Goal: Communication & Community: Answer question/provide support

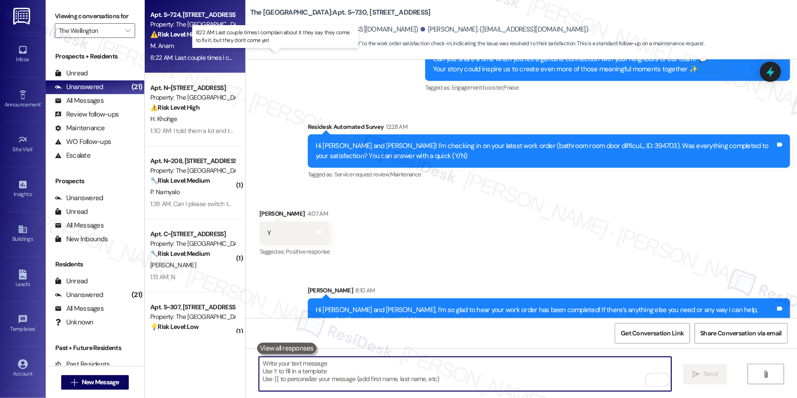
click at [196, 61] on div "8:22 AM: Last couple times I complain about it they say they come to fix it, bu…" at bounding box center [280, 57] width 261 height 8
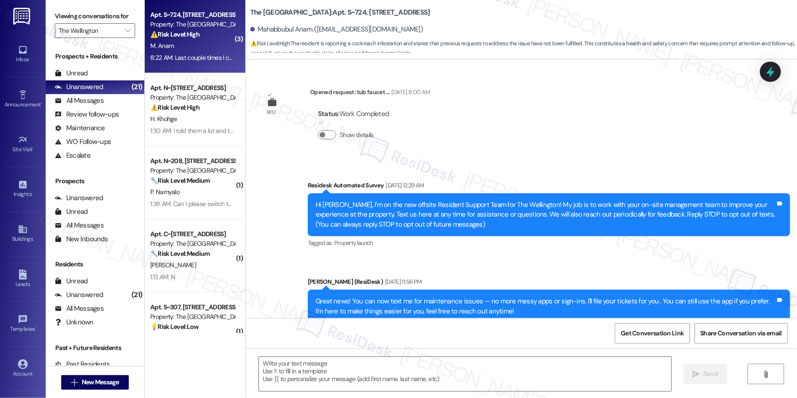
scroll to position [5159, 0]
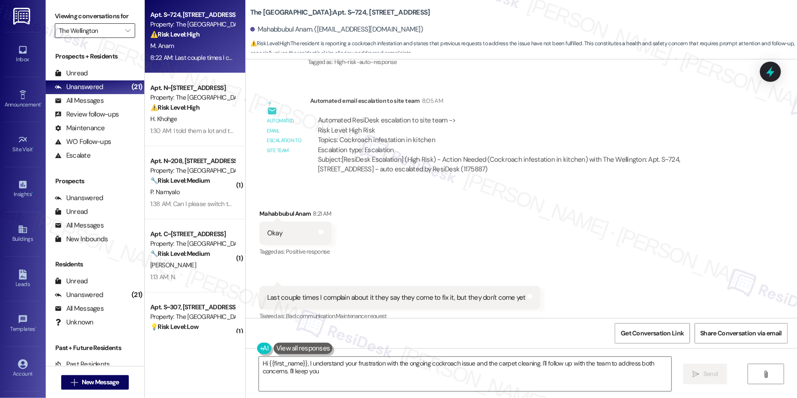
type textarea "Hi {{first_name}}, I understand your frustration with the ongoing cockroach iss…"
click at [539, 188] on div "Received via SMS Mahabbubul Anam 8:21 AM Okay Tags and notes Tagged as: Positiv…" at bounding box center [521, 259] width 551 height 142
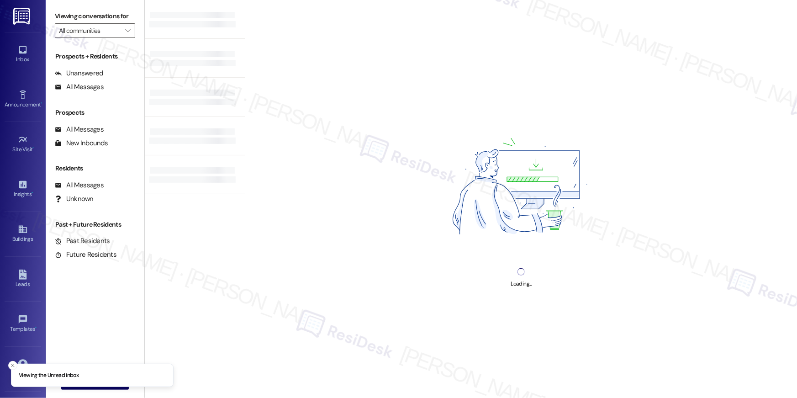
type input "The Wellington"
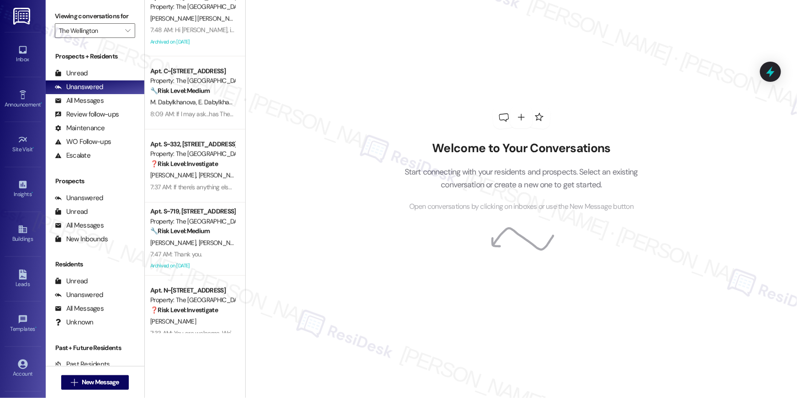
scroll to position [1201, 0]
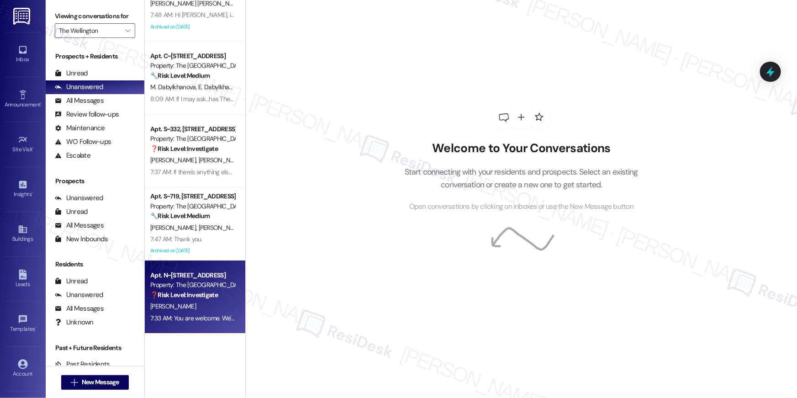
click at [202, 296] on strong "❓ Risk Level: Investigate" at bounding box center [184, 295] width 68 height 8
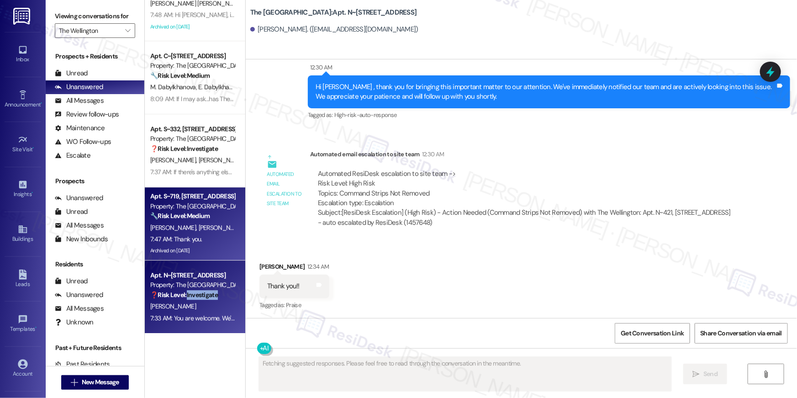
scroll to position [416, 0]
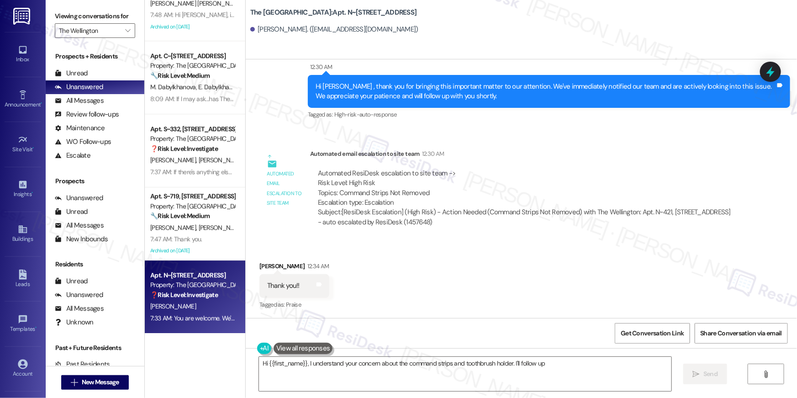
click at [465, 236] on div "Automated email escalation to site team Automated email escalation to site team…" at bounding box center [501, 191] width 496 height 99
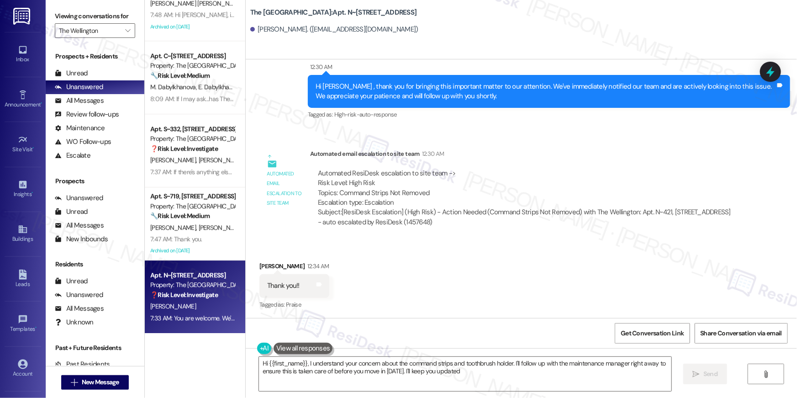
type textarea "Hi {{first_name}}, I understand your concern about the command strips and tooth…"
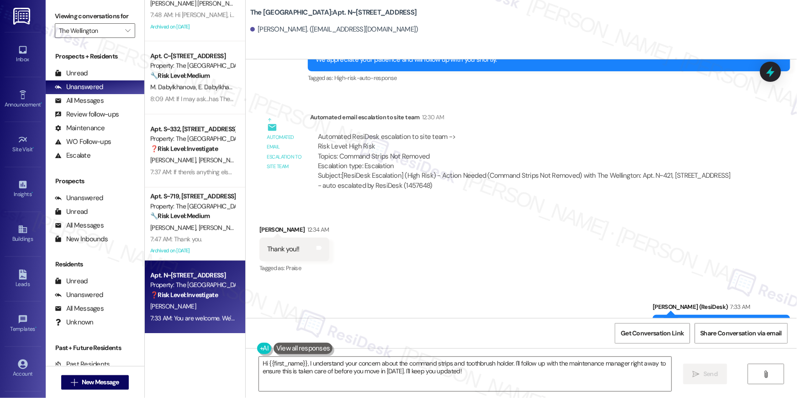
scroll to position [576, 0]
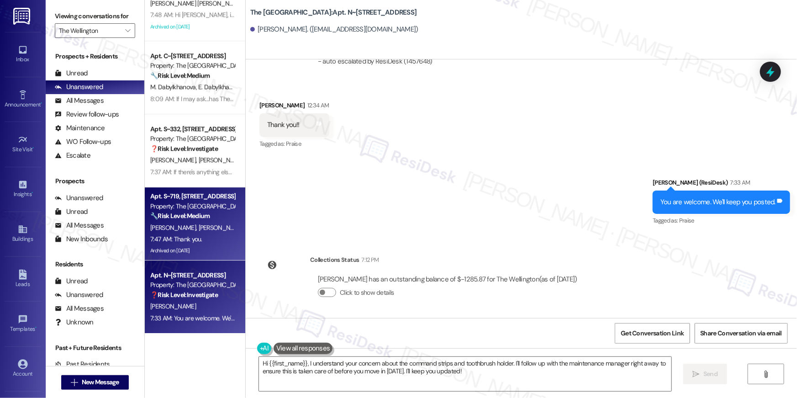
click at [209, 238] on div "7:47 AM: Thank you. 7:47 AM: Thank you." at bounding box center [192, 238] width 86 height 11
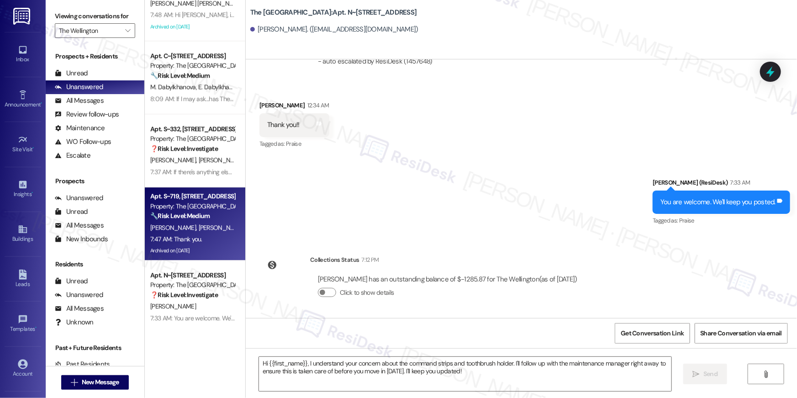
type textarea "Fetching suggested responses. Please feel free to read through the conversation…"
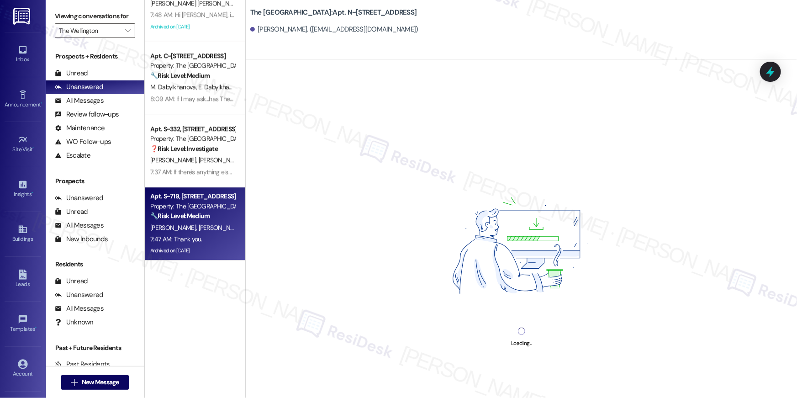
scroll to position [0, 0]
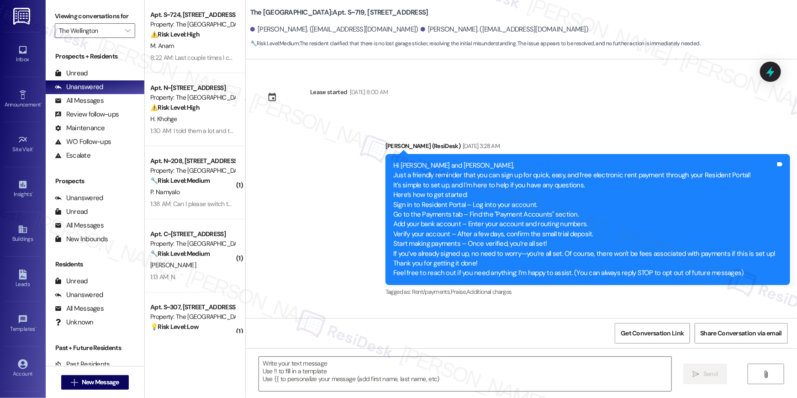
type textarea "Fetching suggested responses. Please feel free to read through the conversation…"
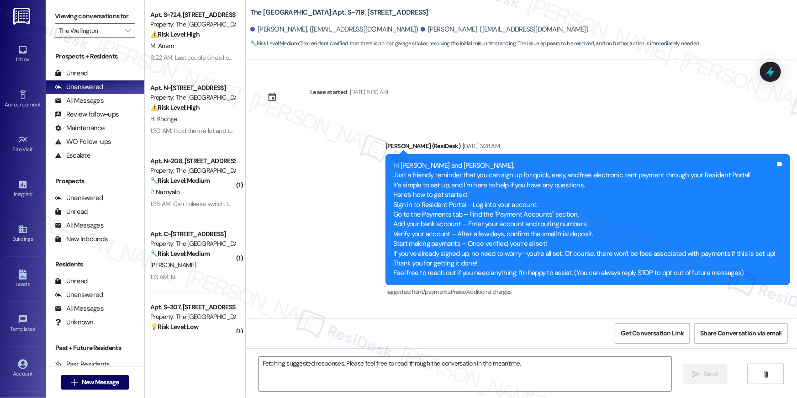
scroll to position [4121, 0]
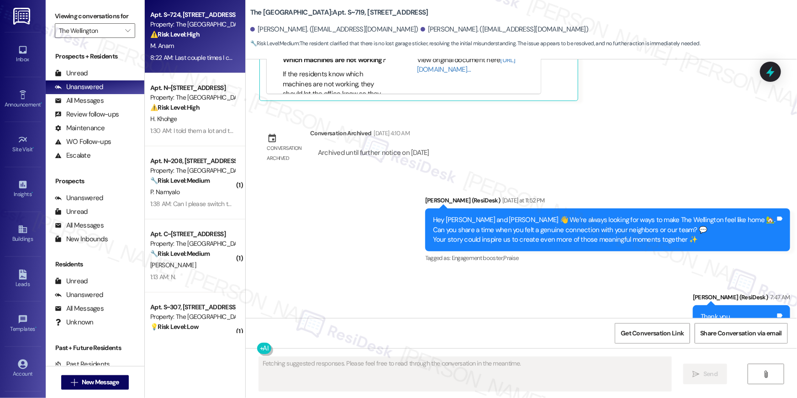
click at [210, 46] on div "M. Anam" at bounding box center [192, 45] width 86 height 11
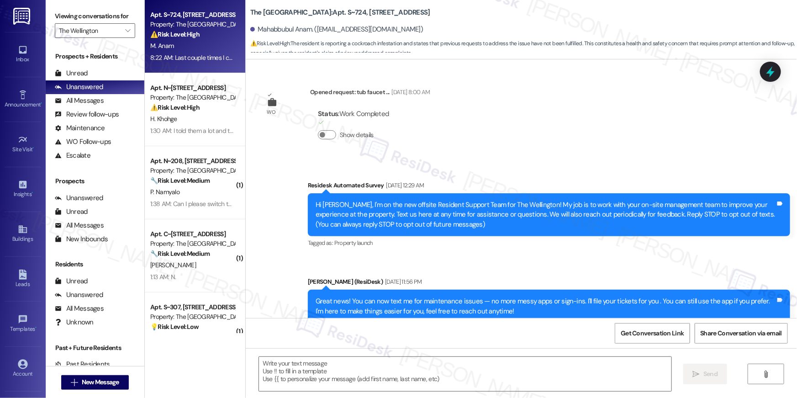
scroll to position [5159, 0]
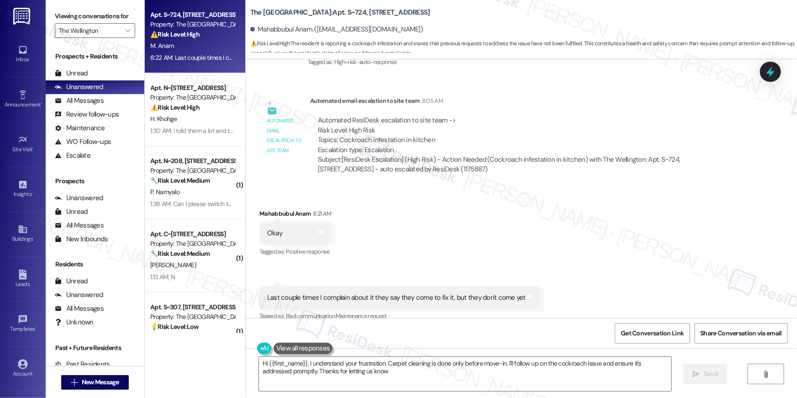
type textarea "Hi {{first_name}}, I understand your frustration. Carpet cleaning is done only …"
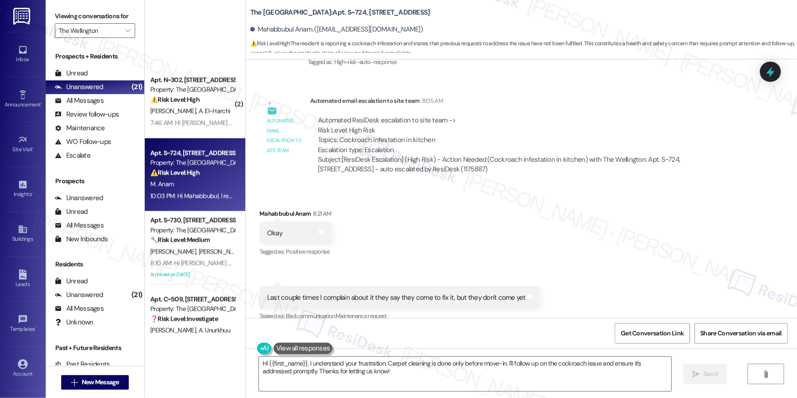
scroll to position [1201, 0]
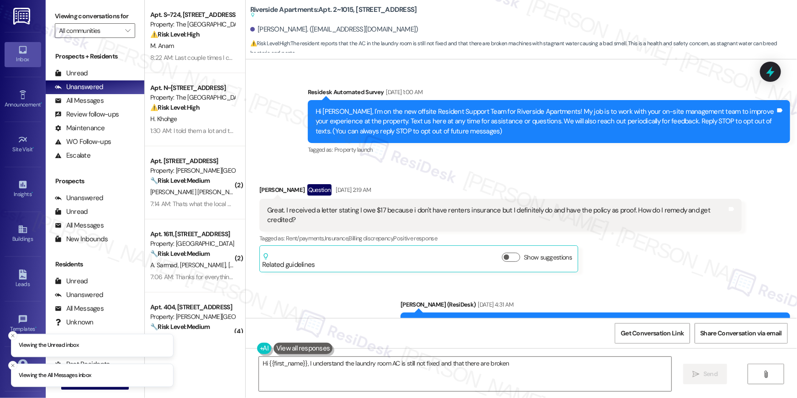
scroll to position [25812, 0]
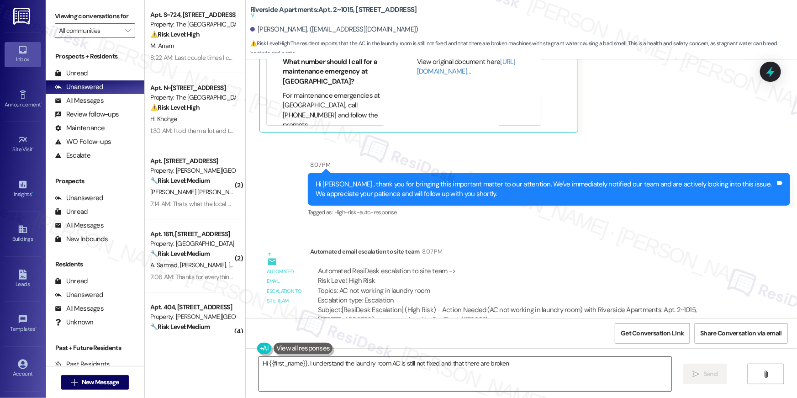
click at [382, 368] on textarea "Hi {{first_name}}, I understand the laundry room AC is still not fixed and that…" at bounding box center [465, 374] width 412 height 34
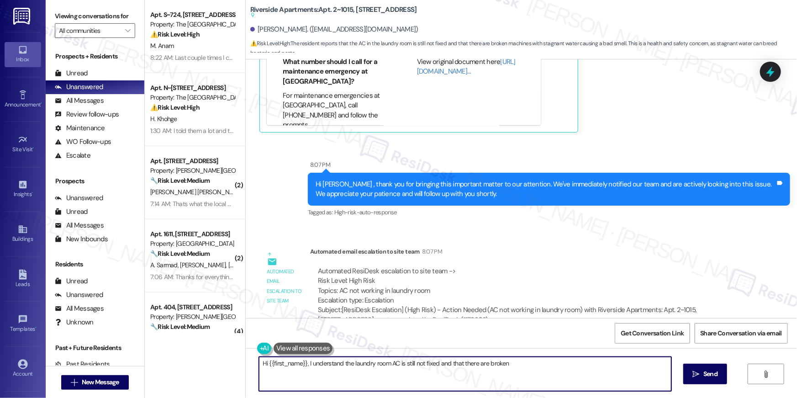
click at [365, 374] on textarea "Hi {{first_name}}, I understand the laundry room AC is still not fixed and that…" at bounding box center [465, 374] width 412 height 34
click at [303, 365] on textarea "Hi {{first_name}}, I understand the laundry room AC is still not fixed and that…" at bounding box center [465, 374] width 412 height 34
paste textarea "I received an update from our site team. They said our maintenance team has bee…"
type textarea "Hi {{first_name}}, I received an update from our site team. They said our maint…"
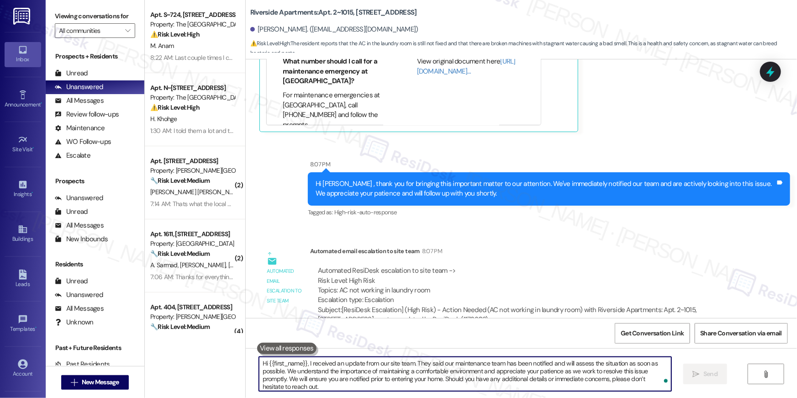
scroll to position [25412, 0]
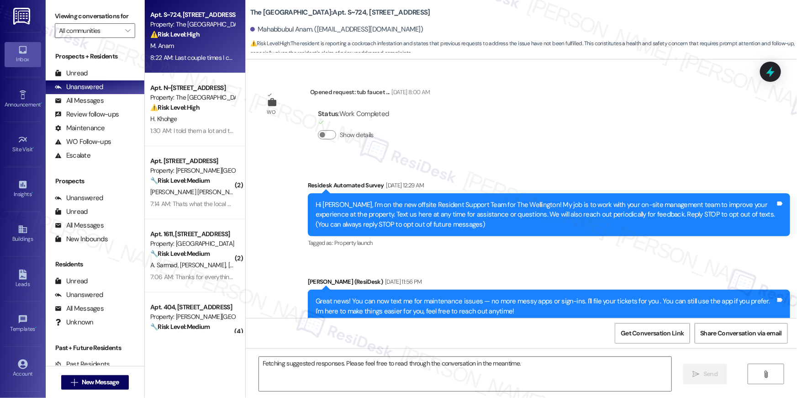
scroll to position [5242, 0]
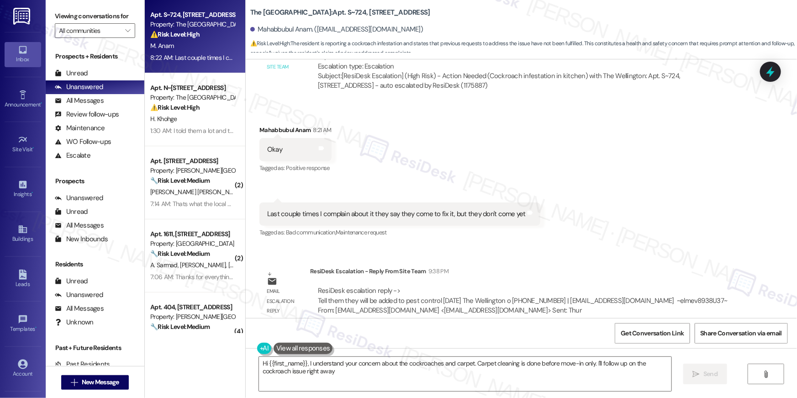
type textarea "Hi {{first_name}}, I understand your concern about the cockroaches and carpet. …"
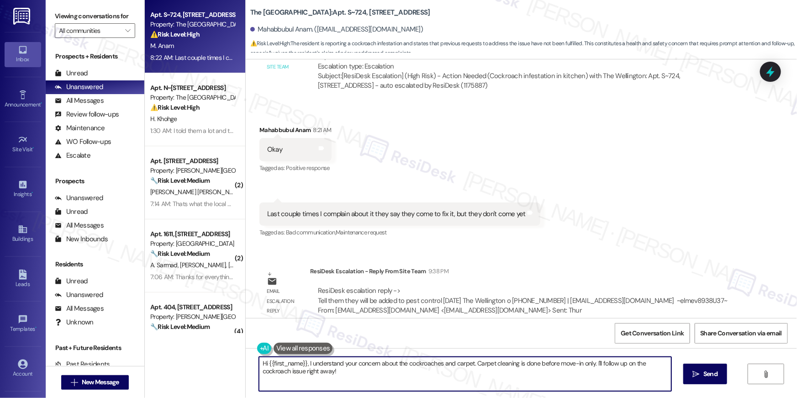
click at [381, 379] on textarea "Hi {{first_name}}, I understand your concern about the cockroaches and carpet. …" at bounding box center [465, 374] width 412 height 34
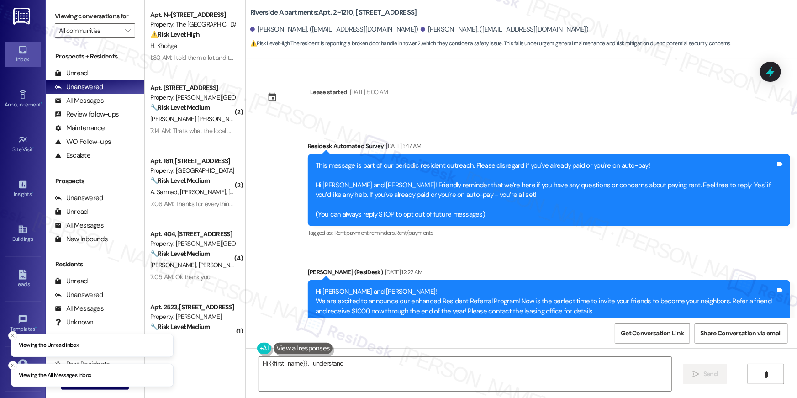
scroll to position [10113, 0]
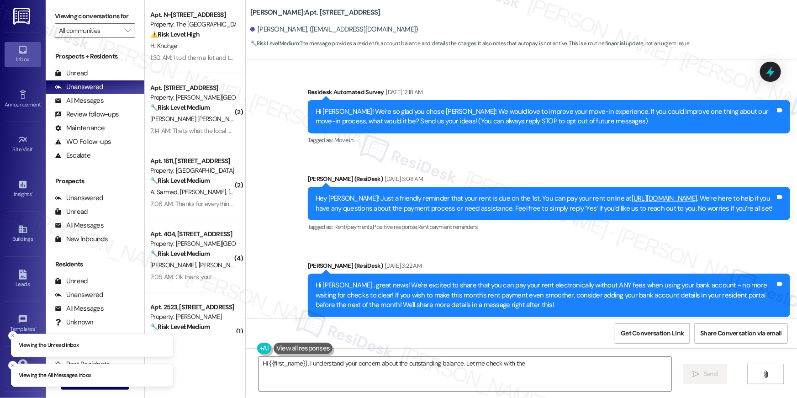
scroll to position [5776, 0]
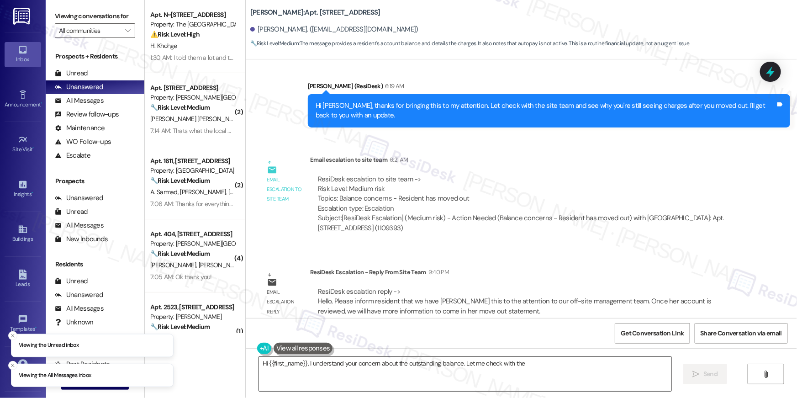
click textarea "Hi {{first_name}}, I understand your concern about the outstanding balance. Let…"
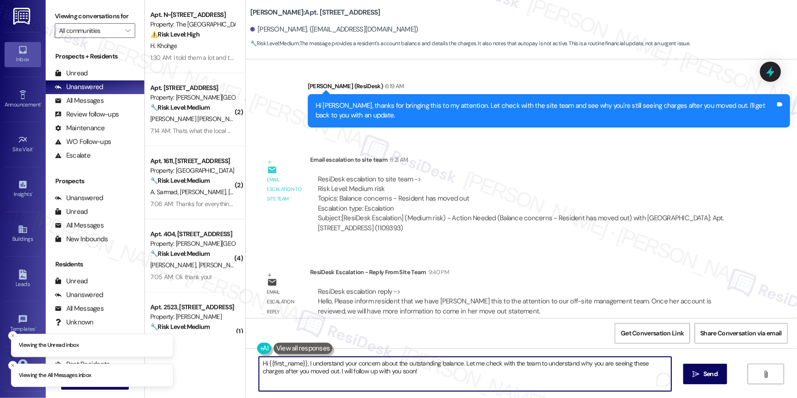
click textarea "Hi {{first_name}}, I understand your concern about the outstanding balance. Let…"
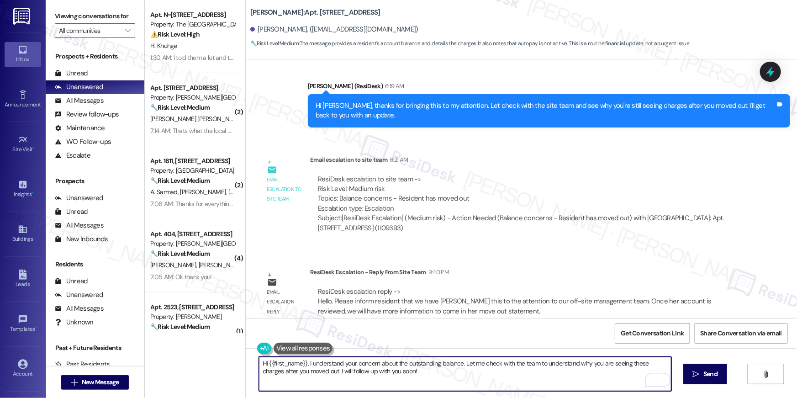
paste textarea "received an update from our site team. They said this has been brought to the a…"
click textarea "Hi {{first_name}}, I received an update from our site team. They said this has …"
type textarea "Hi {{first_name}}, I received an update from our site team. They said once your…"
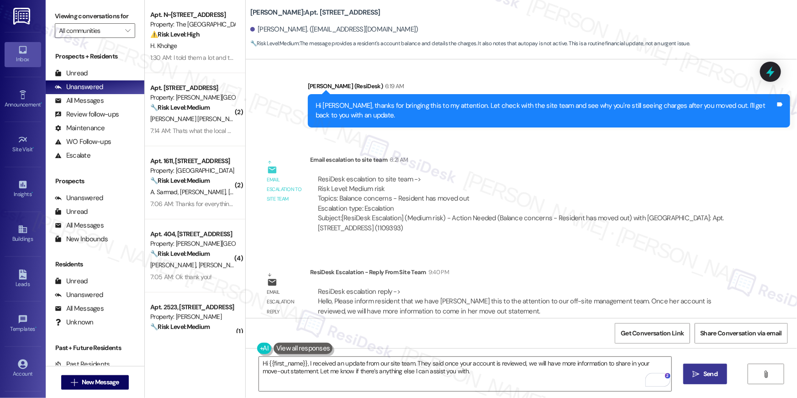
click button " Send"
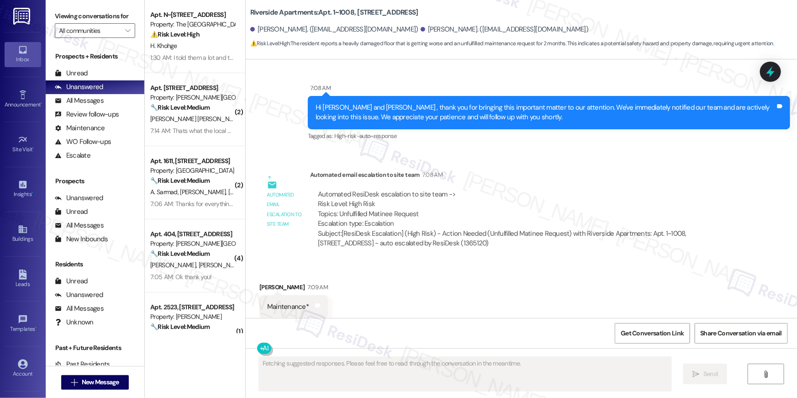
scroll to position [1597, 0]
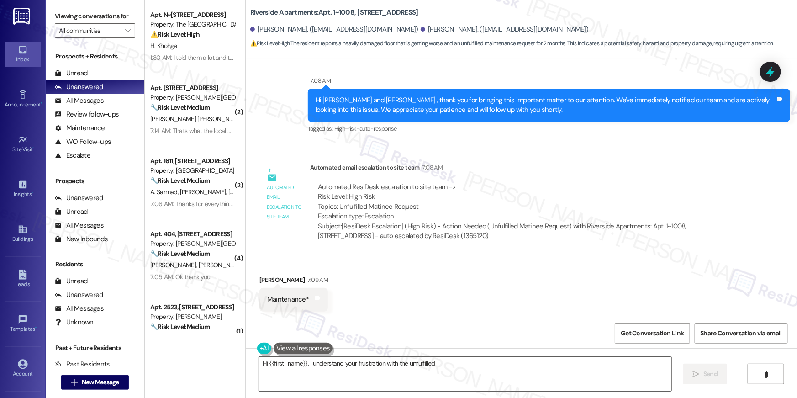
click at [354, 374] on textarea "Hi {{first_name}}, I understand your" at bounding box center [465, 374] width 412 height 34
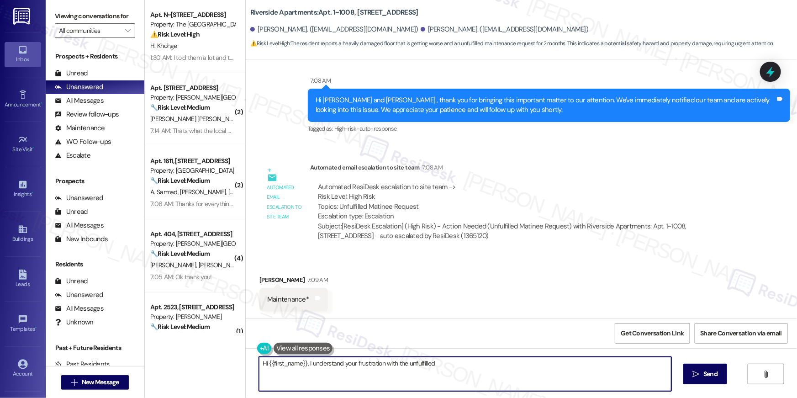
click at [354, 375] on textarea "Hi {{first_name}}, I understand your frustration with the unfulfilled" at bounding box center [465, 374] width 412 height 34
click at [354, 375] on textarea "Hi {{first_name}}, I understand your frustration with the unfulfilled maintenan…" at bounding box center [465, 374] width 412 height 34
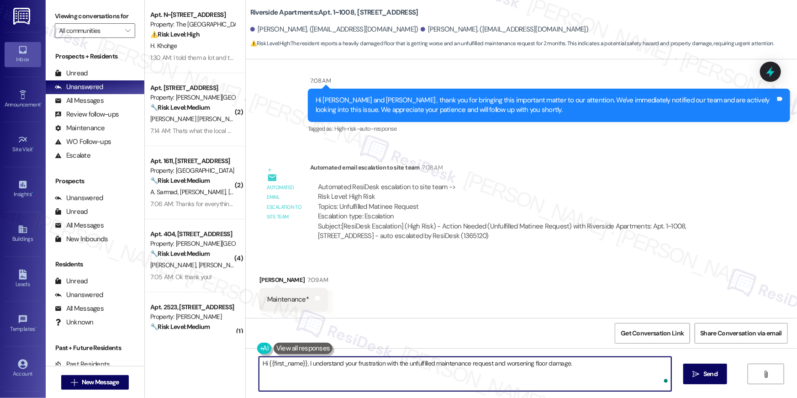
drag, startPoint x: 322, startPoint y: 365, endPoint x: 313, endPoint y: 367, distance: 8.7
click at [320, 365] on textarea "Hi {{first_name}}, I understand your frustration with the unfulfilled maintenan…" at bounding box center [465, 374] width 412 height 34
drag, startPoint x: 305, startPoint y: 363, endPoint x: 320, endPoint y: 386, distance: 28.0
drag, startPoint x: 312, startPoint y: 380, endPoint x: 317, endPoint y: 388, distance: 10.0
click at [317, 388] on textarea "Hi {{first_name}}, I understand your frustration with the unfulfilled maintenan…" at bounding box center [465, 374] width 412 height 34
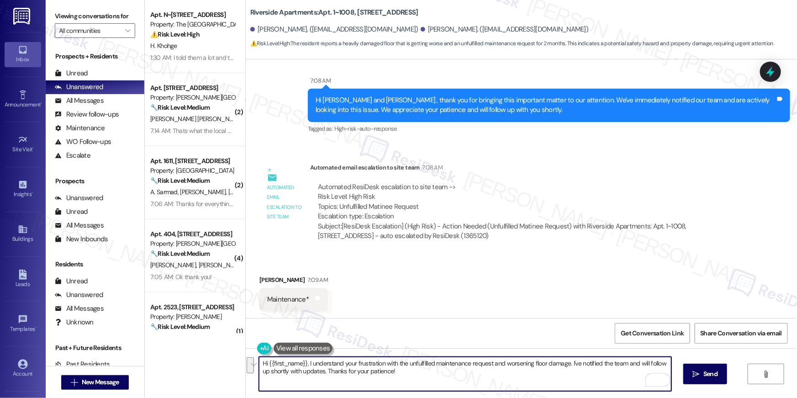
drag, startPoint x: 303, startPoint y: 363, endPoint x: 321, endPoint y: 393, distance: 35.3
click at [321, 393] on div "Hi {{first_name}}, I understand your frustration with the unfulfilled maintenan…" at bounding box center [521, 382] width 551 height 69
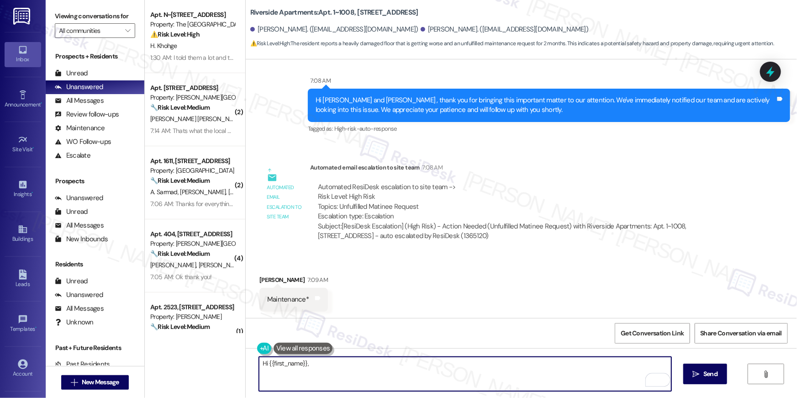
paste textarea "I received an update from our site team. They said they understand the seriousn…"
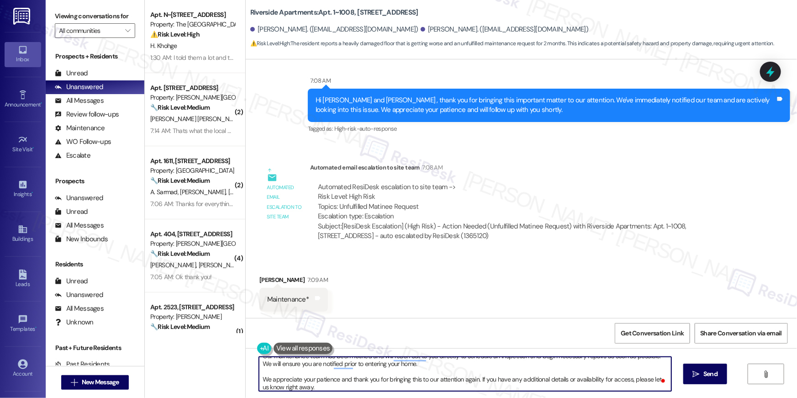
scroll to position [22, 0]
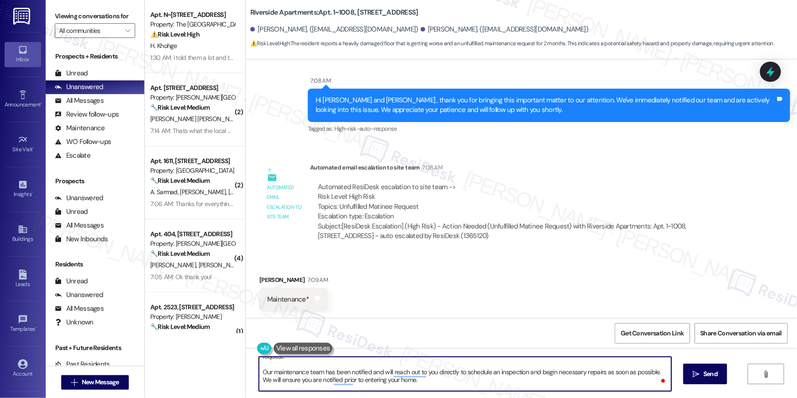
click at [259, 372] on textarea "Hi {{first_name}}, I received an update from our site team. They said they unde…" at bounding box center [465, 374] width 412 height 34
type textarea "Hi {{first_name}}, I received an update from our site team. They said they unde…"
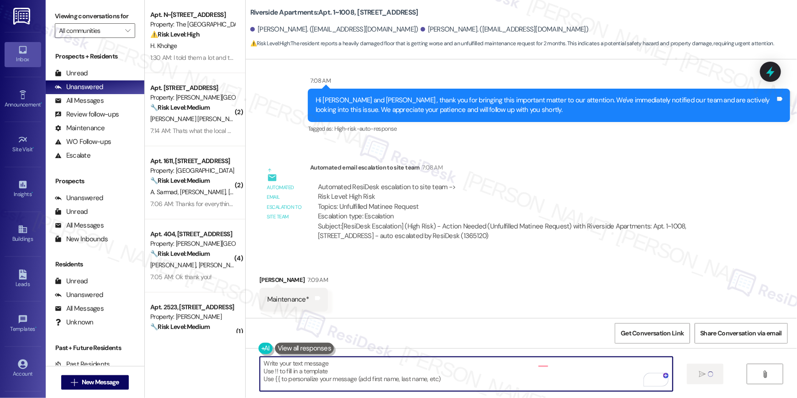
scroll to position [0, 0]
click at [467, 380] on textarea "To enrich screen reader interactions, please activate Accessibility in Grammarl…" at bounding box center [465, 374] width 412 height 34
paste textarea "Our maintenance team has been notified and will reach out to you directly to sc…"
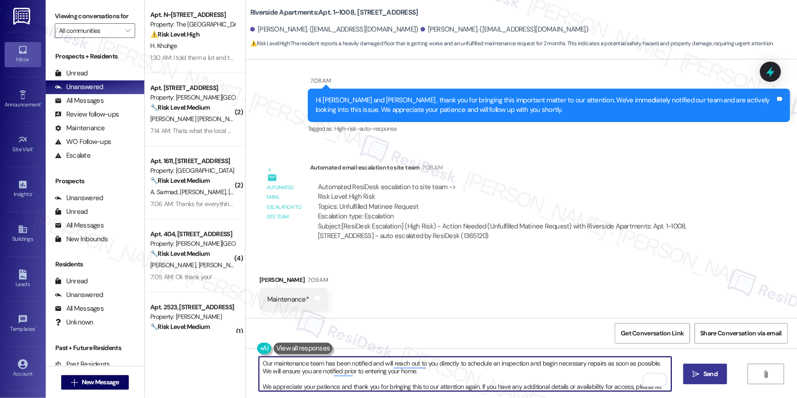
type textarea "Our maintenance team has been notified and will reach out to you directly to sc…"
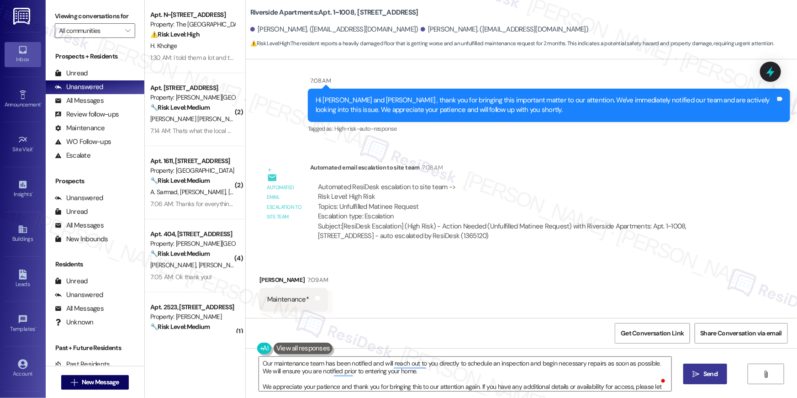
click at [691, 377] on span " Send" at bounding box center [705, 374] width 29 height 10
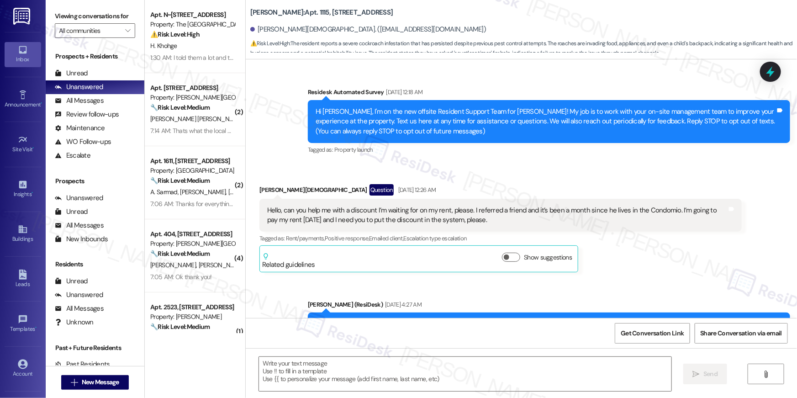
scroll to position [16791, 0]
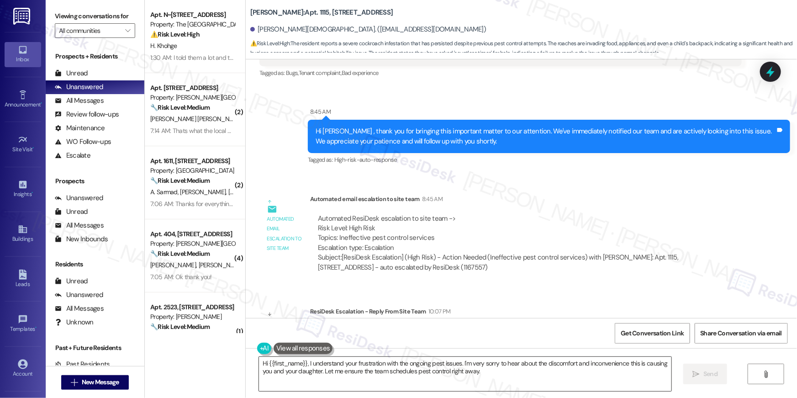
click at [489, 371] on textarea "Hi {{first_name}}, I understand your frustration with the ongoing pest issues. …" at bounding box center [465, 374] width 412 height 34
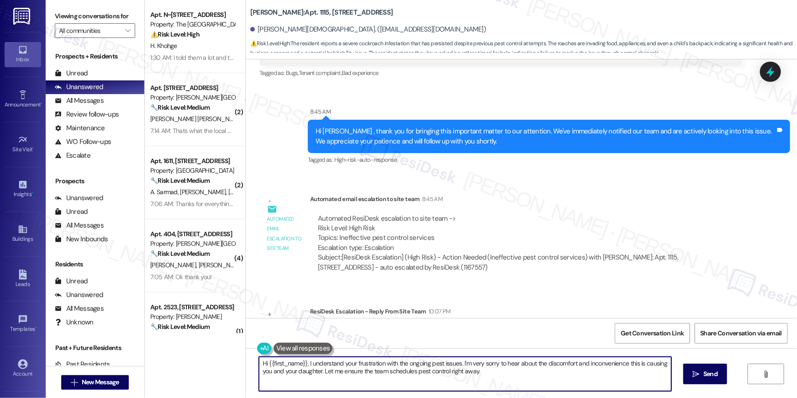
click at [307, 363] on textarea "Hi {{first_name}}, I understand your frustration with the ongoing pest issues. …" at bounding box center [465, 374] width 412 height 34
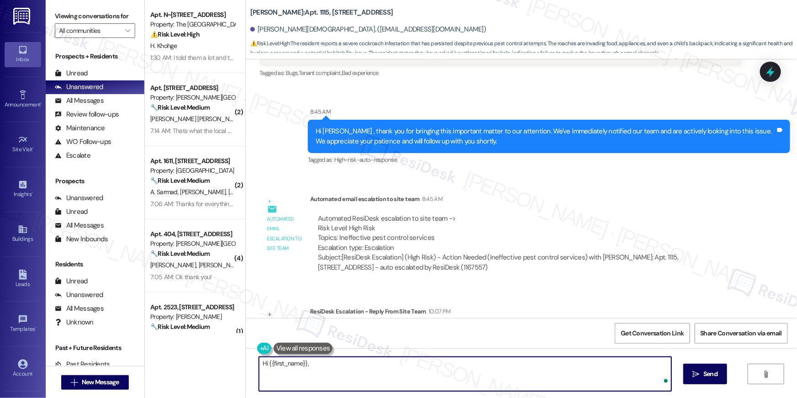
paste textarea "I received an update from our site team. They said you will be added to the pes…"
type textarea "Hi {{first_name}}, I received an update from our site team. They said you will …"
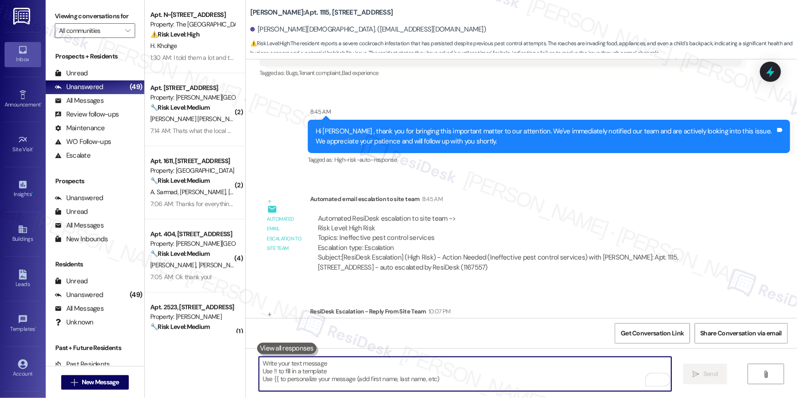
click at [539, 370] on textarea "To enrich screen reader interactions, please activate Accessibility in Grammarl…" at bounding box center [465, 374] width 412 height 34
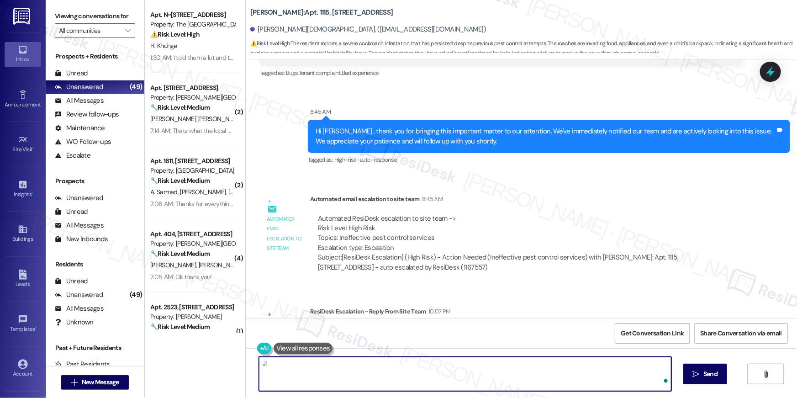
type textarea "J"
paste textarea "I received an update from our site team. They said you will be added to the pes…"
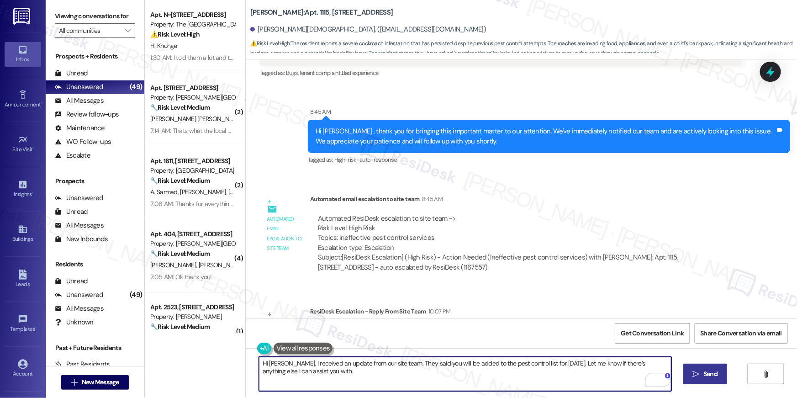
type textarea "Hi Andressa, I received an update from our site team. They said you will be add…"
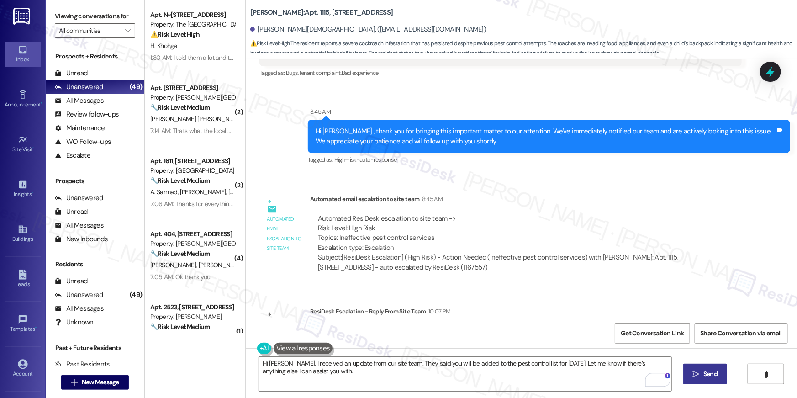
click at [691, 373] on span " Send" at bounding box center [705, 374] width 29 height 10
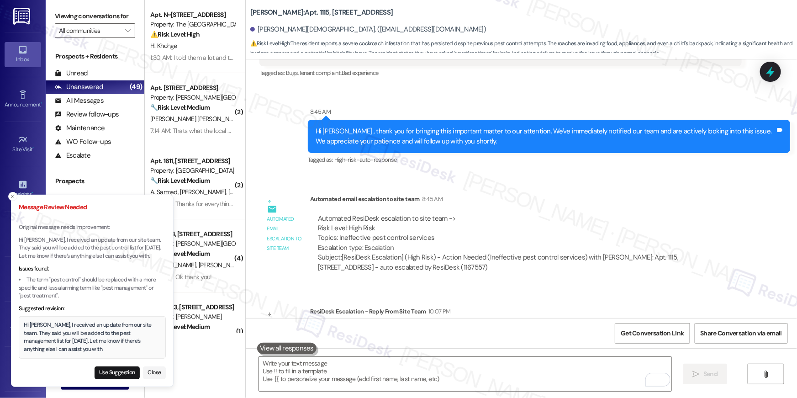
click at [108, 369] on button "Use Suggestion" at bounding box center [117, 372] width 45 height 13
type textarea "Hi Andressa, I received an update from our site team. They said you will be add…"
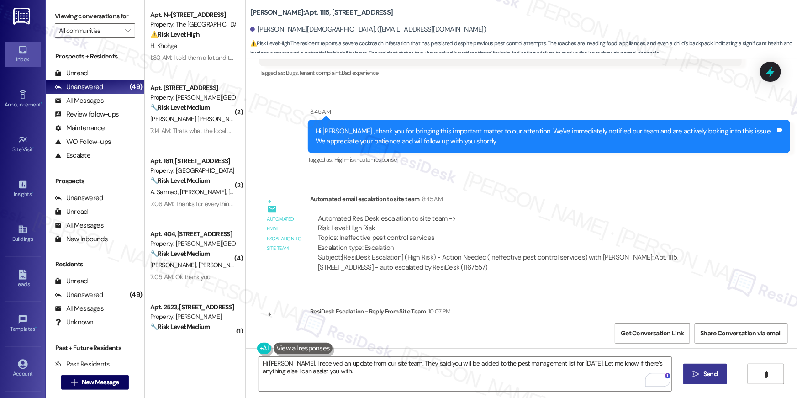
click at [703, 373] on span "Send" at bounding box center [710, 374] width 14 height 10
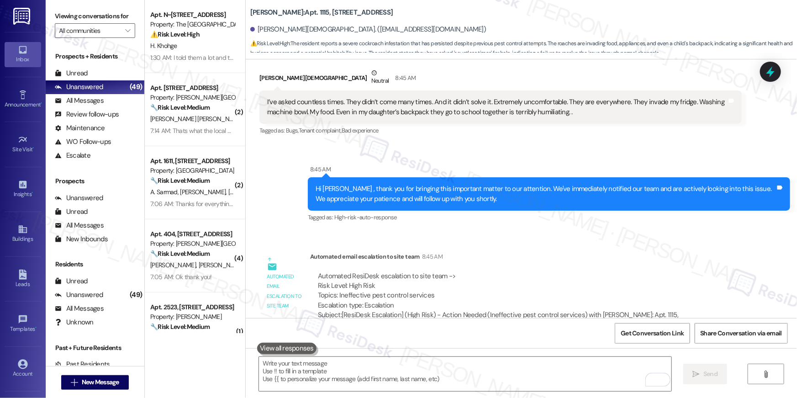
scroll to position [16864, 0]
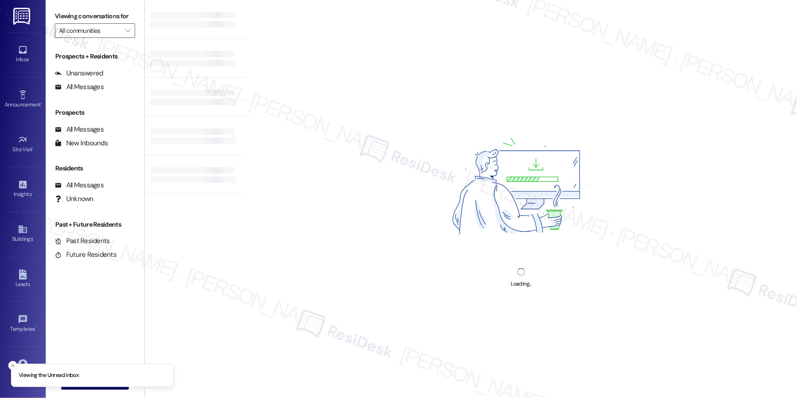
type input "The Wellington"
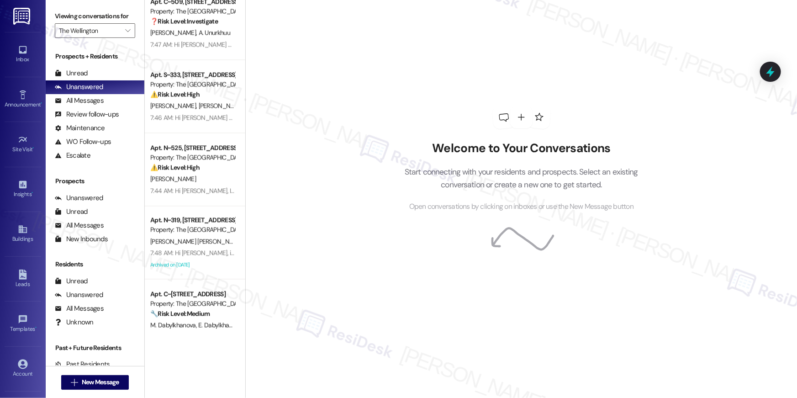
scroll to position [1201, 0]
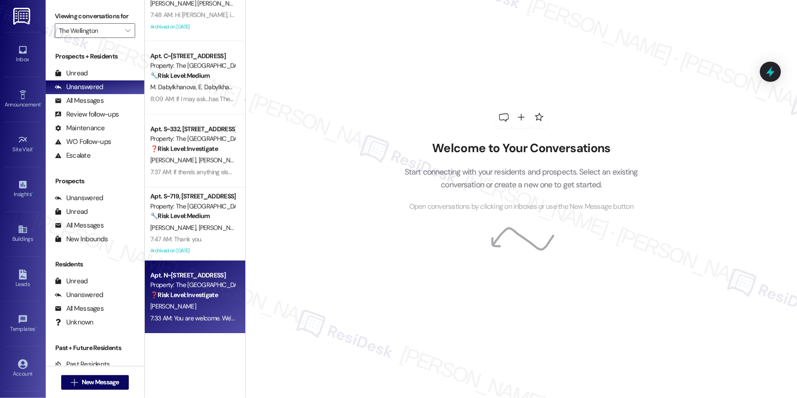
click at [184, 294] on strong "❓ Risk Level: Investigate" at bounding box center [184, 295] width 68 height 8
click at [202, 304] on div "[PERSON_NAME]" at bounding box center [192, 306] width 86 height 11
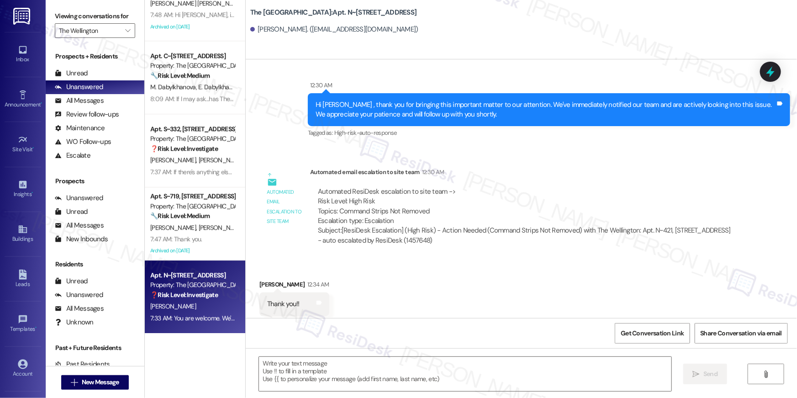
scroll to position [416, 0]
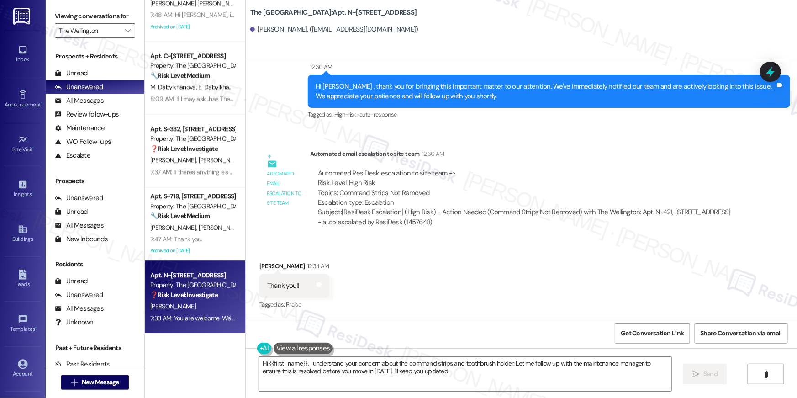
type textarea "Hi {{first_name}}, I understand your concern about the command strips and tooth…"
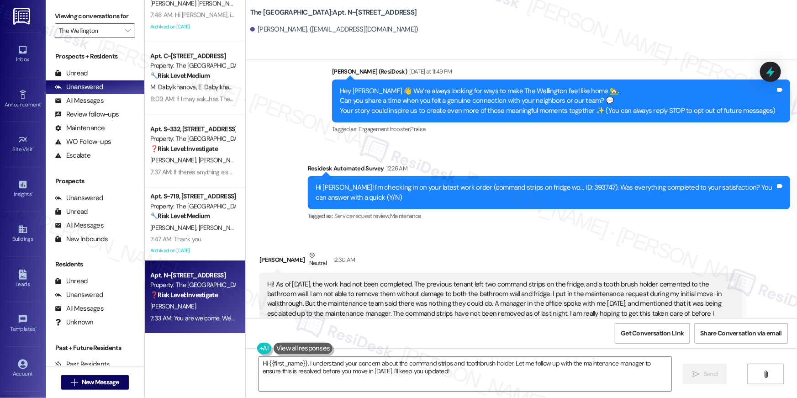
scroll to position [0, 0]
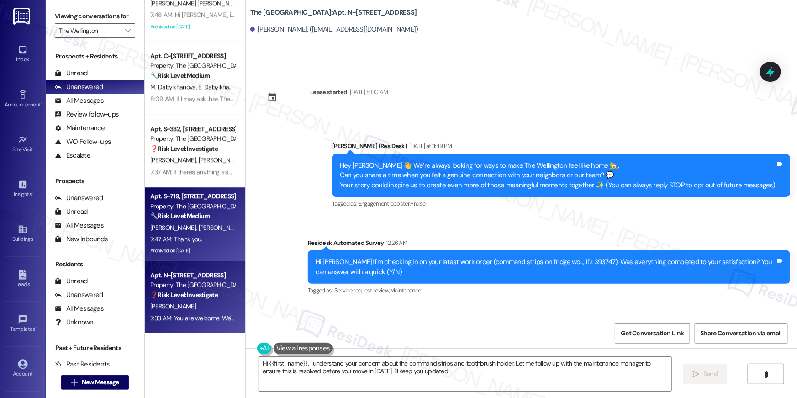
click at [191, 202] on div "Property: The [GEOGRAPHIC_DATA]" at bounding box center [192, 206] width 85 height 10
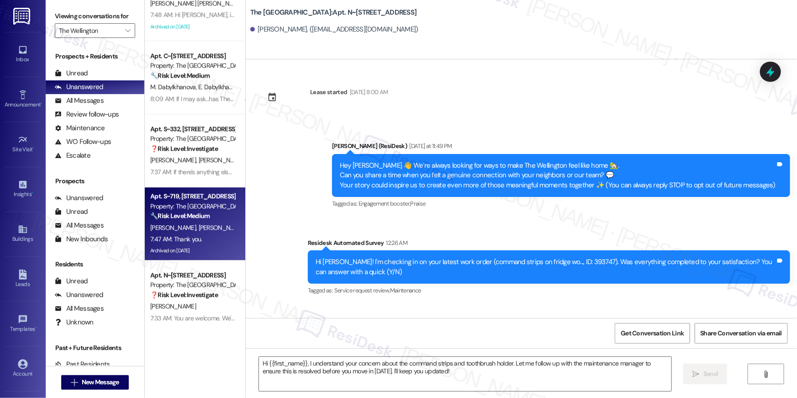
type textarea "Fetching suggested responses. Please feel free to read through the conversation…"
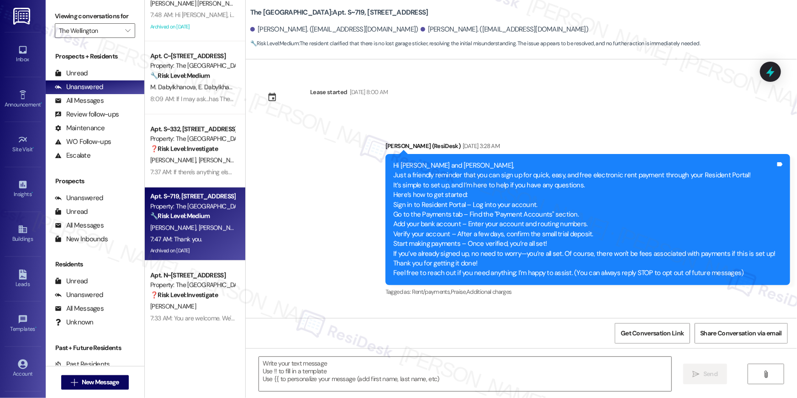
scroll to position [4121, 0]
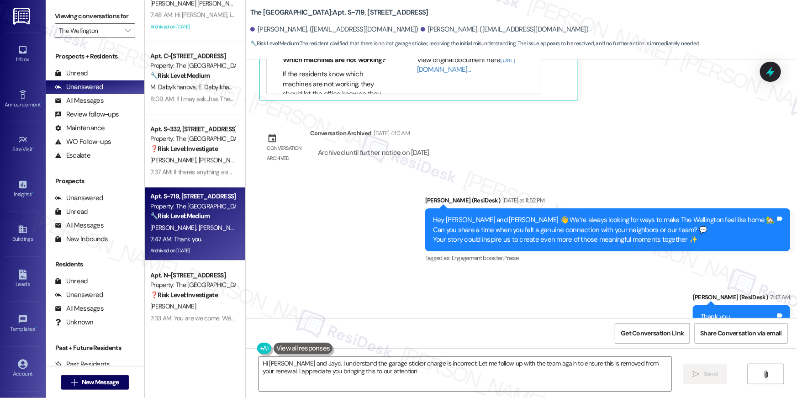
type textarea "Hi Angie and Jayc, I understand the garage sticker charge is incorrect. Let me …"
click at [426, 196] on div "Announcement, sent via SMS Ella (ResiDesk) Yesterday at 11:52 PM Hey Angie and …" at bounding box center [521, 262] width 551 height 174
click at [365, 219] on div "Announcement, sent via SMS Ella (ResiDesk) Yesterday at 11:52 PM Hey Angie and …" at bounding box center [521, 262] width 551 height 174
click at [415, 369] on textarea "Hi Angie and Jayc, I understand the garage sticker charge is incorrect. Let me …" at bounding box center [465, 374] width 412 height 34
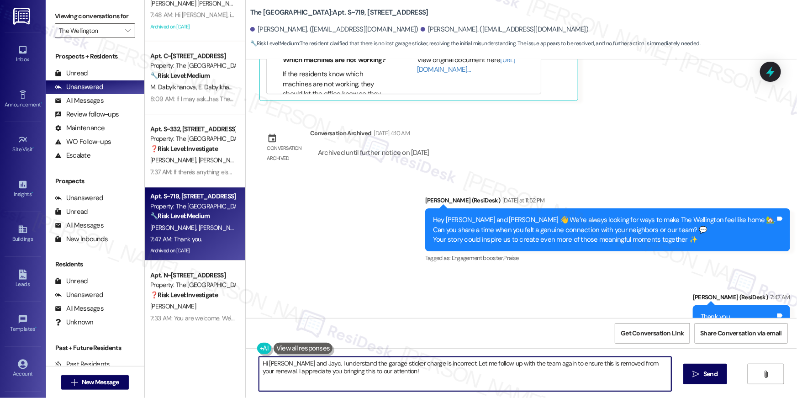
click at [415, 369] on textarea "Hi Angie and Jayc, I understand the garage sticker charge is incorrect. Let me …" at bounding box center [465, 374] width 412 height 34
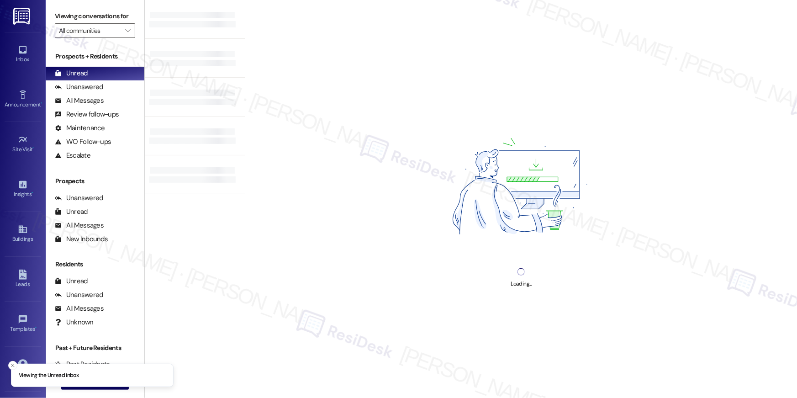
type input "The Wellington"
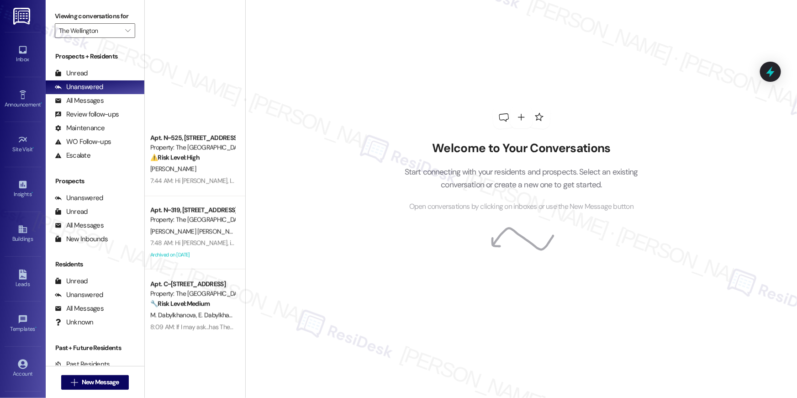
scroll to position [1201, 0]
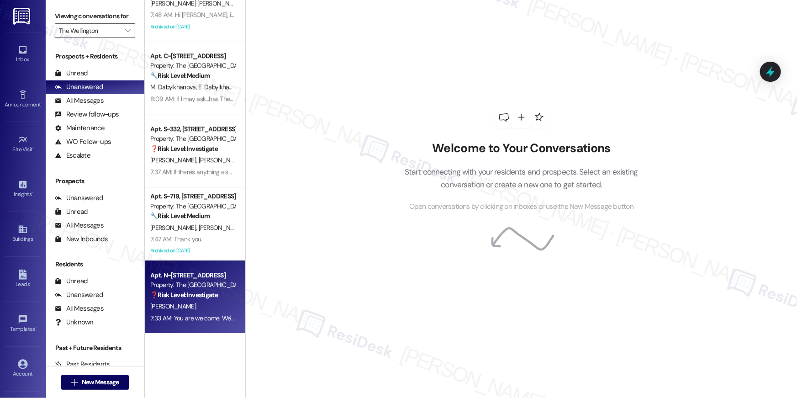
click at [195, 305] on div "[PERSON_NAME]" at bounding box center [192, 306] width 86 height 11
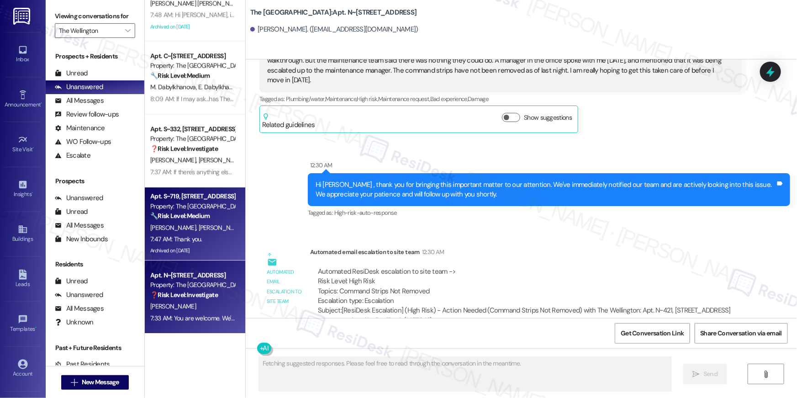
scroll to position [416, 0]
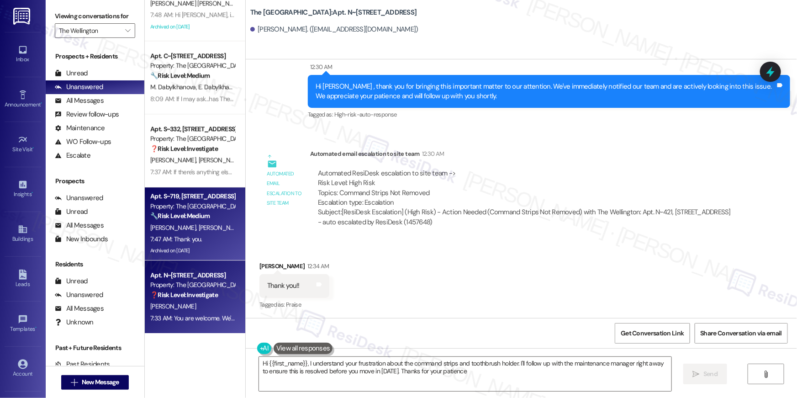
type textarea "Hi {{first_name}}, I understand your frustration about the command strips and t…"
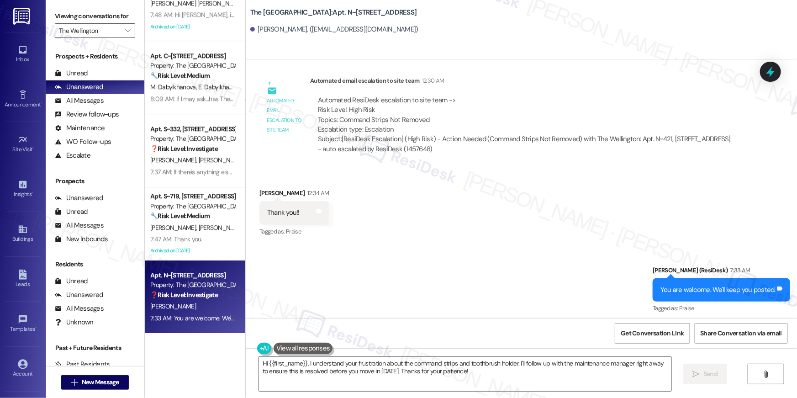
scroll to position [576, 0]
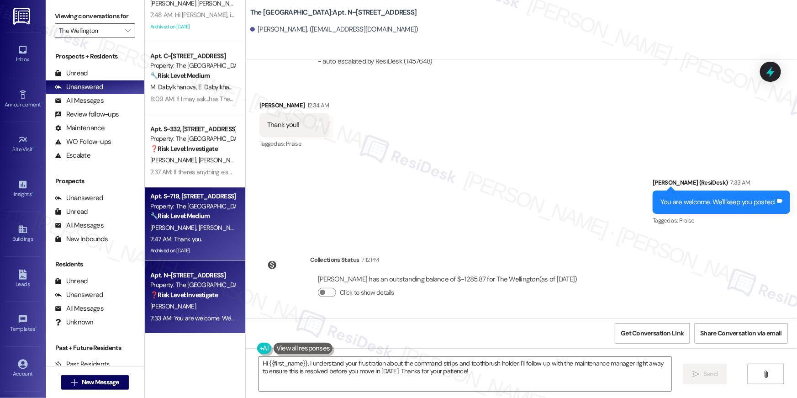
click at [231, 220] on div "Apt. S~719, [STREET_ADDRESS] Property: The Wellington 🔧 Risk Level: Medium The …" at bounding box center [195, 223] width 100 height 73
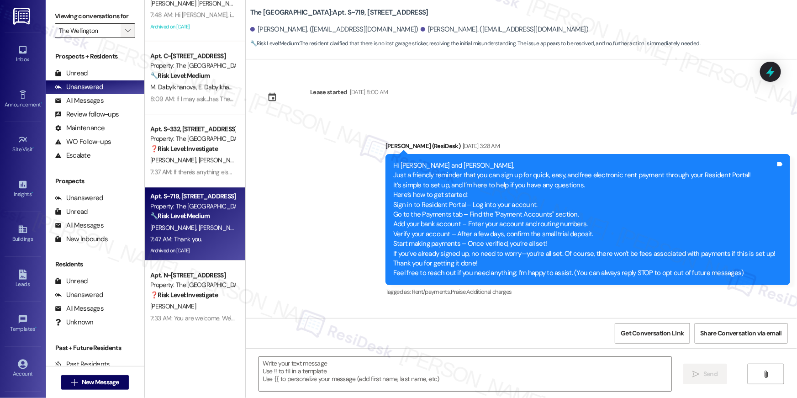
click at [123, 34] on span "" at bounding box center [127, 30] width 9 height 15
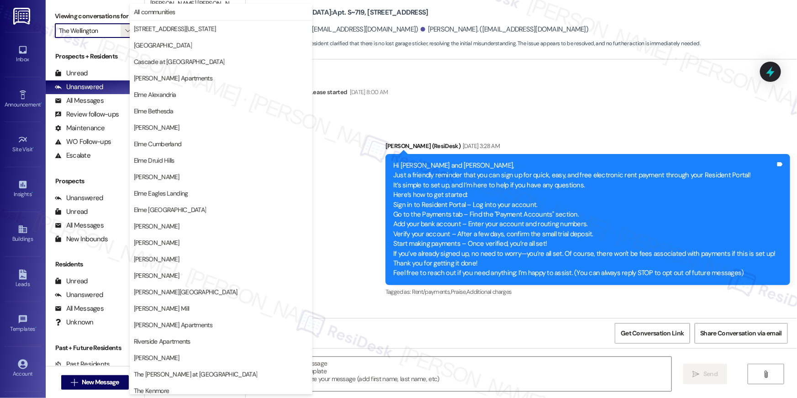
type textarea "Fetching suggested responses. Please feel free to read through the conversation…"
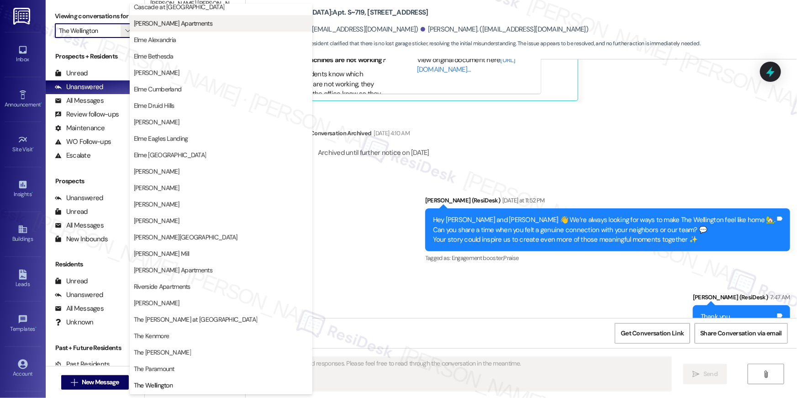
scroll to position [0, 0]
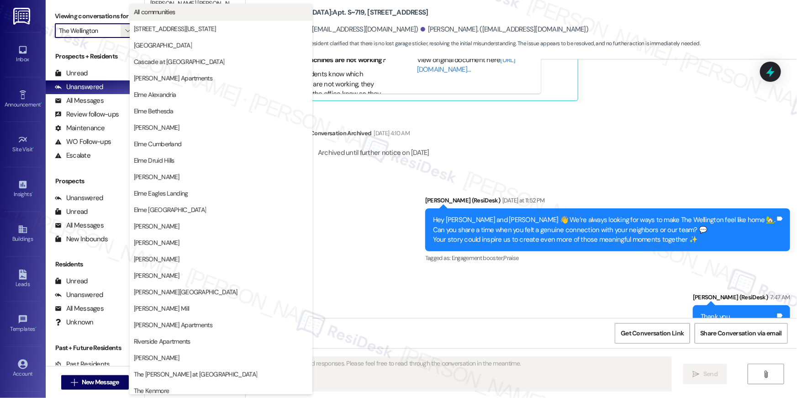
click at [185, 14] on span "All communities" at bounding box center [221, 11] width 174 height 9
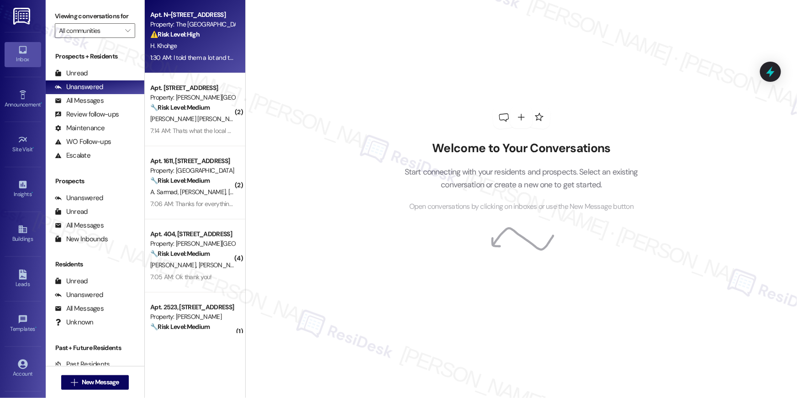
click at [212, 60] on div "1:30 AM: I told them a lot and there is no solution 1:30 AM: I told them a lot …" at bounding box center [213, 57] width 127 height 8
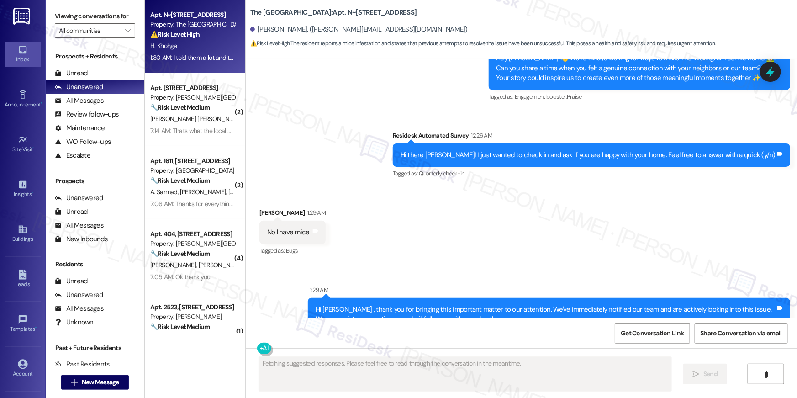
scroll to position [3849, 0]
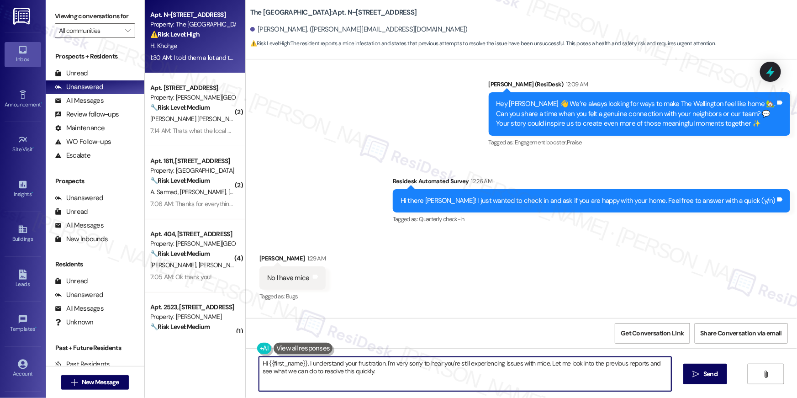
drag, startPoint x: 398, startPoint y: 382, endPoint x: 407, endPoint y: 377, distance: 10.4
click at [398, 382] on textarea "Hi {{first_name}}, I understand your frustration. I'm very sorry to hear you're…" at bounding box center [465, 374] width 412 height 34
drag, startPoint x: 402, startPoint y: 375, endPoint x: 545, endPoint y: 364, distance: 143.9
click at [545, 364] on textarea "Hi {{first_name}}, I understand your frustration. I'm very sorry to hear you're…" at bounding box center [465, 374] width 412 height 34
type textarea "Hi {{first_name}}, I understand your frustration. I'm very sorry to hear you're…"
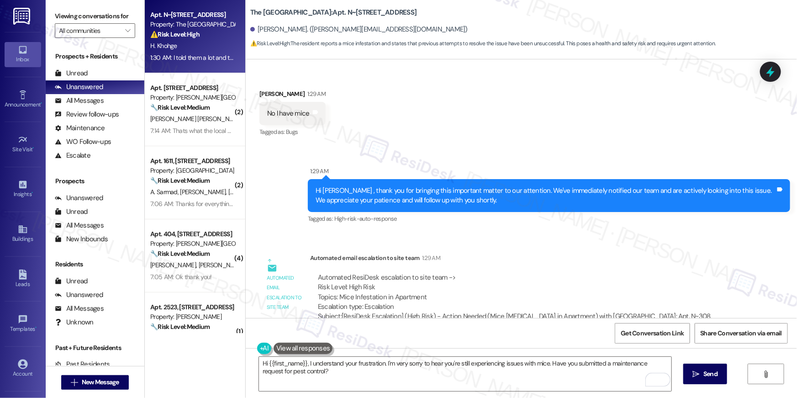
scroll to position [4034, 0]
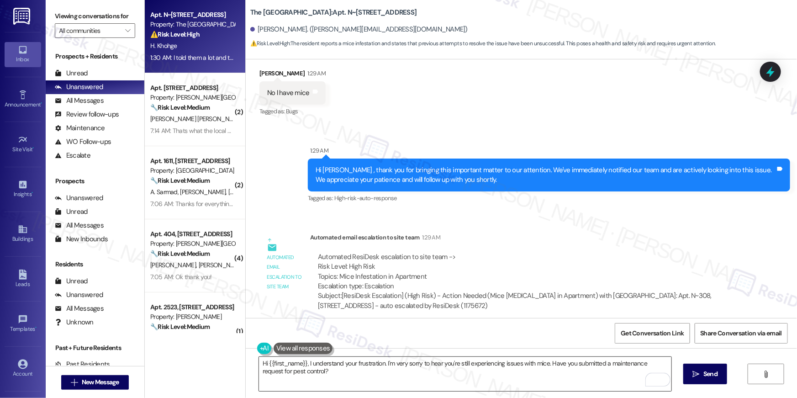
click at [536, 373] on textarea "Hi {{first_name}}, I understand your frustration. I'm very sorry to hear you're…" at bounding box center [465, 374] width 412 height 34
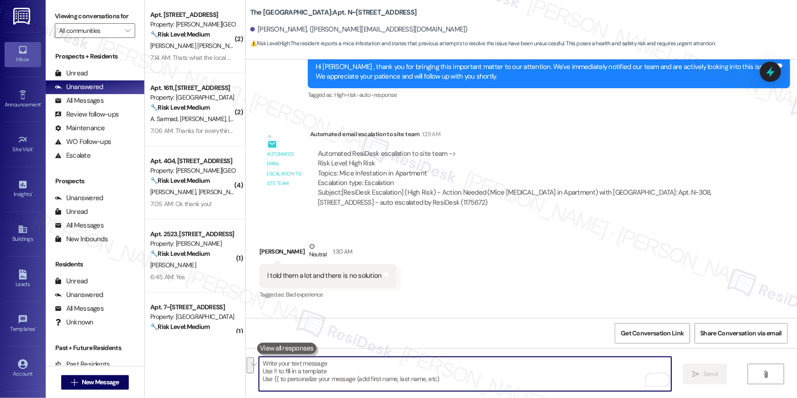
scroll to position [4189, 0]
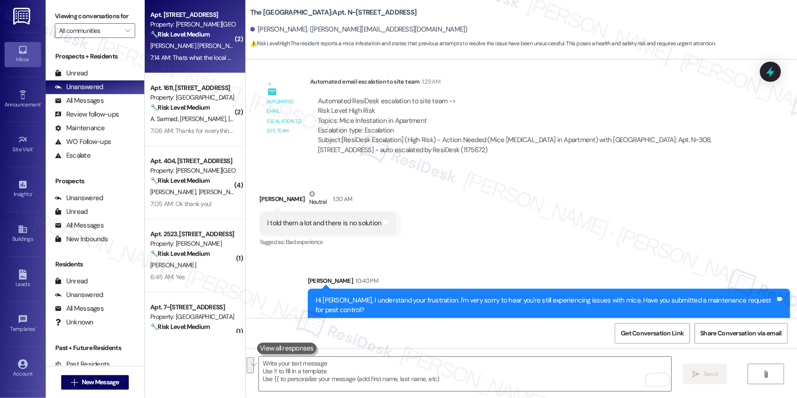
click at [152, 56] on div "7:14 AM: Thats what the local police told me to tell u guys 7:14 AM: Thats what…" at bounding box center [225, 57] width 150 height 8
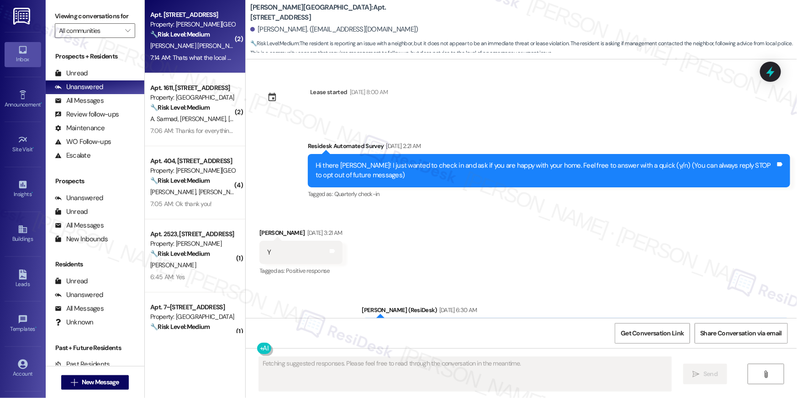
scroll to position [13047, 0]
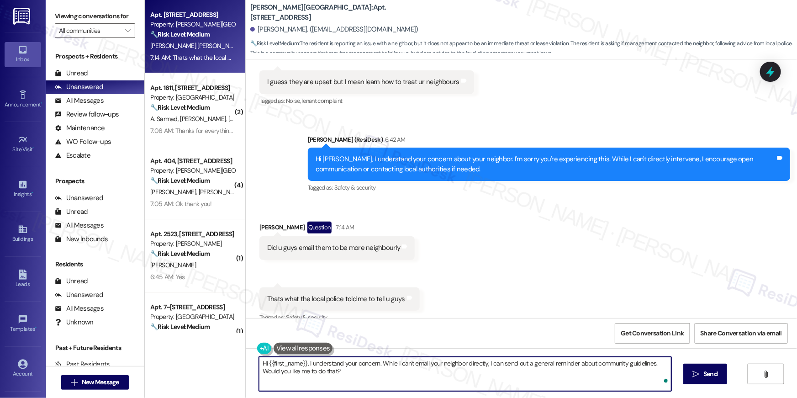
drag, startPoint x: 386, startPoint y: 376, endPoint x: 384, endPoint y: 367, distance: 9.0
click at [393, 374] on textarea "Hi {{first_name}}, I understand your concern. While I can't email your neighbor…" at bounding box center [465, 374] width 412 height 34
click at [407, 376] on textarea "Hi {{first_name}}, I understand your concern. While I can't email your neighbor…" at bounding box center [465, 374] width 412 height 34
click at [385, 366] on textarea "Hi {{first_name}}, I understand your concern. While I can't email your neighbor…" at bounding box center [465, 374] width 412 height 34
drag, startPoint x: 378, startPoint y: 364, endPoint x: 386, endPoint y: 385, distance: 22.4
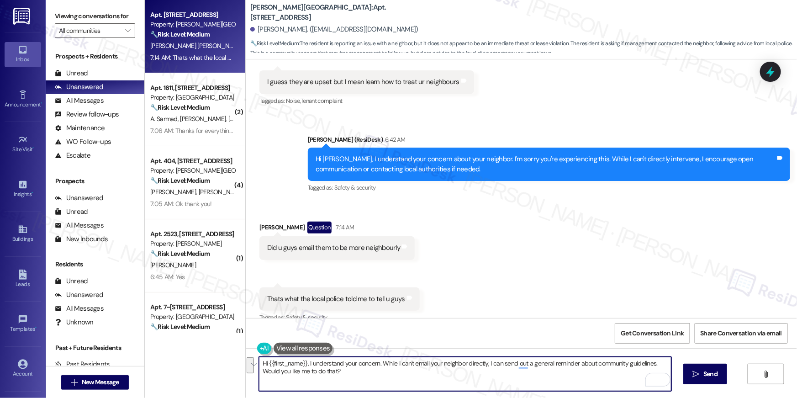
click at [386, 385] on textarea "Hi {{first_name}}, I understand your concern. While I can't email your neighbor…" at bounding box center [465, 374] width 412 height 34
click at [377, 364] on textarea "Hi {{first_name}}, I understand your concern. I have raised this with the site …" at bounding box center [465, 374] width 412 height 34
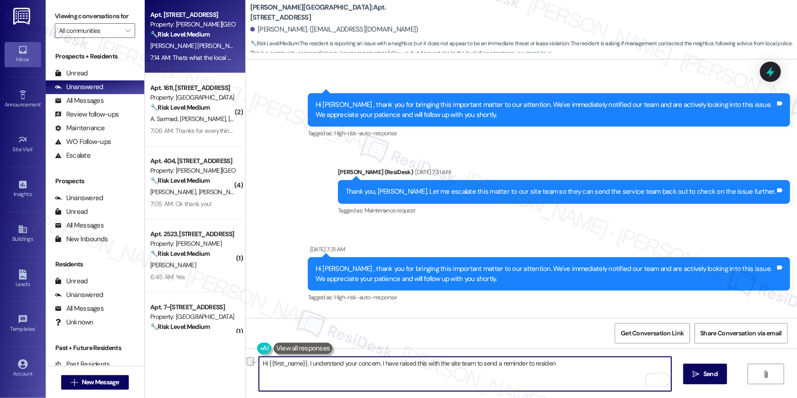
scroll to position [12069, 0]
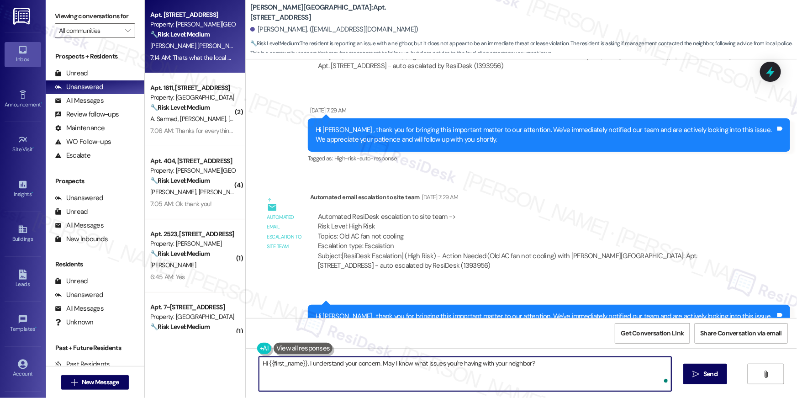
type textarea "Hi {{first_name}}, I understand your concern. May I know what issues you're hav…"
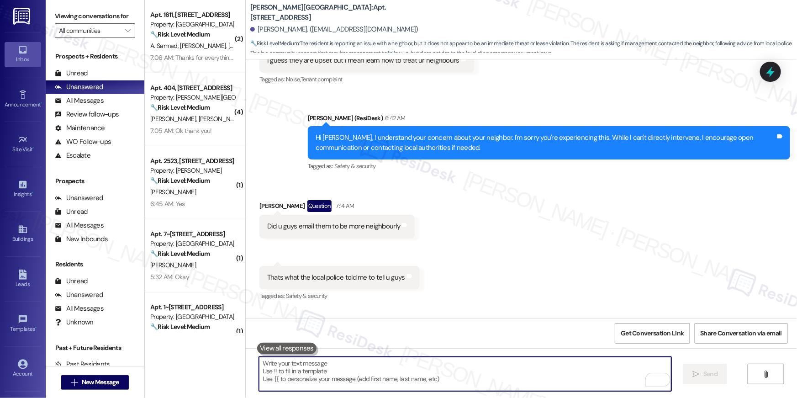
scroll to position [13110, 0]
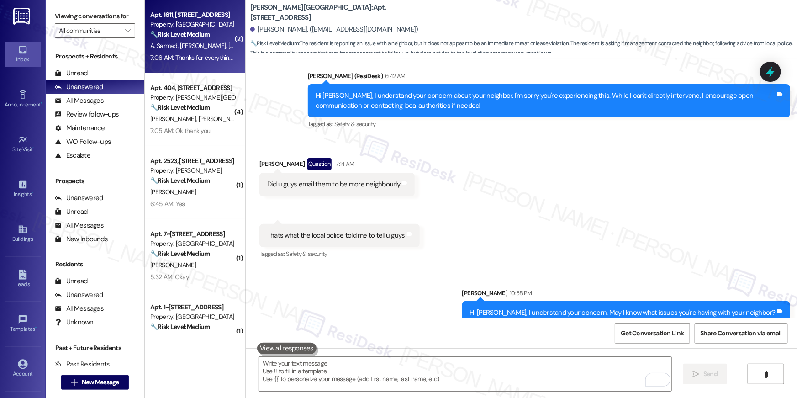
click at [213, 51] on div "A. Sarmad S. Bashir P. Jones" at bounding box center [192, 45] width 86 height 11
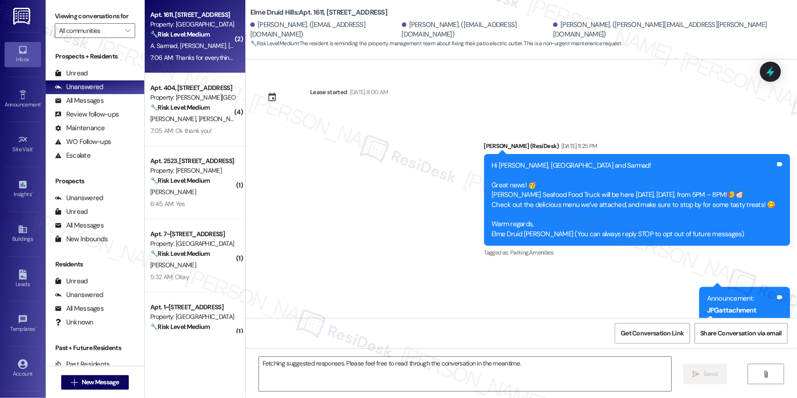
scroll to position [18697, 0]
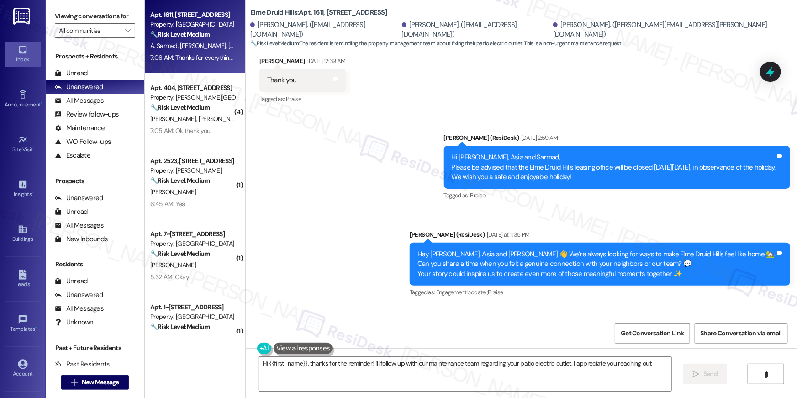
type textarea "Hi {{first_name}}, thanks for the reminder! I'll follow up with our maintenance…"
click at [404, 327] on div "Sarmad Bashir 7:06 AM" at bounding box center [374, 333] width 230 height 13
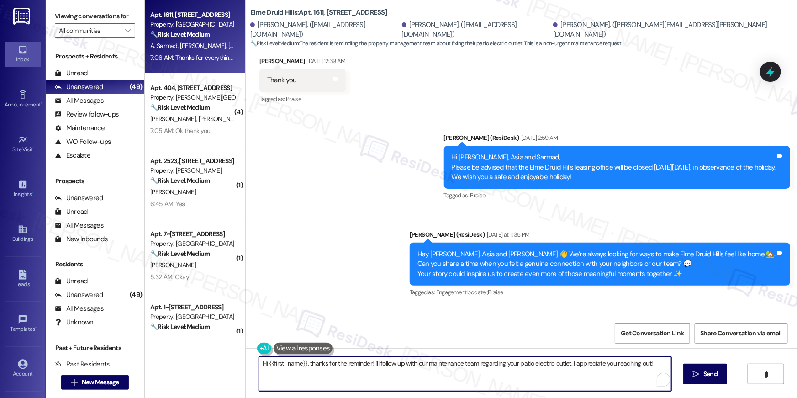
click at [344, 375] on textarea "Hi {{first_name}}, thanks for the reminder! I'll follow up with our maintenance…" at bounding box center [465, 374] width 412 height 34
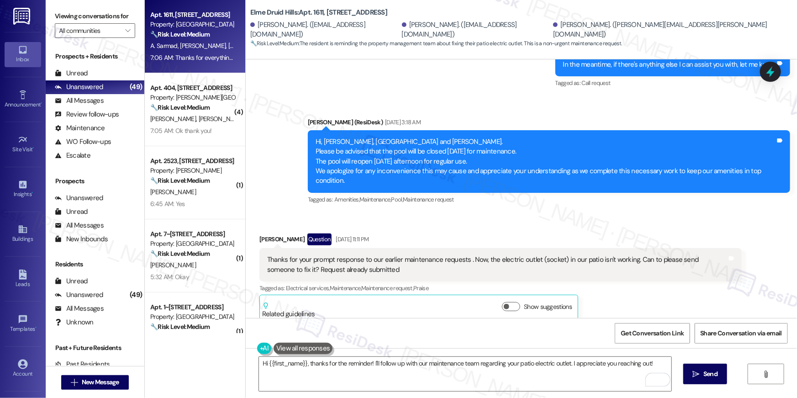
scroll to position [18221, 0]
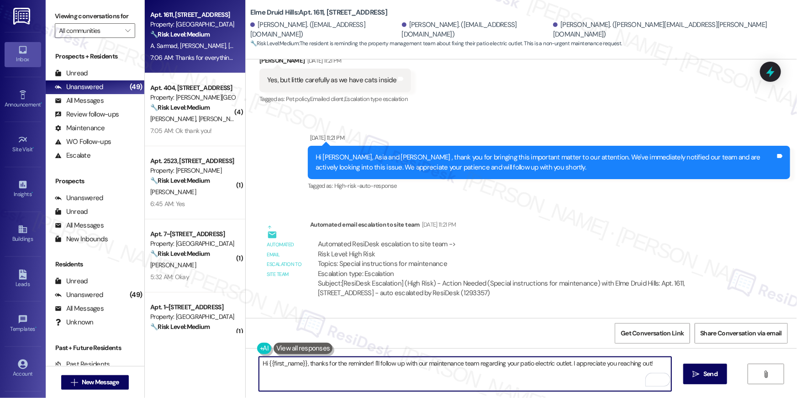
click at [390, 366] on textarea "Hi {{first_name}}, thanks for the reminder! I'll follow up with our maintenance…" at bounding box center [465, 374] width 412 height 34
click at [457, 368] on textarea "Hi {{first_name}}, thanks for the reminder! I'll follow up with our maintenance…" at bounding box center [465, 374] width 412 height 34
click at [531, 373] on textarea "Hi {{first_name}}, thanks for the reminder! I'll follow up with our maintenance…" at bounding box center [465, 374] width 412 height 34
click at [588, 374] on textarea "Hi {{first_name}}, thanks for the reminder! I'll follow up with our maintenance…" at bounding box center [465, 374] width 412 height 34
click at [702, 369] on span "Send" at bounding box center [711, 374] width 18 height 10
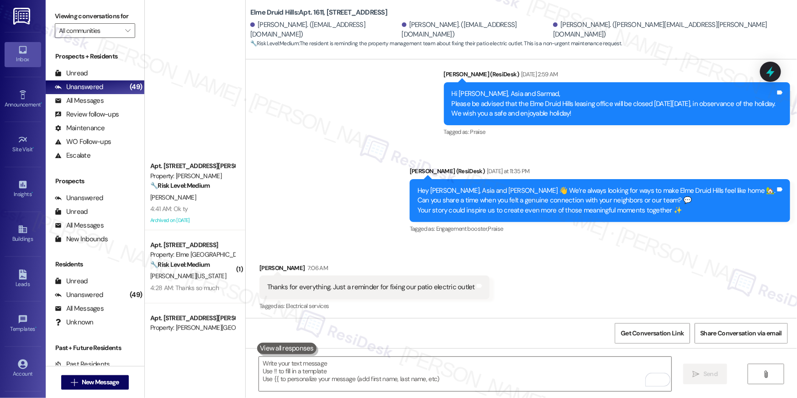
scroll to position [0, 0]
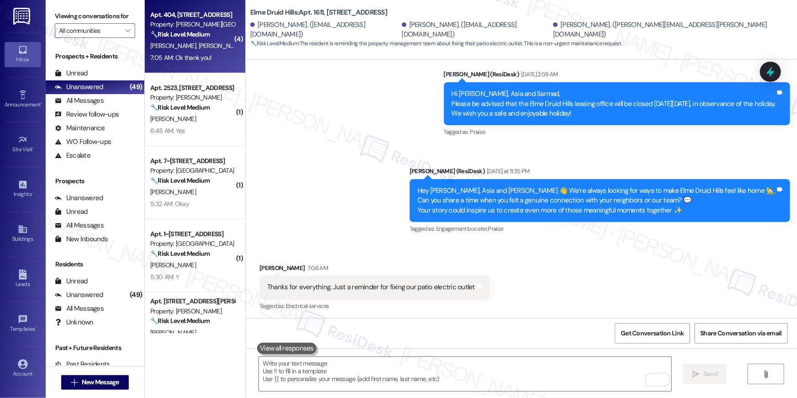
click at [209, 60] on div "7:05 AM: Ok thank you! 7:05 AM: Ok thank you!" at bounding box center [192, 57] width 86 height 11
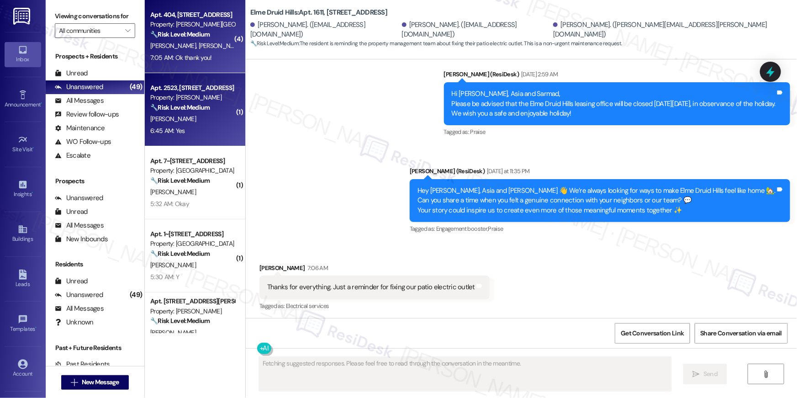
type textarea "Fetching suggested responses. Please feel free to read through the conversation…"
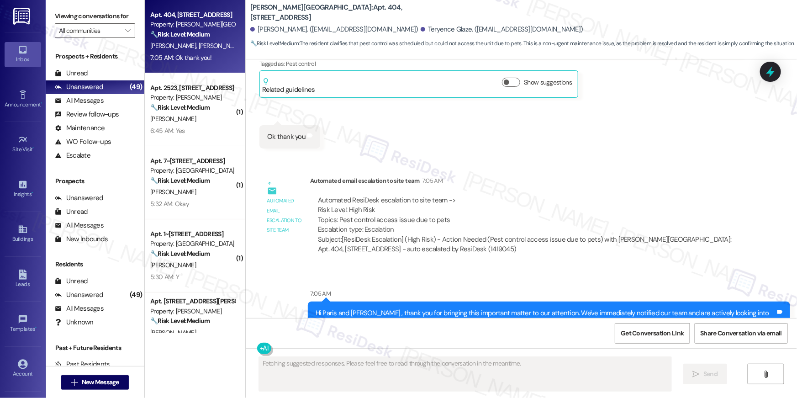
scroll to position [1782, 0]
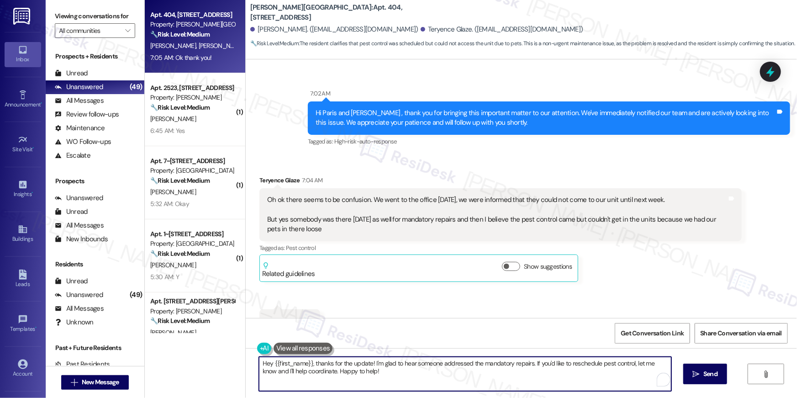
click at [469, 365] on textarea "Hey {{first_name}}, thanks for the update! I'm glad to hear someone addressed t…" at bounding box center [465, 374] width 412 height 34
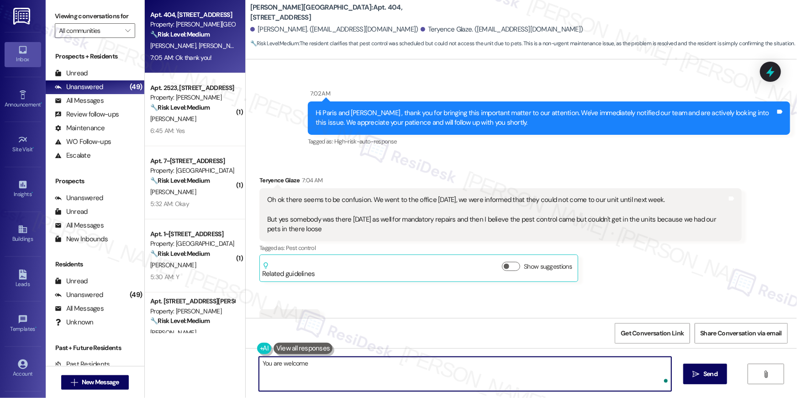
type textarea "You are welcome!"
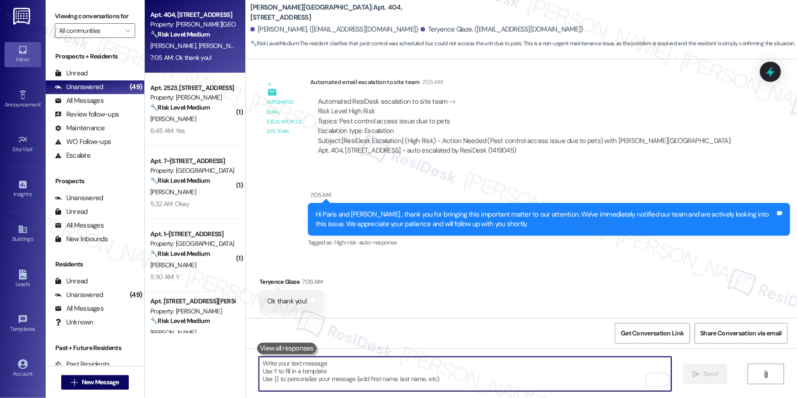
scroll to position [2066, 0]
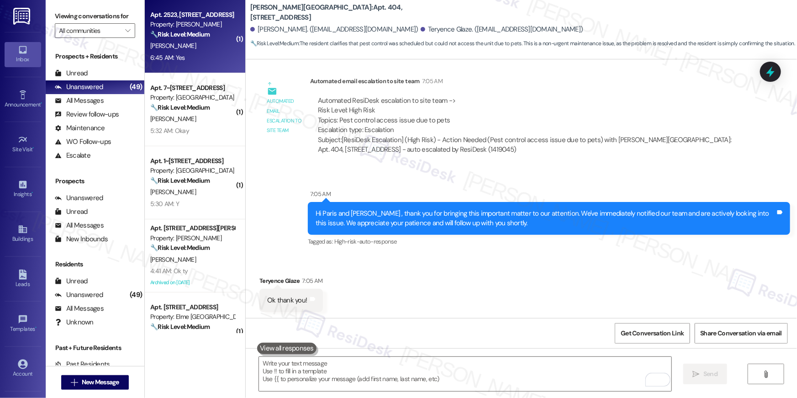
click at [188, 43] on div "C. Pitts" at bounding box center [192, 45] width 86 height 11
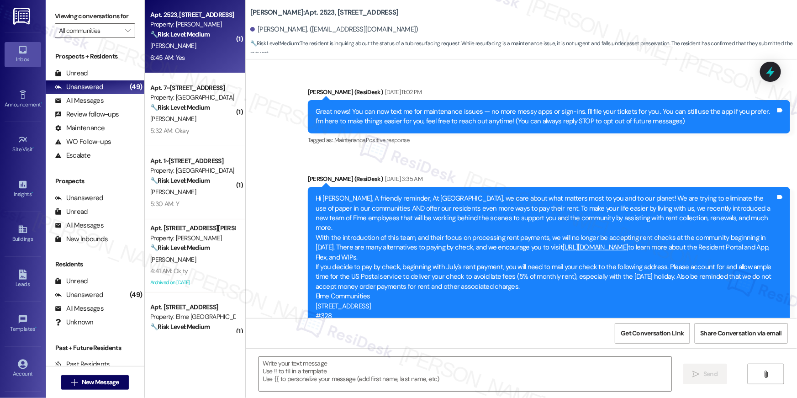
scroll to position [3802, 0]
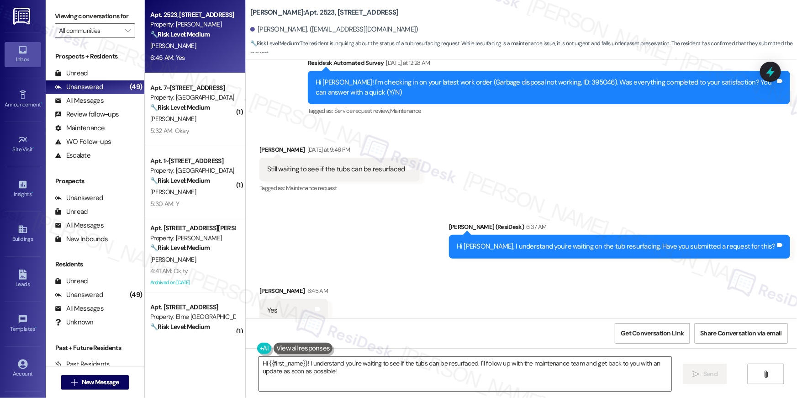
click at [477, 373] on textarea "Hi {{first_name}}! I understand you're waiting to see if the tubs can be resurf…" at bounding box center [465, 374] width 412 height 34
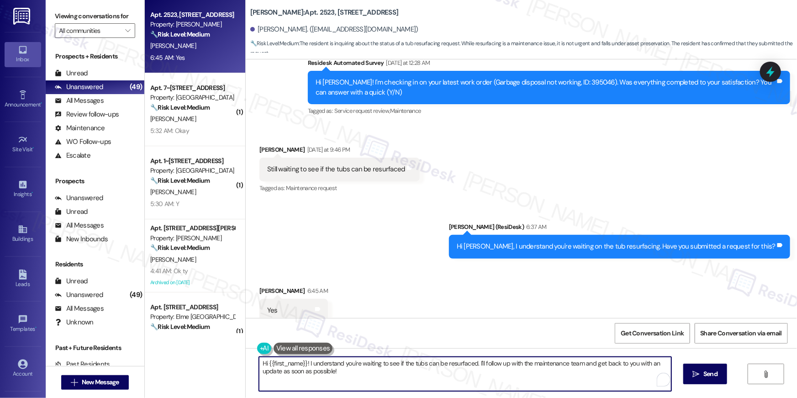
click at [477, 373] on textarea "Hi {{first_name}}! I understand you're waiting to see if the tubs can be resurf…" at bounding box center [465, 374] width 412 height 34
click at [402, 374] on textarea "Hi {{first_name}}! I understand you're waiting to see if the tubs can be resurf…" at bounding box center [465, 374] width 412 height 34
drag, startPoint x: 471, startPoint y: 363, endPoint x: 243, endPoint y: 363, distance: 227.9
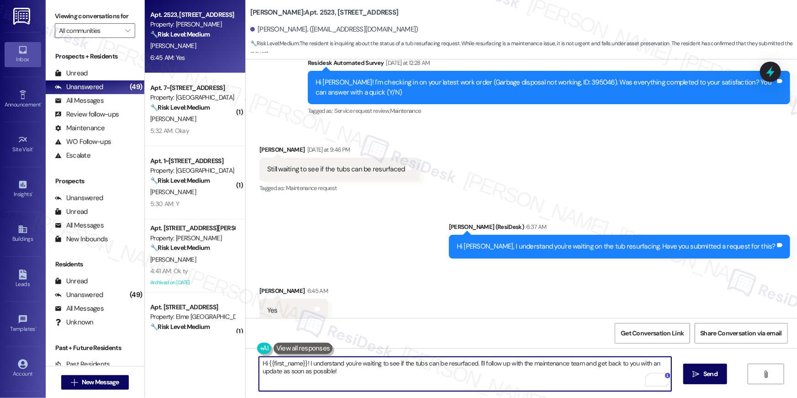
click at [246, 363] on div "Hi {{first_name}}! I understand you're waiting to see if the tubs can be resurf…" at bounding box center [521, 382] width 551 height 69
type textarea "Thanks, Ciara. I'll follow up with the maintenance team and get back to you wit…"
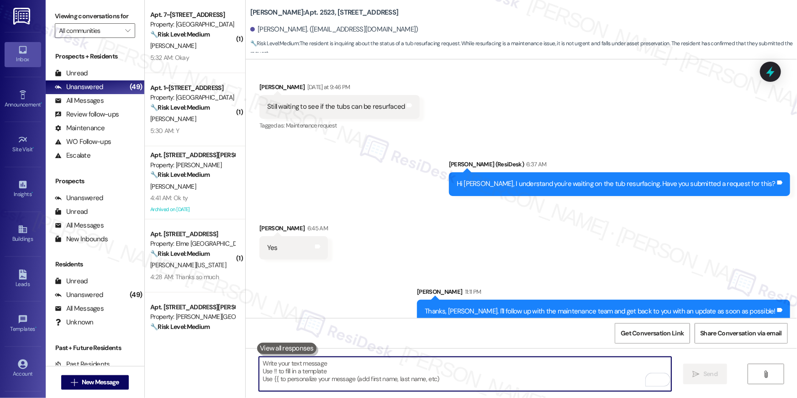
scroll to position [3865, 0]
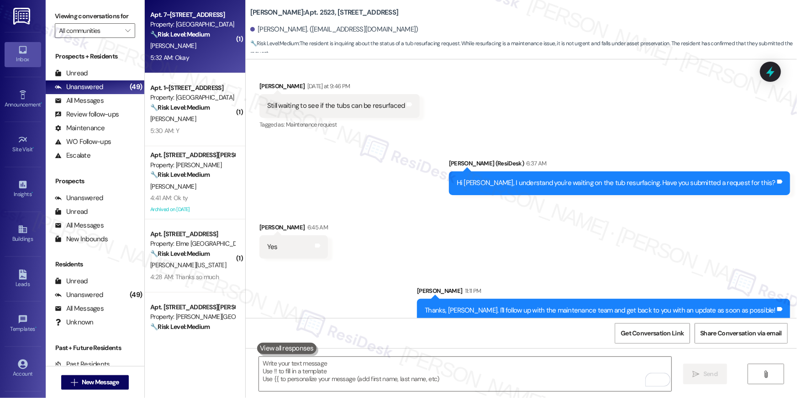
click at [198, 61] on div "5:32 AM: Okay 5:32 AM: Okay" at bounding box center [192, 57] width 86 height 11
type textarea "Fetching suggested responses. Please feel free to read through the conversation…"
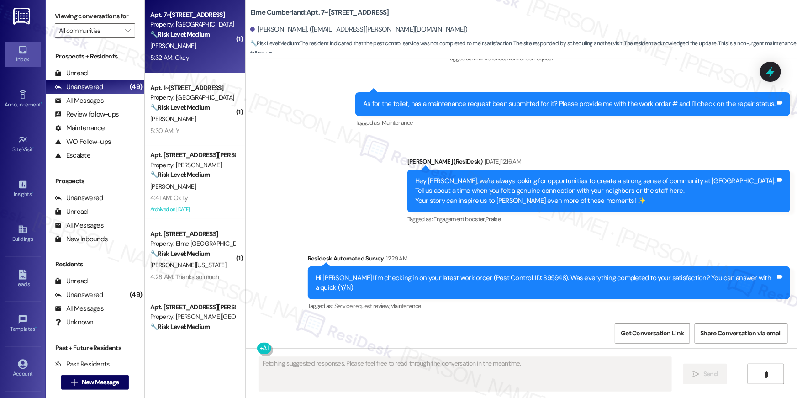
scroll to position [1000, 0]
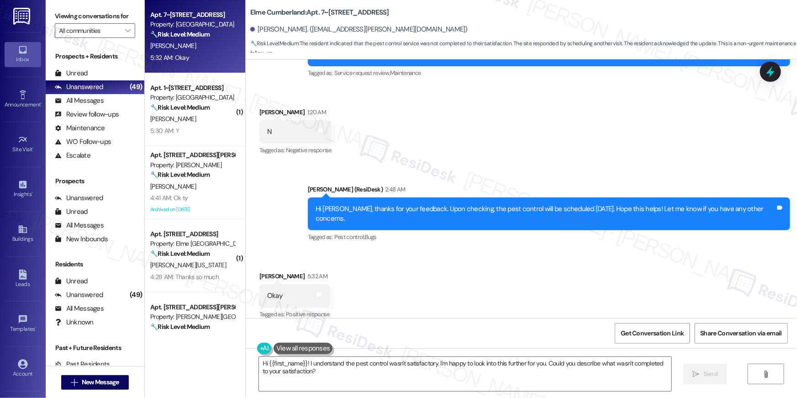
click at [387, 264] on div "Received via SMS Loyis Lawrence 5:32 AM Okay Tags and notes Tagged as: Positive…" at bounding box center [521, 289] width 551 height 77
click at [403, 389] on textarea "Hi {{first_name}}! I understand the pest control wasn't satisfactory. I'm happy…" at bounding box center [465, 374] width 412 height 34
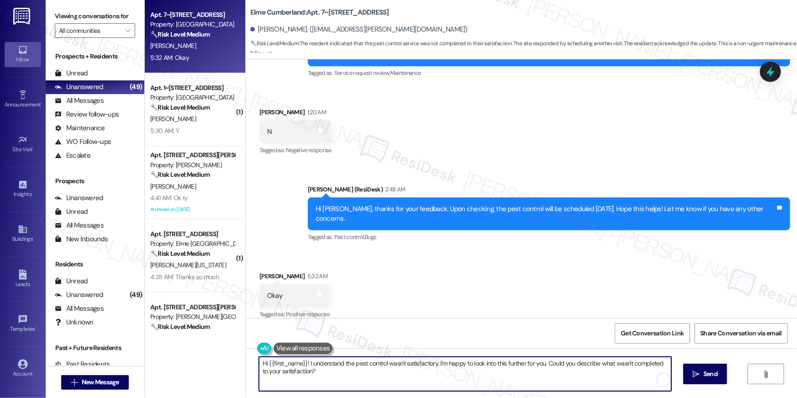
click at [403, 389] on textarea "Hi {{first_name}}! I understand the pest control wasn't satisfactory. I'm happy…" at bounding box center [465, 374] width 412 height 34
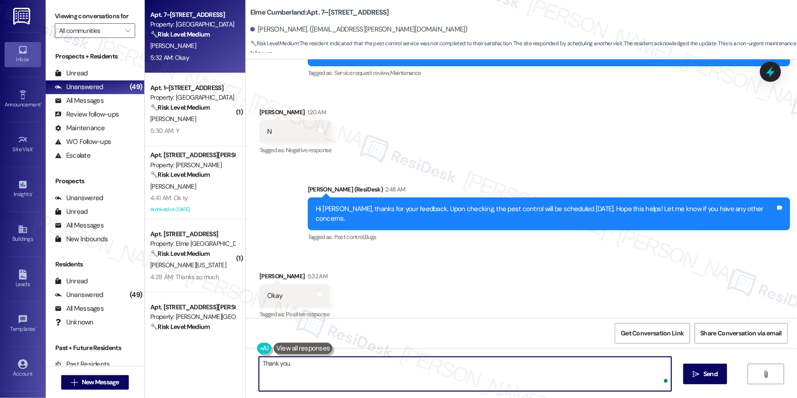
type textarea "Thank you."
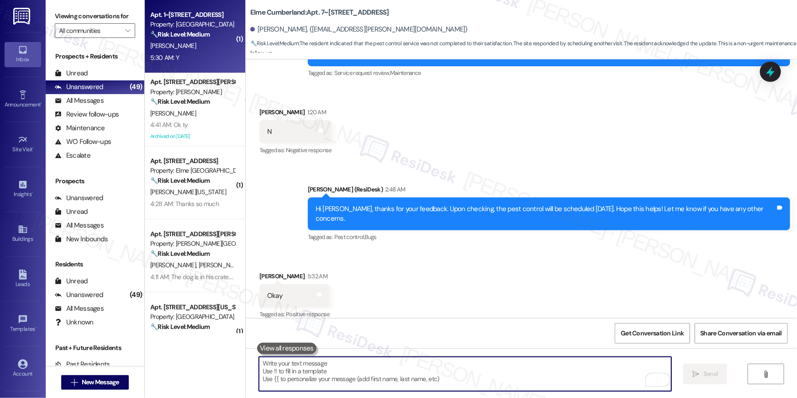
click at [185, 54] on div "5:30 AM: Y 5:30 AM: Y" at bounding box center [192, 57] width 86 height 11
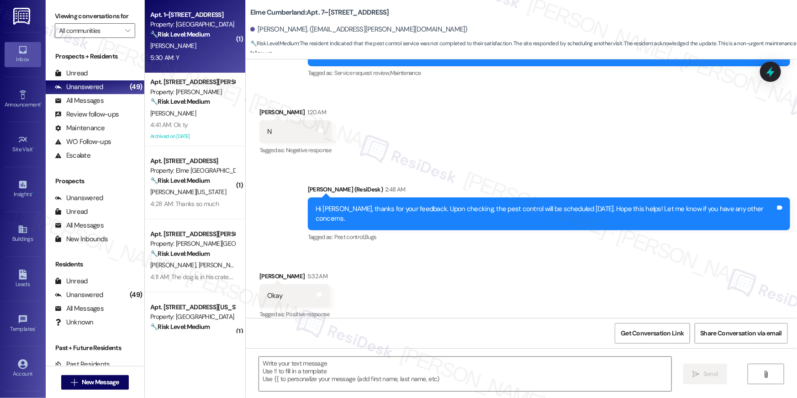
type textarea "Fetching suggested responses. Please feel free to read through the conversation…"
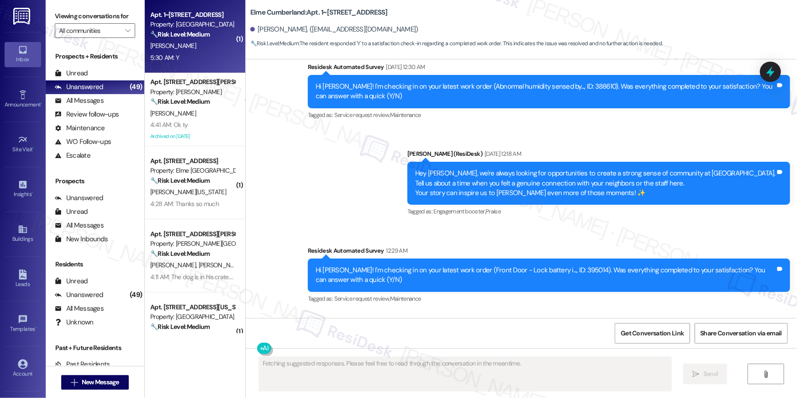
scroll to position [2262, 0]
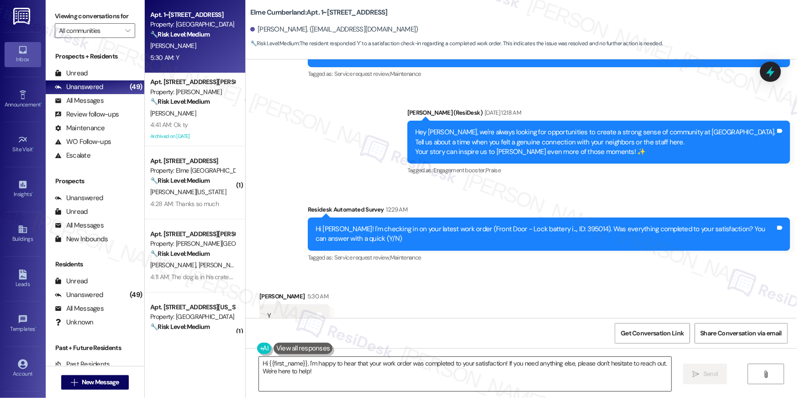
click at [477, 371] on textarea "Hi {{first_name}}, I'm happy to hear that your work order was completed to your…" at bounding box center [465, 374] width 412 height 34
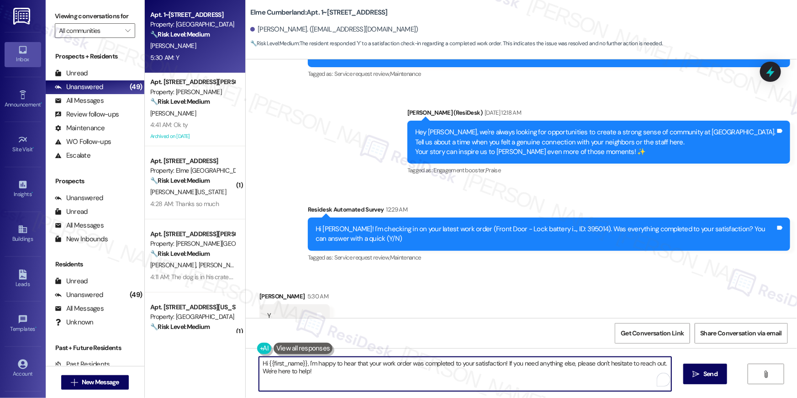
click at [477, 371] on textarea "Hi {{first_name}}, I'm happy to hear that your work order was completed to your…" at bounding box center [465, 374] width 412 height 34
paste textarea "’m so glad to hear your work order has been completed! If there’s anything else…"
type textarea "Hi {{first_name}}, I’m so glad to hear your work order has been completed! If t…"
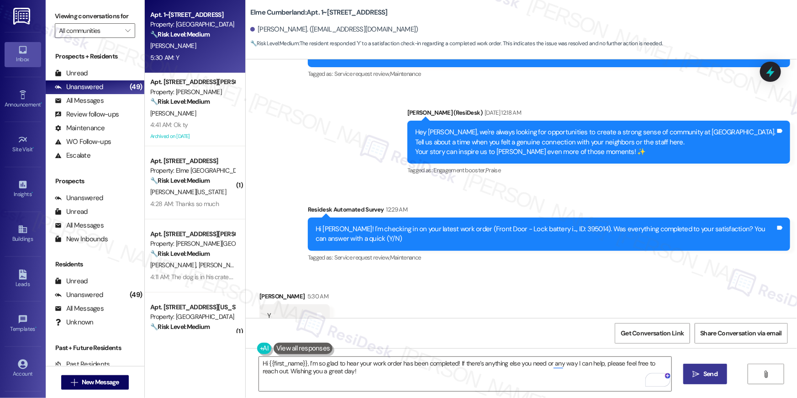
click at [713, 376] on span "Send" at bounding box center [710, 374] width 14 height 10
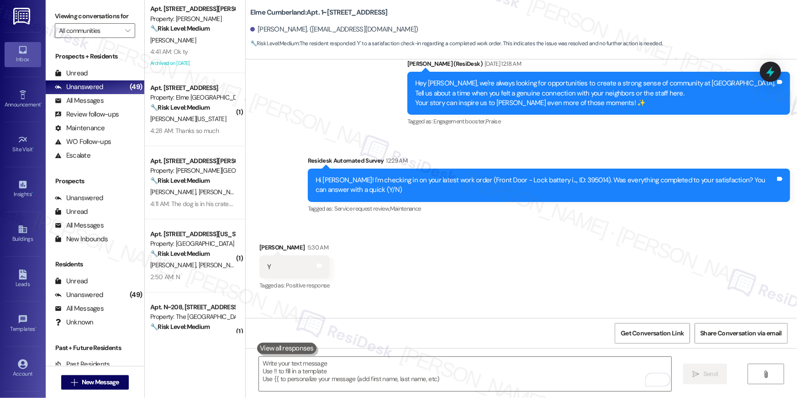
scroll to position [2336, 0]
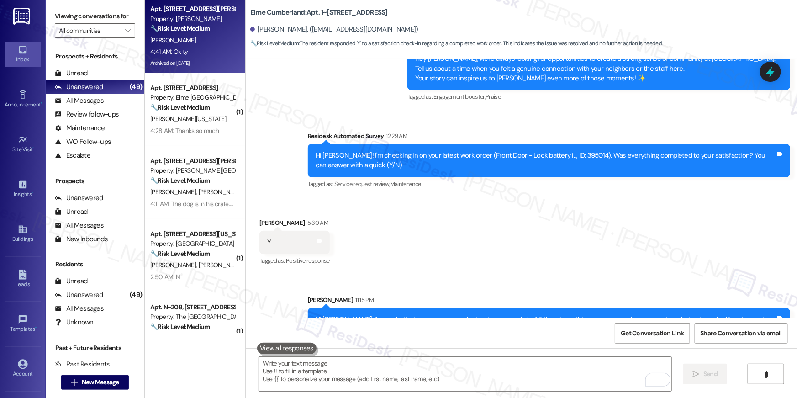
click at [204, 64] on div "Archived on [DATE]" at bounding box center [192, 63] width 86 height 11
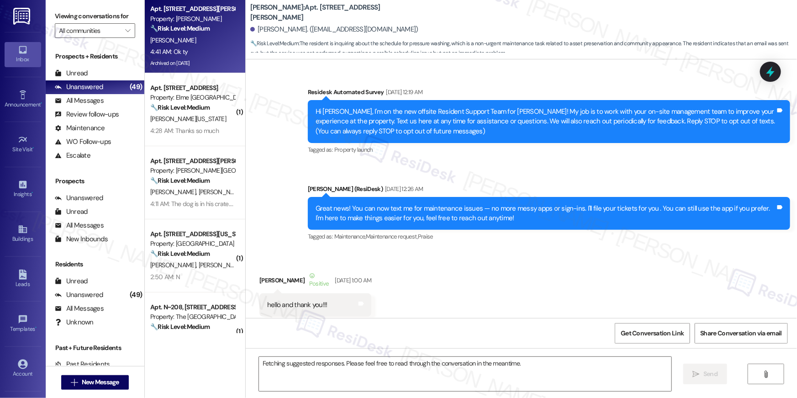
scroll to position [16195, 0]
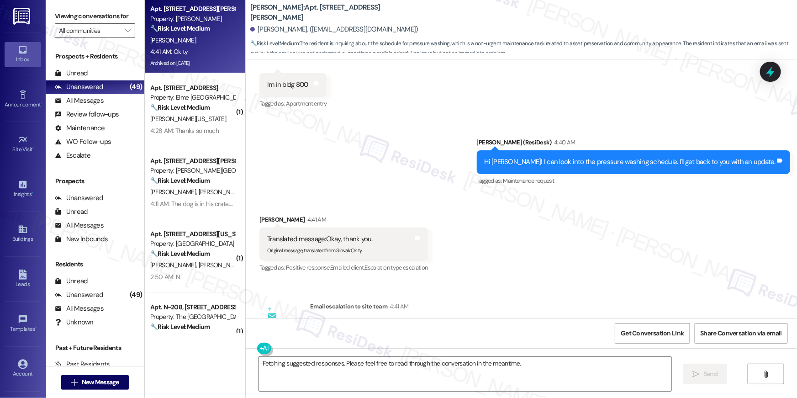
click at [492, 218] on div "Survey, sent via SMS Residesk Automated Survey Dec 19, 2023 at 12:19 AM Hi Jera…" at bounding box center [521, 188] width 551 height 259
click at [495, 381] on textarea "Fetching suggested responses. Please feel free to read through the conversation…" at bounding box center [465, 374] width 412 height 34
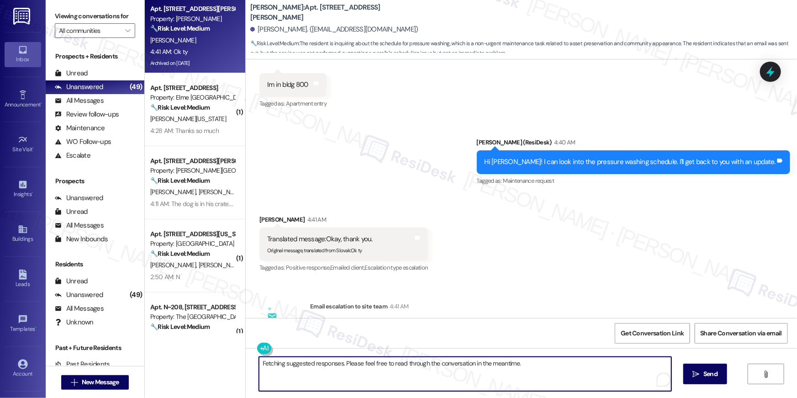
click at [495, 381] on textarea "Fetching suggested responses. Please feel free to read through the conversation…" at bounding box center [465, 374] width 412 height 34
type textarea "You are welc"
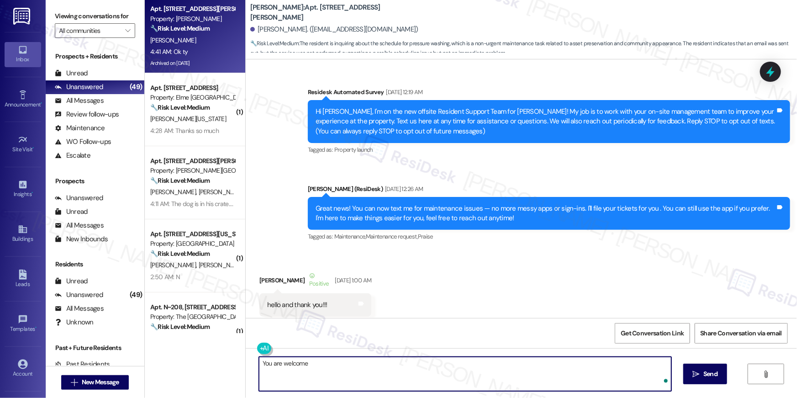
type textarea "You are welcome!"
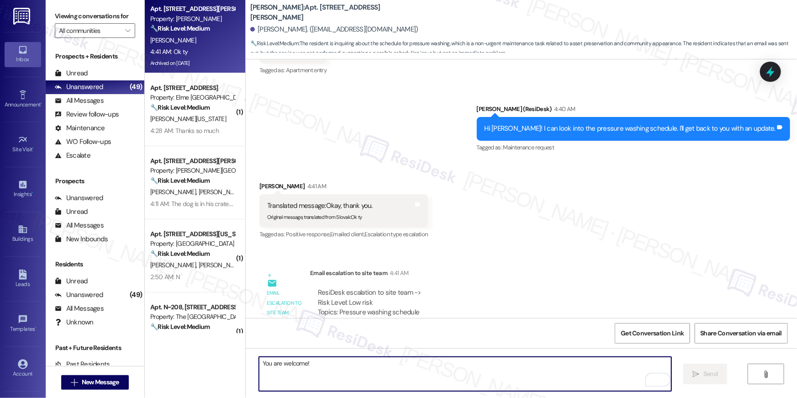
scroll to position [16258, 0]
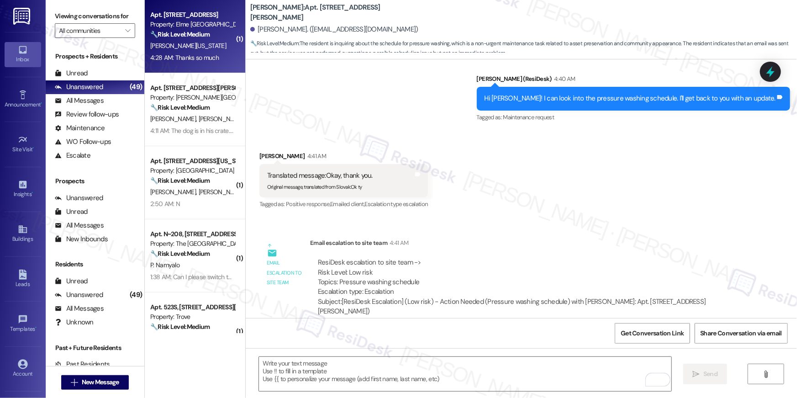
click at [214, 32] on div "🔧 Risk Level: Medium The resident is seeking a more specific timeframe for alar…" at bounding box center [192, 35] width 85 height 10
type textarea "Fetching suggested responses. Please feel free to read through the conversation…"
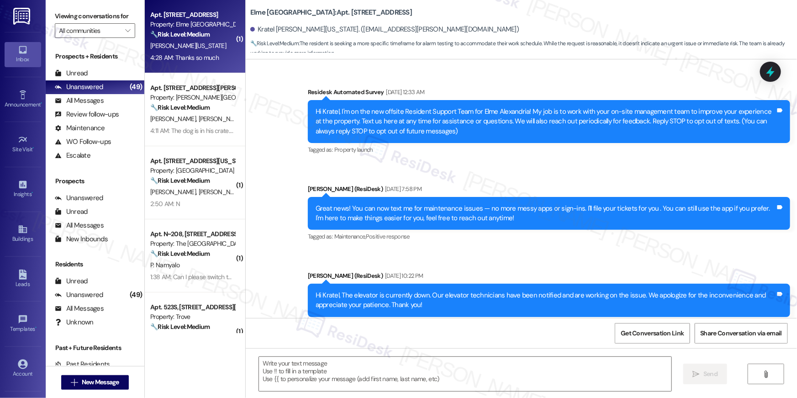
scroll to position [11424, 0]
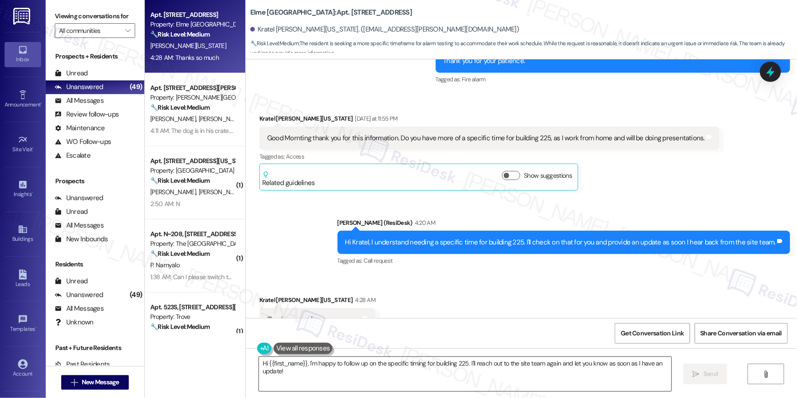
click at [516, 382] on textarea "Hi {{first_name}}, I'm happy to follow up on the specific timing for building 2…" at bounding box center [465, 374] width 412 height 34
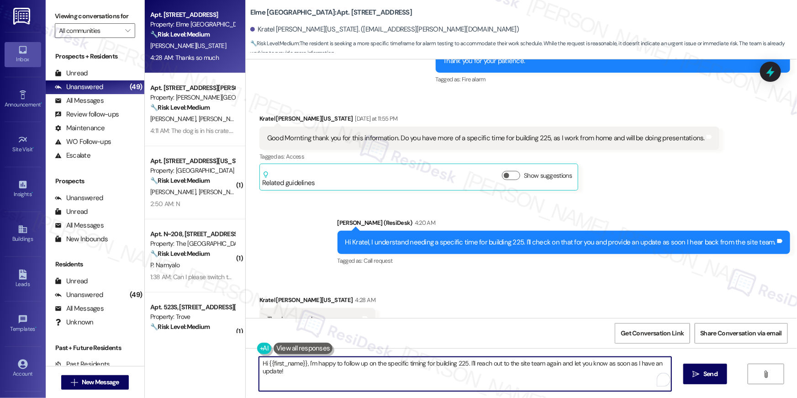
click at [516, 382] on textarea "Hi {{first_name}}, I'm happy to follow up on the specific timing for building 2…" at bounding box center [465, 374] width 412 height 34
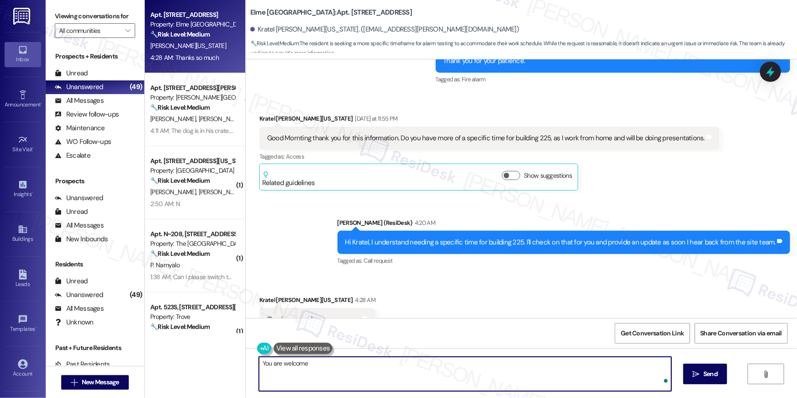
type textarea "You are welcome!"
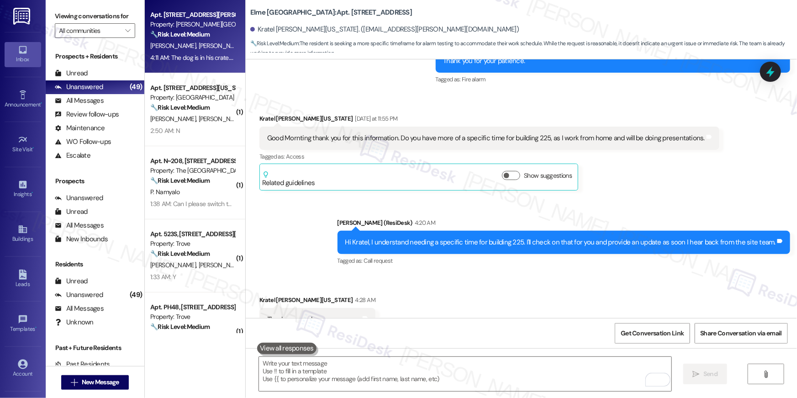
click at [192, 25] on div "Property: [PERSON_NAME][GEOGRAPHIC_DATA]" at bounding box center [192, 25] width 85 height 10
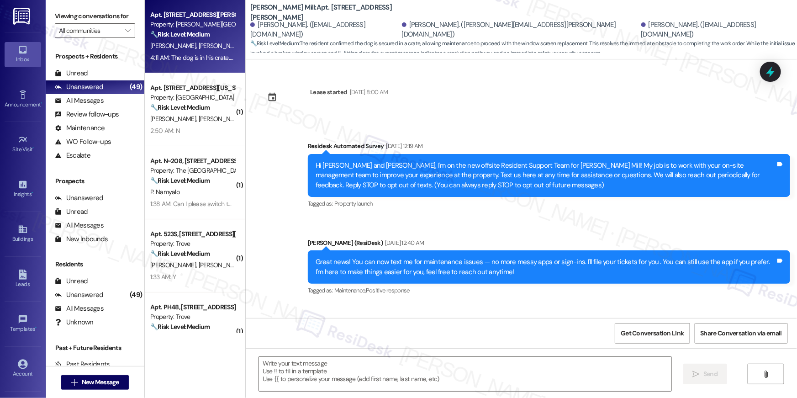
scroll to position [6862, 0]
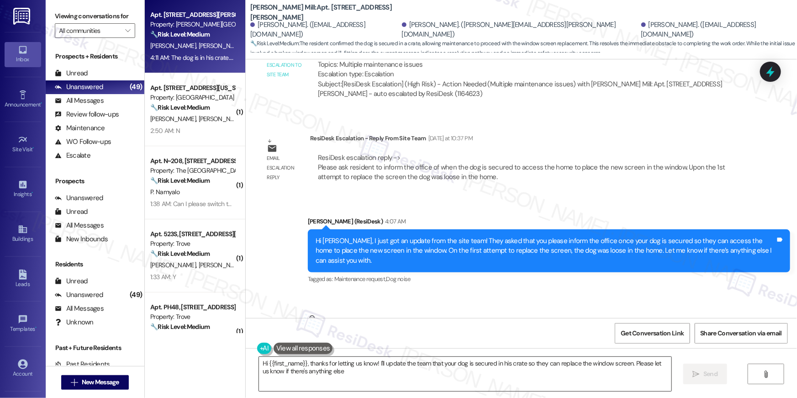
type textarea "Hi {{first_name}}, thanks for letting us know! I'll update the team that your d…"
drag, startPoint x: 318, startPoint y: 14, endPoint x: 328, endPoint y: 15, distance: 9.7
click at [328, 15] on b "Elme Watkins Mill: Apt. 106A, 180 Watkins Station Circle" at bounding box center [341, 13] width 183 height 20
copy b "106A"
click at [369, 342] on div "The dog is in his crate. He is never loose in the home if we are not home." at bounding box center [371, 347] width 209 height 10
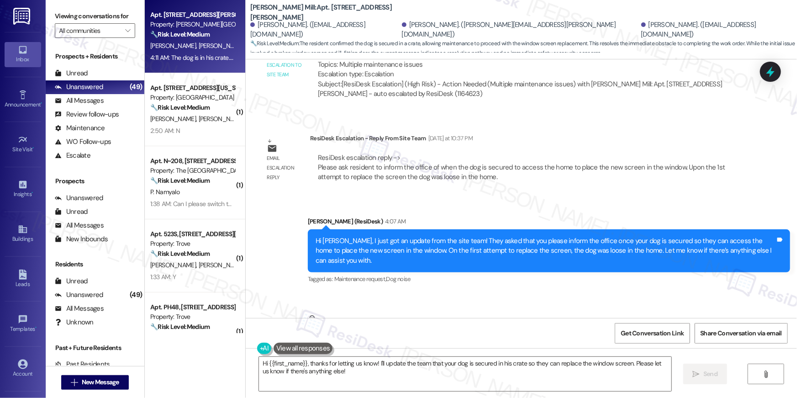
click at [369, 342] on div "The dog is in his crate. He is never loose in the home if we are not home." at bounding box center [371, 347] width 209 height 10
copy div "The dog is in his crate. He is never loose in the home if we are not home. Tags…"
click at [473, 380] on textarea "Hi {{first_name}}, thanks for letting us know! I'll update the team that your d…" at bounding box center [465, 374] width 412 height 34
click at [717, 364] on button " Send" at bounding box center [705, 374] width 44 height 21
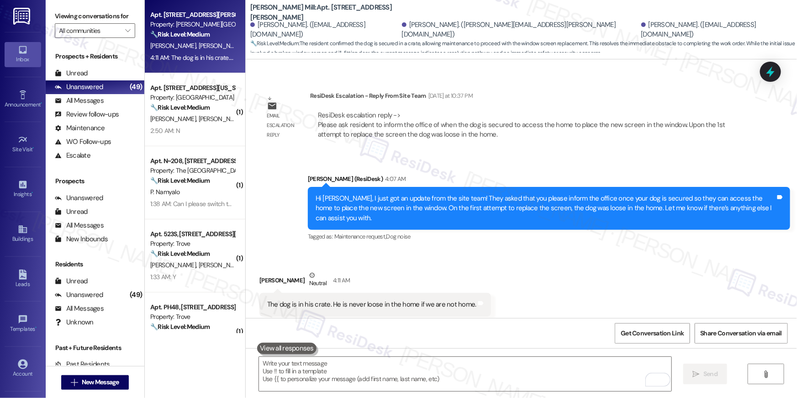
scroll to position [6936, 0]
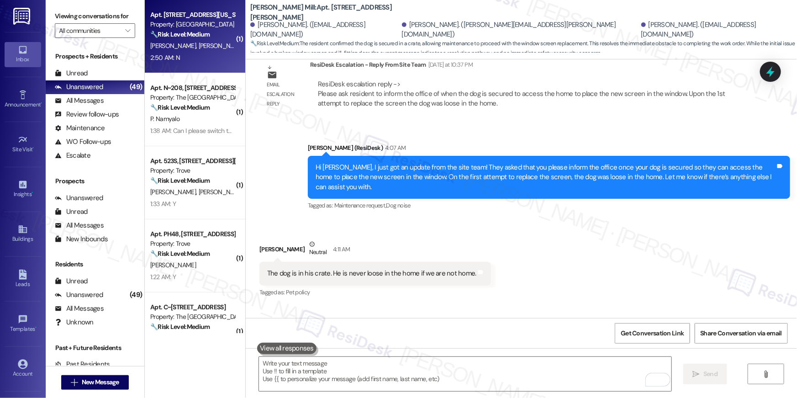
click at [220, 55] on div "2:50 AM: N 2:50 AM: N" at bounding box center [192, 57] width 86 height 11
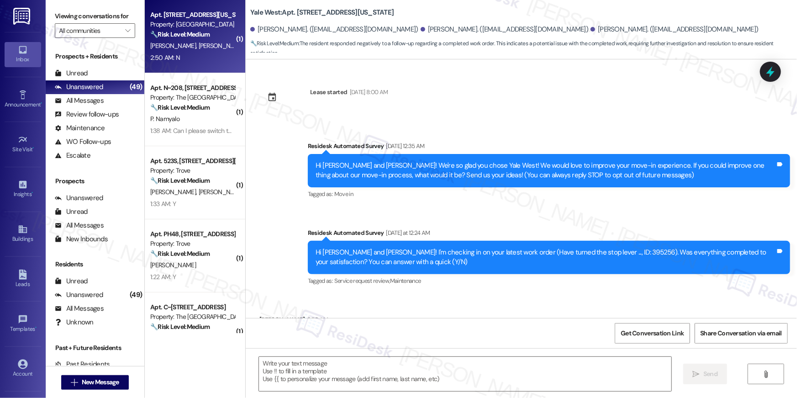
scroll to position [53, 0]
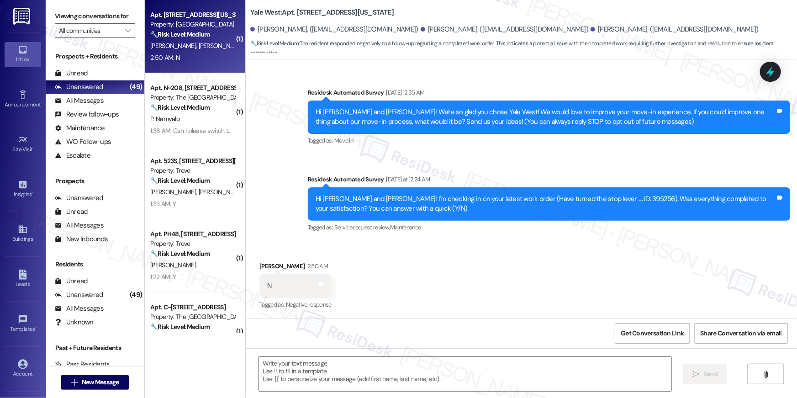
click at [488, 206] on div "Hi Lauren, Jennifer and Anne! I'm checking in on your latest work order (Have t…" at bounding box center [546, 204] width 460 height 20
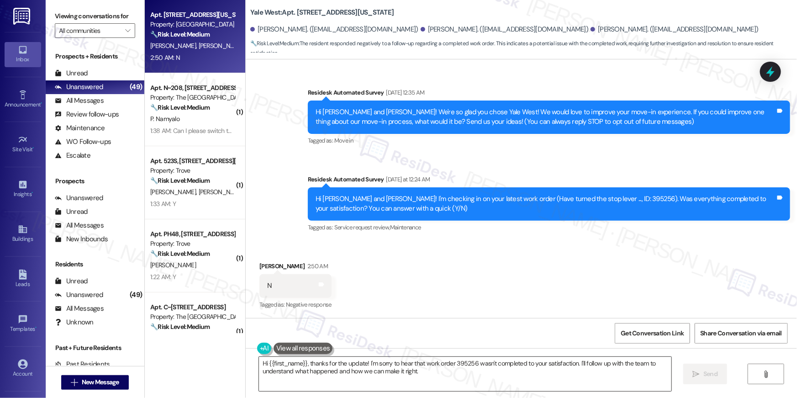
click at [480, 368] on textarea "Hi {{first_name}}, thanks for the update! I'm sorry to hear that work order 395…" at bounding box center [465, 374] width 412 height 34
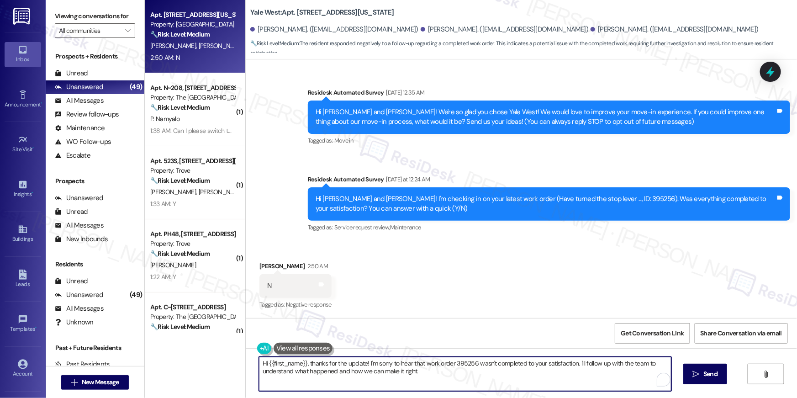
click at [480, 368] on textarea "Hi {{first_name}}, thanks for the update! I'm sorry to hear that work order 395…" at bounding box center [465, 374] width 412 height 34
paste textarea "I’m sorry to hear your work order is still not complete. Could you please share…"
type textarea "Hi {{first_name}}, I’m sorry to hear your work order is still not complete. Cou…"
click at [699, 376] on icon "" at bounding box center [696, 373] width 7 height 7
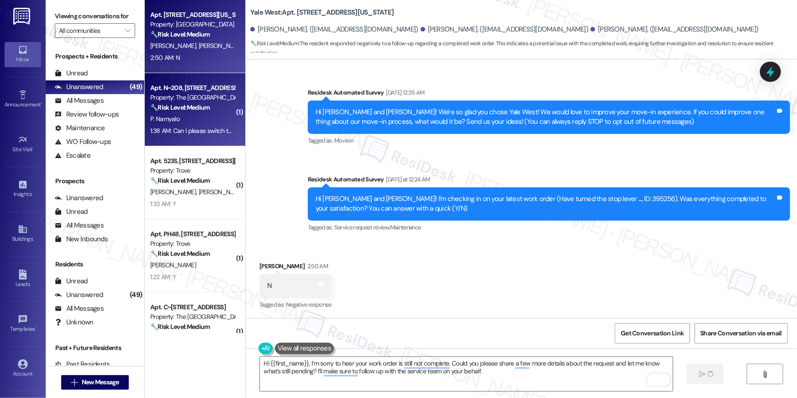
click at [202, 116] on div "P. Namyalo" at bounding box center [192, 118] width 86 height 11
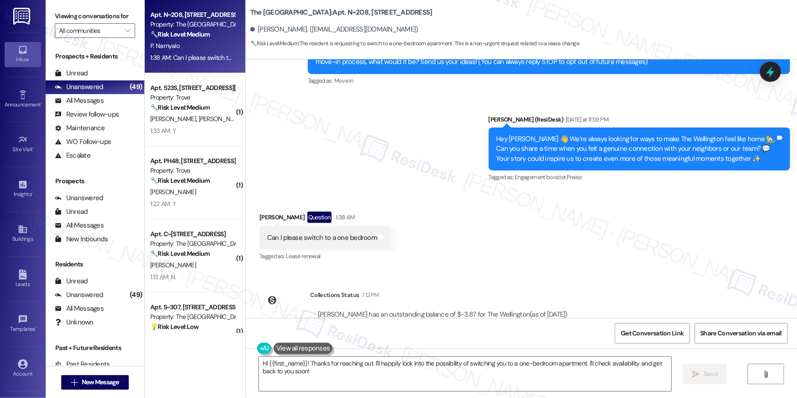
scroll to position [149, 0]
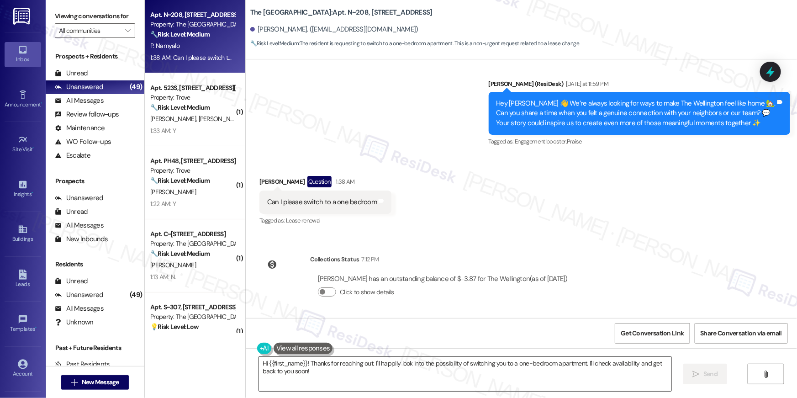
click at [344, 379] on textarea "Hi {{first_name}}! Thanks for reaching out. I'll happily look into the possibil…" at bounding box center [465, 374] width 412 height 34
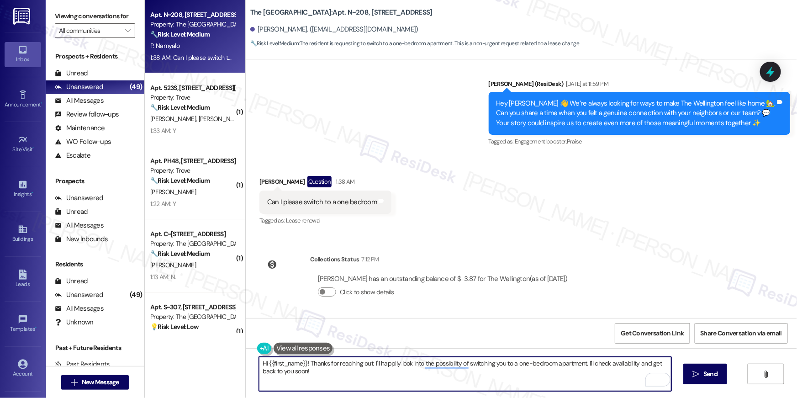
click at [608, 364] on textarea "Hi {{first_name}}! Thanks for reaching out. I'll happily look into the possibil…" at bounding box center [465, 374] width 412 height 34
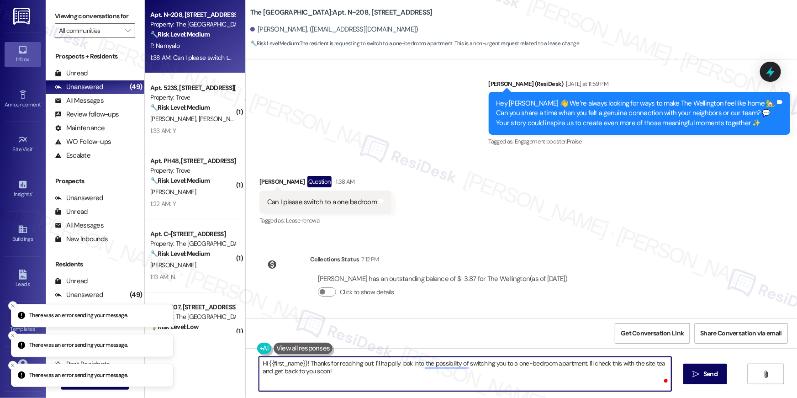
type textarea "Hi {{first_name}}! Thanks for reaching out. I'll happily look into the possibil…"
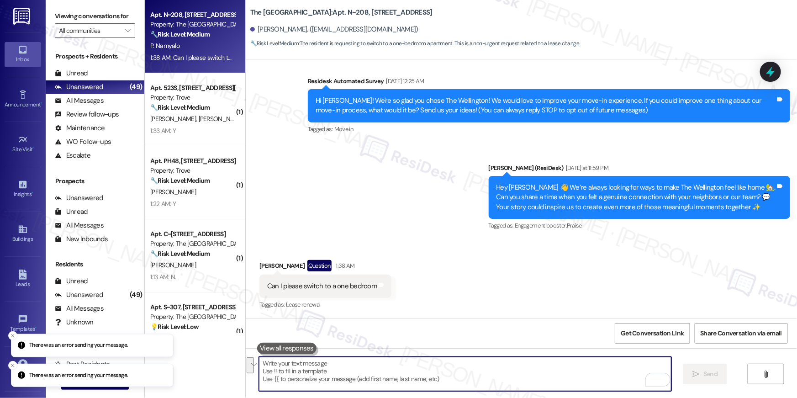
scroll to position [222, 0]
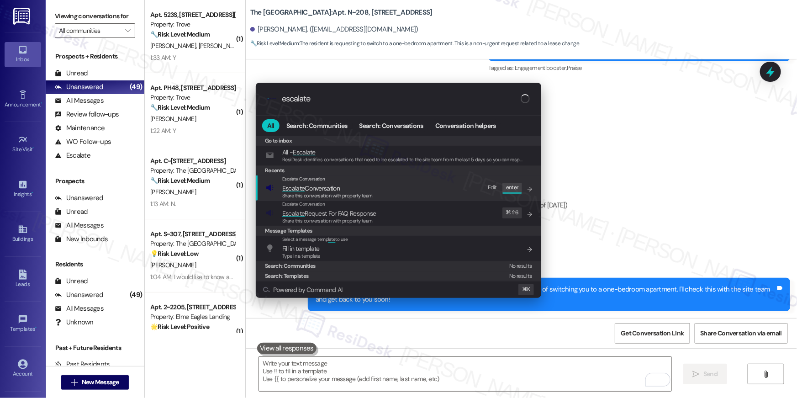
type input "escalate"
click at [369, 195] on span "Share this conversation with property team" at bounding box center [327, 195] width 90 height 6
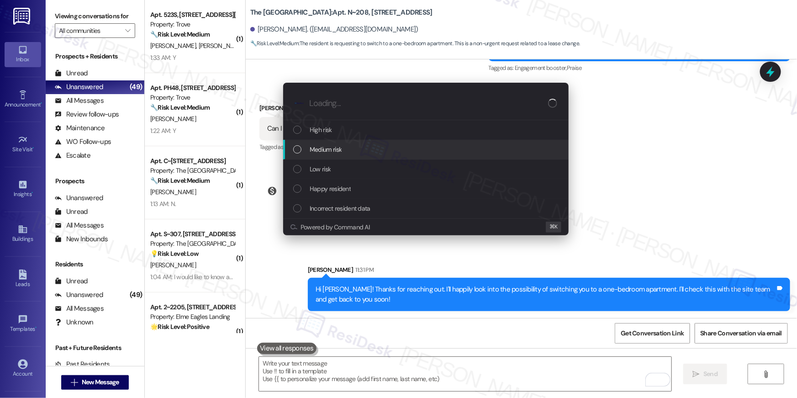
click at [329, 152] on span "Medium risk" at bounding box center [326, 149] width 32 height 10
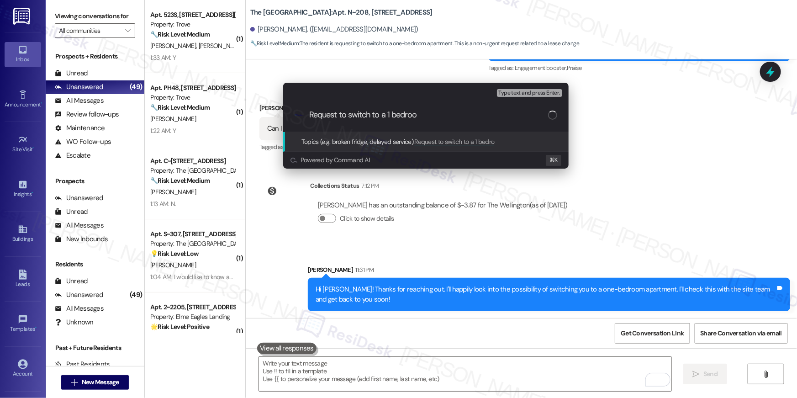
type input "Request to switch to a 1 bedroom"
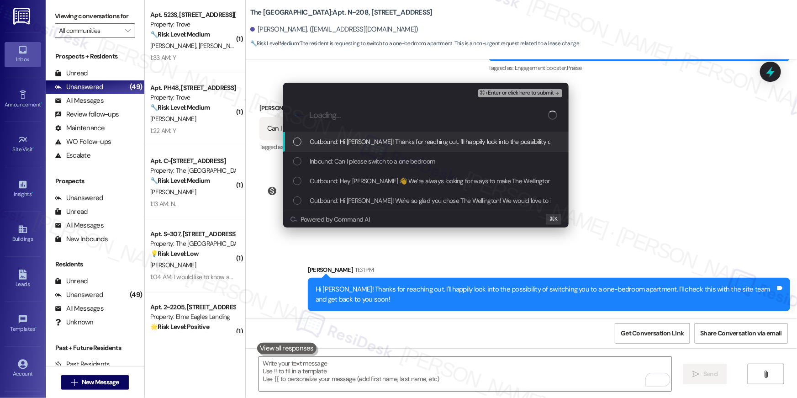
click at [358, 146] on span "Outbound: Hi Patricia! Thanks for reaching out. I'll happily look into the poss…" at bounding box center [568, 142] width 516 height 10
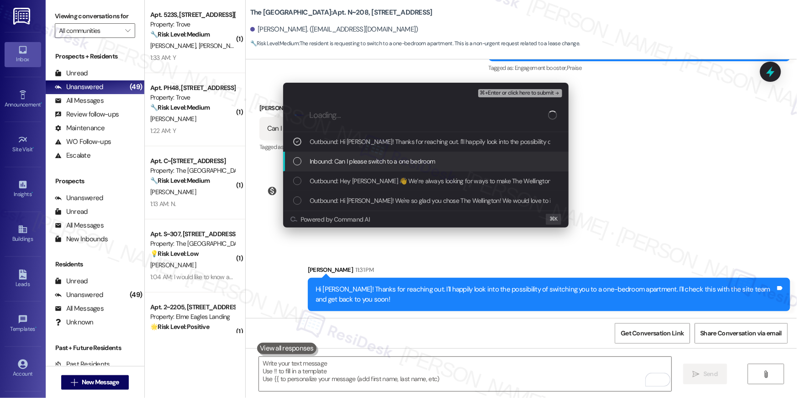
drag, startPoint x: 359, startPoint y: 158, endPoint x: 361, endPoint y: 163, distance: 4.9
click at [360, 159] on span "Inbound: Can I please switch to a one bedroom" at bounding box center [373, 161] width 126 height 10
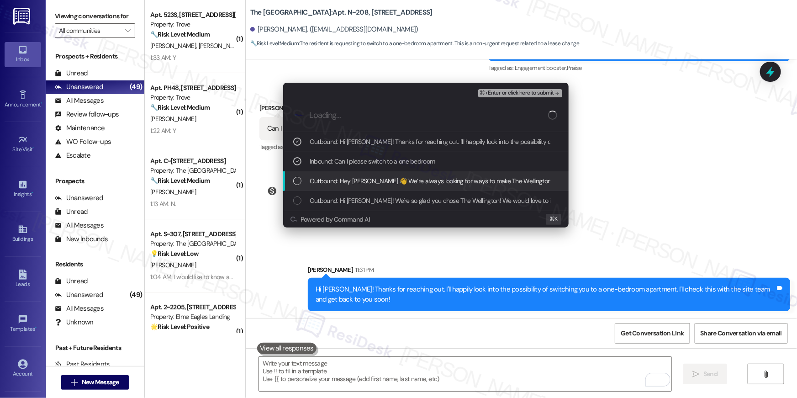
click at [364, 180] on span "Outbound: Hey Patricia 👋 We’re always looking for ways to make The Wellington f…" at bounding box center [699, 181] width 779 height 10
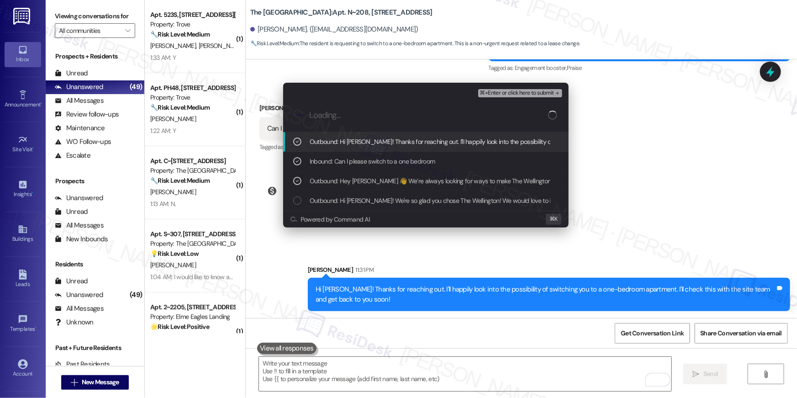
click at [527, 93] on span "⌘+Enter or click here to submit" at bounding box center [517, 93] width 74 height 6
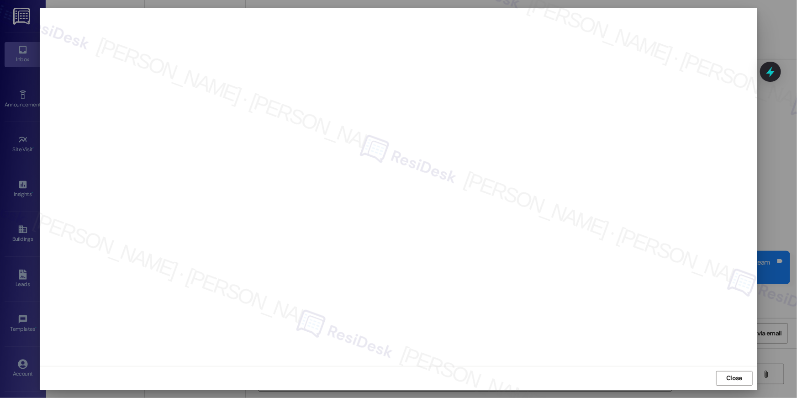
scroll to position [286, 0]
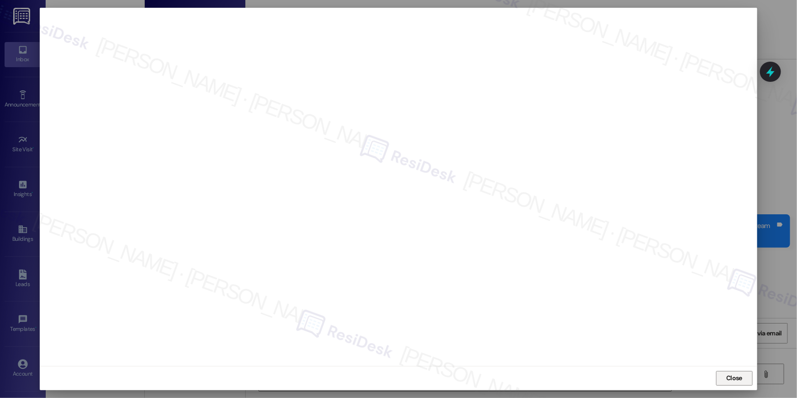
click at [721, 381] on button "Close" at bounding box center [734, 378] width 37 height 15
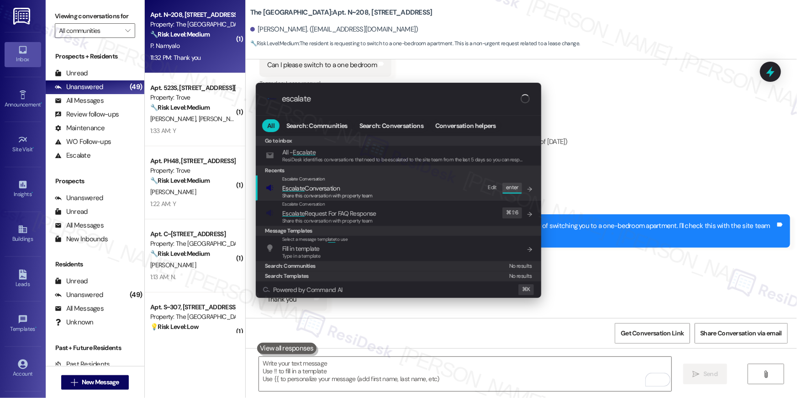
type input "escalate"
click at [333, 193] on span "Share this conversation with property team" at bounding box center [327, 195] width 90 height 6
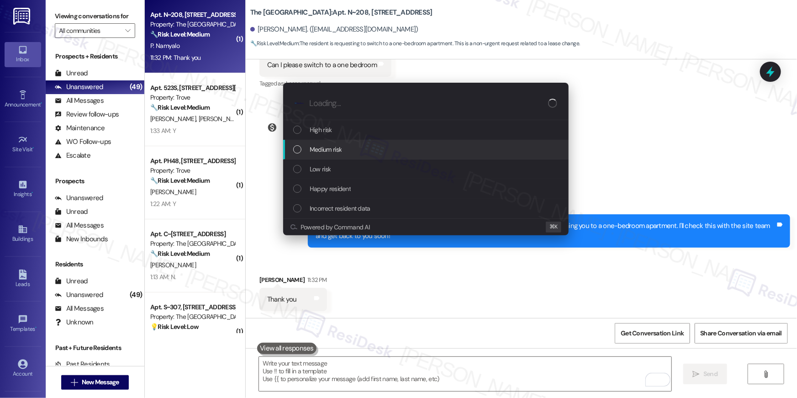
click at [332, 146] on span "Medium risk" at bounding box center [326, 149] width 32 height 10
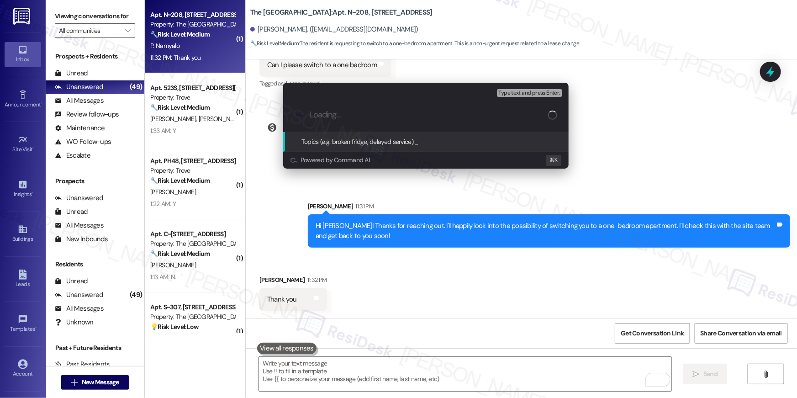
paste input "Request to switch to a 1 bedroom"
type input "Request to switch to a 1 bedroom"
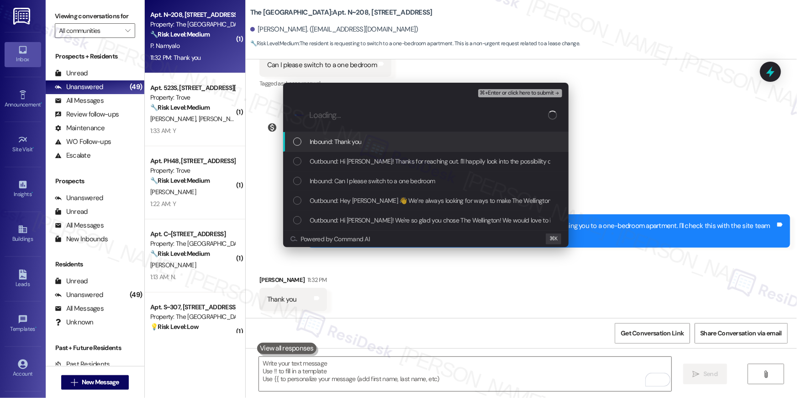
click at [324, 140] on span "Inbound: Thank you" at bounding box center [336, 142] width 52 height 10
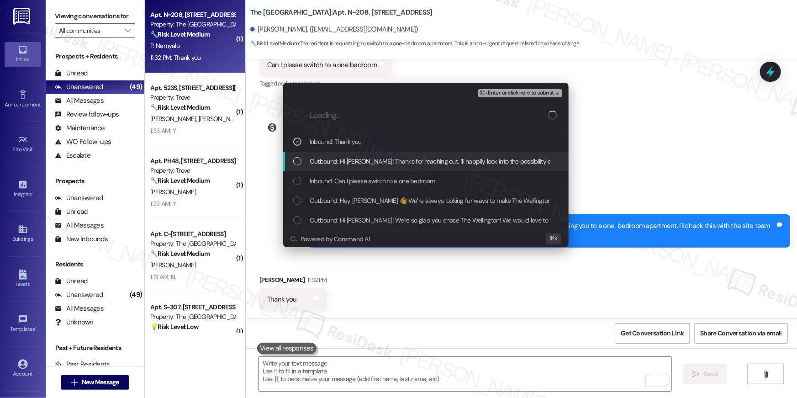
drag, startPoint x: 327, startPoint y: 157, endPoint x: 336, endPoint y: 179, distance: 23.8
click at [327, 159] on span "Outbound: Hi Patricia! Thanks for reaching out. I'll happily look into the poss…" at bounding box center [568, 161] width 516 height 10
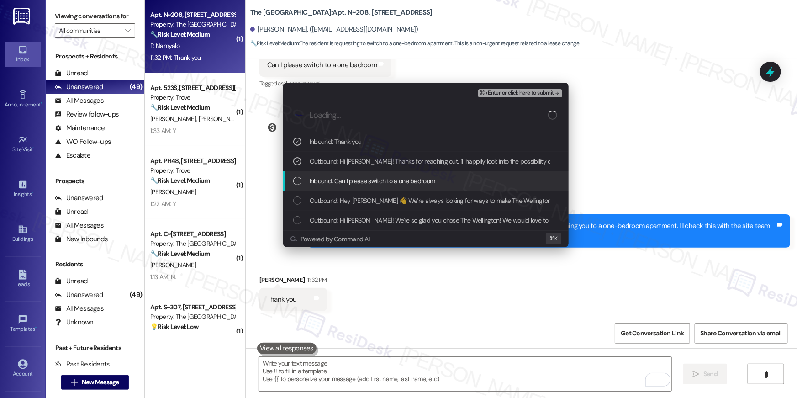
click at [342, 184] on span "Inbound: Can I please switch to a one bedroom" at bounding box center [373, 181] width 126 height 10
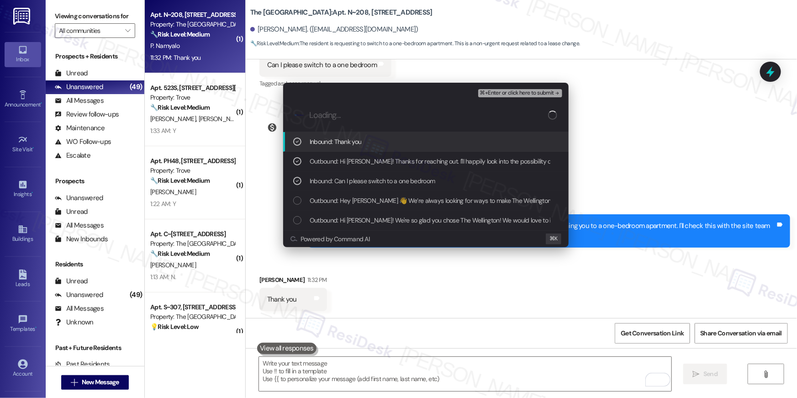
click at [522, 92] on span "⌘+Enter or click here to submit" at bounding box center [517, 93] width 74 height 6
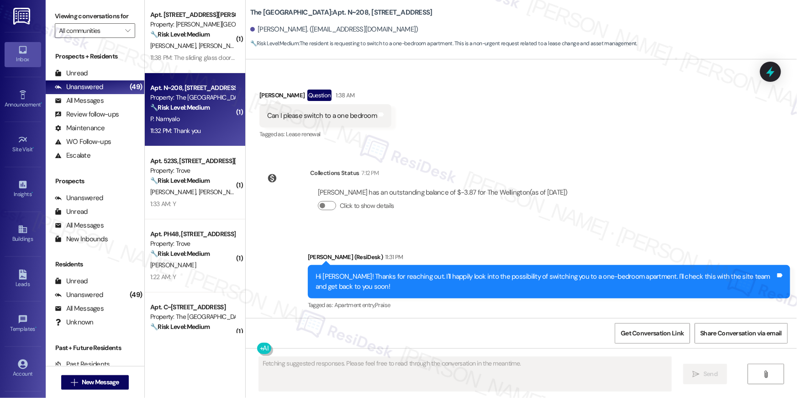
type textarea "Fetching suggested responses. Please feel free to read through the conversation…"
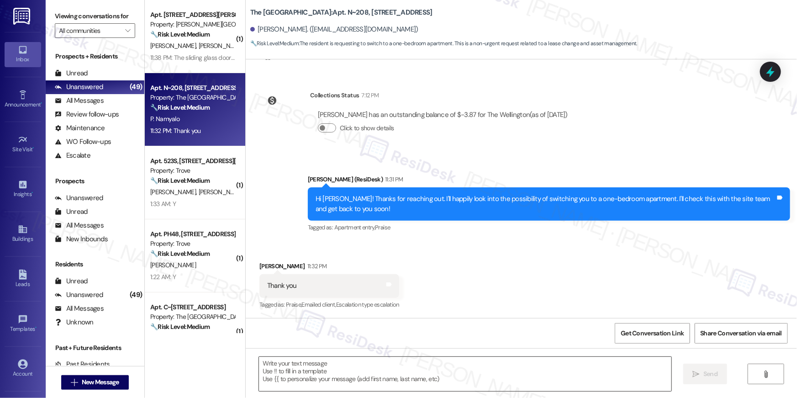
click at [456, 381] on textarea at bounding box center [465, 374] width 412 height 34
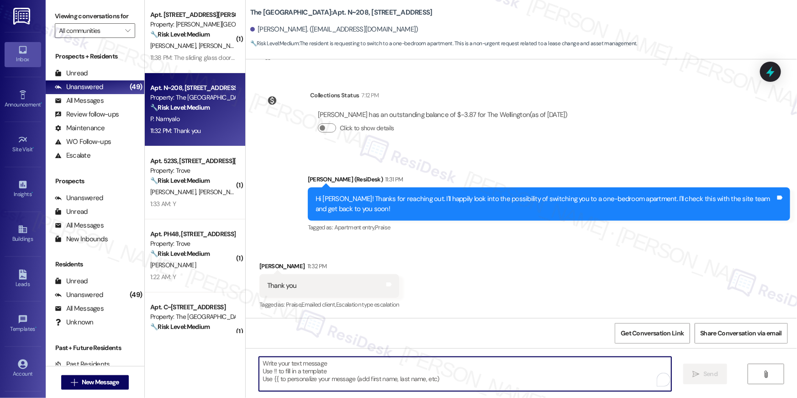
click at [457, 381] on textarea "To enrich screen reader interactions, please activate Accessibility in Grammarl…" at bounding box center [465, 374] width 412 height 34
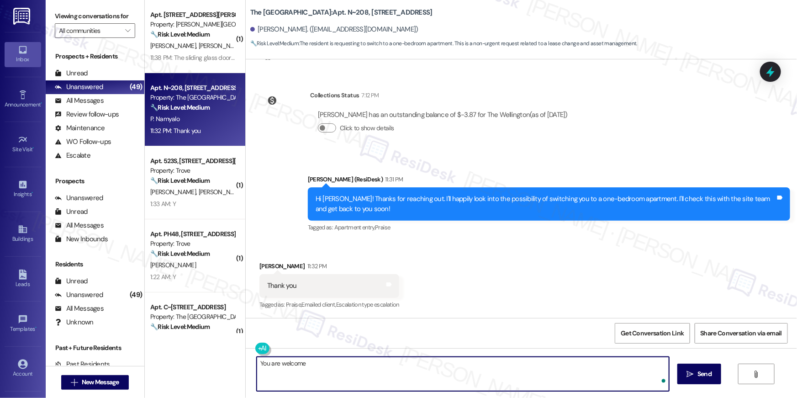
type textarea "You are welcome!"
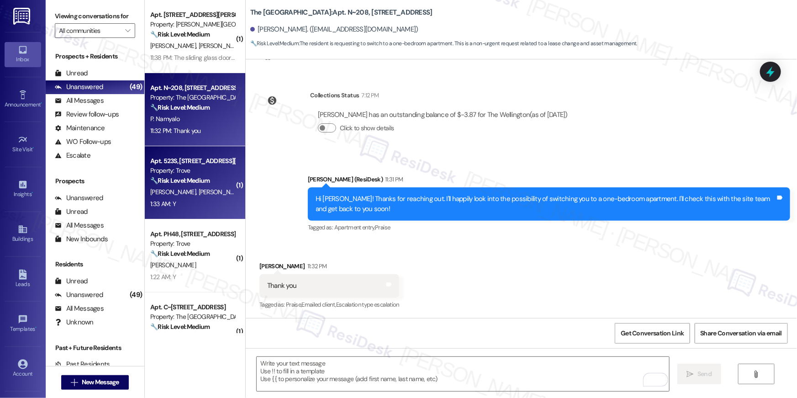
click at [209, 183] on div "🔧 Risk Level: Medium The resident responded 'Y' to a follow-up question about a…" at bounding box center [192, 181] width 85 height 10
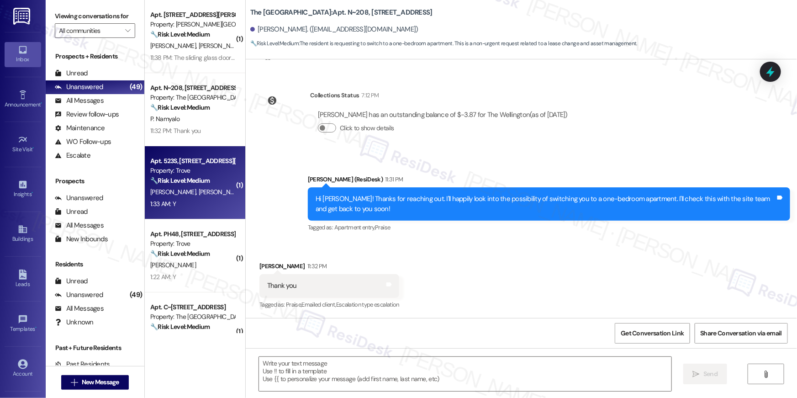
type textarea "Fetching suggested responses. Please feel free to read through the conversation…"
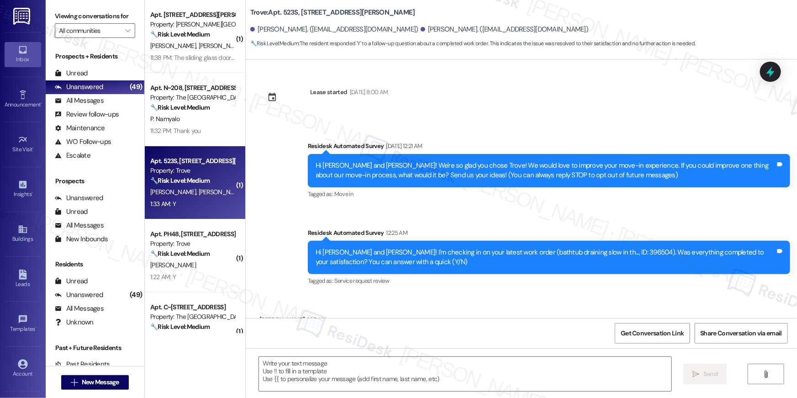
scroll to position [53, 0]
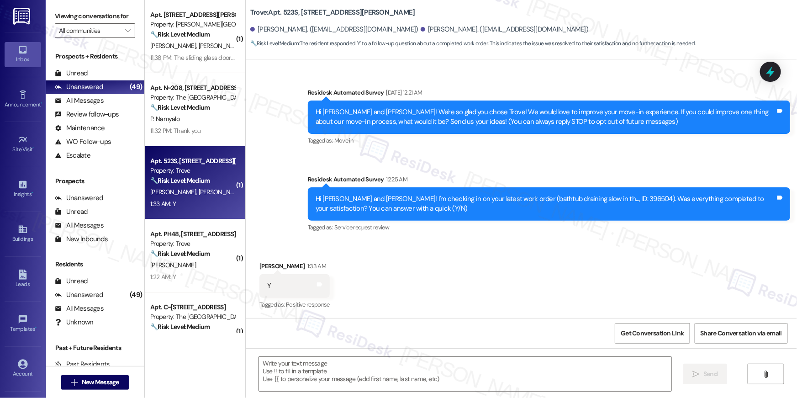
type textarea "Fetching suggested responses. Please feel free to read through the conversation…"
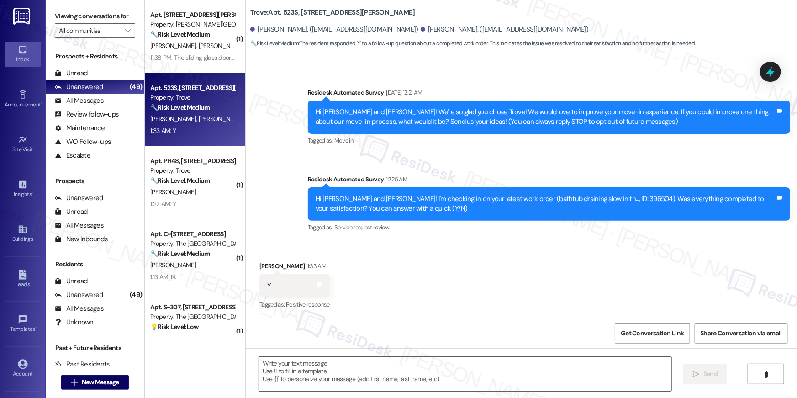
click at [516, 374] on textarea at bounding box center [465, 374] width 412 height 34
click at [517, 374] on textarea at bounding box center [465, 374] width 412 height 34
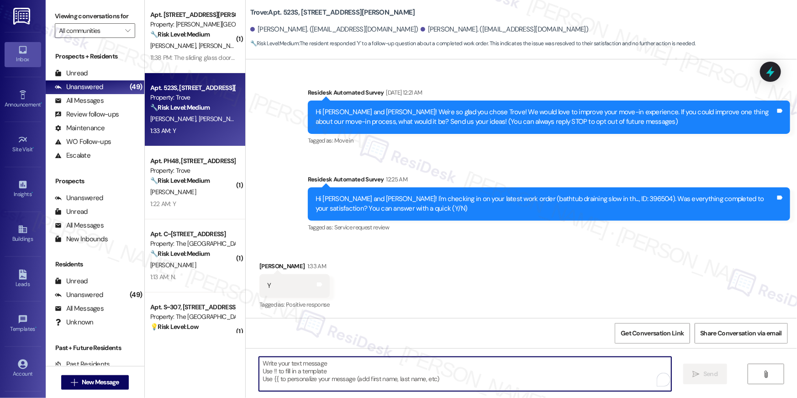
click at [512, 370] on textarea "To enrich screen reader interactions, please activate Accessibility in Grammarl…" at bounding box center [465, 374] width 412 height 34
paste textarea "Hi {{first_name}}, I’m so glad to hear your work order has been completed! If t…"
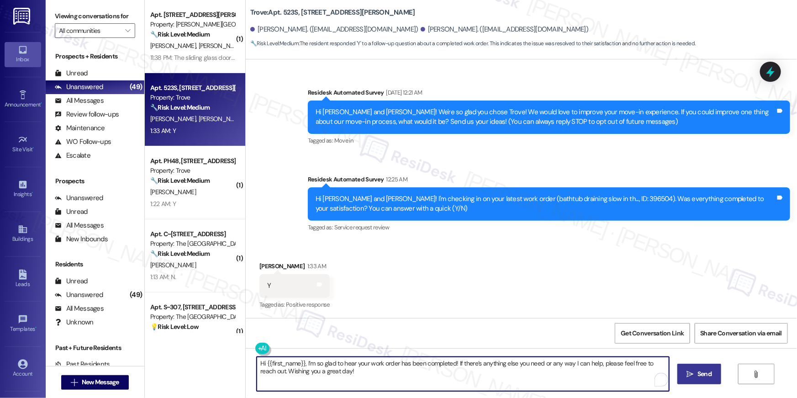
type textarea "Hi {{first_name}}, I’m so glad to hear your work order has been completed! If t…"
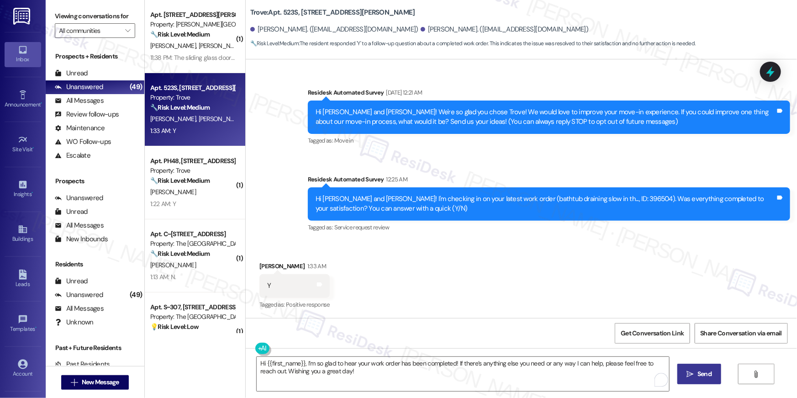
click at [704, 374] on span "Send" at bounding box center [705, 374] width 14 height 10
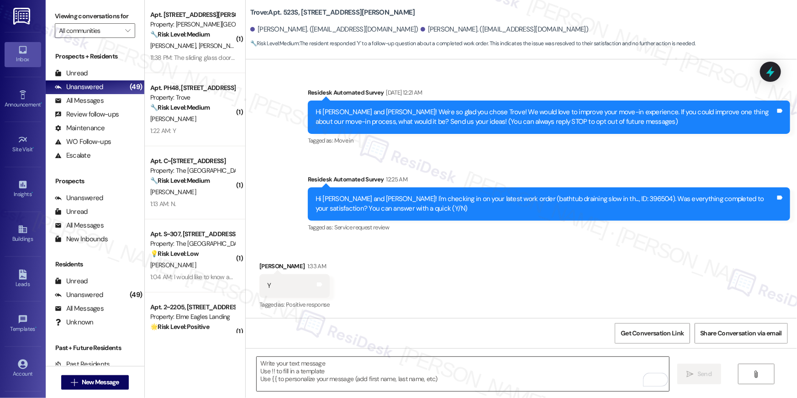
click at [566, 371] on textarea "To enrich screen reader interactions, please activate Accessibility in Grammarl…" at bounding box center [463, 374] width 412 height 34
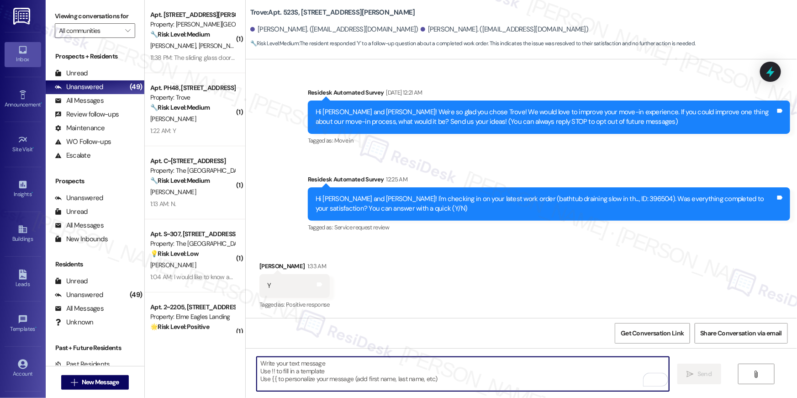
click at [566, 371] on textarea "To enrich screen reader interactions, please activate Accessibility in Grammarl…" at bounding box center [463, 374] width 412 height 34
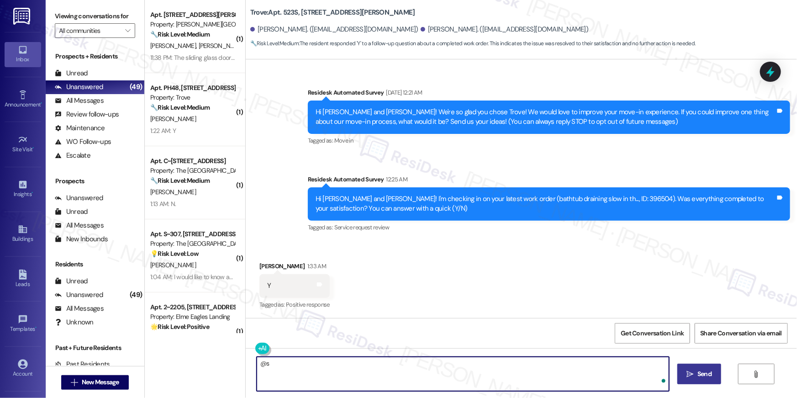
type textarea "@"
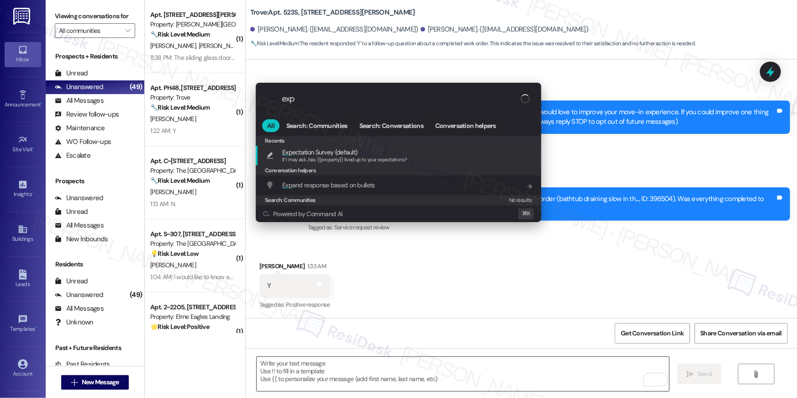
type input "expe"
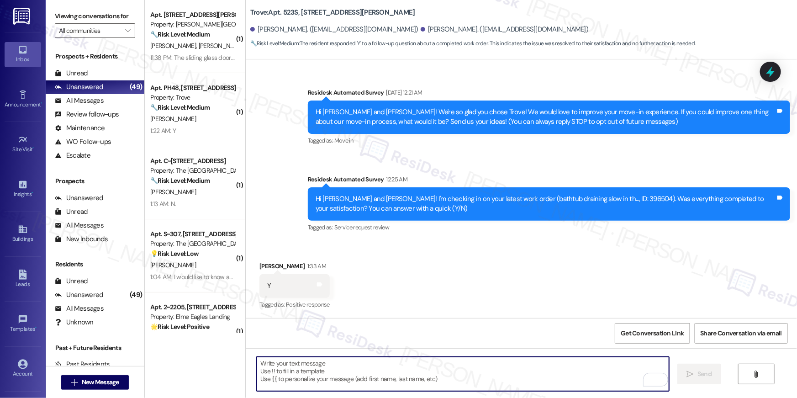
type textarea "If I may ask...has {{property}} lived up to your expectations?"
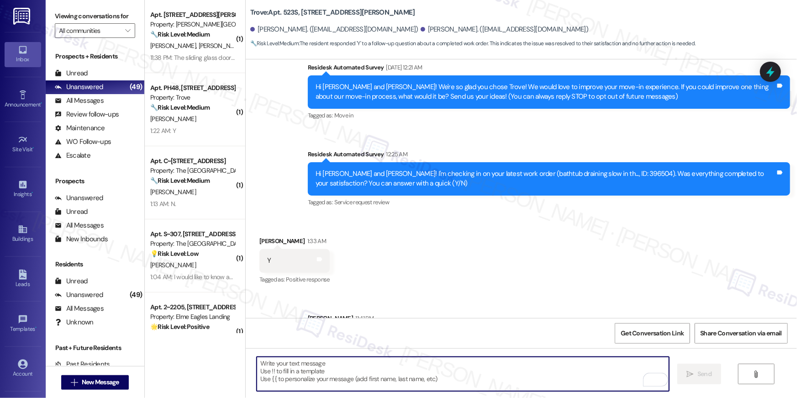
scroll to position [190, 0]
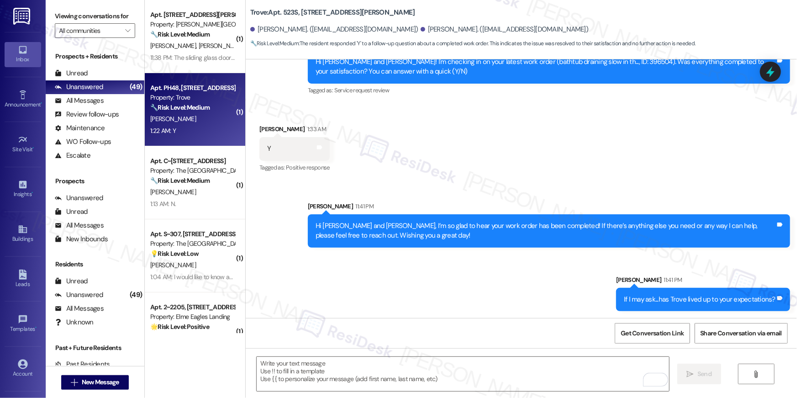
click at [199, 123] on div "[PERSON_NAME]" at bounding box center [192, 118] width 86 height 11
type textarea "Fetching suggested responses. Please feel free to read through the conversation…"
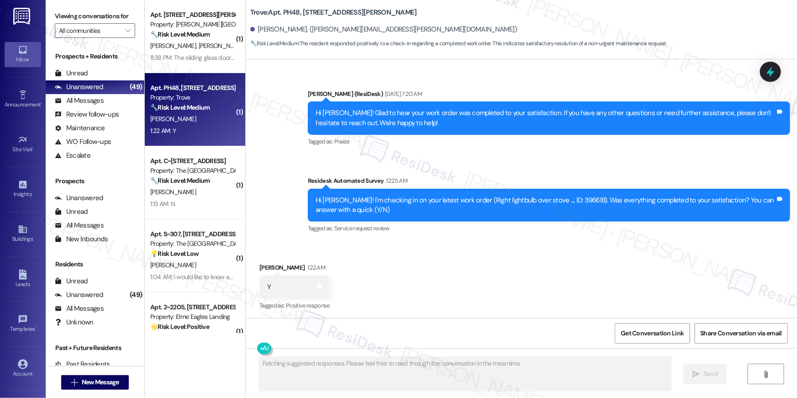
scroll to position [732, 0]
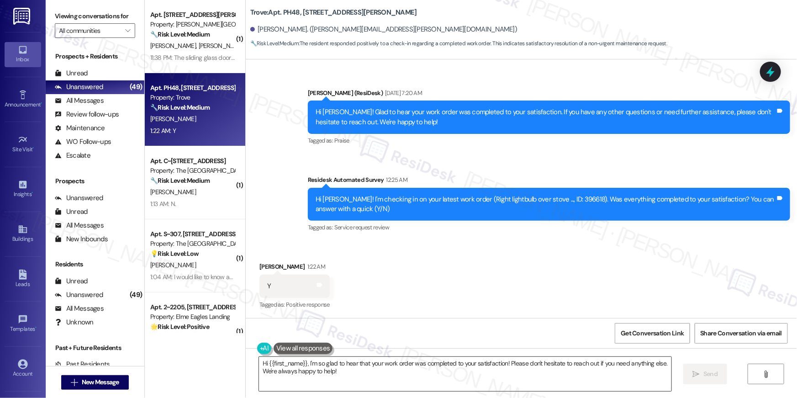
click at [535, 374] on textarea "Hi {{first_name}}, I'm so glad to hear that your work order was completed to yo…" at bounding box center [465, 374] width 412 height 34
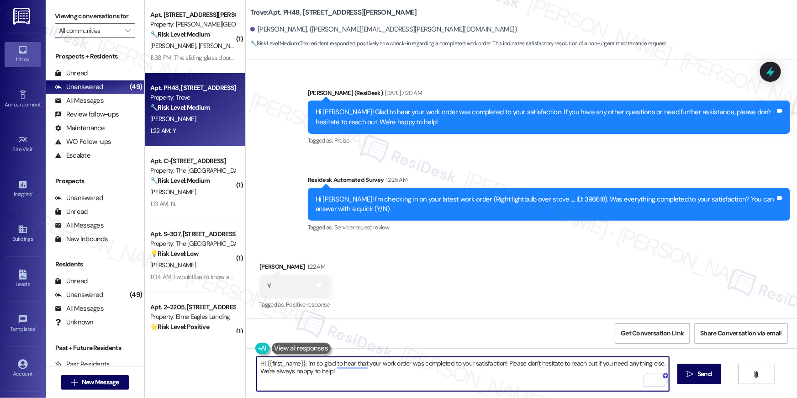
click at [535, 374] on textarea "Hi {{first_name}}, I'm so glad to hear that your work order was completed to yo…" at bounding box center [463, 374] width 412 height 34
paste textarea "’m so glad to hear your work order has been completed! If there’s anything else…"
type textarea "Hi {{first_name}}, I’m so glad to hear your work order has been completed! If t…"
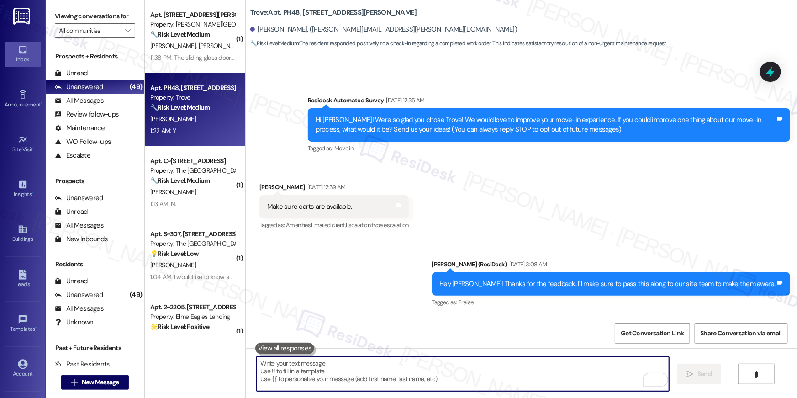
scroll to position [0, 0]
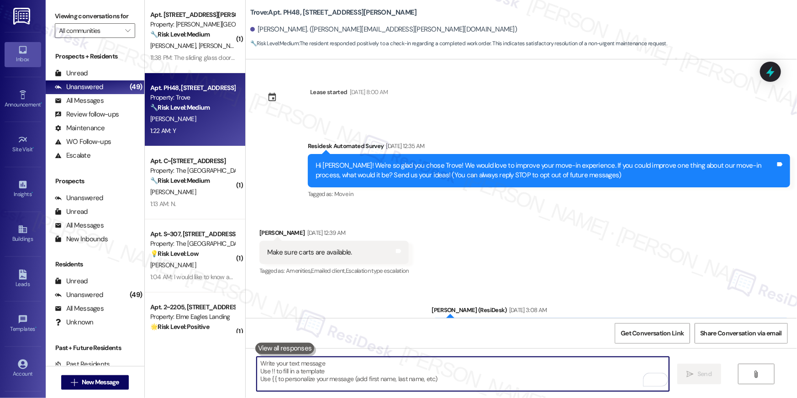
click at [493, 381] on textarea "To enrich screen reader interactions, please activate Accessibility in Grammarl…" at bounding box center [463, 374] width 412 height 34
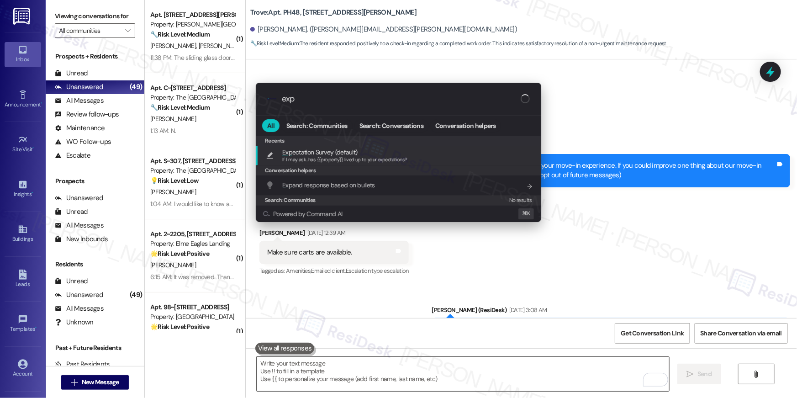
type input "expe"
type textarea "If I may ask...has {{property}} lived up to your expectations?"
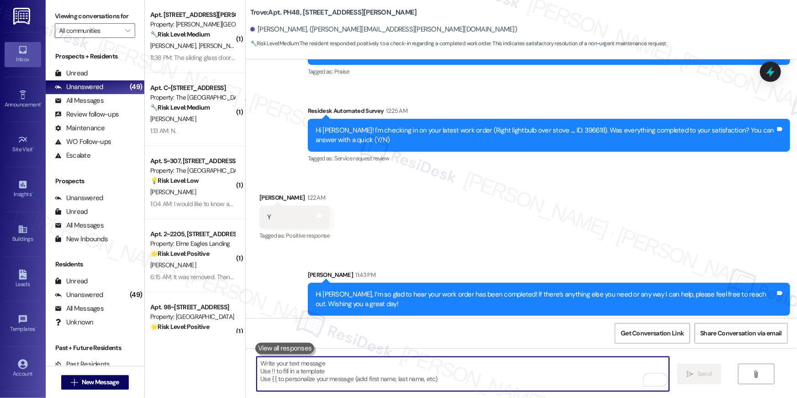
scroll to position [869, 0]
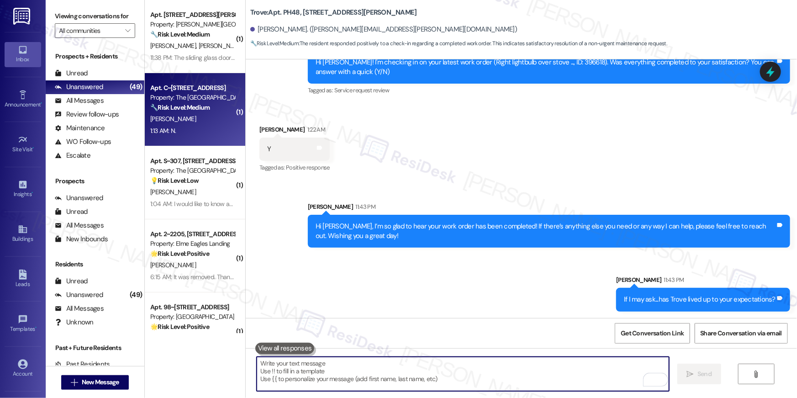
click at [194, 111] on div "🔧 Risk Level: Medium The resident responded 'N' to a work order satisfaction ch…" at bounding box center [192, 108] width 85 height 10
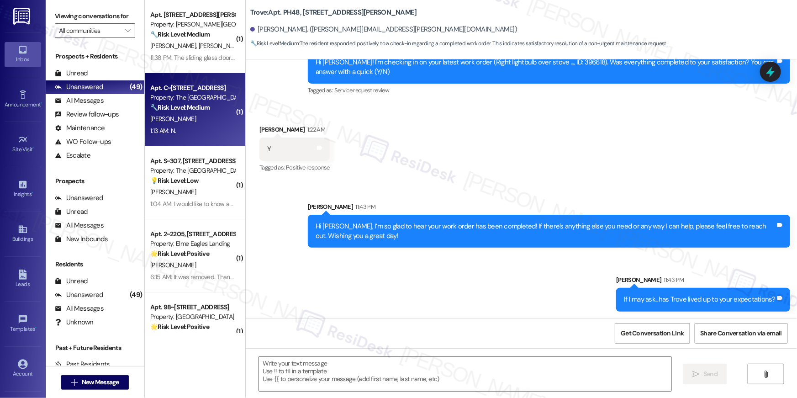
type textarea "Fetching suggested responses. Please feel free to read through the conversation…"
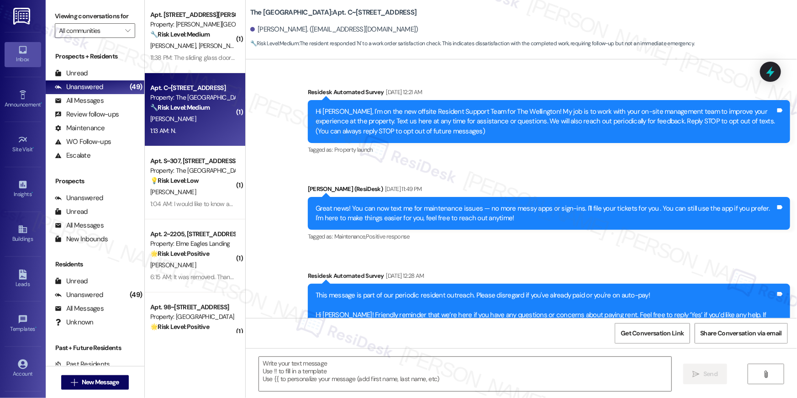
scroll to position [3673, 0]
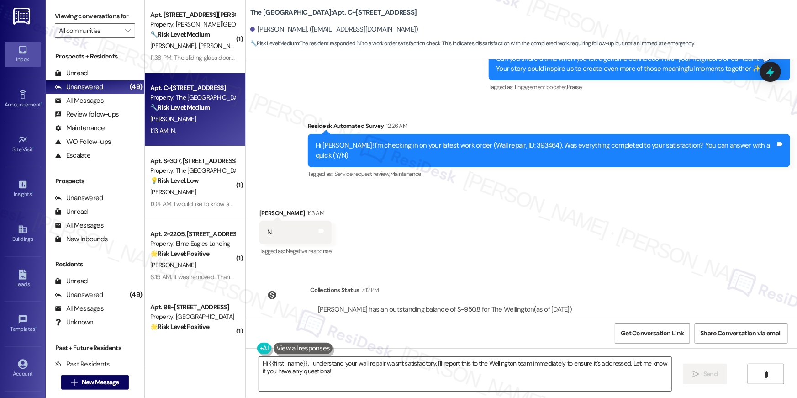
click at [495, 373] on textarea "Hi {{first_name}}, I understand your wall repair wasn't satisfactory. I'll repo…" at bounding box center [465, 374] width 412 height 34
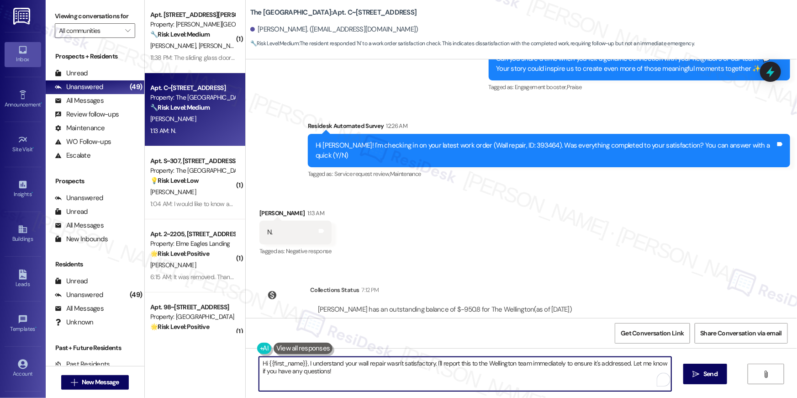
paste textarea "’m sorry to hear your work order is still not complete. Could you please share …"
type textarea "Hi {{first_name}}, I’m sorry to hear your work order is still not complete. Cou…"
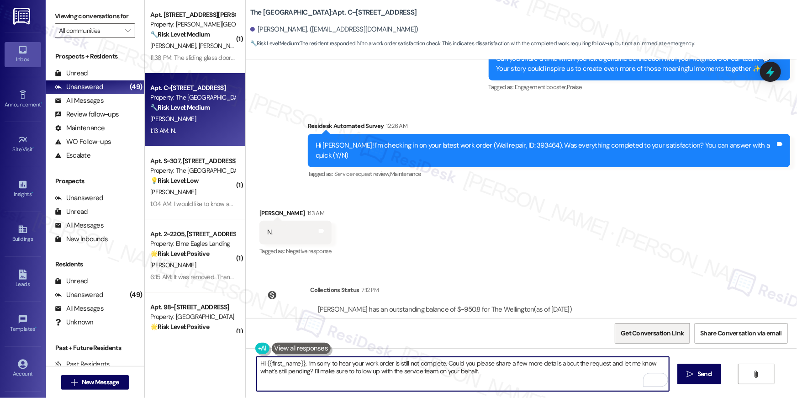
paste textarea "To enrich screen reader interactions, please activate Accessibility in Grammarl…"
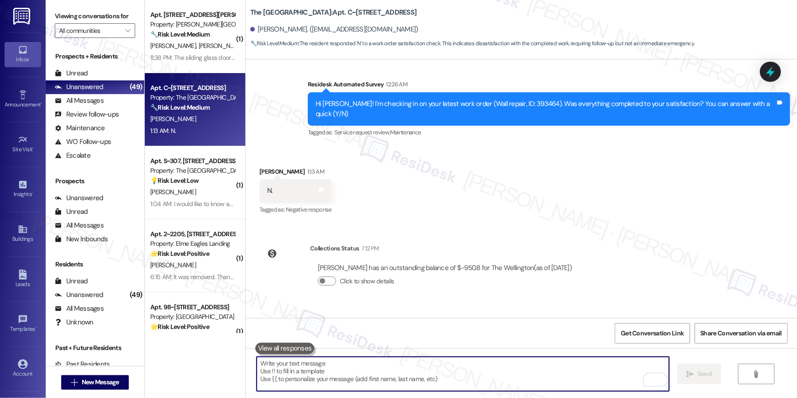
scroll to position [3746, 0]
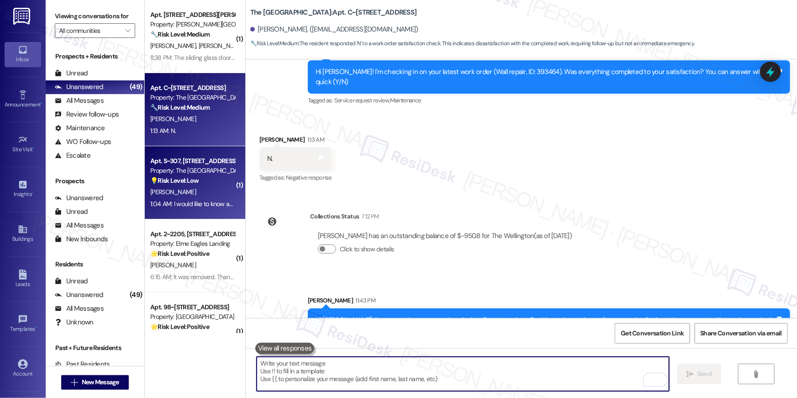
click at [218, 206] on div "1:04 AM: I would like to know about current availabilities of apt in [GEOGRAPHI…" at bounding box center [264, 204] width 229 height 8
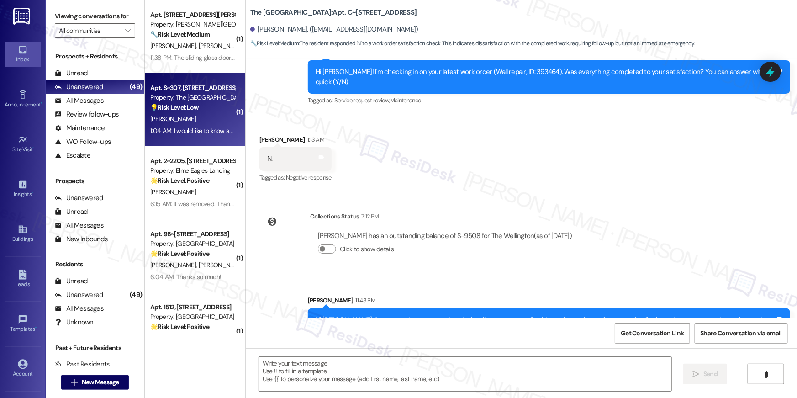
type textarea "Fetching suggested responses. Please feel free to read through the conversation…"
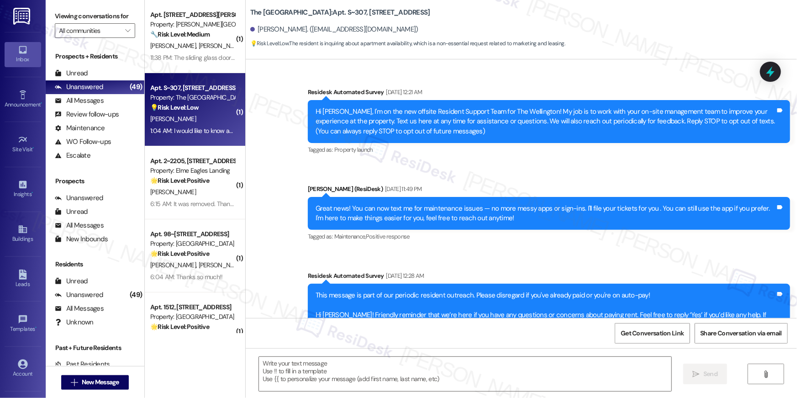
scroll to position [4632, 0]
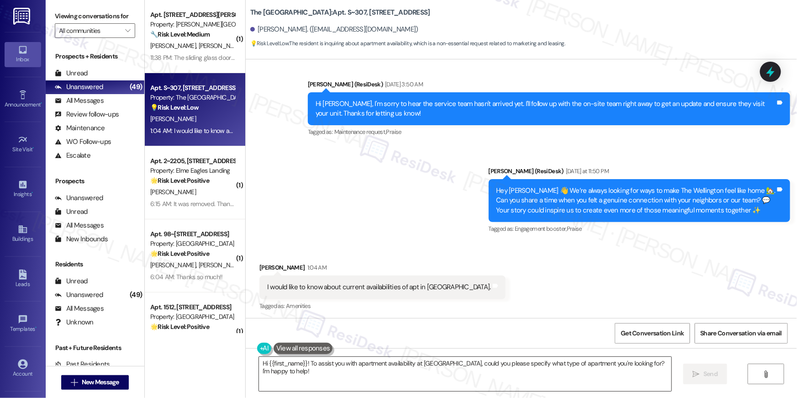
click at [436, 375] on textarea "Hi {{first_name}}! To assist you with apartment availability at [GEOGRAPHIC_DAT…" at bounding box center [465, 374] width 412 height 34
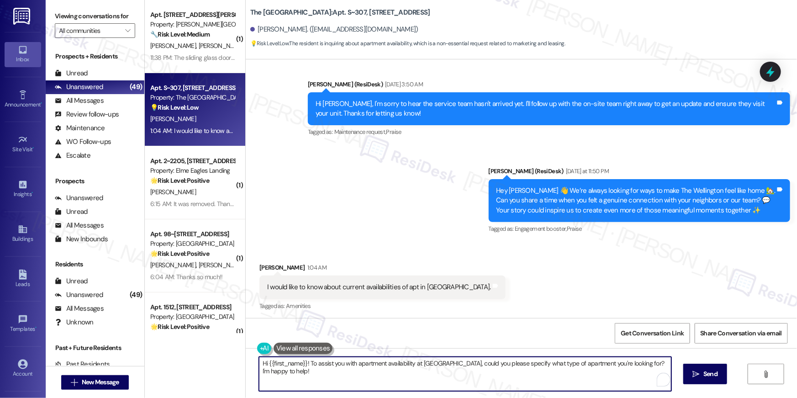
click at [335, 368] on textarea "Hi {{first_name}}! To assist you with apartment availability at [GEOGRAPHIC_DAT…" at bounding box center [465, 374] width 412 height 34
drag, startPoint x: 306, startPoint y: 363, endPoint x: 320, endPoint y: 391, distance: 31.5
click at [320, 391] on div "Hi {{first_name}}! To assist you with apartment availability at [GEOGRAPHIC_DAT…" at bounding box center [462, 373] width 413 height 35
type textarea "Hi {{first_name}}! thanks for reaching out. Our leasing office should be able t…"
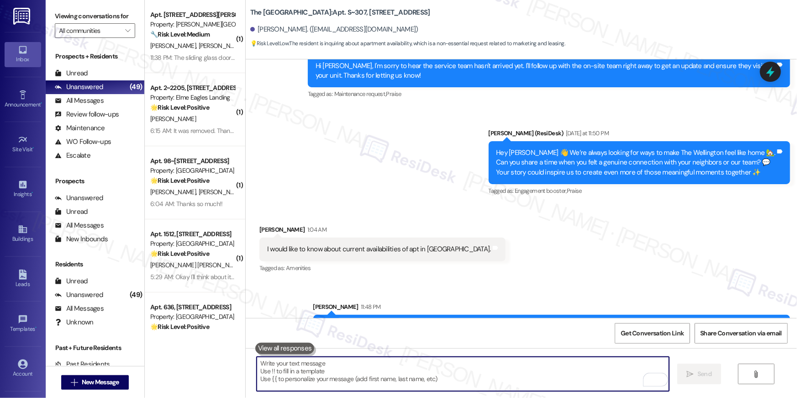
scroll to position [4696, 0]
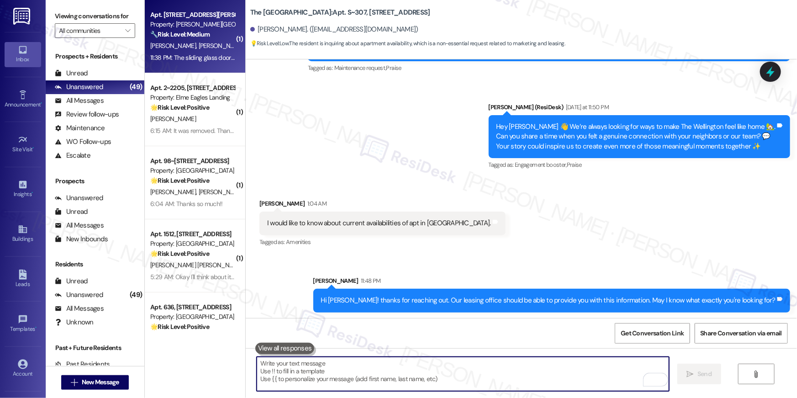
click at [204, 64] on div "Apt. [STREET_ADDRESS][PERSON_NAME] Property: [PERSON_NAME][GEOGRAPHIC_DATA] 🔧 R…" at bounding box center [195, 36] width 100 height 73
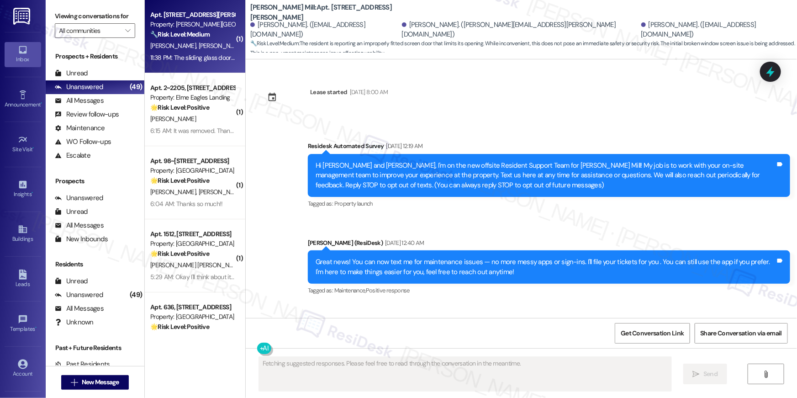
scroll to position [7224, 0]
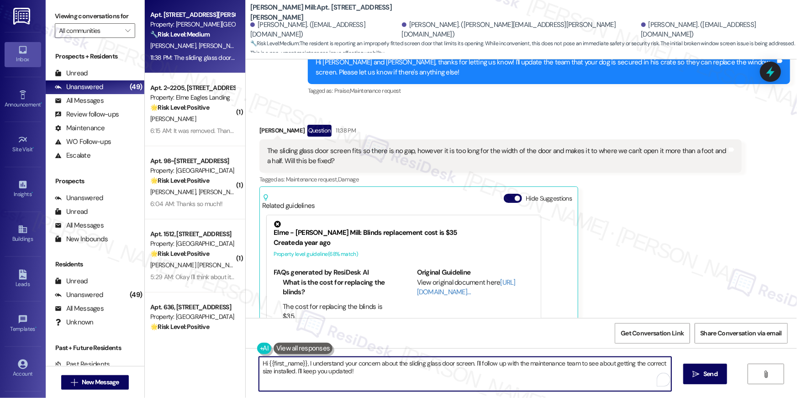
click at [469, 378] on textarea "Hi {{first_name}}, I understand your concern about the sliding glass door scree…" at bounding box center [465, 374] width 412 height 34
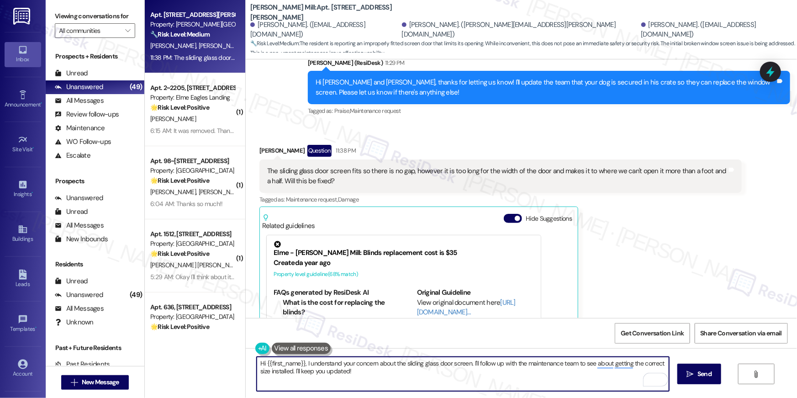
scroll to position [7204, 0]
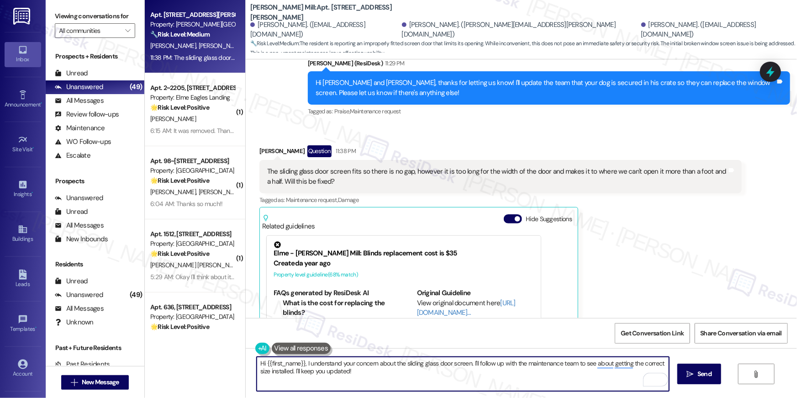
click at [378, 371] on textarea "Hi {{first_name}}, I understand your concern about the sliding glass door scree…" at bounding box center [463, 374] width 412 height 34
click at [377, 371] on textarea "Hi {{first_name}}, I understand your concern about the sliding glass door scree…" at bounding box center [463, 374] width 412 height 34
type textarea "Hi [PERSON_NAME], thanks for bringing this to my attention. DO you have any pho…"
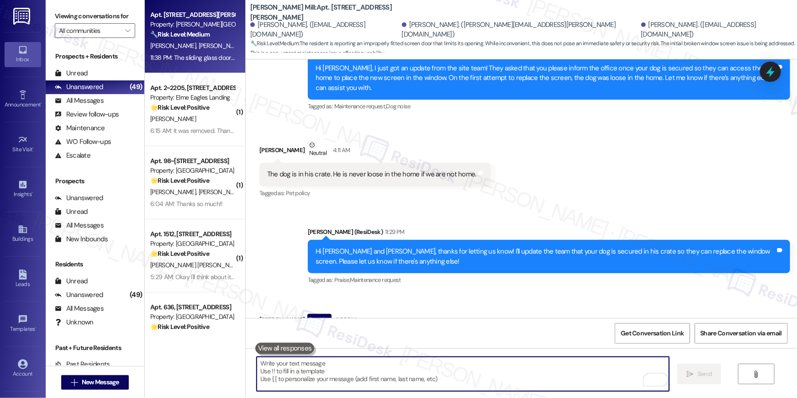
scroll to position [6910, 0]
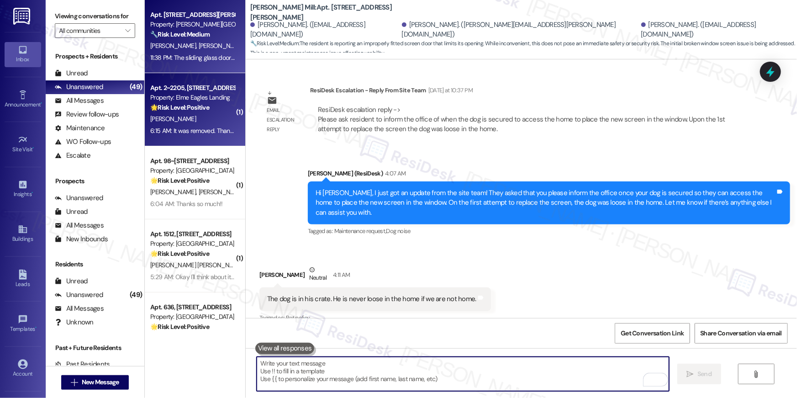
click at [188, 122] on div "[PERSON_NAME]" at bounding box center [192, 118] width 86 height 11
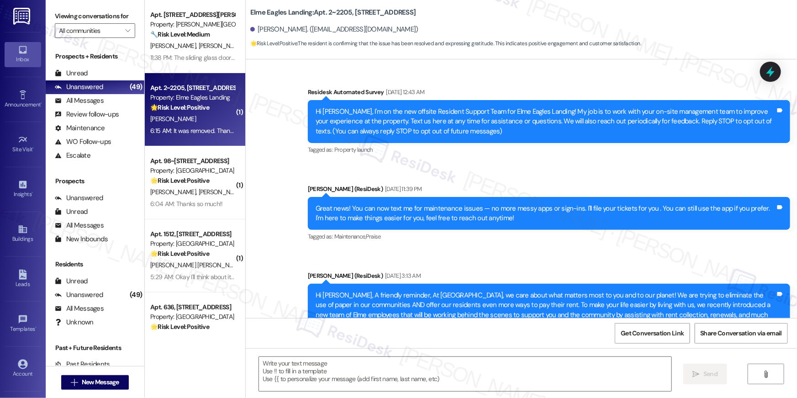
scroll to position [5435, 0]
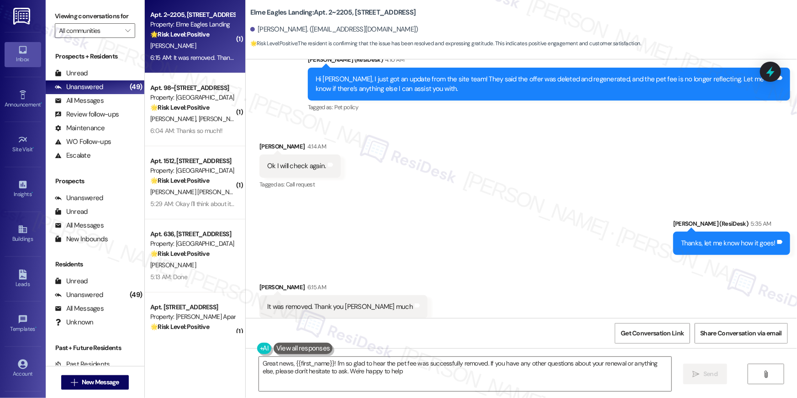
type textarea "Great news, {{first_name}}! I'm so glad to hear the pet fee was successfully re…"
click at [402, 370] on textarea "Great news, {{first_name}}! I'm so glad to hear the pet fee was successfully re…" at bounding box center [465, 374] width 412 height 34
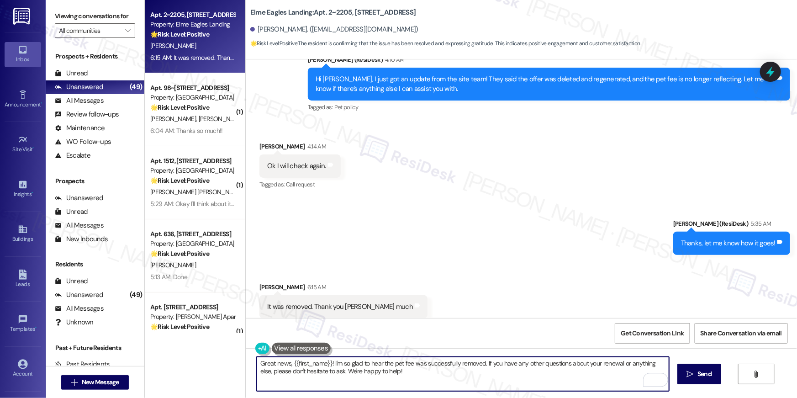
click at [329, 362] on textarea "Great news, {{first_name}}! I'm so glad to hear the pet fee was successfully re…" at bounding box center [463, 374] width 412 height 34
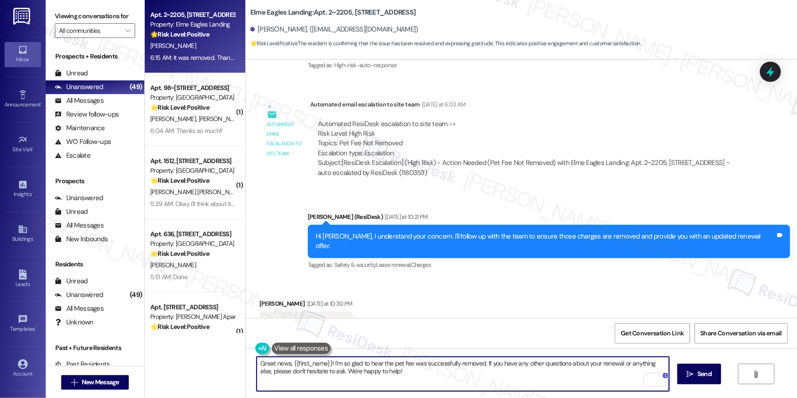
scroll to position [4914, 0]
click at [461, 370] on textarea "Great news, {{first_name}}! I'm so glad to hear the pet fee was successfully re…" at bounding box center [463, 374] width 412 height 34
click at [706, 377] on span "Send" at bounding box center [705, 374] width 14 height 10
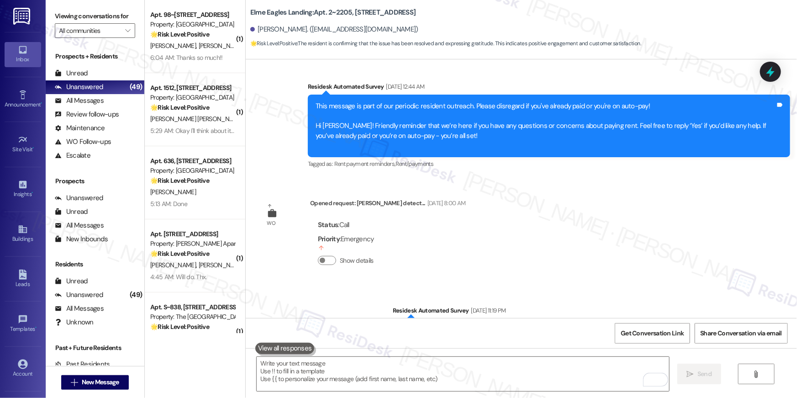
scroll to position [0, 0]
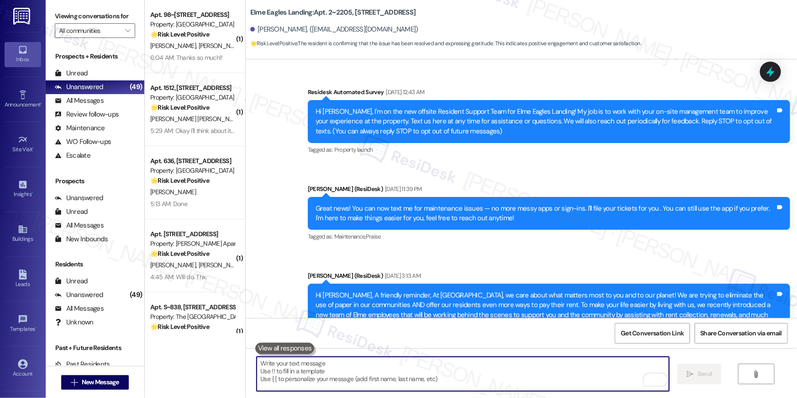
click at [550, 378] on textarea "To enrich screen reader interactions, please activate Accessibility in Grammarl…" at bounding box center [463, 374] width 412 height 34
click at [547, 375] on textarea "To enrich screen reader interactions, please activate Accessibility in Grammarl…" at bounding box center [463, 374] width 412 height 34
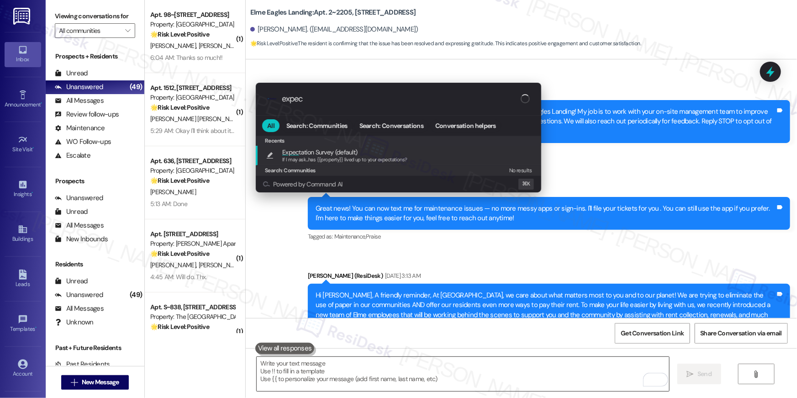
type input "expect"
type textarea "If I may ask...has {{property}} lived up to your expectations?"
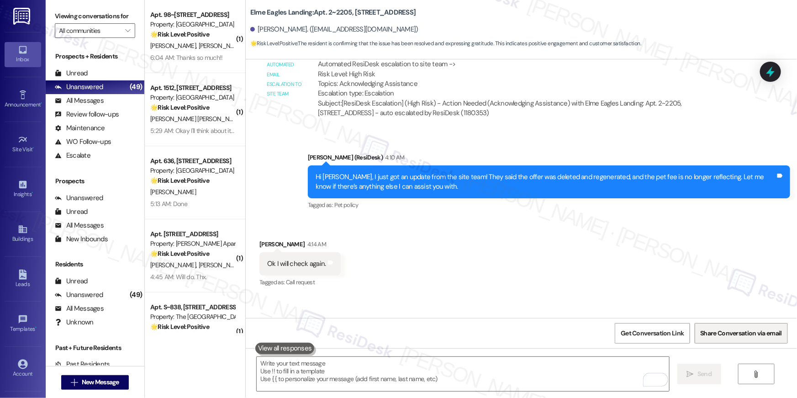
scroll to position [5435, 0]
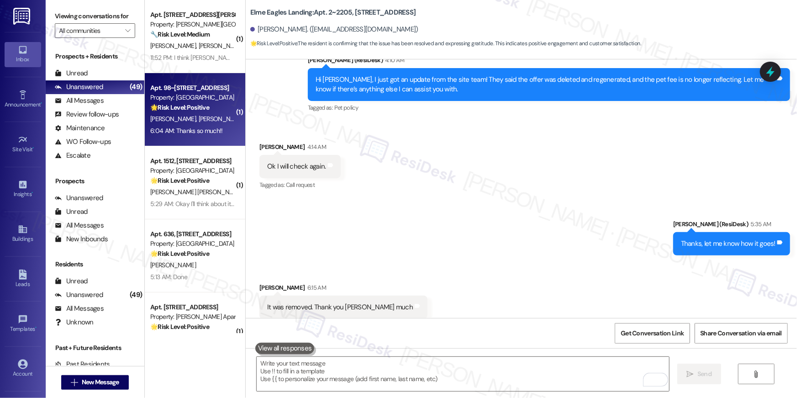
click at [199, 116] on span "[PERSON_NAME]" at bounding box center [222, 119] width 46 height 8
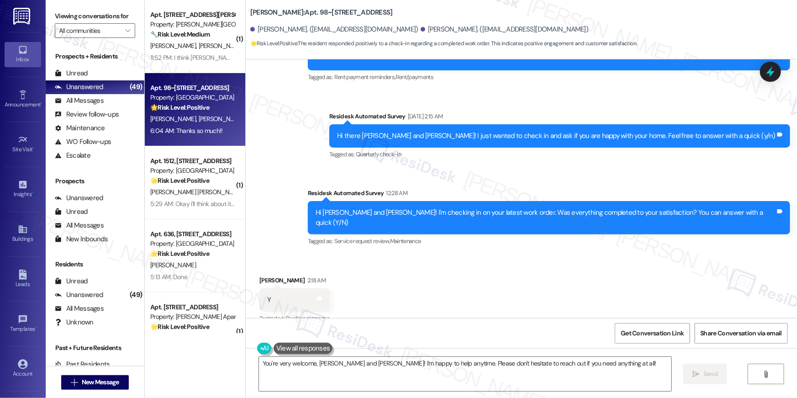
scroll to position [829, 0]
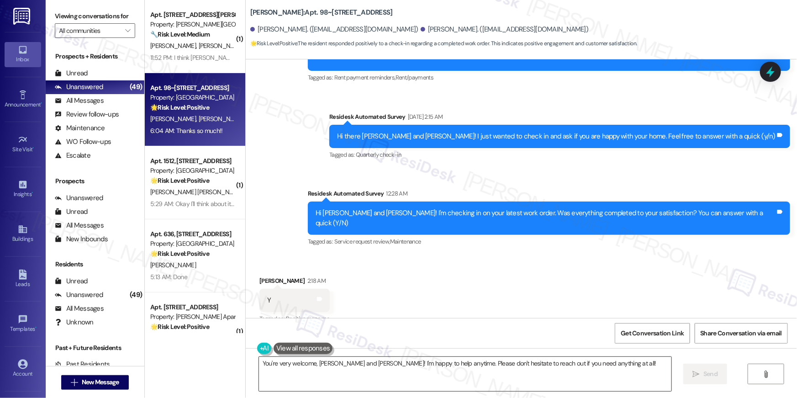
click at [392, 380] on textarea "You're very welcome, Juan and Flor! I'm happy to help anytime. Please don't hes…" at bounding box center [465, 374] width 412 height 34
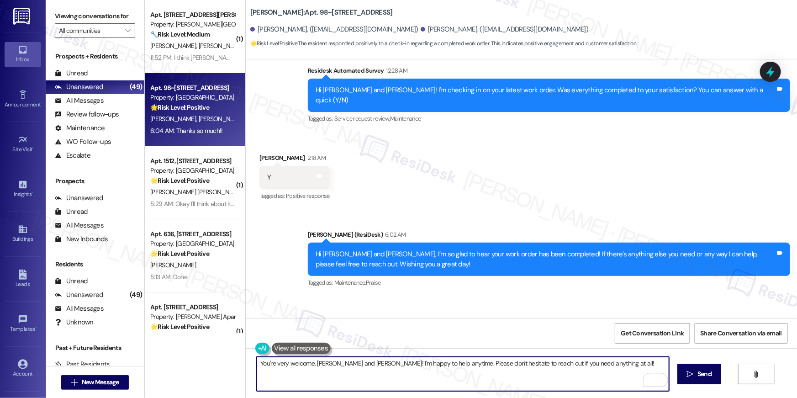
scroll to position [978, 0]
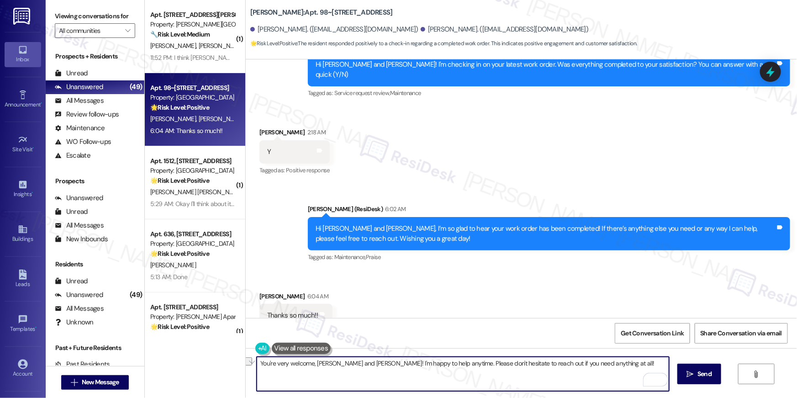
type textarea "Y"
click at [365, 371] on textarea "You're very welcome, Juan and Flor! I'm happy to help anytime. Please don't hes…" at bounding box center [463, 374] width 412 height 34
drag, startPoint x: 336, startPoint y: 364, endPoint x: 329, endPoint y: 365, distance: 7.0
click at [336, 364] on textarea "You're very welcome, Juan and Flor! I'm happy to help anytime. Please don't hes…" at bounding box center [463, 374] width 412 height 34
click at [320, 364] on textarea "You're very welcome, Juan and Flor! I'm happy to help anytime. Please don't hes…" at bounding box center [463, 374] width 412 height 34
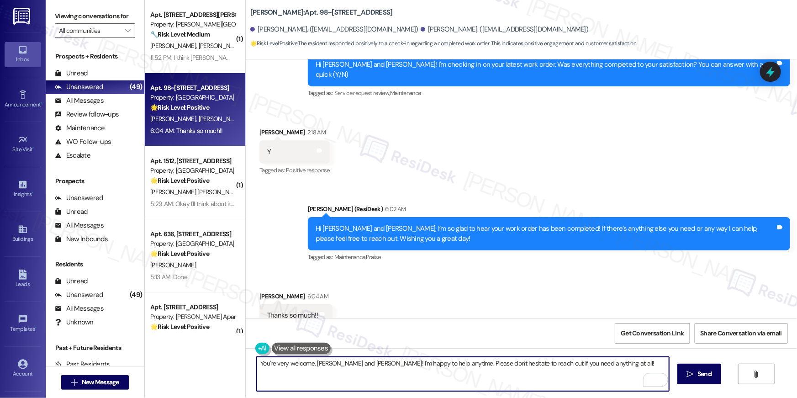
click at [320, 364] on textarea "You're very welcome, Juan and Flor! I'm happy to help anytime. Please don't hes…" at bounding box center [463, 374] width 412 height 34
type textarea "You're very welcome, Flor! I'm happy to help anytime. Please don't hesitate to …"
drag, startPoint x: 327, startPoint y: 365, endPoint x: 391, endPoint y: 366, distance: 64.9
click at [391, 366] on textarea "You're very welcome, Flor! I'm happy to help anytime. Please don't hesitate to …" at bounding box center [463, 374] width 412 height 34
click at [400, 366] on textarea "You're very welcome, Flor! I'm happy to help anytime. Please don't hesitate to …" at bounding box center [463, 374] width 412 height 34
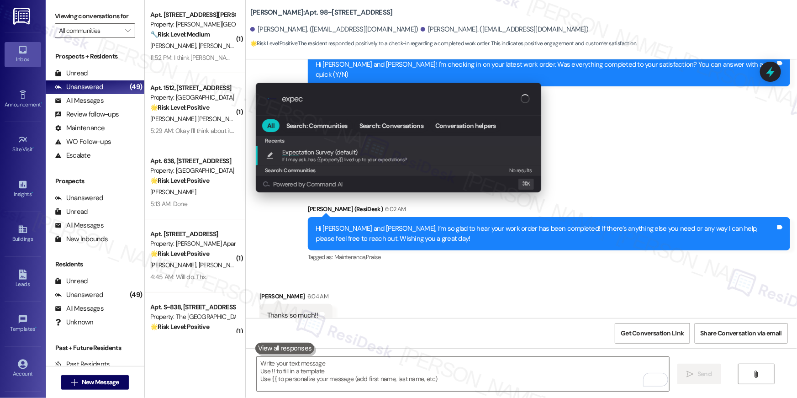
type input "expect"
type textarea "If I may ask...has {{property}} lived up to your expectations?"
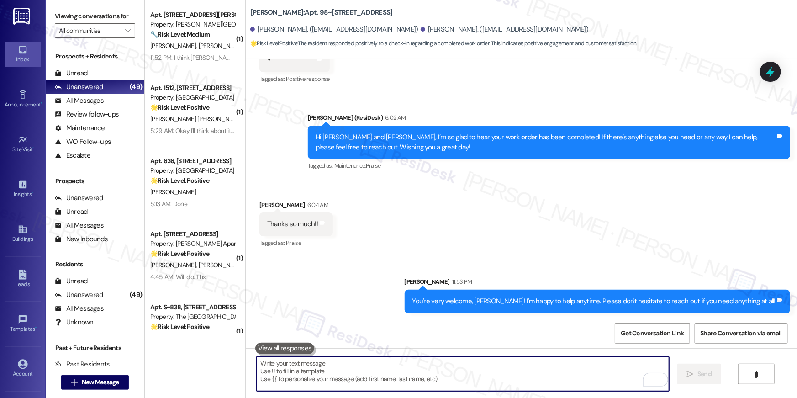
scroll to position [1105, 0]
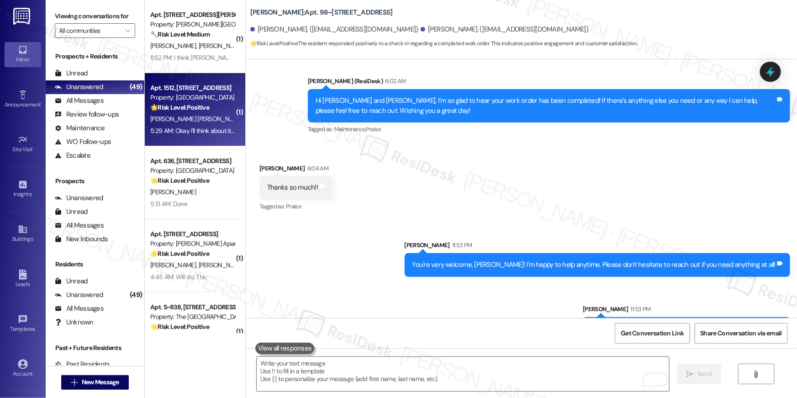
click at [200, 107] on strong "🌟 Risk Level: Positive" at bounding box center [179, 107] width 59 height 8
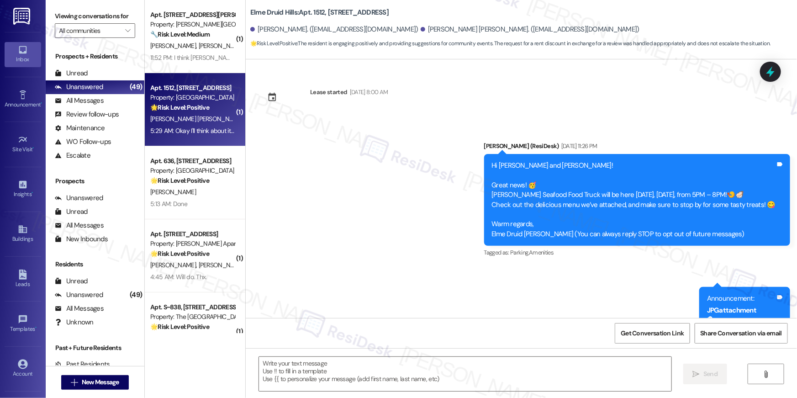
scroll to position [15184, 0]
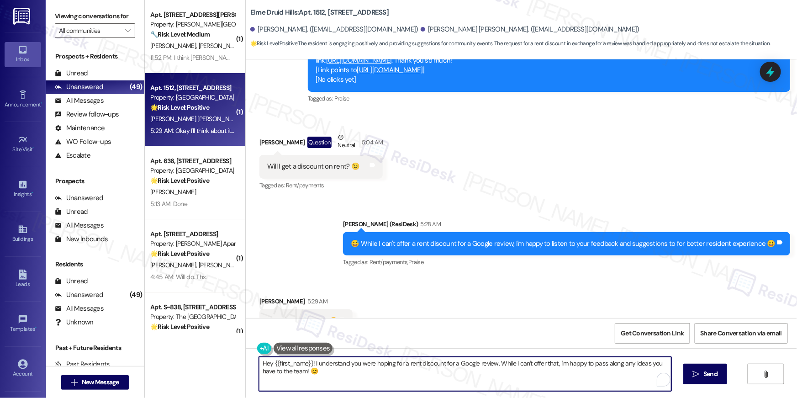
click at [436, 379] on textarea "Hey {{first_name}}! I understand you were hoping for a rent discount for a Goog…" at bounding box center [465, 374] width 412 height 34
click at [440, 378] on textarea "Hey {{first_name}}! I understand you were hoping for a rent discount for a Goog…" at bounding box center [465, 374] width 412 height 34
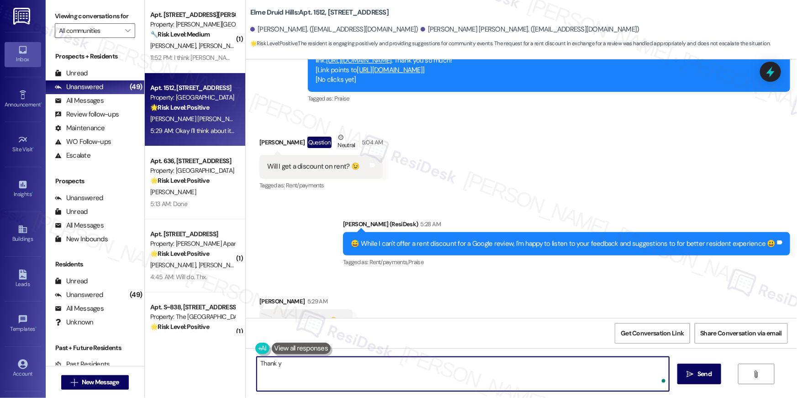
type textarea "Thank yo"
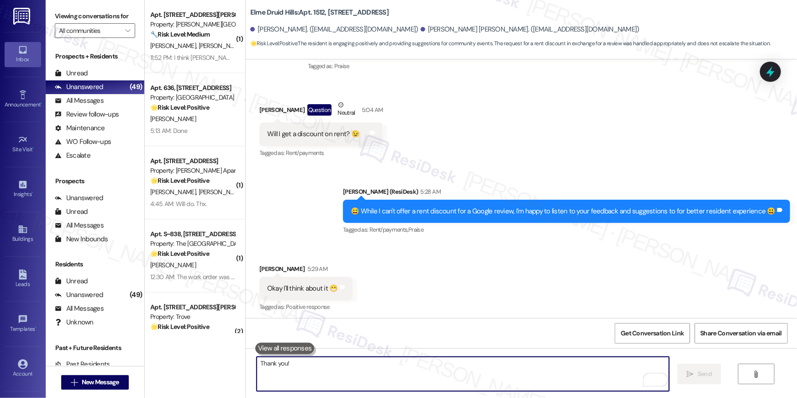
scroll to position [15248, 0]
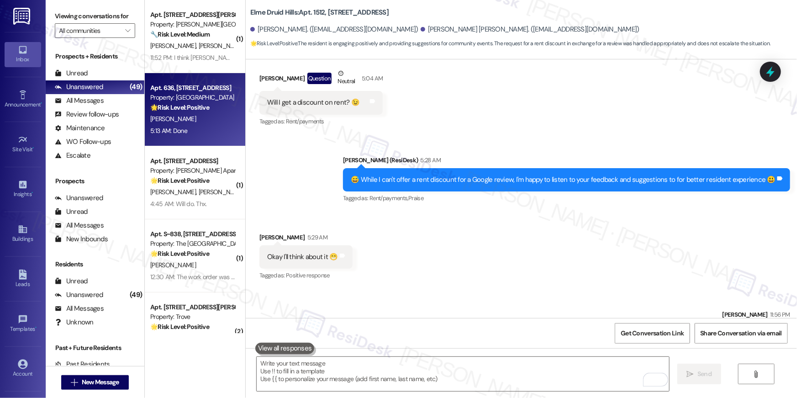
click at [174, 120] on div "[PERSON_NAME]" at bounding box center [192, 118] width 86 height 11
type textarea "Fetching suggested responses. Please feel free to read through the conversation…"
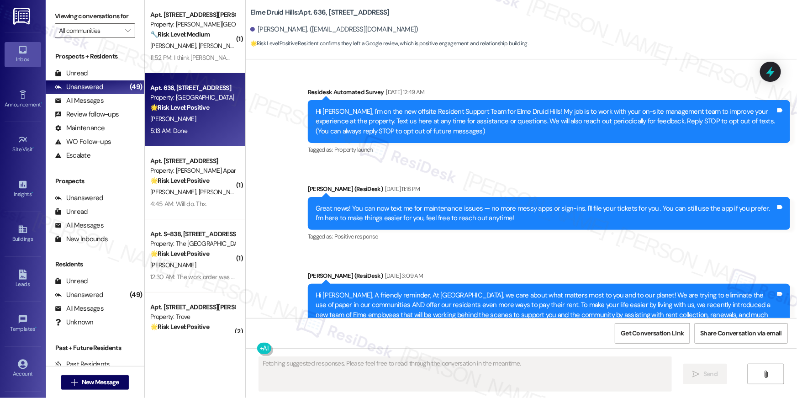
scroll to position [16444, 0]
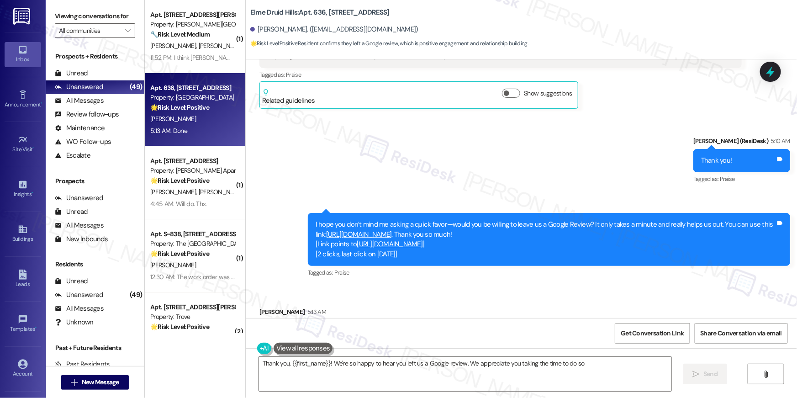
type textarea "Thank you, {{first_name}}! We're so happy to hear you left us a Google review. …"
click at [392, 230] on link "https://www.theresidesk.com/links/review-ZVwLjKC9g" at bounding box center [359, 234] width 66 height 9
drag, startPoint x: 582, startPoint y: 371, endPoint x: 620, endPoint y: 371, distance: 38.8
click at [582, 371] on textarea "Thank you, {{first_name}}! We're so happy to hear you left us a Google review. …" at bounding box center [465, 374] width 412 height 34
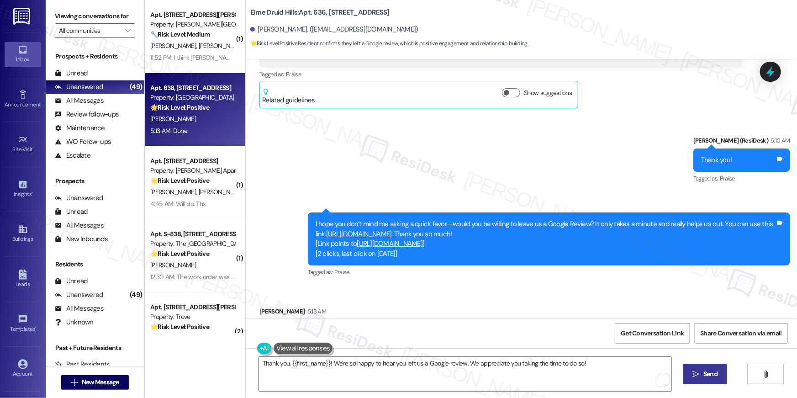
click at [708, 372] on span "Send" at bounding box center [710, 374] width 14 height 10
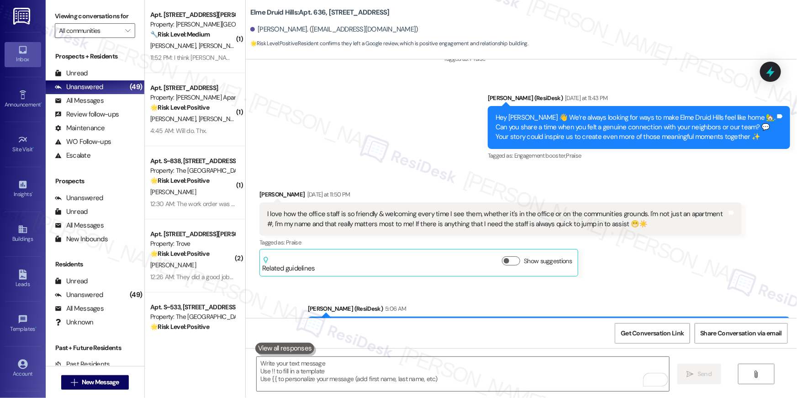
scroll to position [16073, 0]
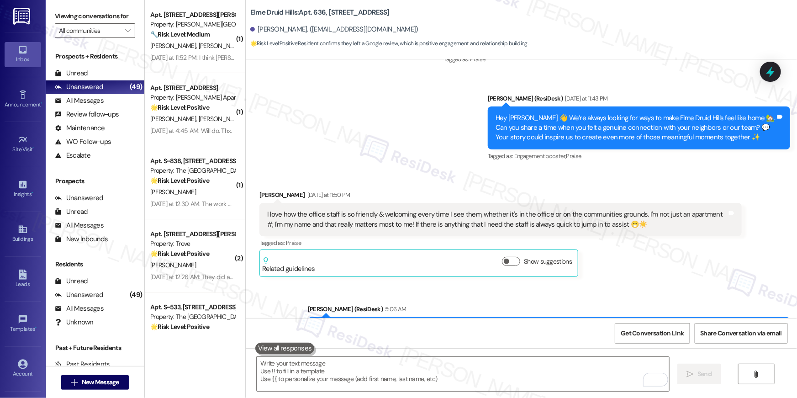
click at [277, 16] on b "Elme Druid Hills: Apt. 636, 2696 N Druid Hills Rd" at bounding box center [319, 13] width 139 height 10
copy div "Elme Druid Hills: Apt. 636, 2696 N Druid Hills Rd"
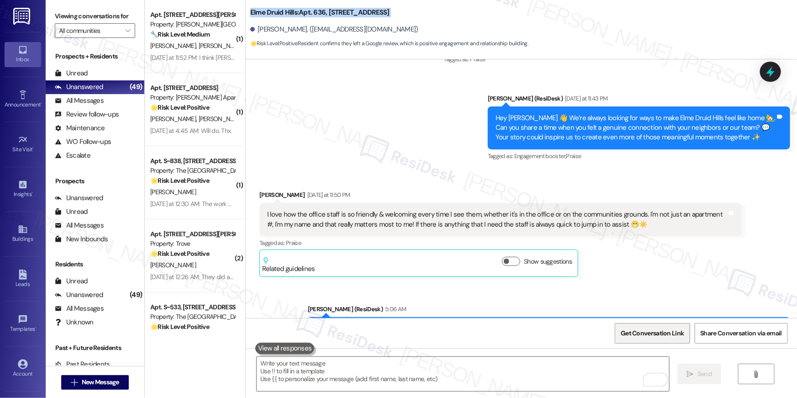
click at [665, 335] on span "Get Conversation Link" at bounding box center [652, 333] width 63 height 10
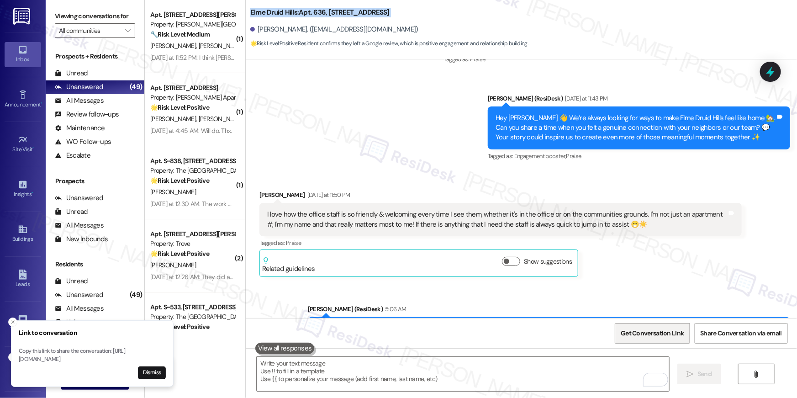
click at [665, 335] on span "Get Conversation Link" at bounding box center [652, 333] width 63 height 10
click at [155, 374] on button "Dismiss" at bounding box center [152, 372] width 28 height 13
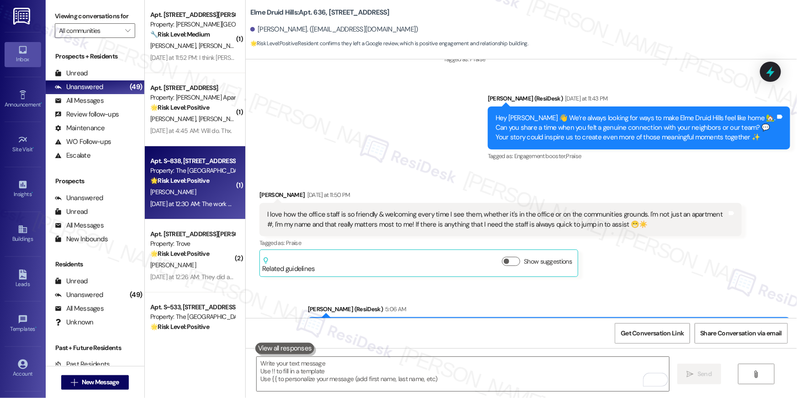
click at [202, 167] on div "Property: The [GEOGRAPHIC_DATA]" at bounding box center [192, 171] width 85 height 10
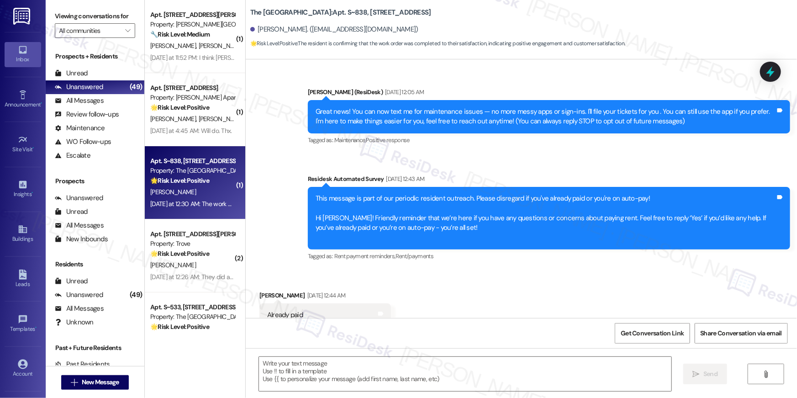
type textarea "Fetching suggested responses. Please feel free to read through the conversation…"
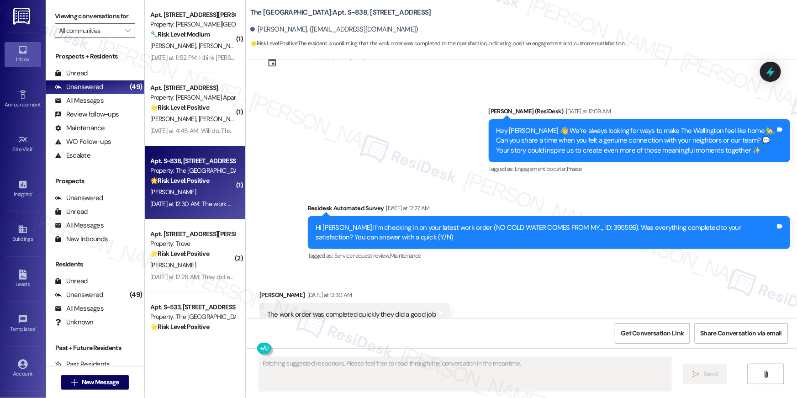
scroll to position [6937, 0]
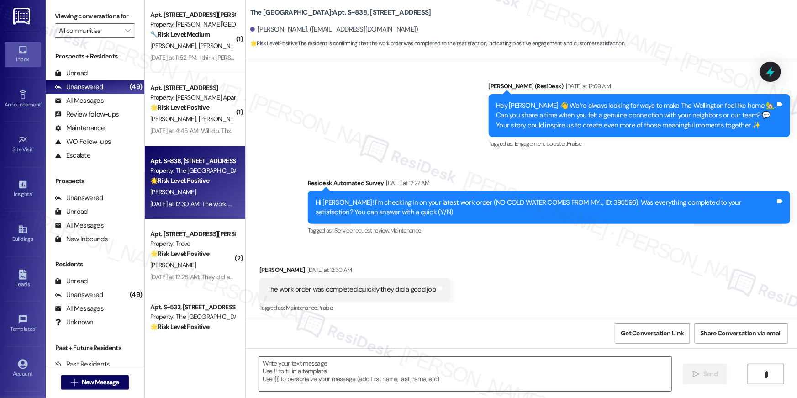
click at [425, 364] on textarea at bounding box center [465, 374] width 412 height 34
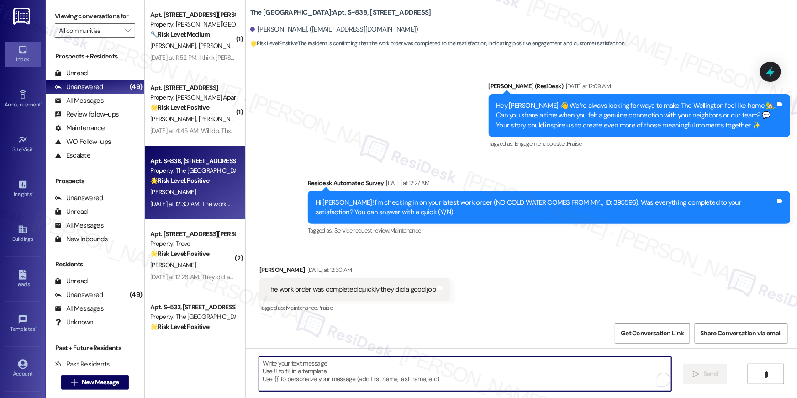
paste textarea "Hi {{first_name}}, I’m so glad to hear your work order has been completed! If t…"
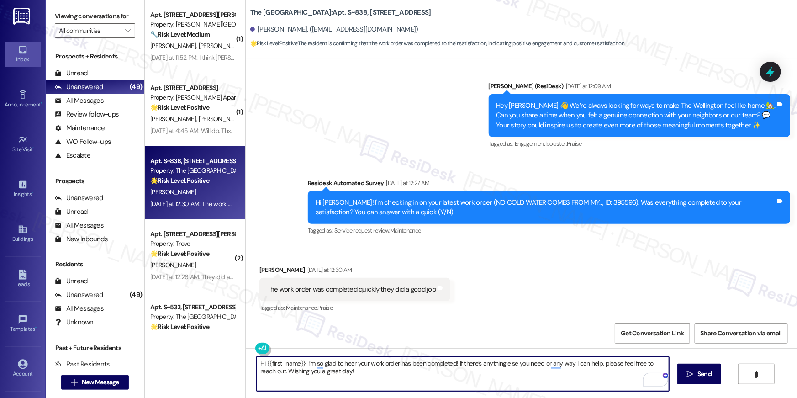
click at [585, 375] on textarea "Hi {{first_name}}, I’m so glad to hear your work order has been completed! If t…" at bounding box center [463, 374] width 412 height 34
type textarea "Hi {{first_name}}, I’m so glad to hear your work order has been completed! If t…"
click at [687, 376] on icon "" at bounding box center [690, 373] width 7 height 7
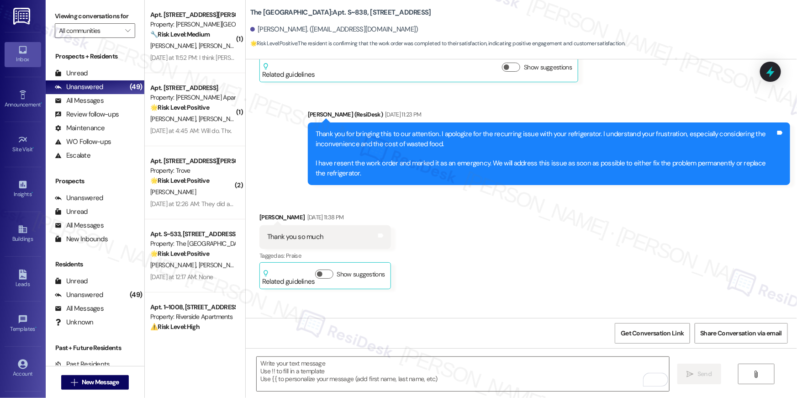
scroll to position [1436, 0]
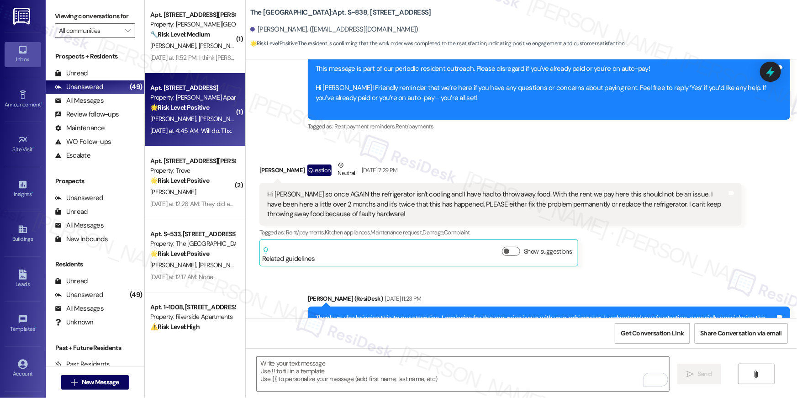
click at [198, 122] on div "[PERSON_NAME] [PERSON_NAME]" at bounding box center [192, 118] width 86 height 11
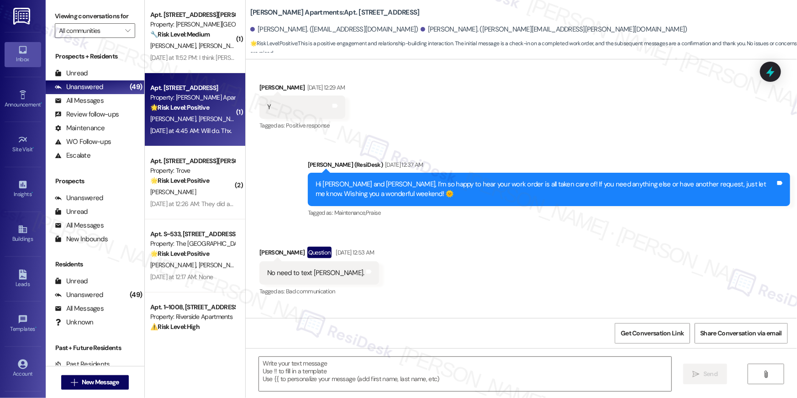
type textarea "Fetching suggested responses. Please feel free to read through the conversation…"
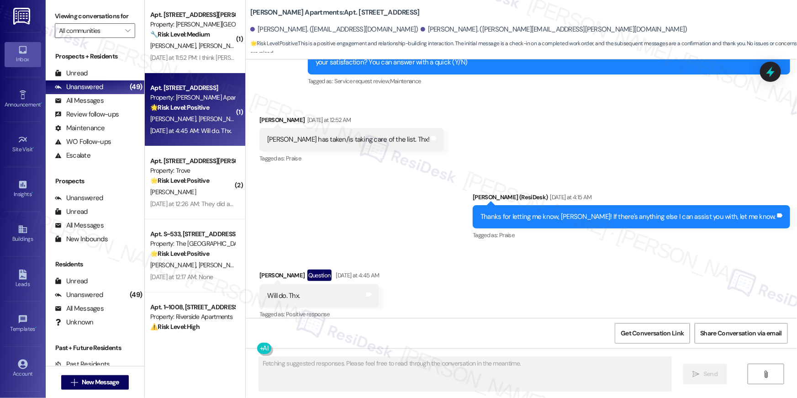
scroll to position [580, 0]
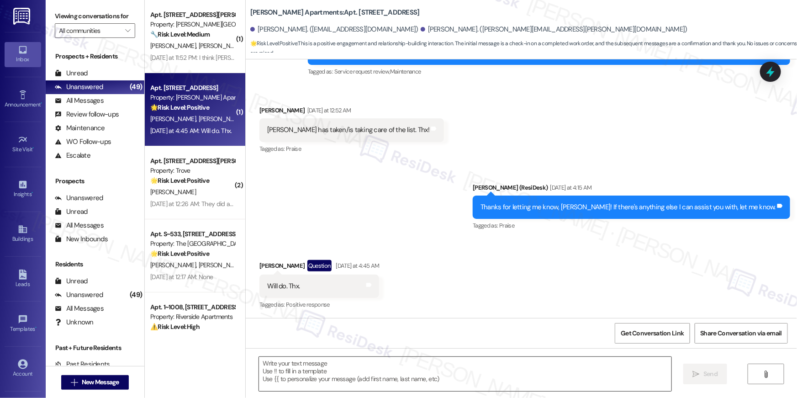
click at [492, 380] on textarea at bounding box center [465, 374] width 412 height 34
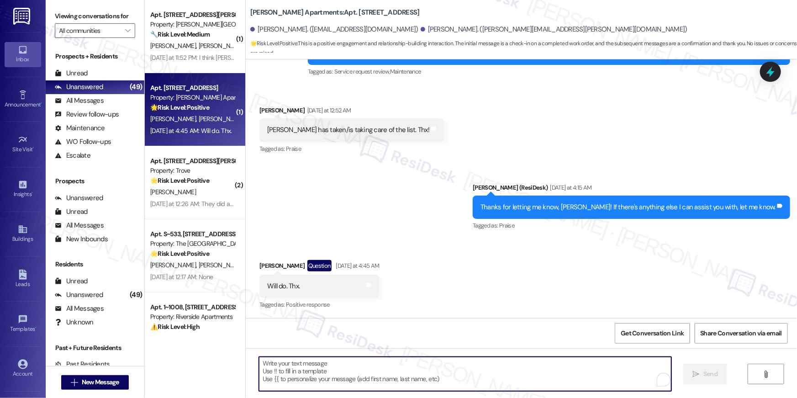
click at [492, 380] on textarea "To enrich screen reader interactions, please activate Accessibility in Grammarl…" at bounding box center [465, 374] width 412 height 34
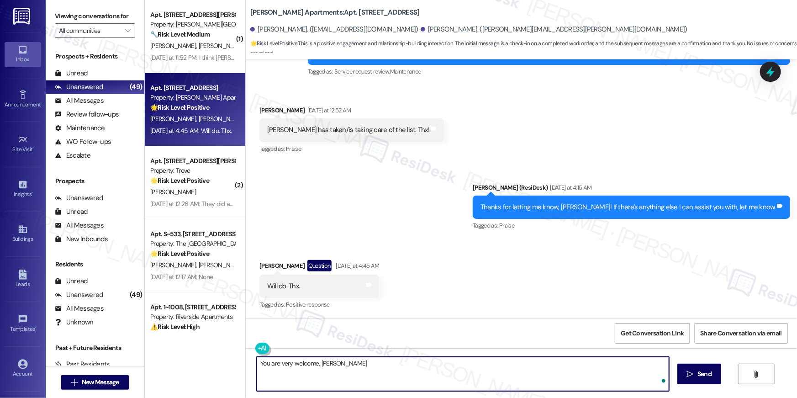
type textarea "You are very welcome, [PERSON_NAME]!"
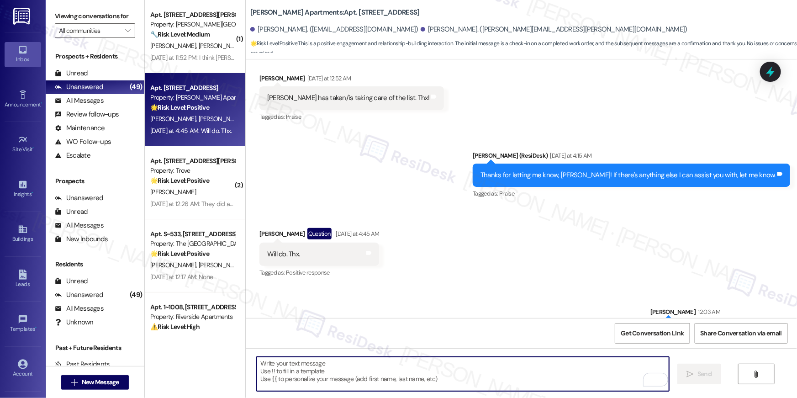
scroll to position [644, 0]
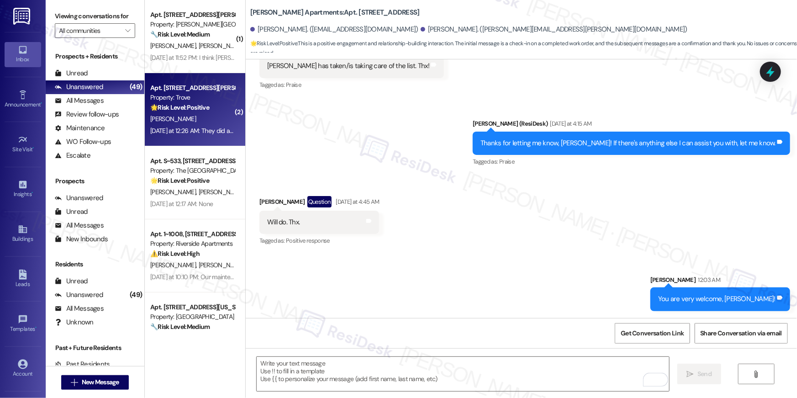
click at [195, 122] on div "B. Leriche" at bounding box center [192, 118] width 86 height 11
type textarea "Fetching suggested responses. Please feel free to read through the conversation…"
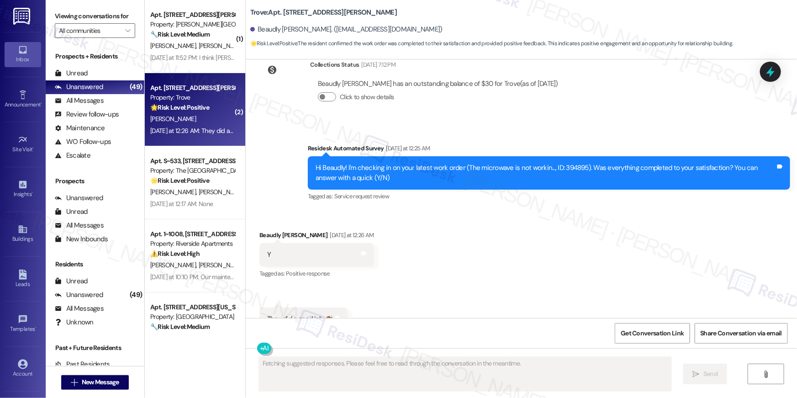
scroll to position [814, 0]
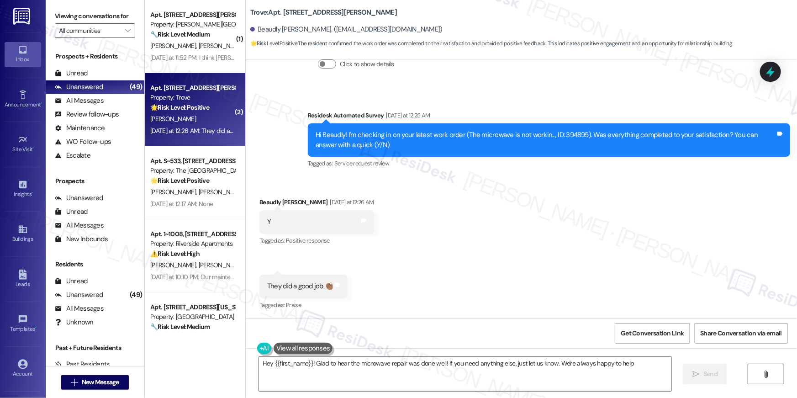
type textarea "Hey {{first_name}}! Glad to hear the microwave repair was done well! If you nee…"
click at [523, 375] on textarea "Hey {{first_name}}! Glad to hear the microwave repair was done well! If you nee…" at bounding box center [465, 374] width 412 height 34
click at [710, 374] on span "Send" at bounding box center [710, 374] width 14 height 10
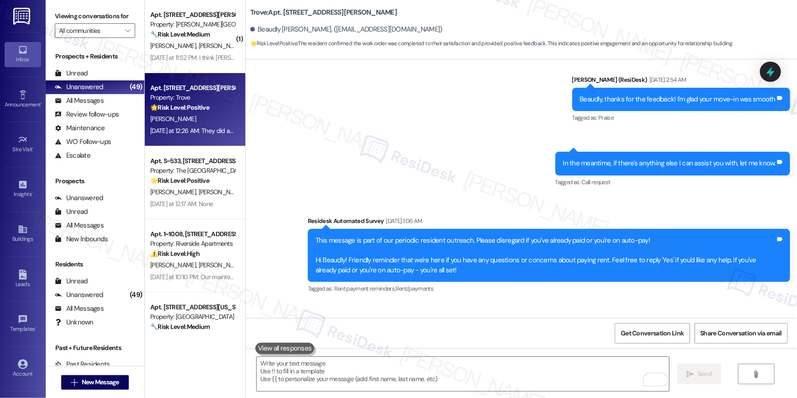
scroll to position [0, 0]
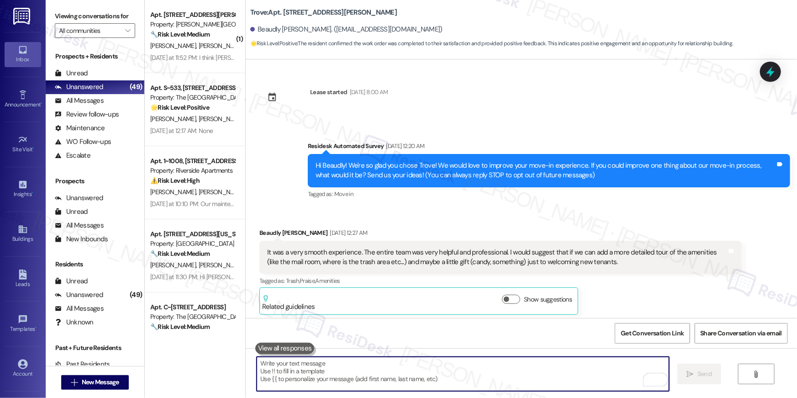
click at [486, 363] on textarea "To enrich screen reader interactions, please activate Accessibility in Grammarl…" at bounding box center [463, 374] width 412 height 34
paste textarea "I hope you don’t mind me asking a quick favor—would you be willing to leave us …"
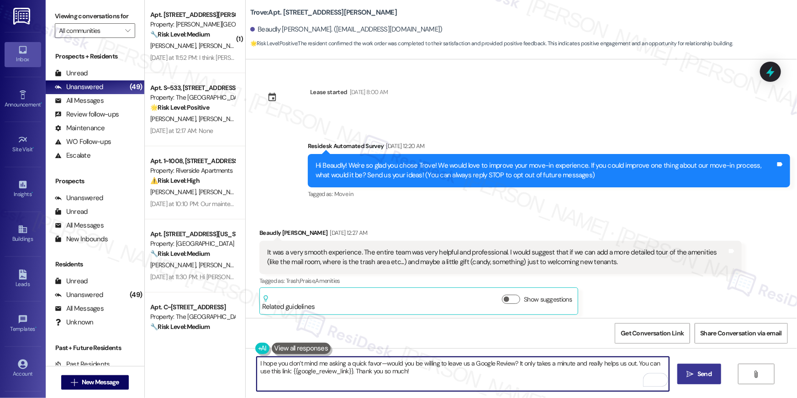
type textarea "I hope you don’t mind me asking a quick favor—would you be willing to leave us …"
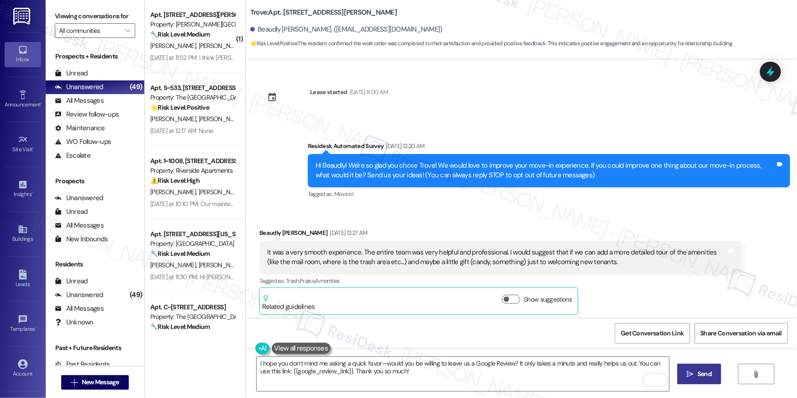
click at [690, 375] on icon "" at bounding box center [690, 373] width 7 height 7
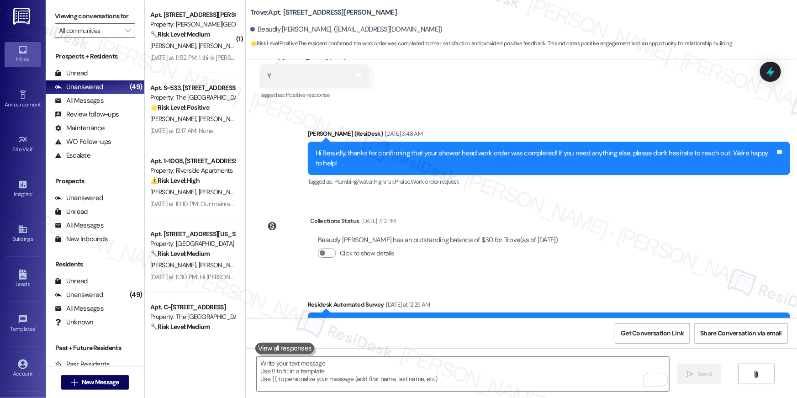
scroll to position [814, 0]
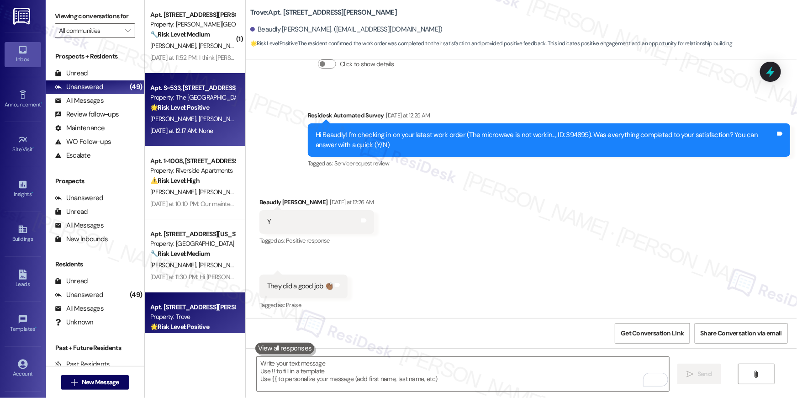
click at [187, 124] on div "H. Catrucco E. Shingledecker" at bounding box center [192, 118] width 86 height 11
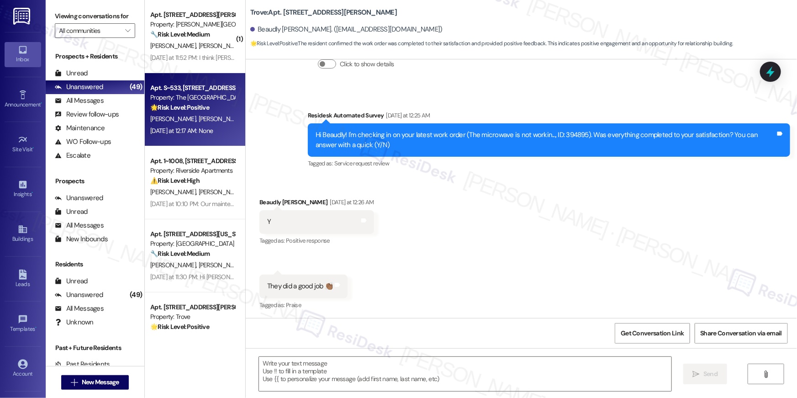
type textarea "Fetching suggested responses. Please feel free to read through the conversation…"
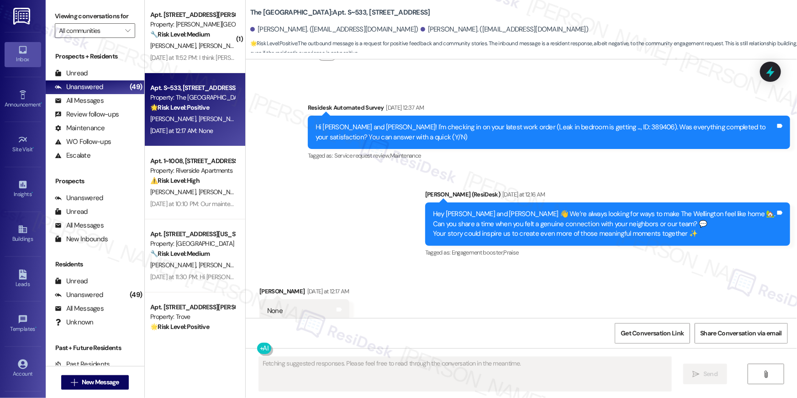
scroll to position [1200, 0]
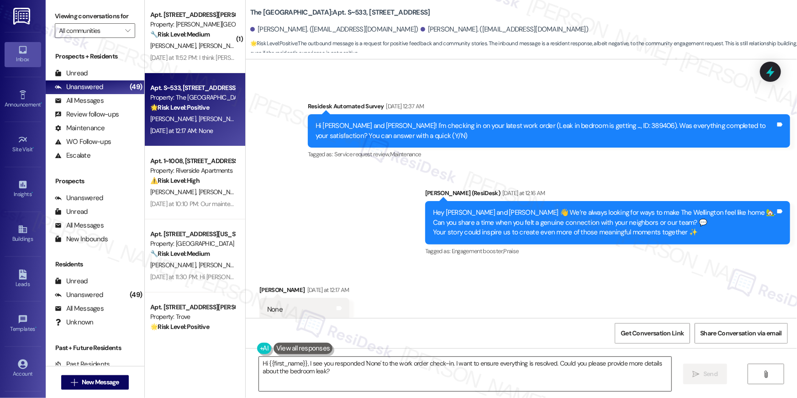
click at [352, 380] on textarea "Hi {{first_name}}, I see you responded 'None' to the work order check-in. I wan…" at bounding box center [465, 374] width 412 height 34
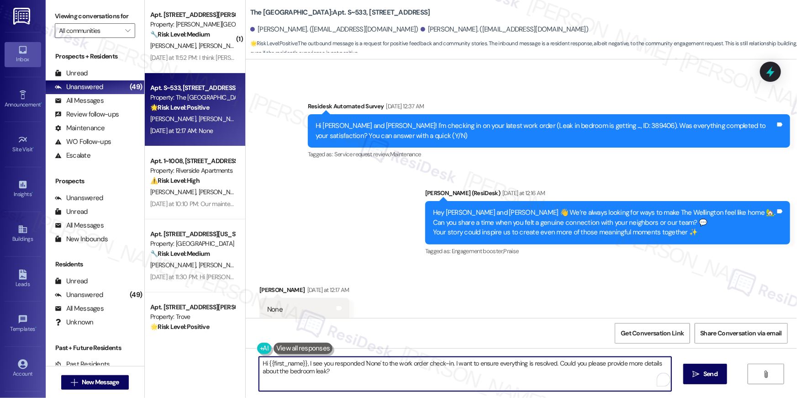
drag, startPoint x: 351, startPoint y: 377, endPoint x: 305, endPoint y: 363, distance: 48.3
click at [305, 363] on textarea "Hi {{first_name}}, I see you responded 'None' to the work order check-in. I wan…" at bounding box center [465, 374] width 412 height 34
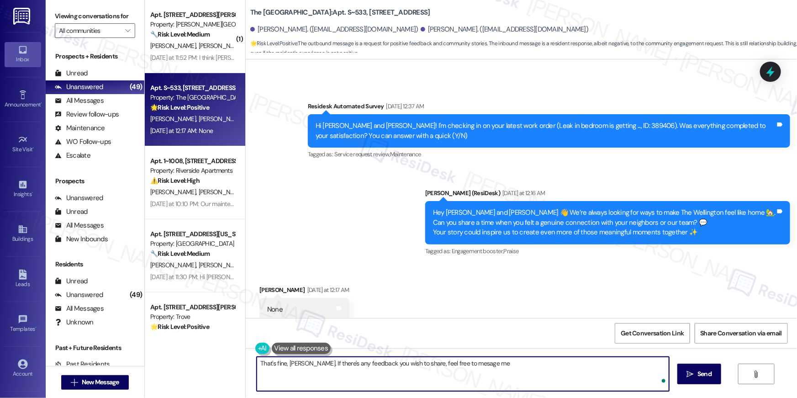
type textarea "That's fine, Hailey. If there's any feedback you wish to share, feel free to me…"
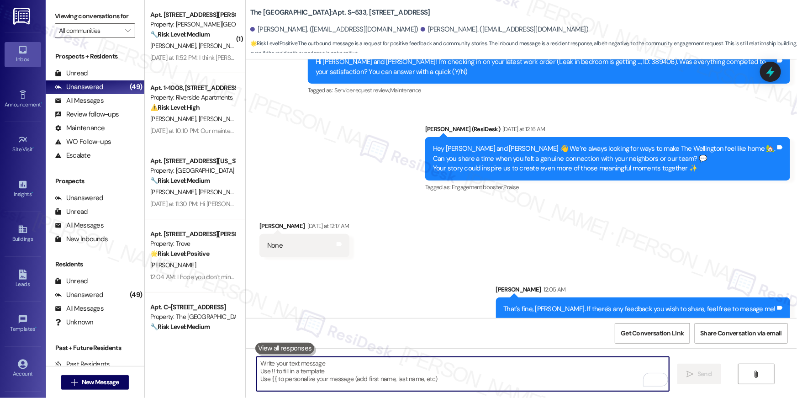
scroll to position [1, 0]
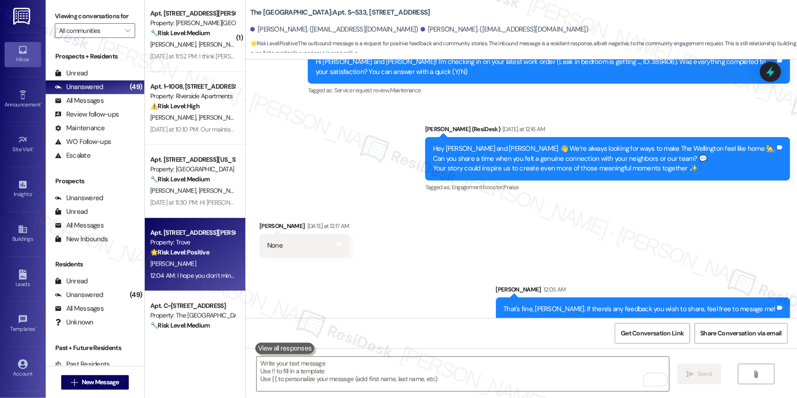
click at [192, 264] on div "B. Leriche" at bounding box center [192, 263] width 86 height 11
type textarea "Fetching suggested responses. Please feel free to read through the conversation…"
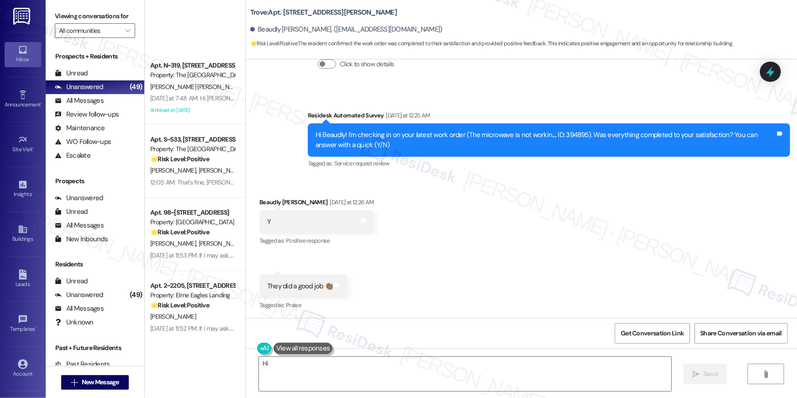
scroll to position [2178, 0]
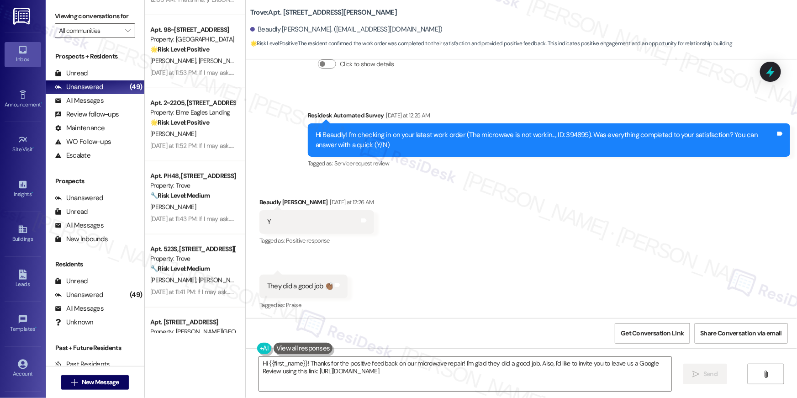
type textarea "Hi {{first_name}}! Thanks for the positive feedback on our microwave repair! I'…"
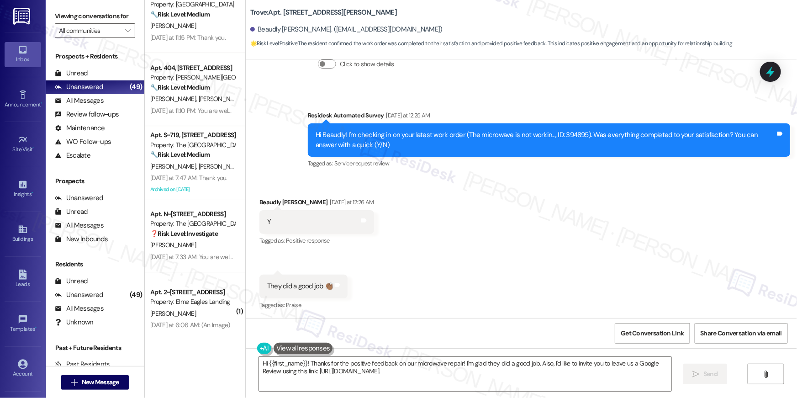
scroll to position [3248, 0]
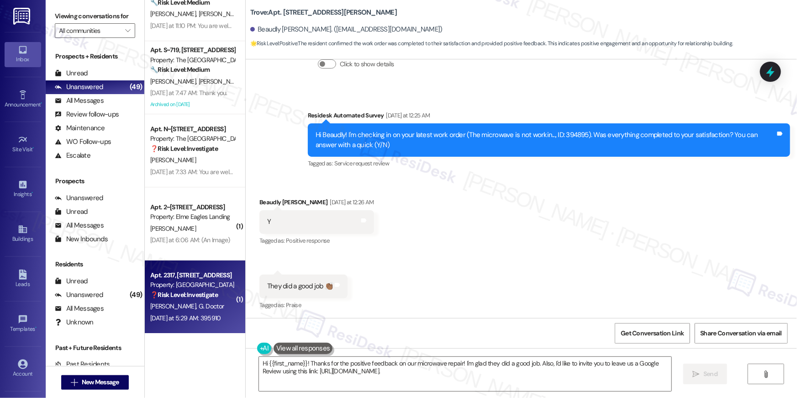
click at [186, 294] on strong "❓ Risk Level: Investigate" at bounding box center [184, 295] width 68 height 8
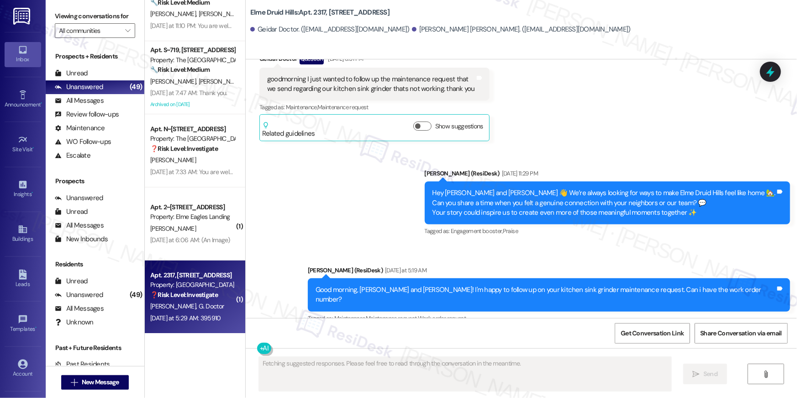
scroll to position [21063, 0]
click at [272, 372] on div "395910" at bounding box center [277, 377] width 21 height 10
copy div "395910"
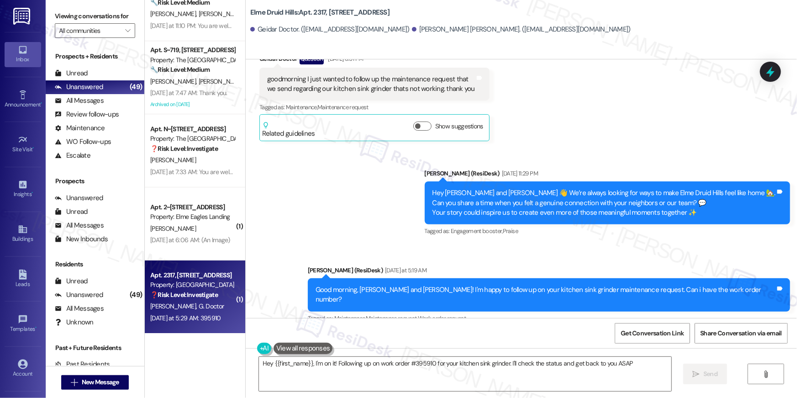
type textarea "Hey {{first_name}}, I'm on it! Following up on work order #395910 for your kitc…"
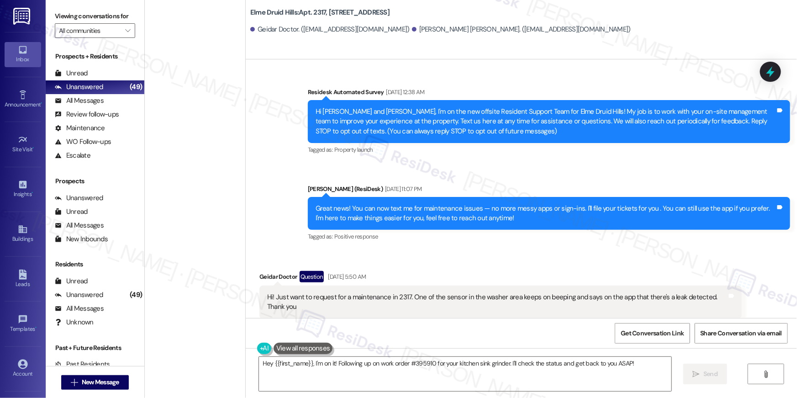
scroll to position [21063, 0]
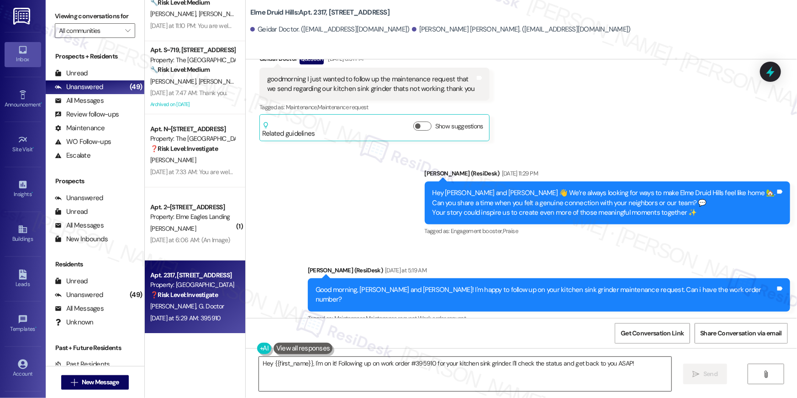
click at [396, 373] on textarea "Hey {{first_name}}, I'm on it! Following up on work order #395910 for your kitc…" at bounding box center [465, 374] width 412 height 34
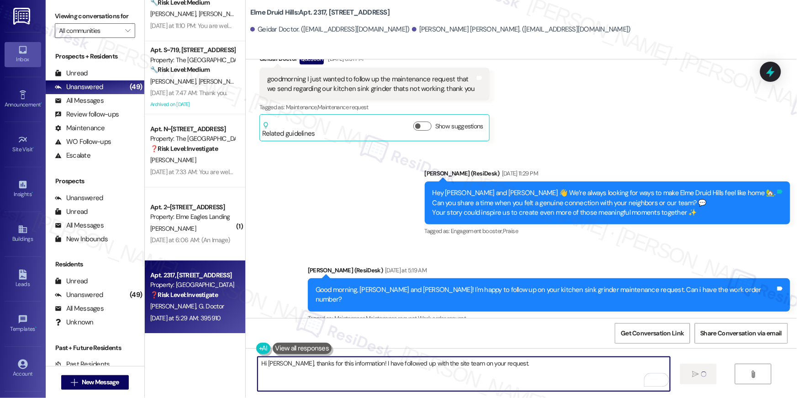
type textarea "Hi [PERSON_NAME], thanks for this information! I have followed up with the site…"
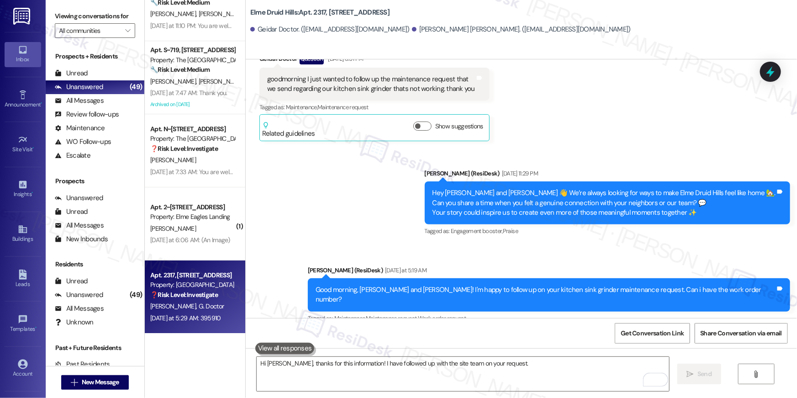
scroll to position [21127, 0]
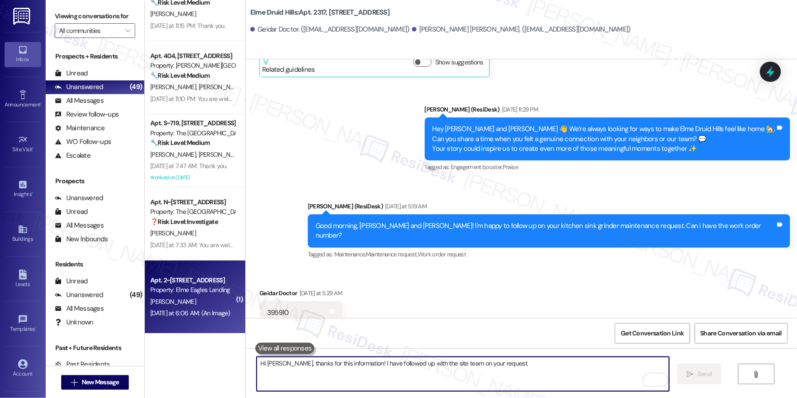
click at [203, 275] on div "Apt. 2~[STREET_ADDRESS]" at bounding box center [192, 280] width 85 height 10
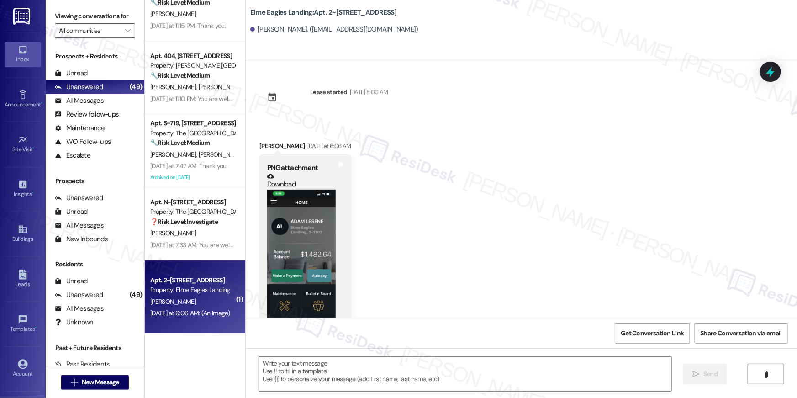
type textarea "Fetching suggested responses. Please feel free to read through the conversation…"
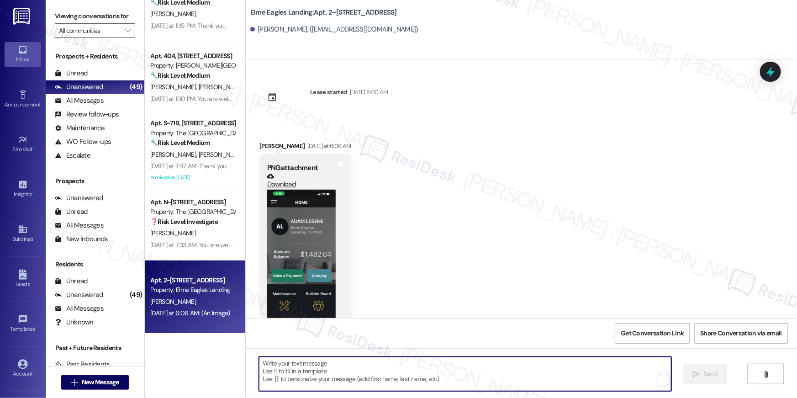
click at [474, 386] on textarea "To enrich screen reader interactions, please activate Accessibility in Grammarl…" at bounding box center [465, 374] width 412 height 34
click at [464, 370] on textarea "To enrich screen reader interactions, please activate Accessibility in Grammarl…" at bounding box center [465, 374] width 412 height 34
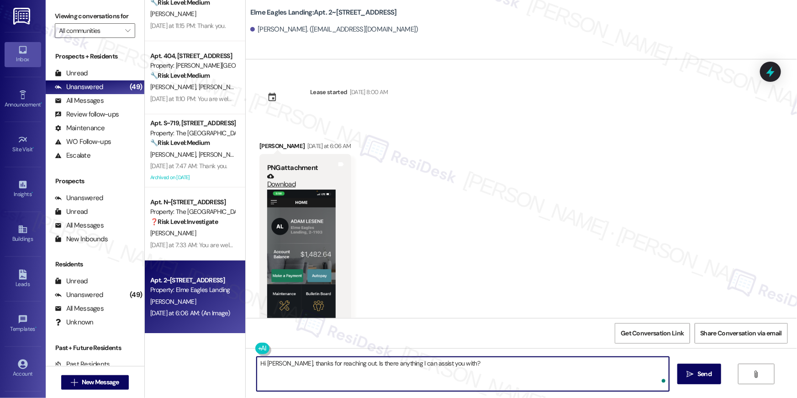
type textarea "Hi [PERSON_NAME], thanks for reaching out. Is there anything I can assist you w…"
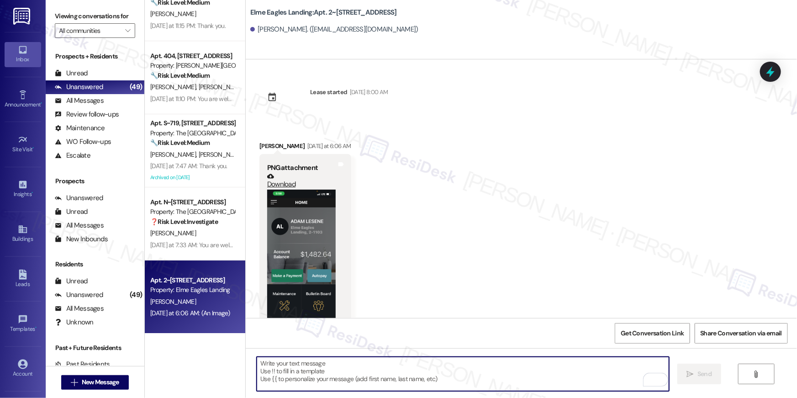
scroll to position [46, 0]
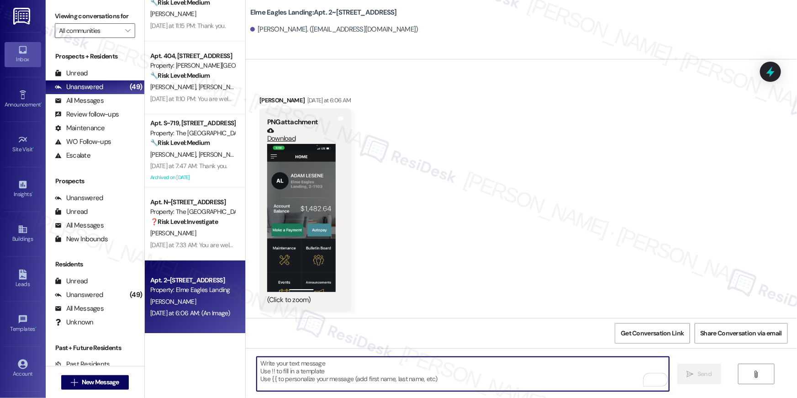
click at [200, 234] on div "[PERSON_NAME]" at bounding box center [192, 232] width 86 height 11
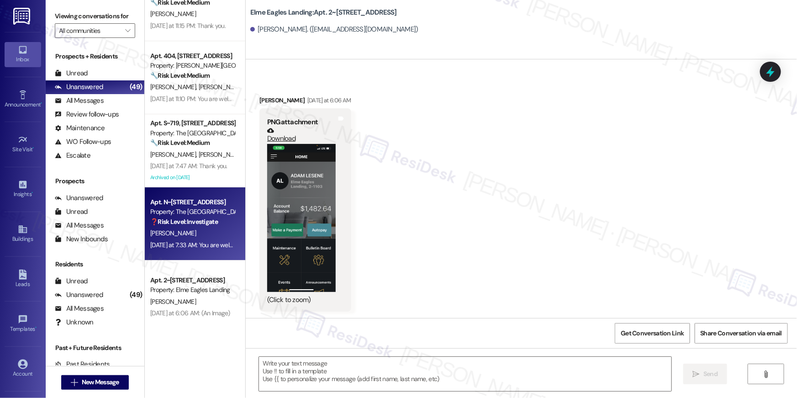
type textarea "Fetching suggested responses. Please feel free to read through the conversation…"
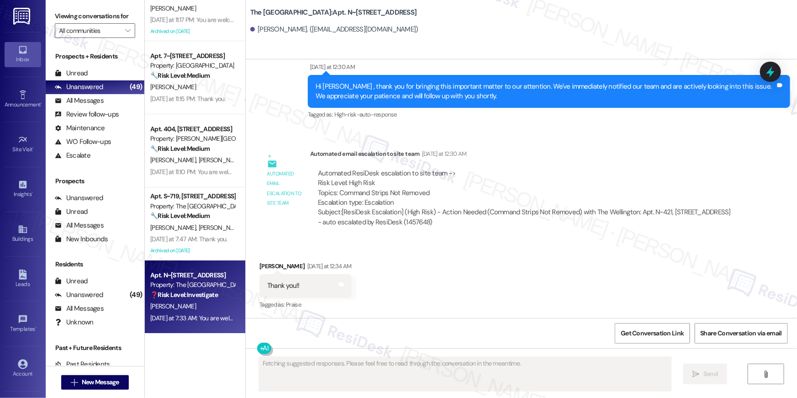
scroll to position [576, 0]
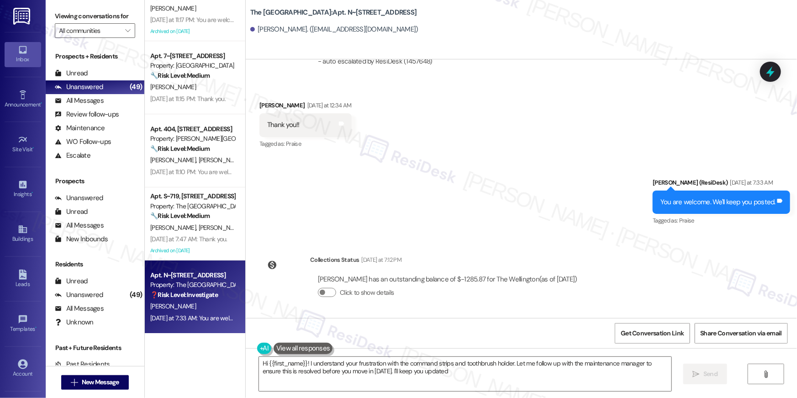
type textarea "Hi {{first_name}}! I understand your frustration with the command strips and to…"
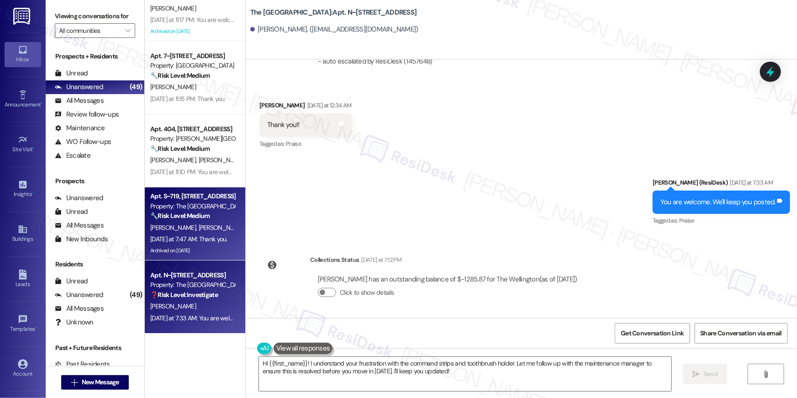
click at [209, 206] on div "Property: The [GEOGRAPHIC_DATA]" at bounding box center [192, 206] width 85 height 10
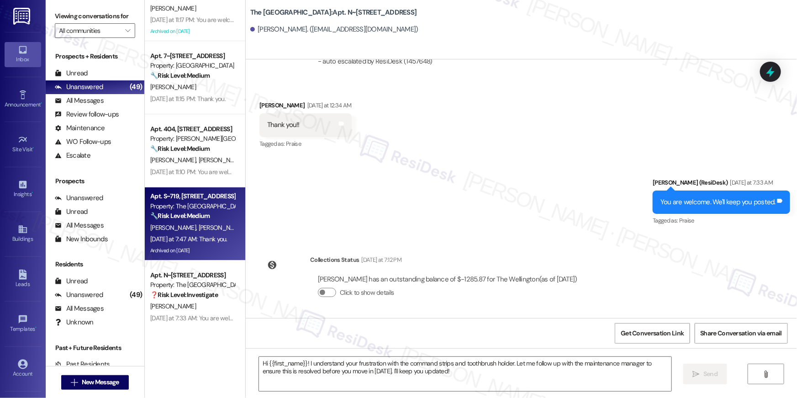
type textarea "Fetching suggested responses. Please feel free to read through the conversation…"
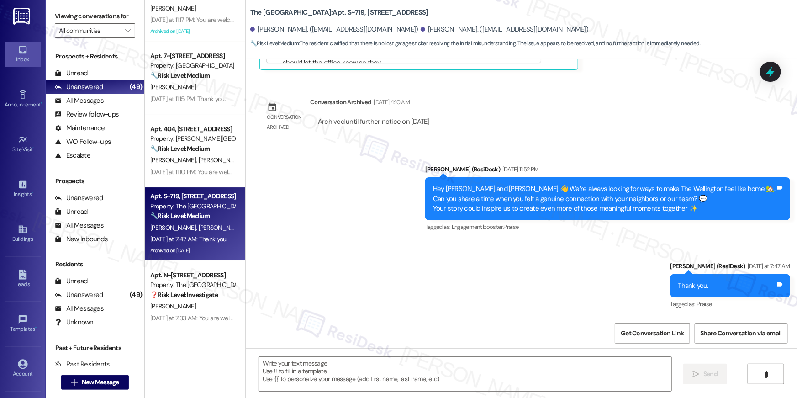
scroll to position [3880, 0]
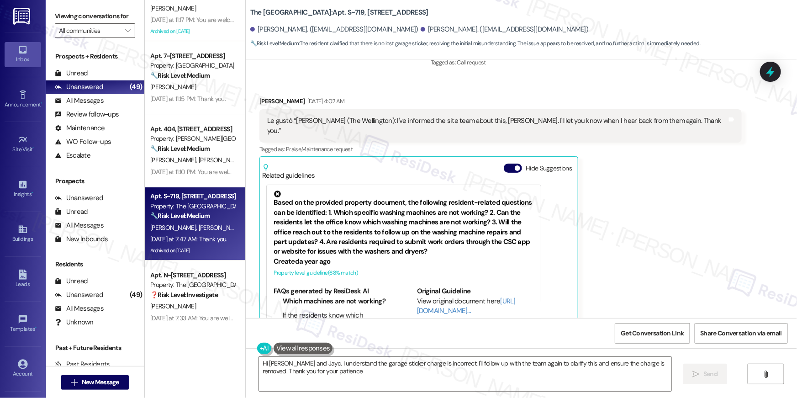
type textarea "Hi [PERSON_NAME] and Jayc, I understand the garage sticker charge is incorrect.…"
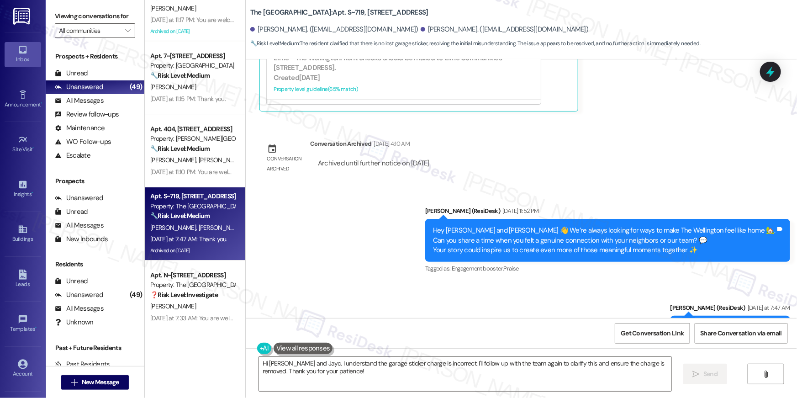
scroll to position [4121, 0]
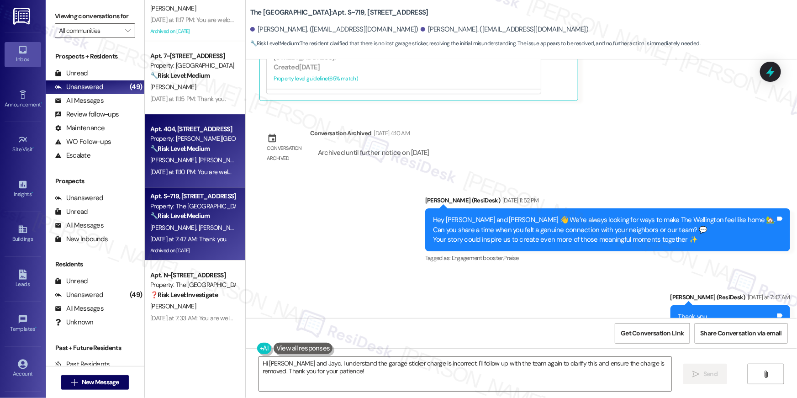
click at [182, 174] on div "[DATE] at 11:10 PM: You are welcome! [DATE] at 11:10 PM: You are welcome!" at bounding box center [197, 172] width 95 height 8
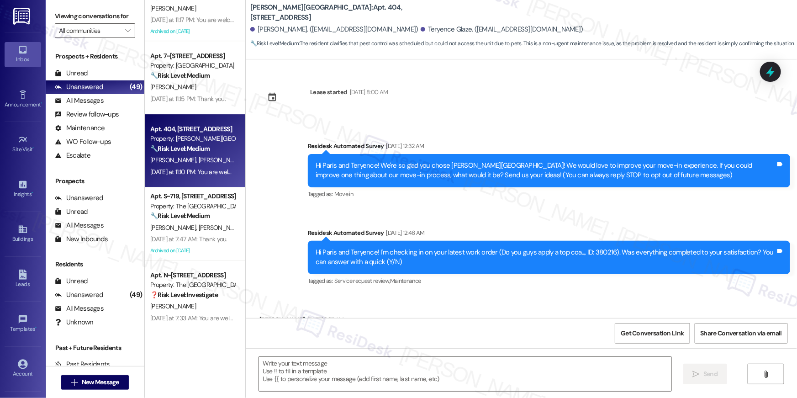
scroll to position [2227, 0]
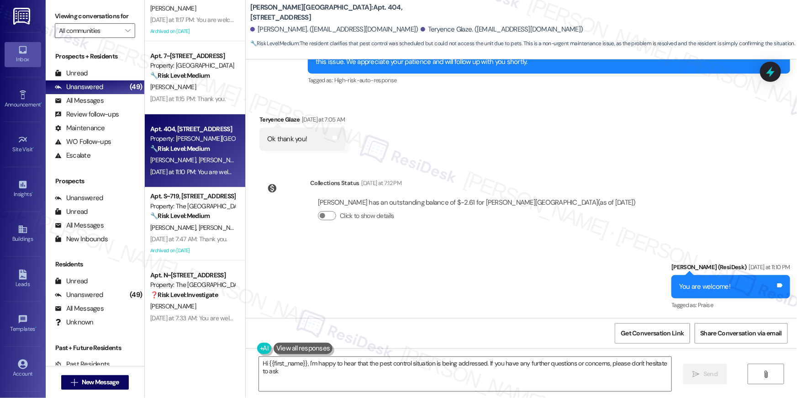
type textarea "Hi {{first_name}}, I'm happy to hear that the pest control situation is being a…"
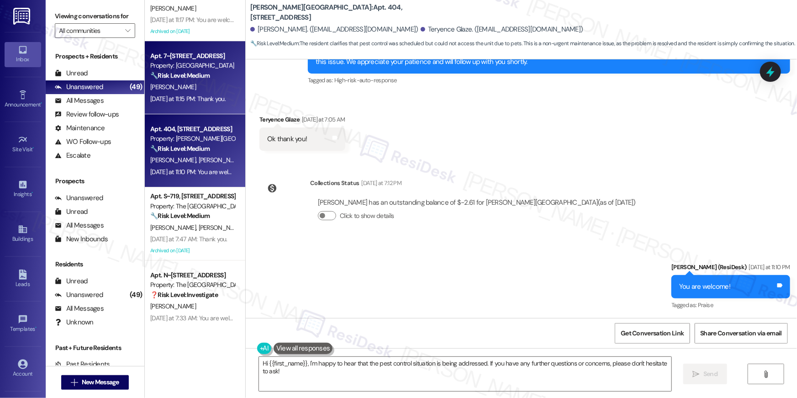
click at [189, 89] on div "[PERSON_NAME]" at bounding box center [192, 86] width 86 height 11
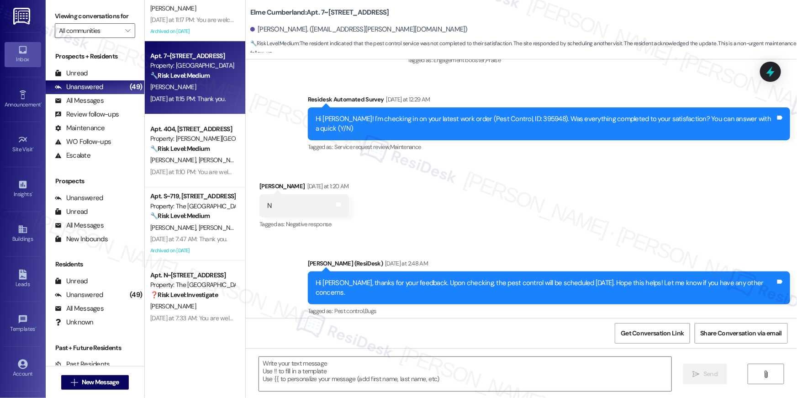
type textarea "Fetching suggested responses. Please feel free to read through the conversation…"
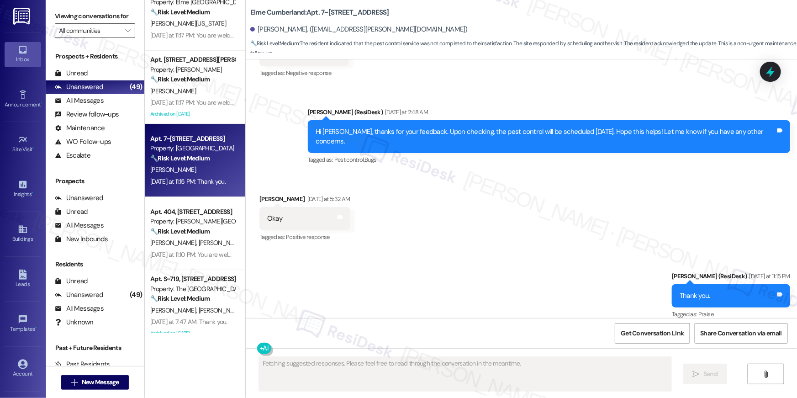
scroll to position [3130, 0]
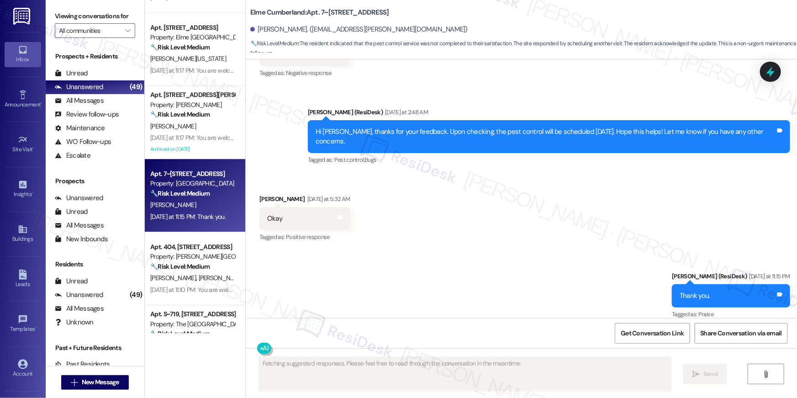
click at [194, 121] on div "[PERSON_NAME]" at bounding box center [192, 126] width 86 height 11
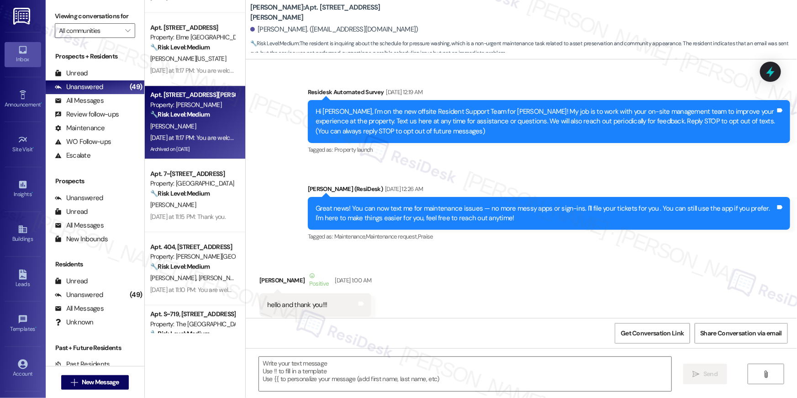
type textarea "Fetching suggested responses. Please feel free to read through the conversation…"
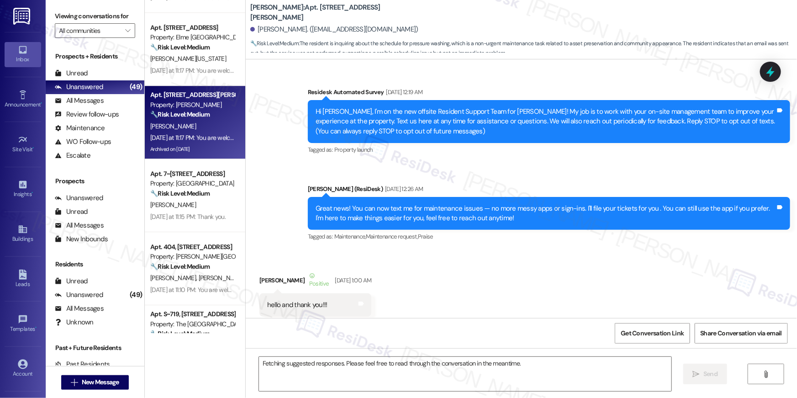
scroll to position [16272, 0]
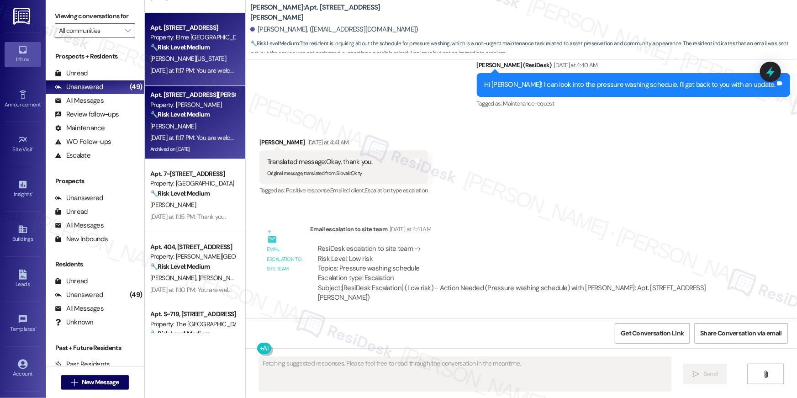
click at [213, 67] on div "[DATE] at 11:17 PM: You are welcome! [DATE] at 11:17 PM: You are welcome!" at bounding box center [196, 70] width 93 height 8
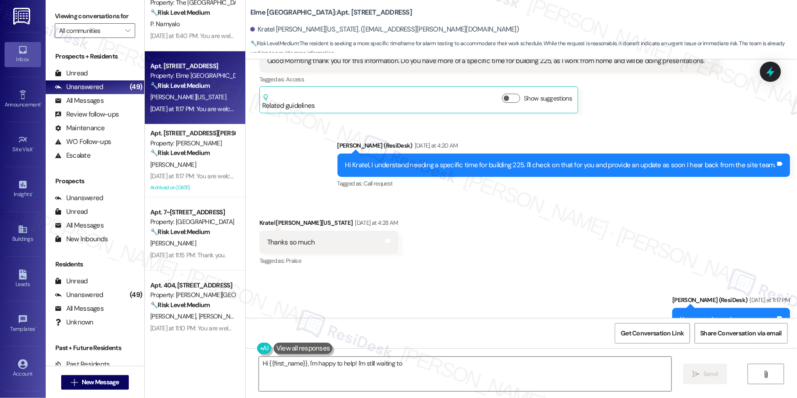
scroll to position [3019, 0]
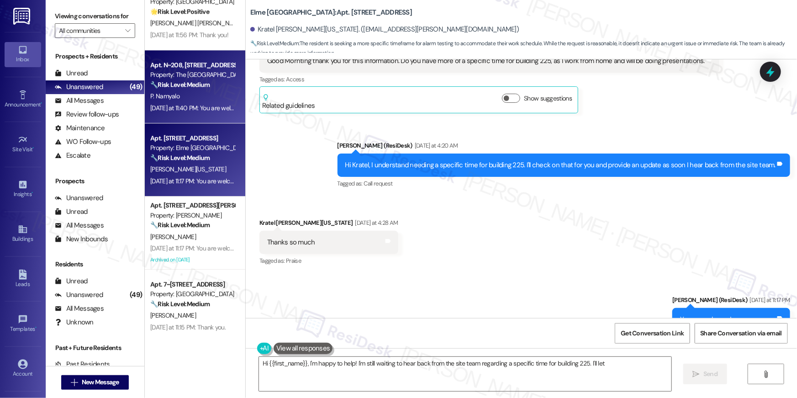
type textarea "Hi {{first_name}}, I'm happy to help! I'm still waiting to hear back from the s…"
click at [202, 95] on div "P. Namyalo" at bounding box center [192, 95] width 86 height 11
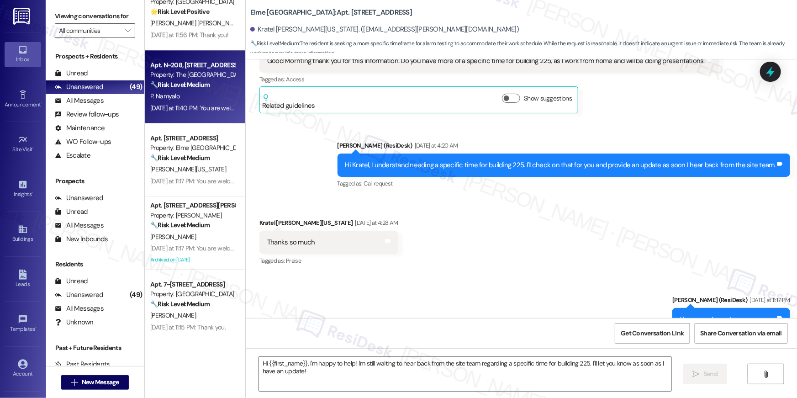
type textarea "Fetching suggested responses. Please feel free to read through the conversation…"
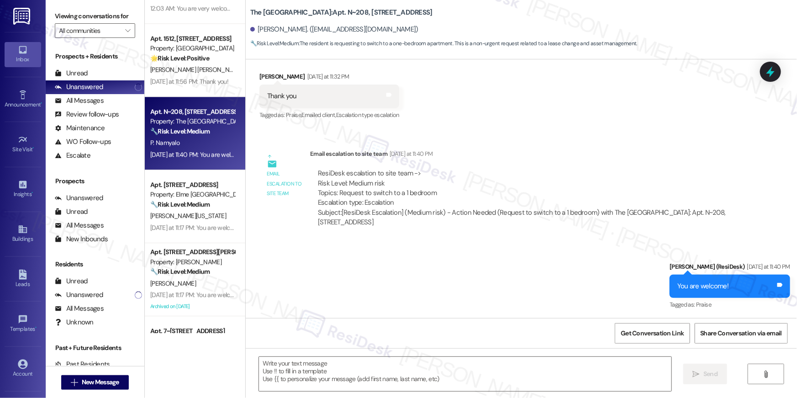
scroll to position [2970, 0]
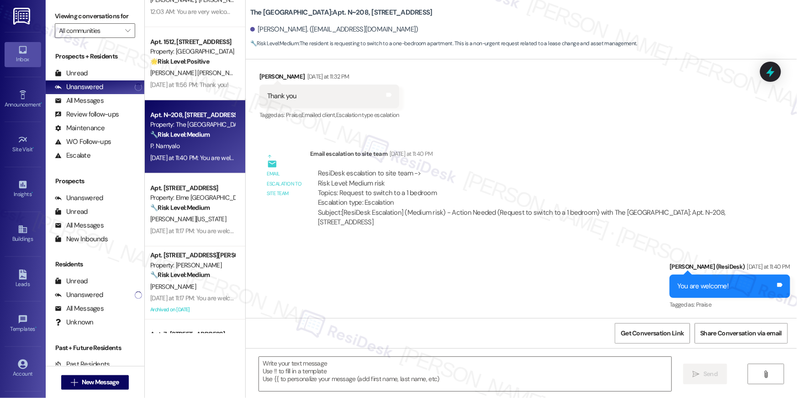
click at [209, 71] on div "Apt. S~332, [STREET_ADDRESS] Property: The Wellington ❓ Risk Level: Investigate…" at bounding box center [195, 166] width 100 height 333
click at [246, 71] on span "[PERSON_NAME] [PERSON_NAME]" at bounding box center [292, 73] width 93 height 8
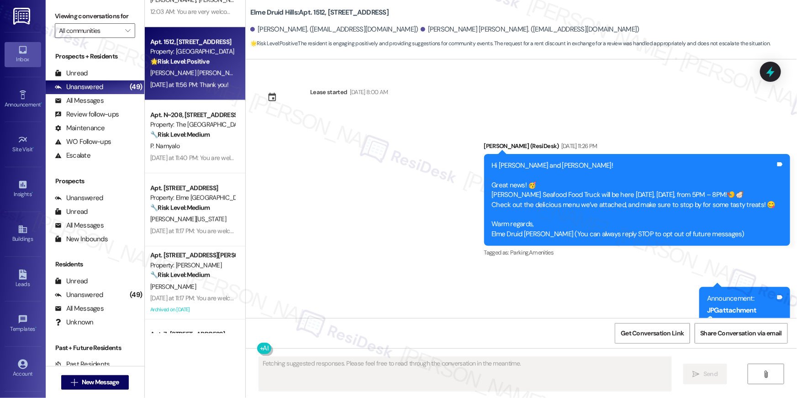
scroll to position [15184, 0]
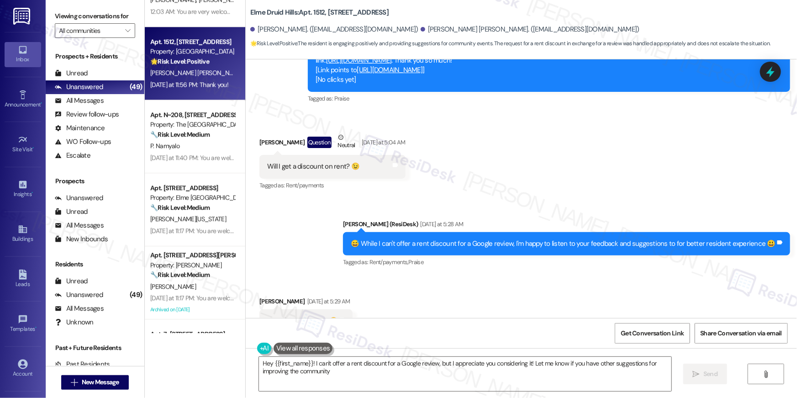
type textarea "Hey {{first_name}}! I can't offer a rent discount for a Google review, but I ap…"
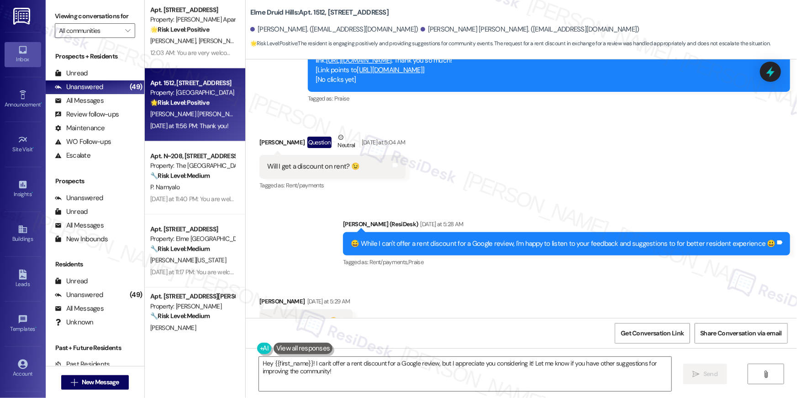
scroll to position [2843, 0]
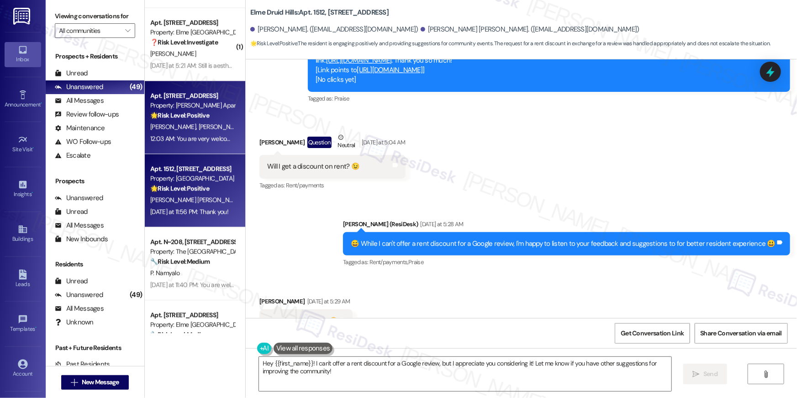
click at [190, 121] on div "[PERSON_NAME] [PERSON_NAME]" at bounding box center [192, 126] width 86 height 11
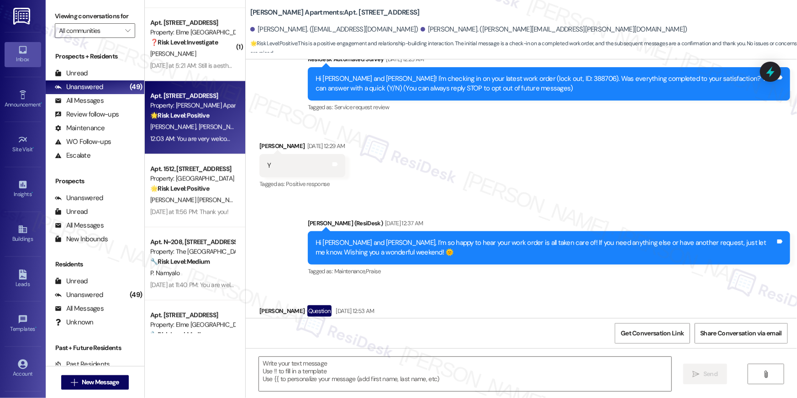
type textarea "Fetching suggested responses. Please feel free to read through the conversation…"
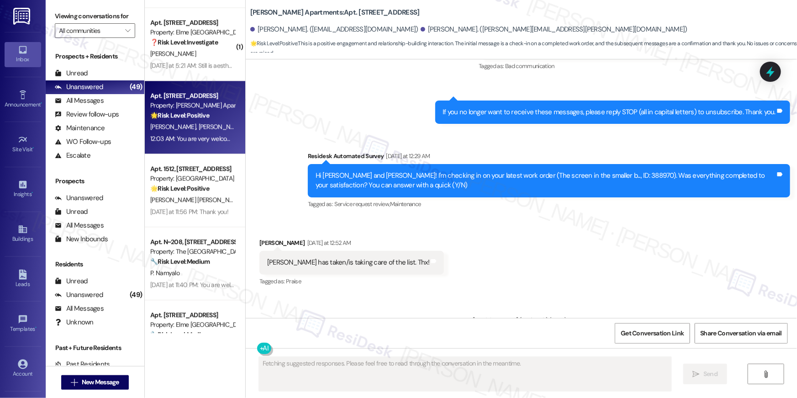
scroll to position [580, 0]
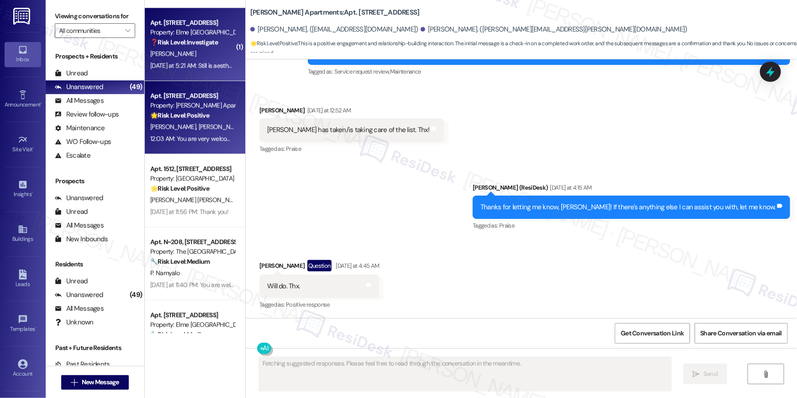
click at [196, 78] on div "Apt. 7314, 205 Century Place Property: Elme Alexandria ❓ Risk Level: Investigat…" at bounding box center [195, 44] width 100 height 73
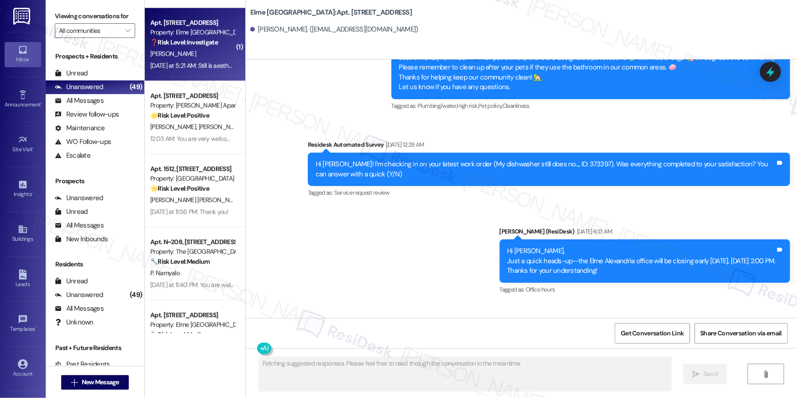
scroll to position [713, 0]
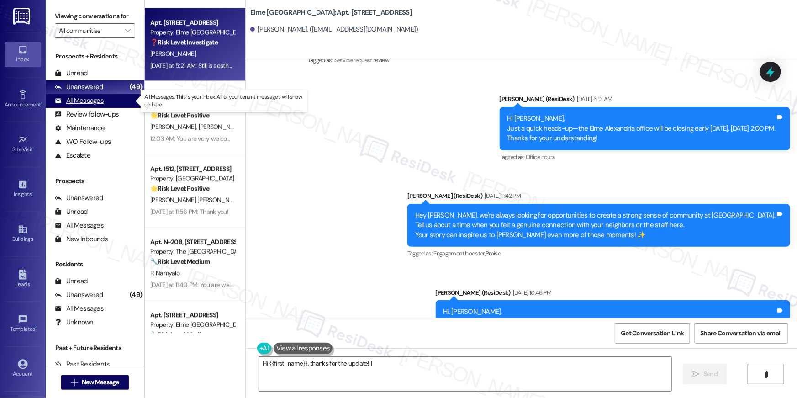
click at [104, 100] on div "All Messages (undefined)" at bounding box center [95, 101] width 99 height 14
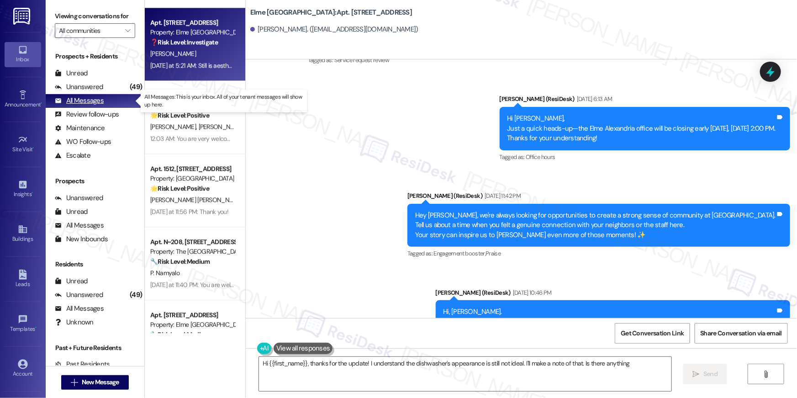
type textarea "Hi {{first_name}}, thanks for the update! I understand the dishwasher's appeara…"
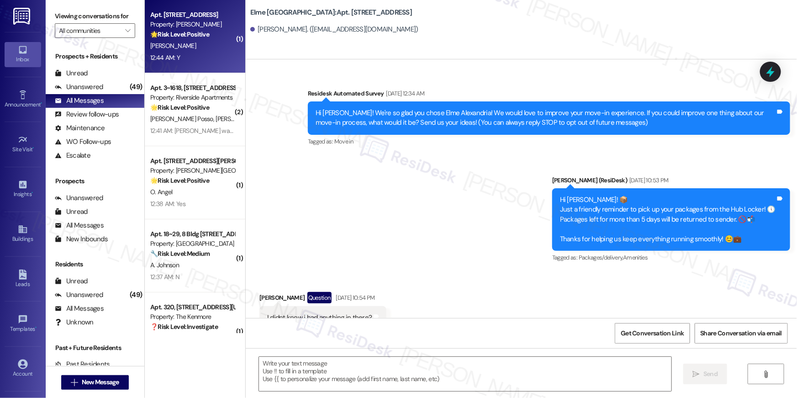
click at [215, 43] on div "[PERSON_NAME]" at bounding box center [192, 45] width 86 height 11
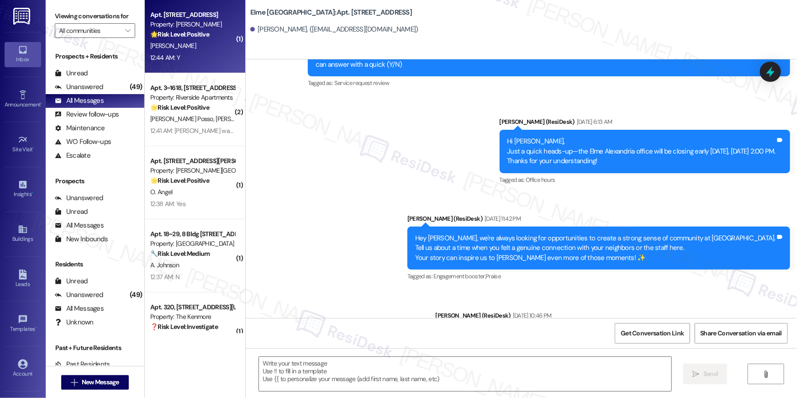
scroll to position [937, 0]
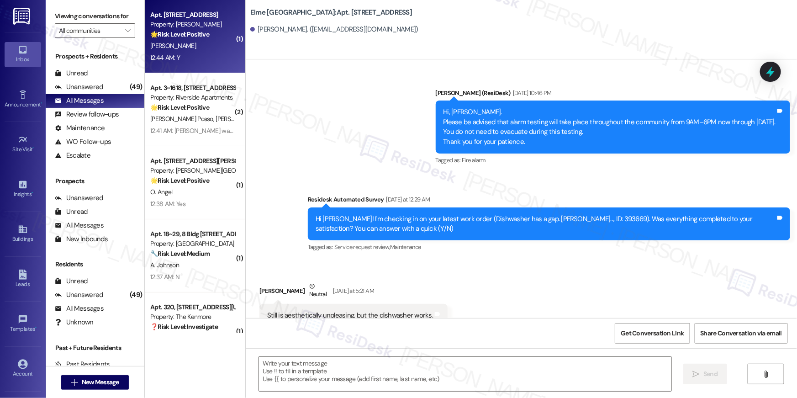
type textarea "Fetching suggested responses. Please feel free to read through the conversation…"
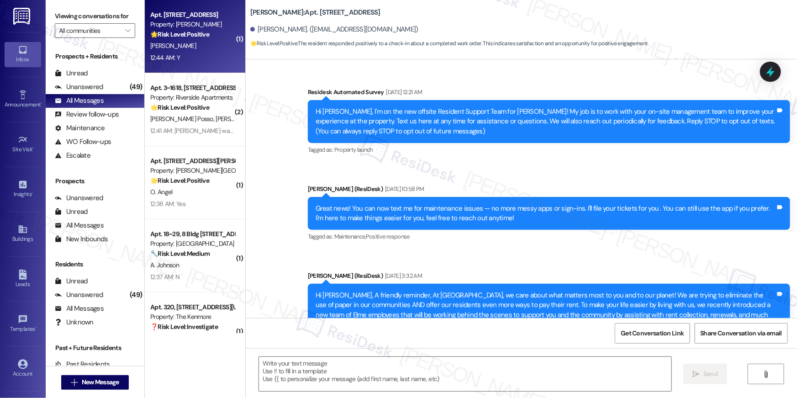
scroll to position [3744, 0]
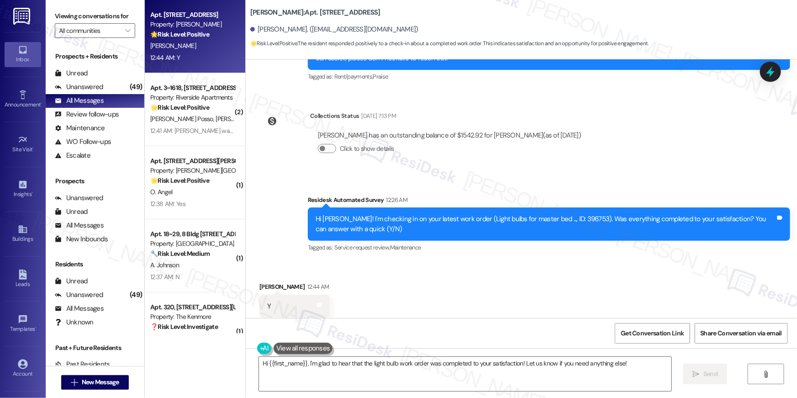
click at [608, 272] on div "Received via SMS Kim Carter 12:44 AM Y Tags and notes Tagged as: Positive respo…" at bounding box center [521, 299] width 551 height 77
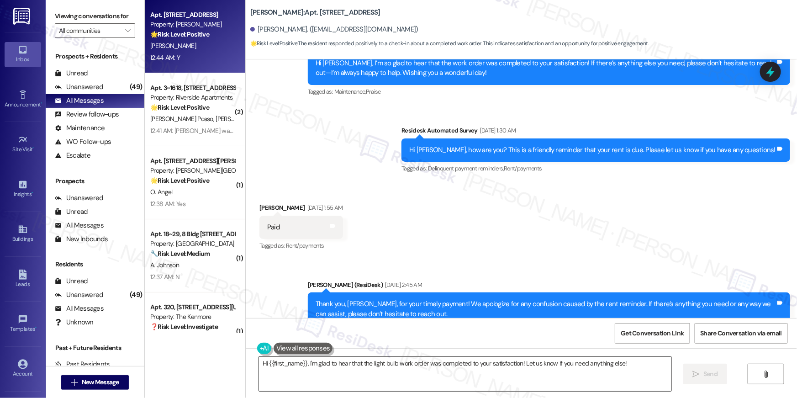
scroll to position [3490, 0]
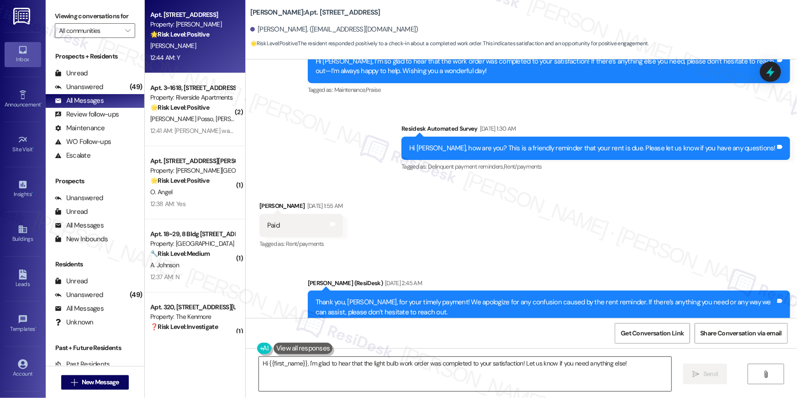
click at [511, 378] on textarea "Hi {{first_name}}, I'm glad to hear that the light bulb work order was complete…" at bounding box center [465, 374] width 412 height 34
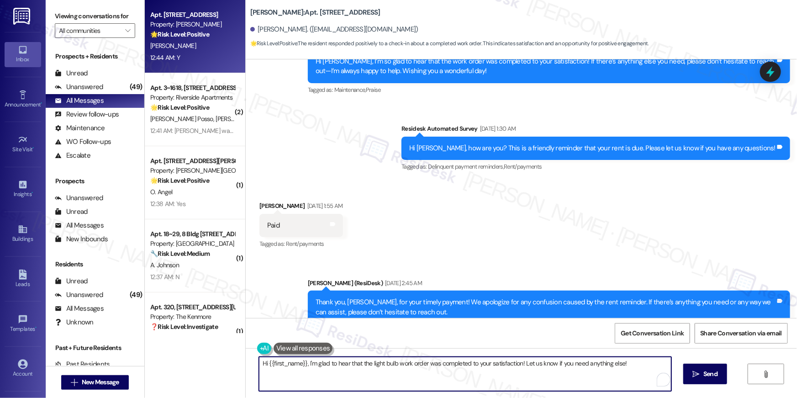
click at [511, 378] on textarea "Hi {{first_name}}, I'm glad to hear that the light bulb work order was complete…" at bounding box center [465, 374] width 412 height 34
paste textarea "’m so glad to hear your work order has been completed! If there’s anything else…"
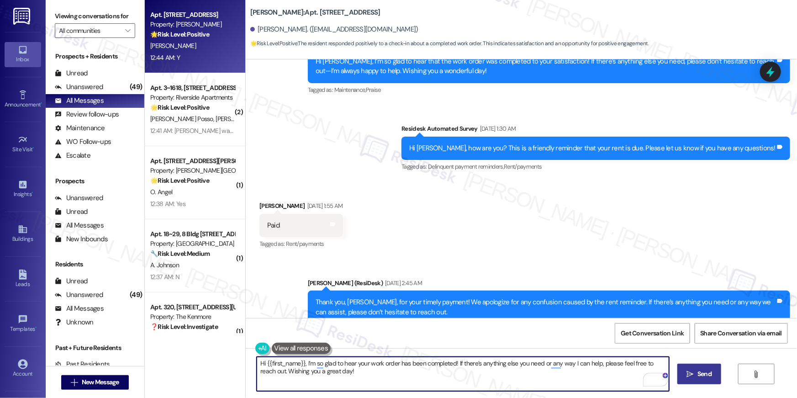
type textarea "Hi {{first_name}}, I’m so glad to hear your work order has been completed! If t…"
click at [701, 377] on span "Send" at bounding box center [705, 374] width 14 height 10
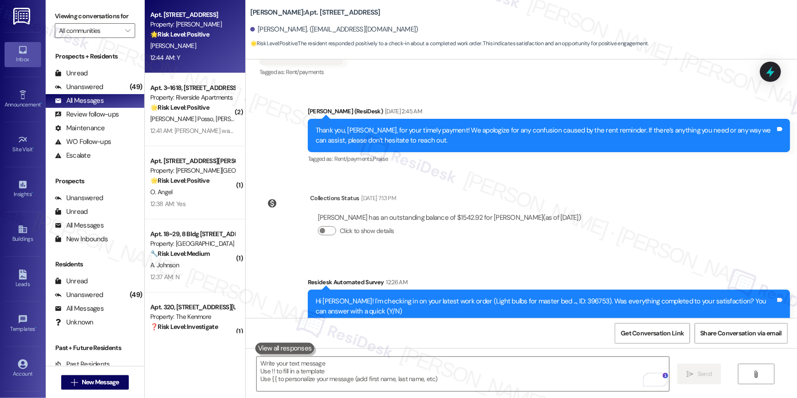
scroll to position [3744, 0]
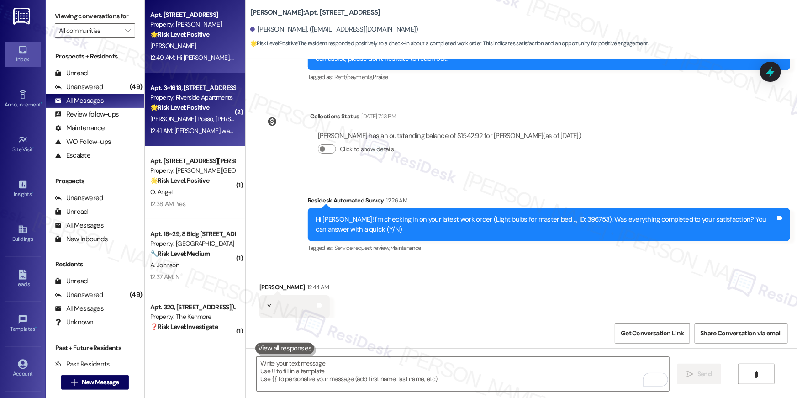
click at [209, 95] on div "Property: Riverside Apartments" at bounding box center [192, 98] width 85 height 10
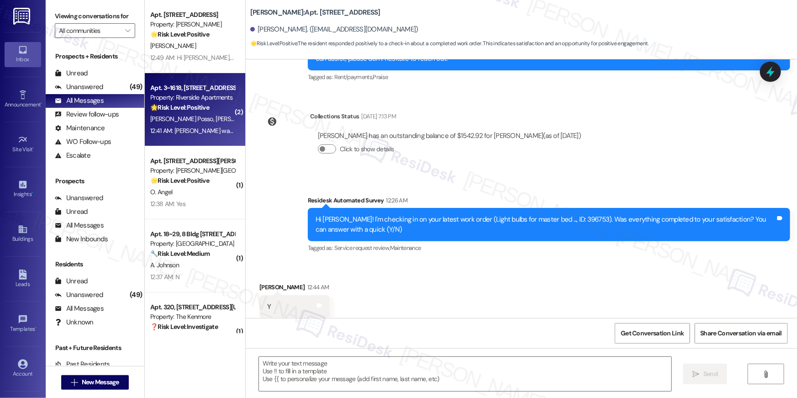
type textarea "Fetching suggested responses. Please feel free to read through the conversation…"
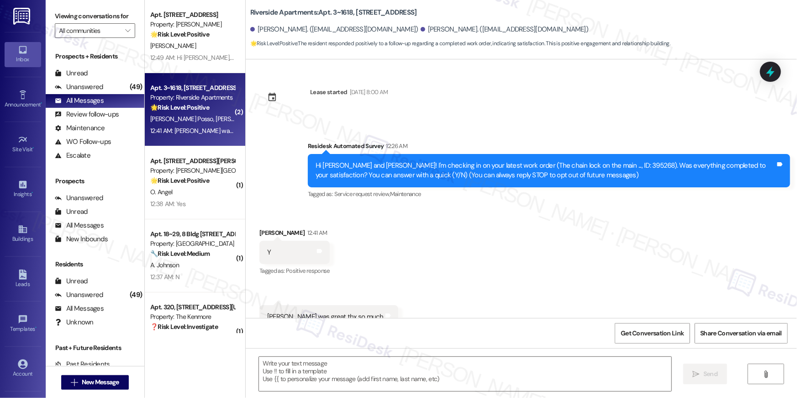
scroll to position [31, 0]
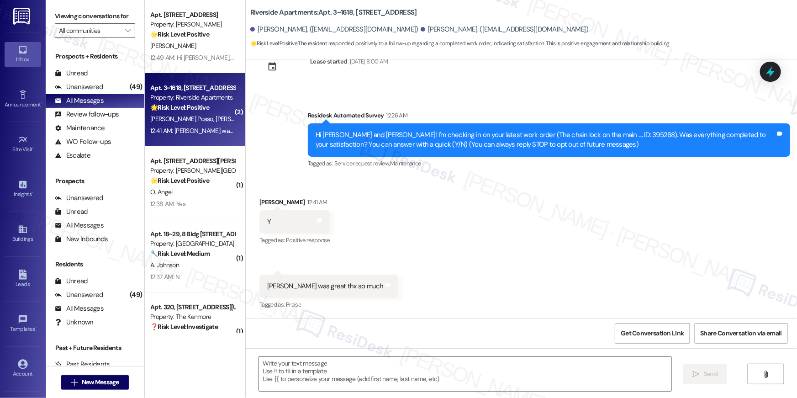
type textarea "Fetching suggested responses. Please feel free to read through the conversation…"
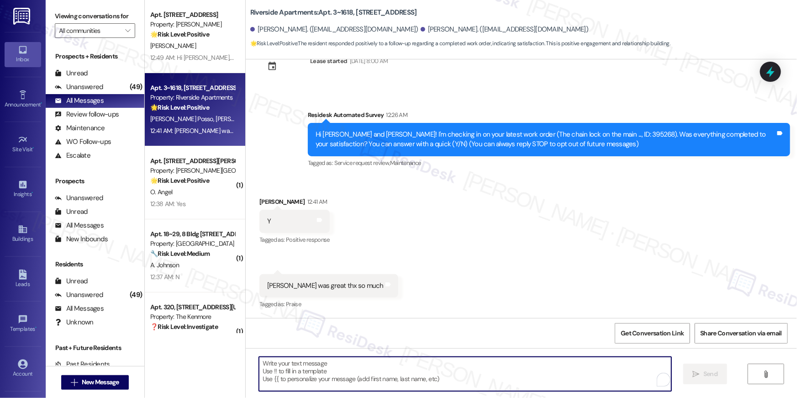
click at [513, 378] on textarea "To enrich screen reader interactions, please activate Accessibility in Grammarl…" at bounding box center [465, 374] width 412 height 34
paste textarea "Hi {{first_name}}, I’m so glad to hear your work order has been completed! If t…"
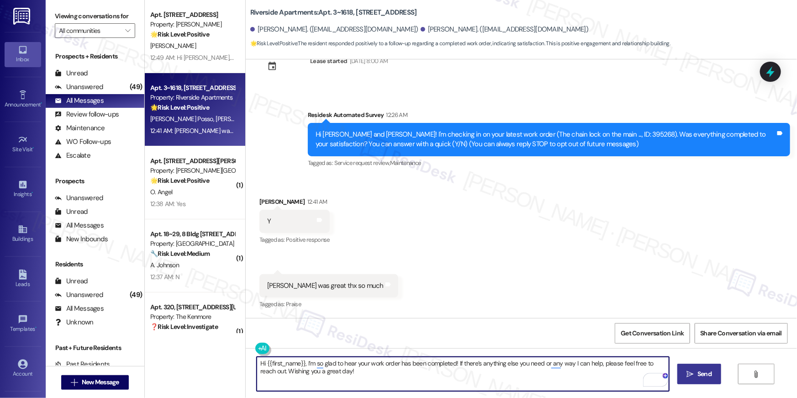
type textarea "Hi {{first_name}}, I’m so glad to hear your work order has been completed! If t…"
click at [701, 373] on span "Send" at bounding box center [705, 374] width 14 height 10
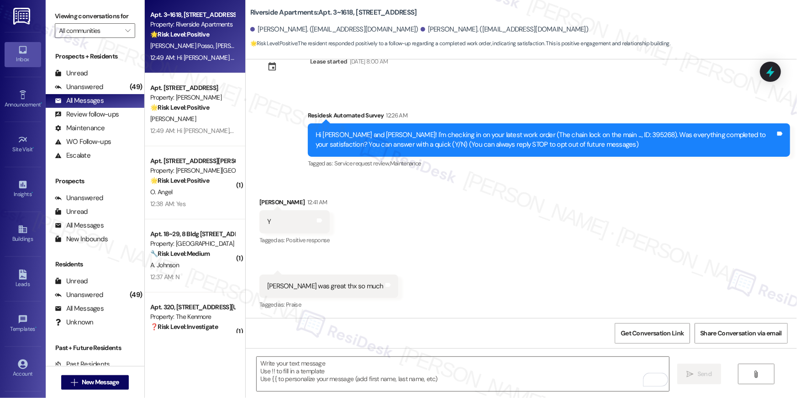
scroll to position [105, 0]
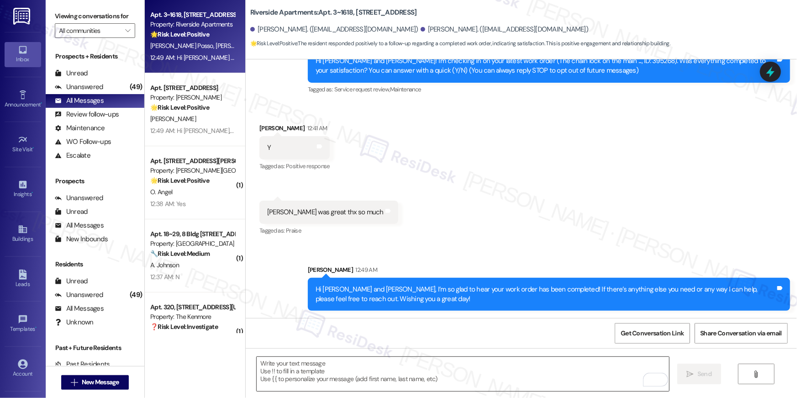
click at [455, 371] on textarea "To enrich screen reader interactions, please activate Accessibility in Grammarl…" at bounding box center [463, 374] width 412 height 34
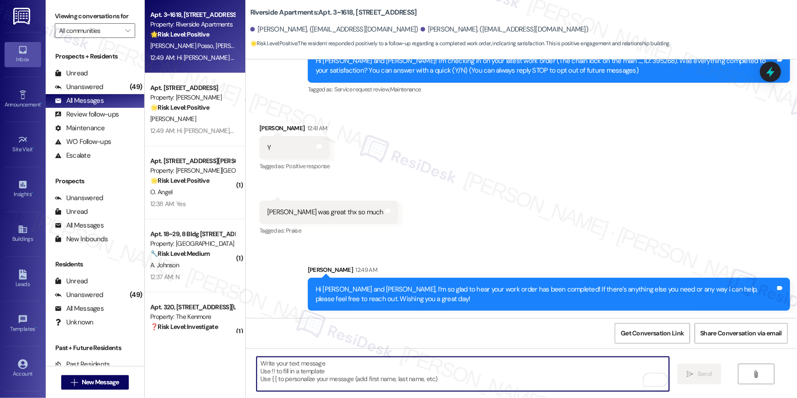
click at [456, 371] on textarea "To enrich screen reader interactions, please activate Accessibility in Grammarl…" at bounding box center [463, 374] width 412 height 34
paste textarea "I hope you don’t mind me asking a quick favor—would you be willing to leave us …"
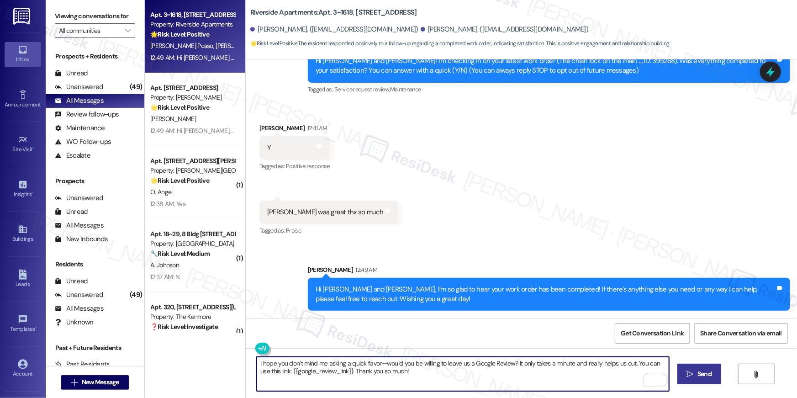
click at [563, 377] on textarea "I hope you don’t mind me asking a quick favor—would you be willing to leave us …" at bounding box center [463, 374] width 412 height 34
type textarea "I hope you don’t mind me asking a quick favor—would you be willing to leave us …"
click at [711, 375] on span "Send" at bounding box center [705, 374] width 18 height 10
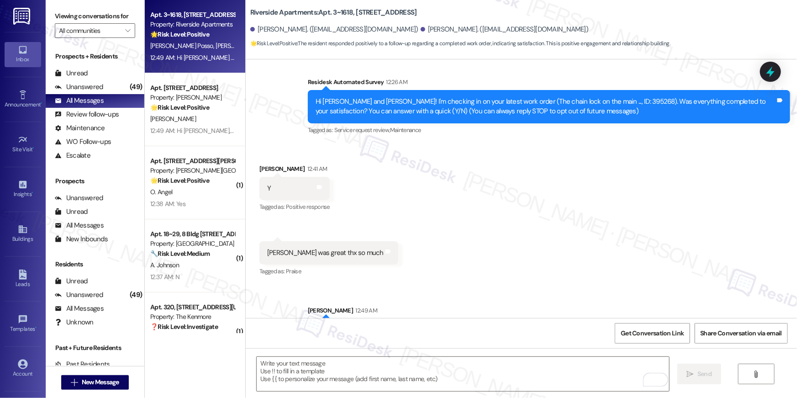
scroll to position [31, 0]
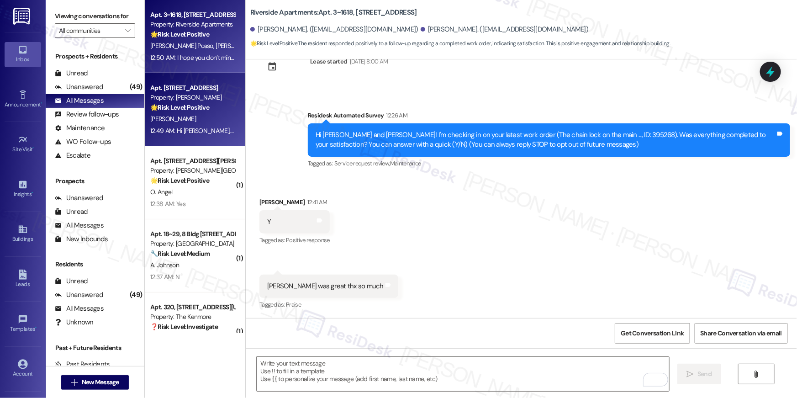
click at [202, 129] on div "12:49 AM: Hi Kim, I’m so glad to hear your work order has been completed! If th…" at bounding box center [411, 131] width 522 height 8
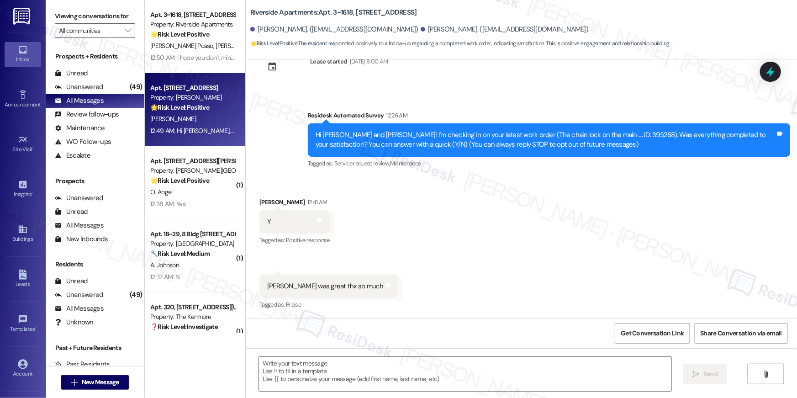
type textarea "Fetching suggested responses. Please feel free to read through the conversation…"
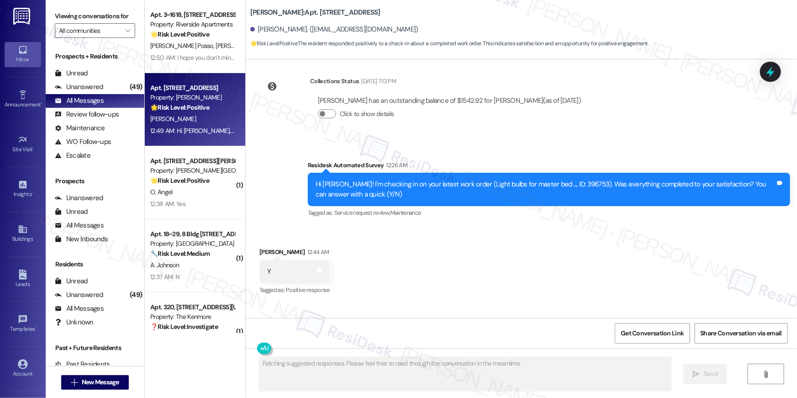
scroll to position [3831, 0]
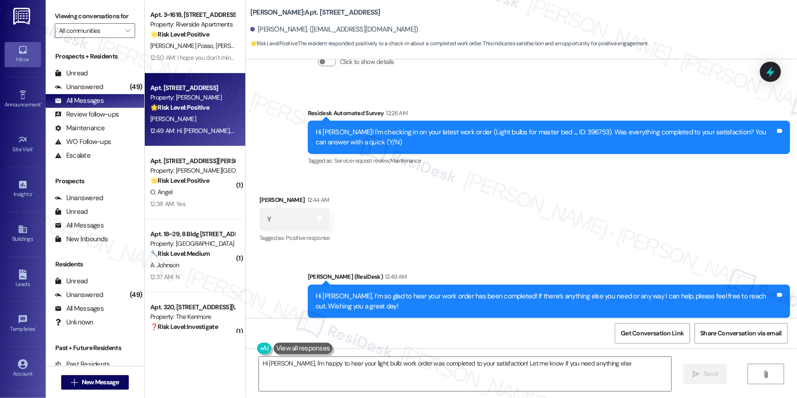
type textarea "Hi Kim, I'm happy to hear your light bulb work order was completed to your sati…"
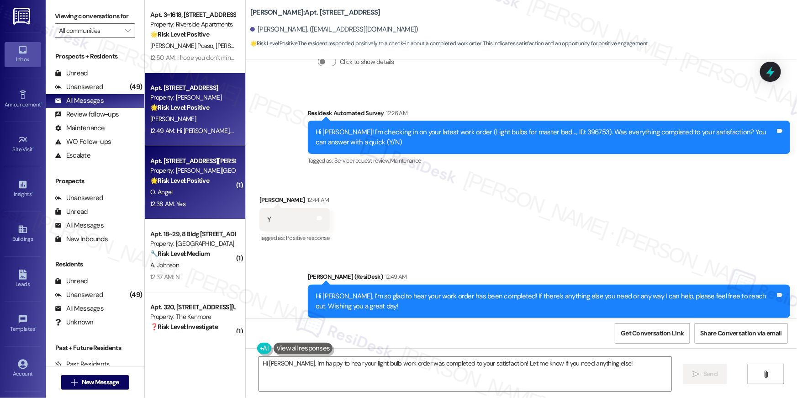
click at [151, 182] on strong "🌟 Risk Level: Positive" at bounding box center [179, 180] width 59 height 8
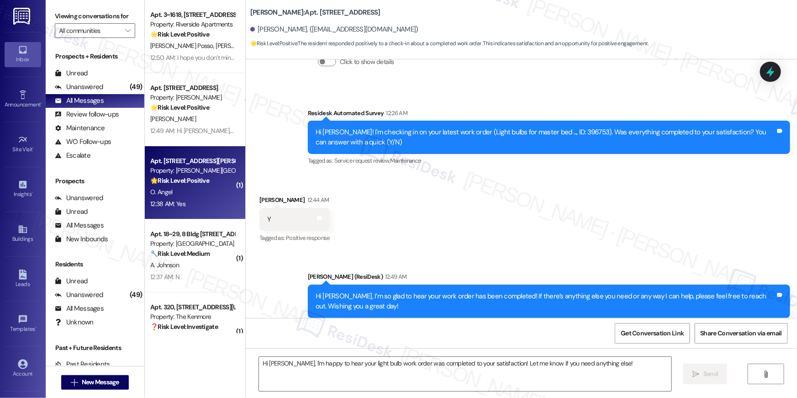
type textarea "Fetching suggested responses. Please feel free to read through the conversation…"
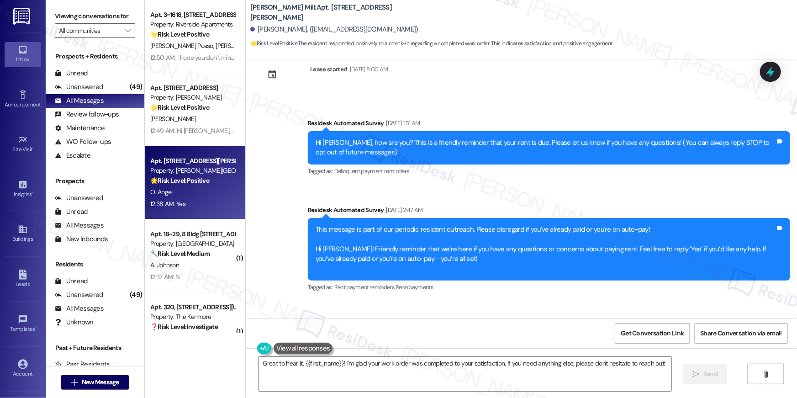
scroll to position [0, 0]
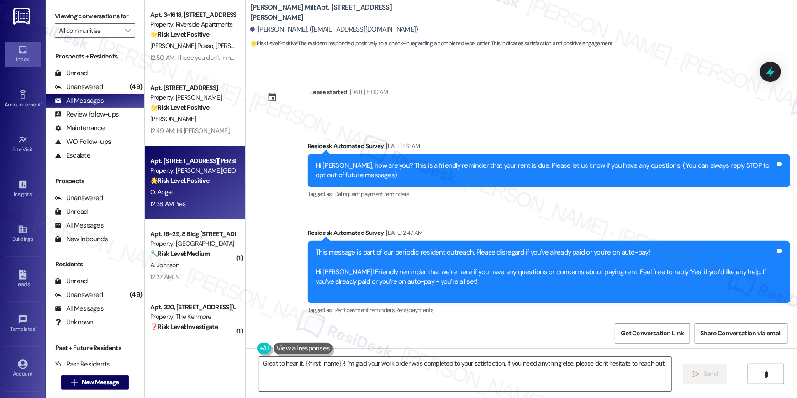
click at [480, 376] on textarea "Great to hear it, {{first_name}}! I'm glad your work order was completed to you…" at bounding box center [465, 374] width 412 height 34
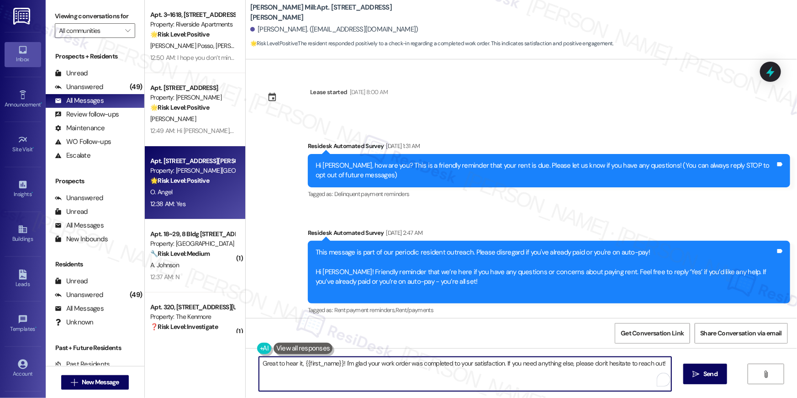
click at [481, 376] on textarea "Great to hear it, {{first_name}}! I'm glad your work order was completed to you…" at bounding box center [465, 374] width 412 height 34
paste textarea "I hope you don’t mind me asking a quick favor—would you be willing to leave us …"
type textarea "I hope you don’t mind me asking a quick favor—would you be willing to leave us …"
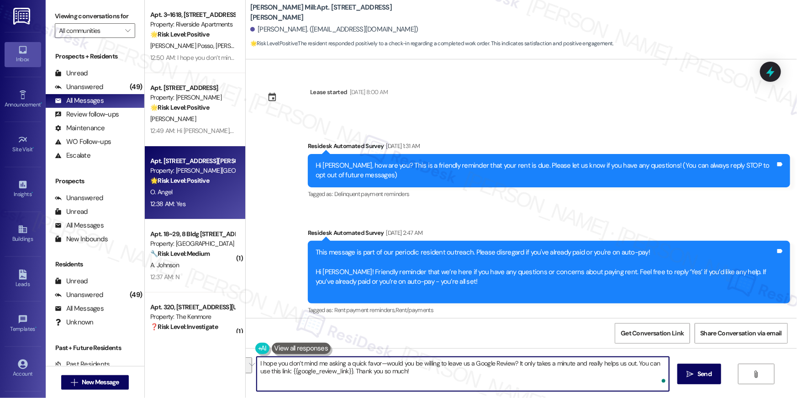
type textarea "Great to hear it, {{first_name}}! I'm glad your work order was completed to you…"
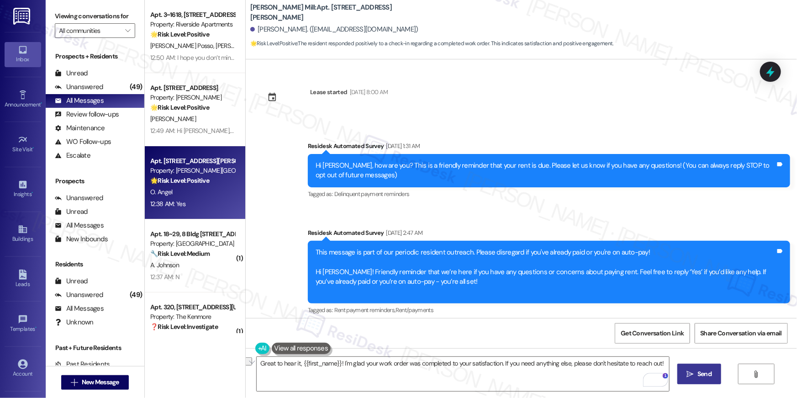
click at [696, 373] on span "Send" at bounding box center [705, 374] width 18 height 10
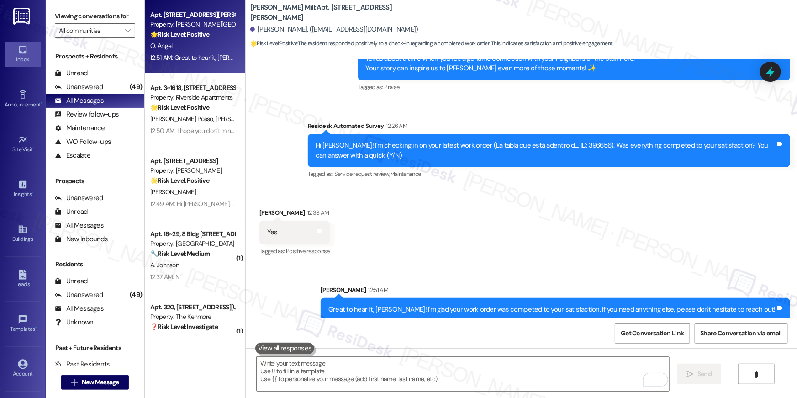
scroll to position [1618, 0]
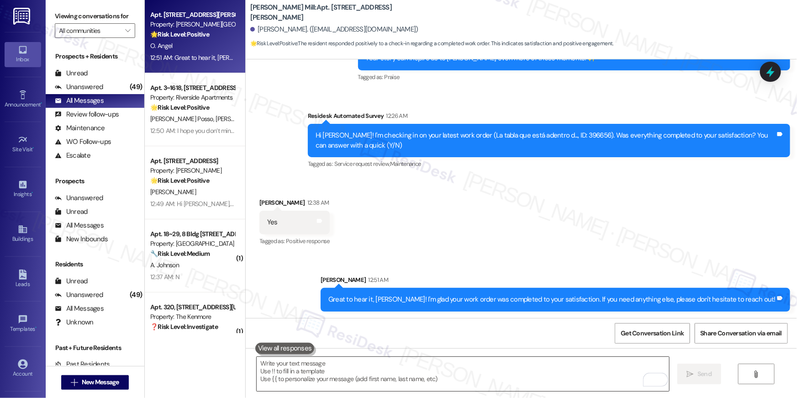
click at [564, 371] on textarea "To enrich screen reader interactions, please activate Accessibility in Grammarl…" at bounding box center [463, 374] width 412 height 34
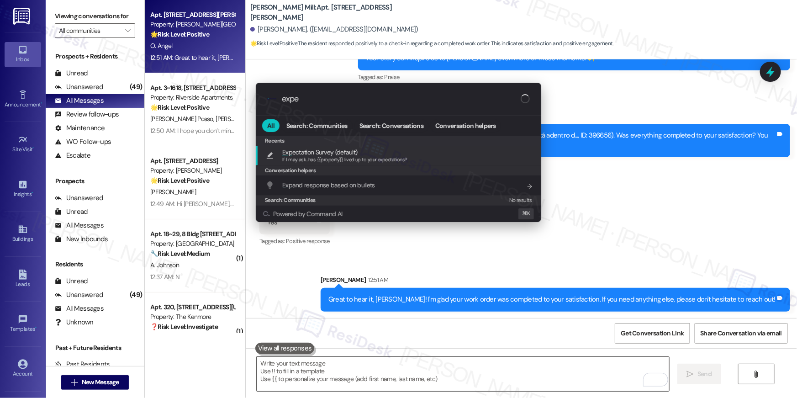
type input "expec"
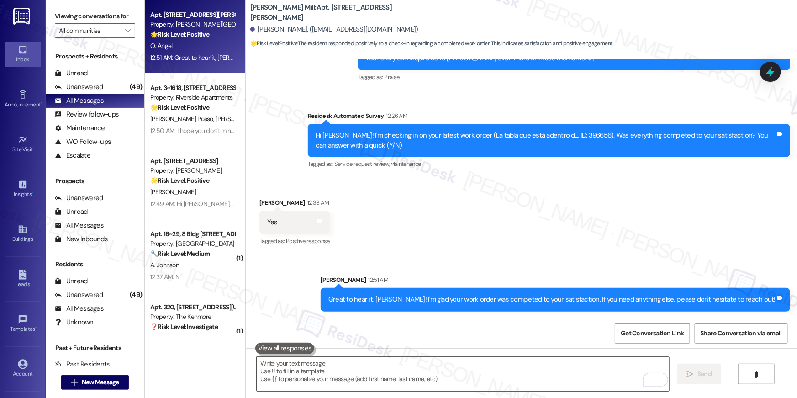
type textarea "If I may ask...has {{property}} lived up to your expectations?"
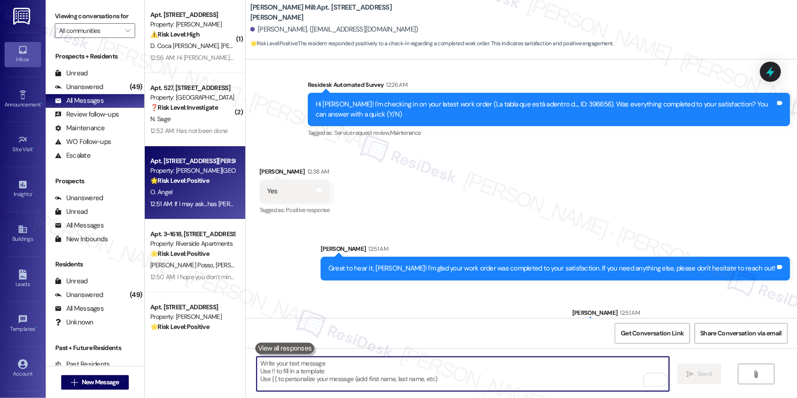
scroll to position [1681, 0]
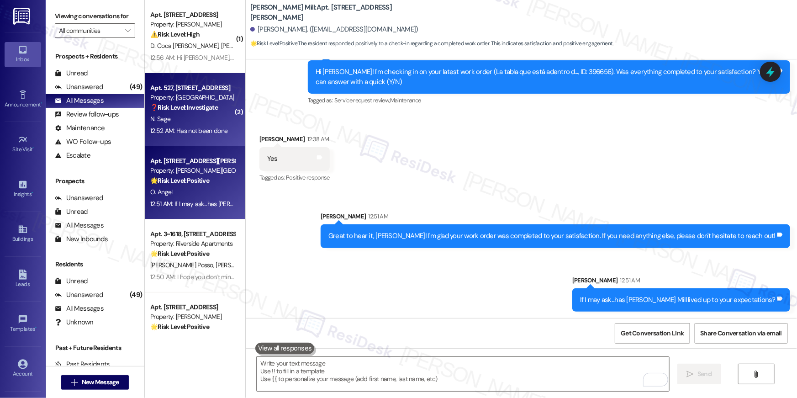
click at [201, 92] on div "Apt. 527, [STREET_ADDRESS]" at bounding box center [192, 88] width 85 height 10
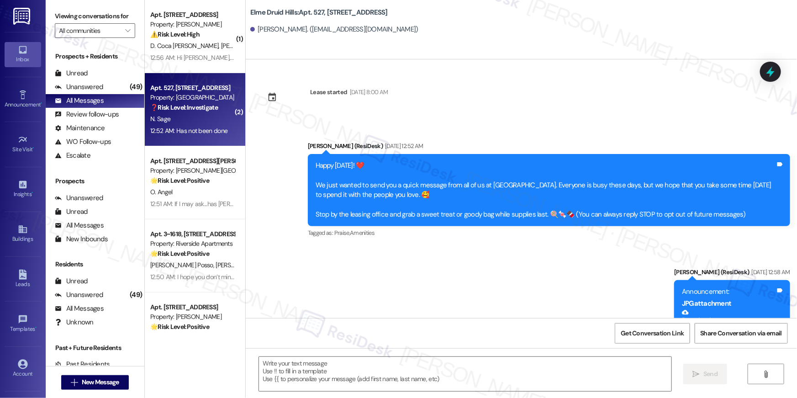
scroll to position [12900, 0]
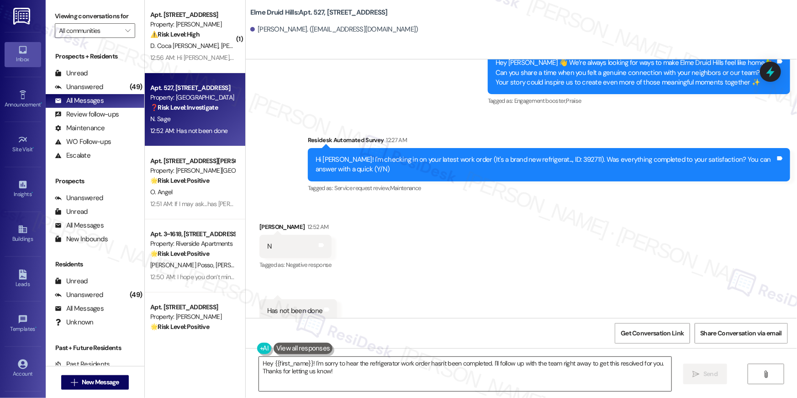
click at [389, 381] on textarea "Hey {{first_name}}! I'm sorry to hear the refrigerator work order hasn't been c…" at bounding box center [465, 374] width 412 height 34
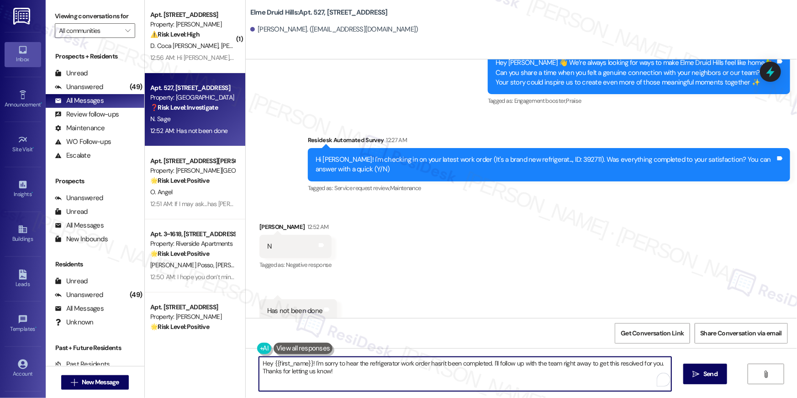
click at [389, 381] on textarea "Hey {{first_name}}! I'm sorry to hear the refrigerator work order hasn't been c…" at bounding box center [465, 374] width 412 height 34
paste textarea "i {{first_name}}, I’m sorry to hear your work order is still not complete. Coul…"
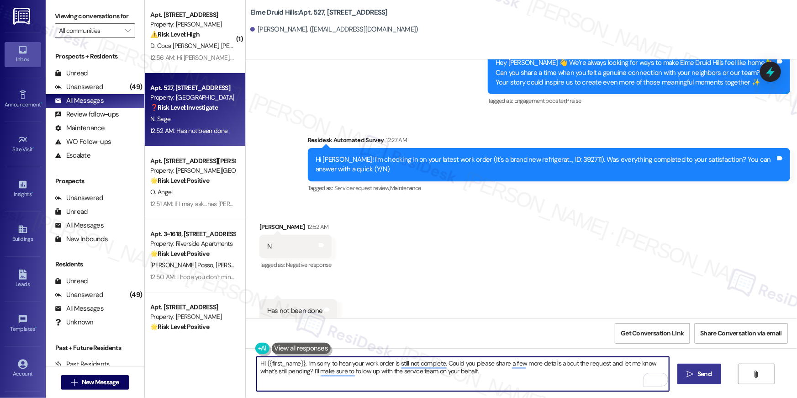
type textarea "Hi {{first_name}}, I’m sorry to hear your work order is still not complete. Cou…"
click at [685, 375] on span " Send" at bounding box center [699, 374] width 29 height 10
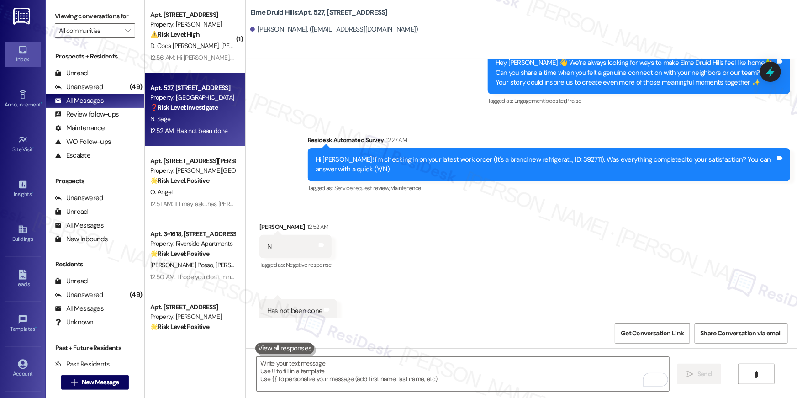
scroll to position [12900, 0]
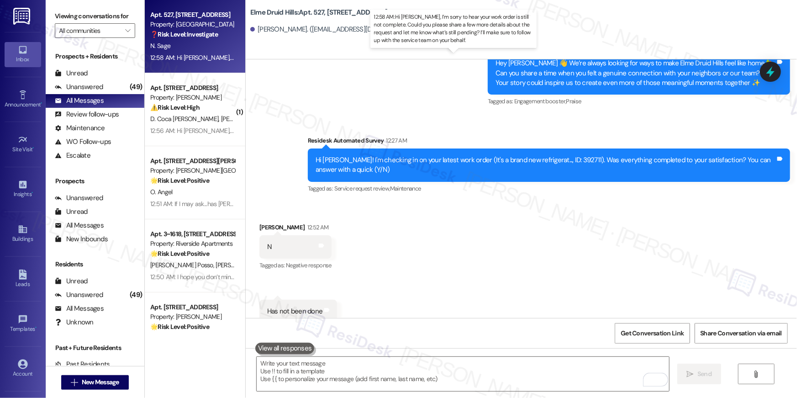
click at [182, 61] on div "12:58 AM: Hi Nicole, I’m sorry to hear your work order is still not complete. C…" at bounding box center [475, 57] width 650 height 8
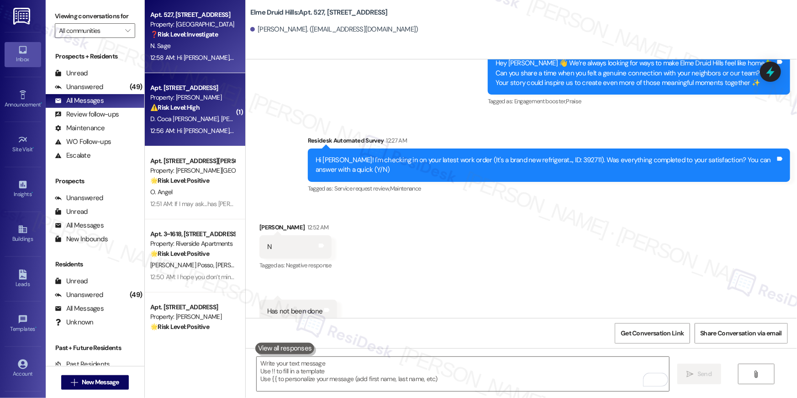
click at [188, 99] on div "Property: [PERSON_NAME]" at bounding box center [192, 98] width 85 height 10
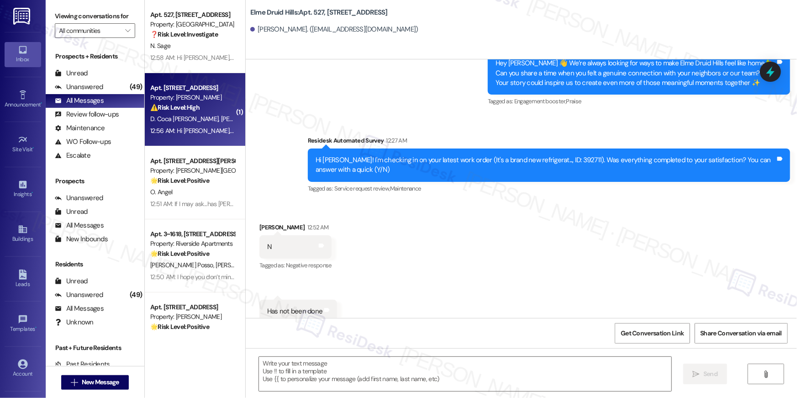
type textarea "Fetching suggested responses. Please feel free to read through the conversation…"
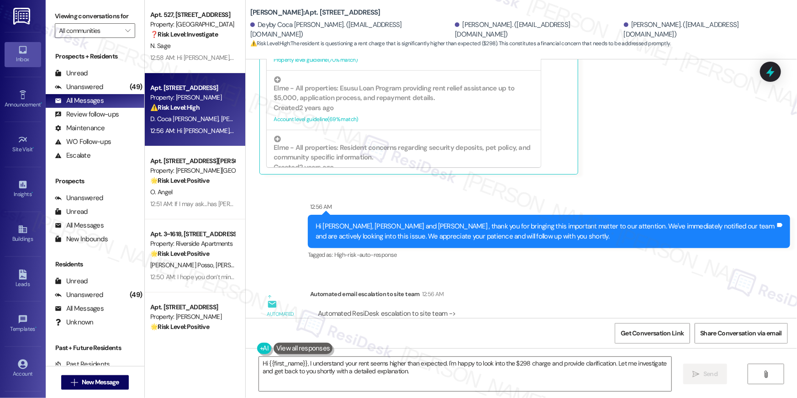
scroll to position [533, 0]
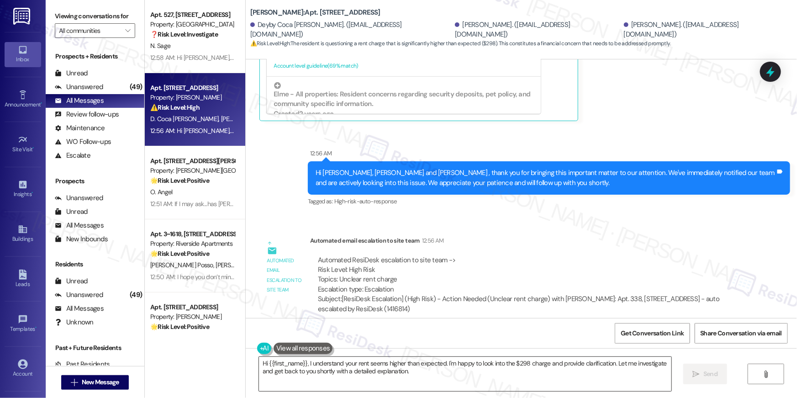
click at [506, 378] on textarea "Hi {{first_name}}, I understand your rent seems higher than expected. I'm happy…" at bounding box center [465, 374] width 412 height 34
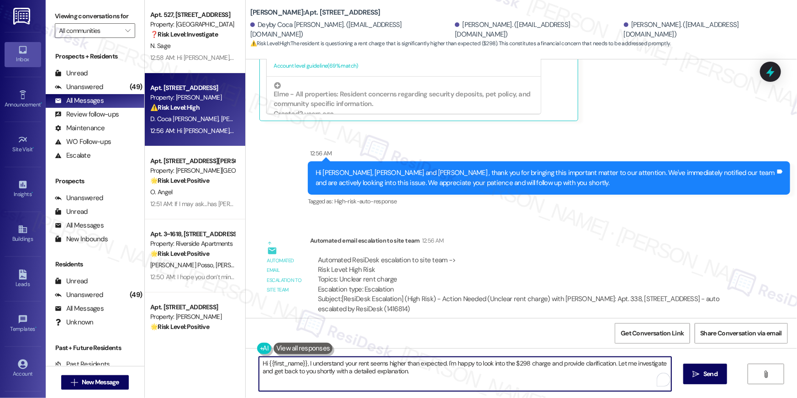
paste textarea "! I’d be happy to look into this for you. You should be able to see a breakdown…"
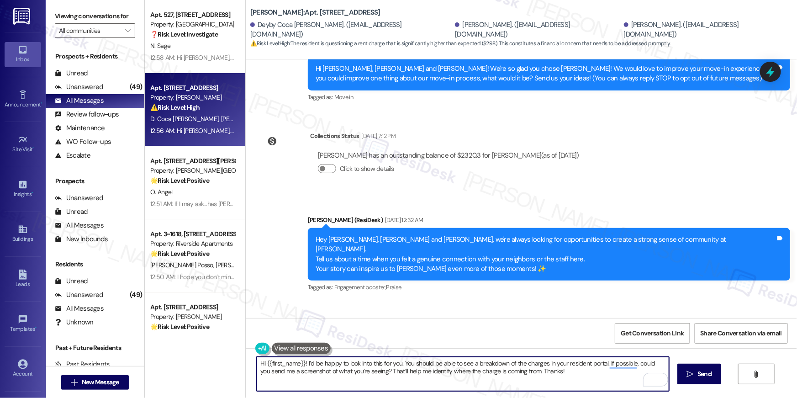
scroll to position [122, 0]
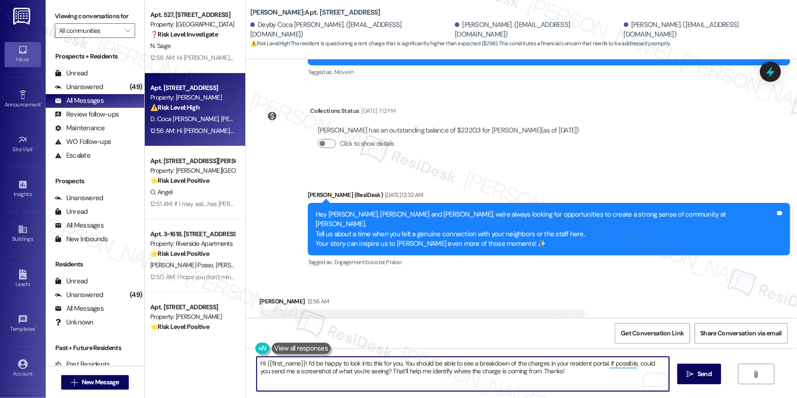
click at [275, 364] on textarea "Hi {{first_name}}! I’d be happy to look into this for you. You should be able t…" at bounding box center [463, 374] width 412 height 34
type textarea "Hi Alba! I’d be happy to look into this for you. You should be able to see a br…"
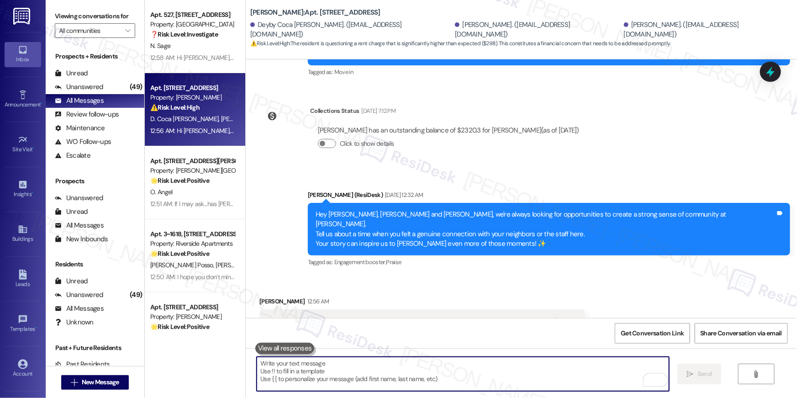
scroll to position [333, 0]
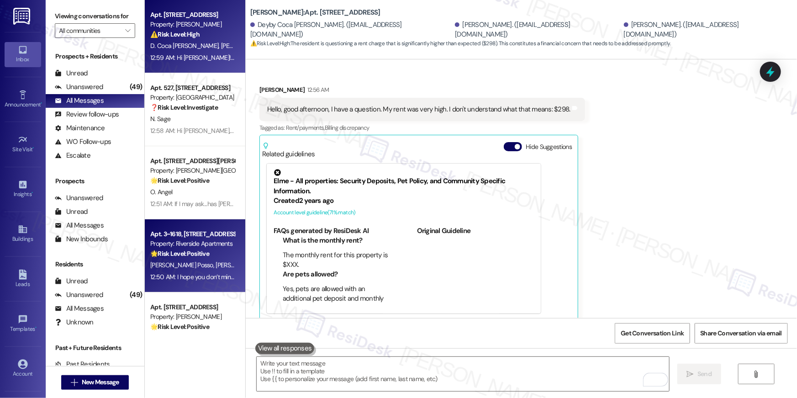
click at [202, 244] on div "Property: Riverside Apartments" at bounding box center [192, 244] width 85 height 10
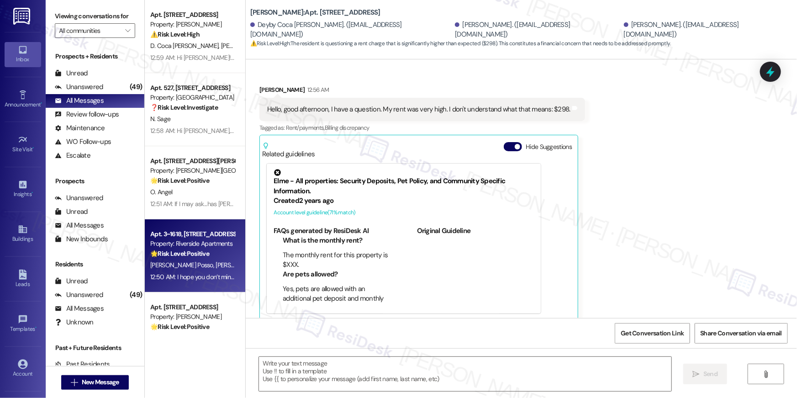
type textarea "Fetching suggested responses. Please feel free to read through the conversation…"
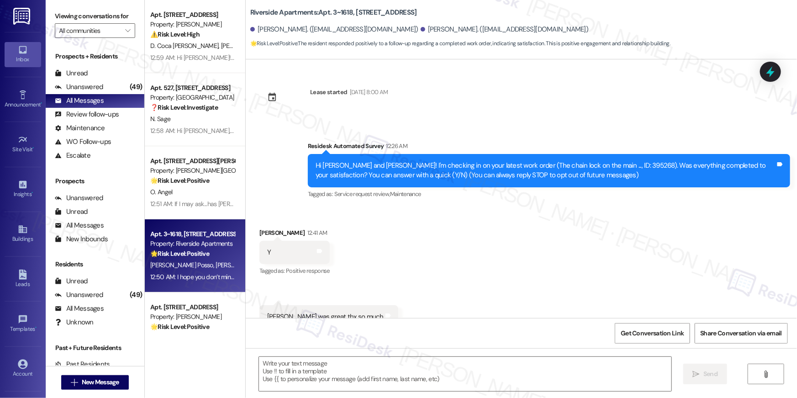
scroll to position [31, 0]
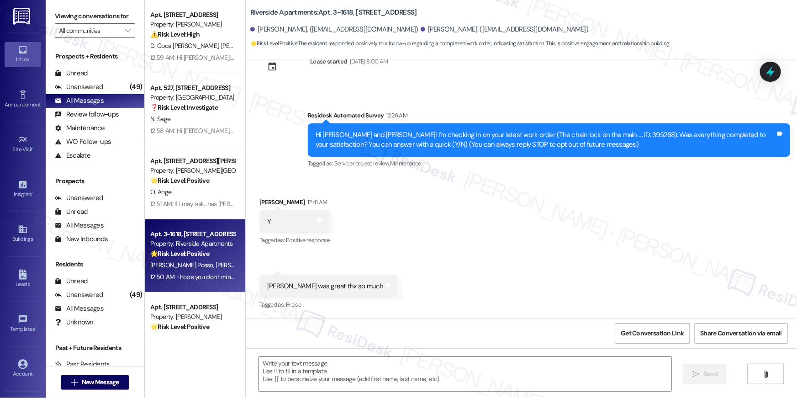
type textarea "Fetching suggested responses. Please feel free to read through the conversation…"
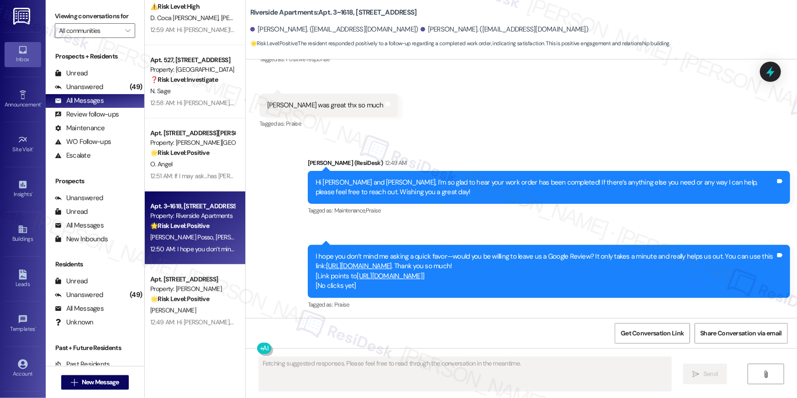
scroll to position [146, 0]
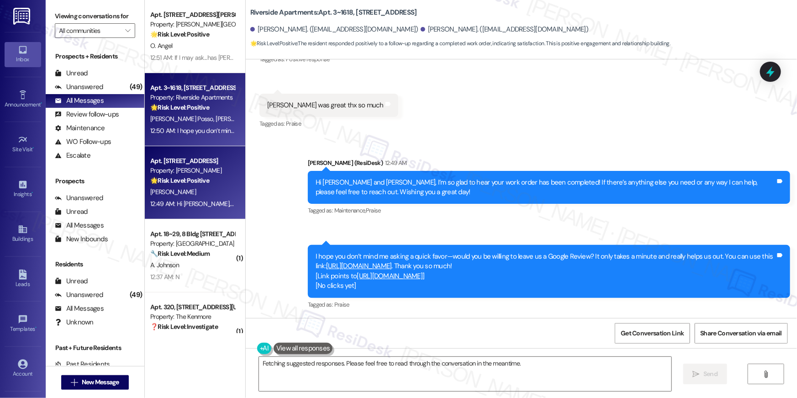
click at [209, 198] on div "12:49 AM: Hi [PERSON_NAME], I’m so glad to hear your work order has been comple…" at bounding box center [192, 203] width 86 height 11
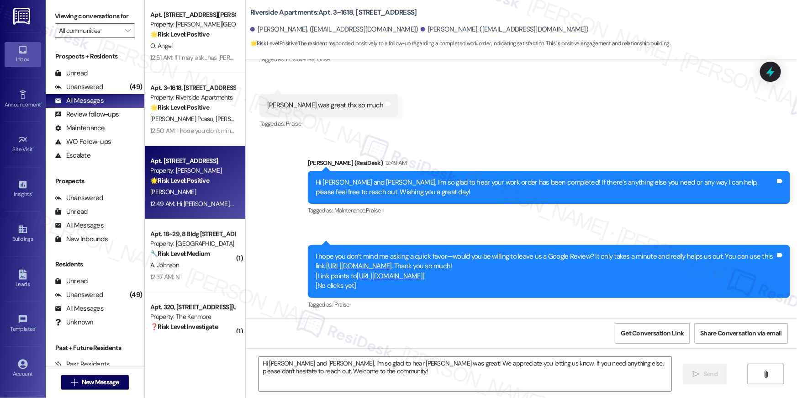
type textarea "Fetching suggested responses. Please feel free to read through the conversation…"
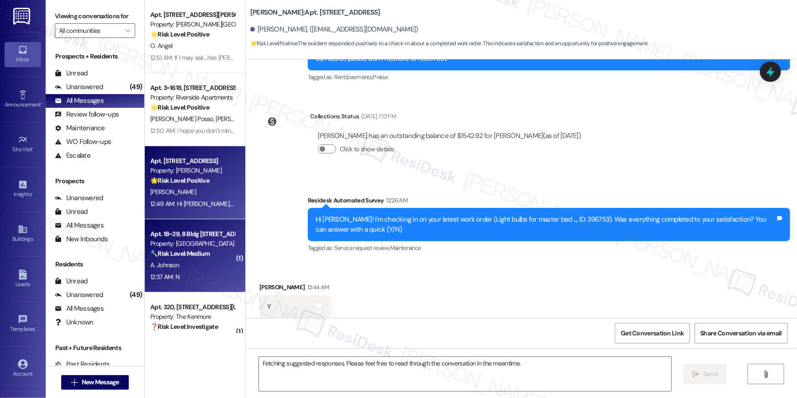
click at [194, 261] on div "A. Johnson" at bounding box center [192, 264] width 86 height 11
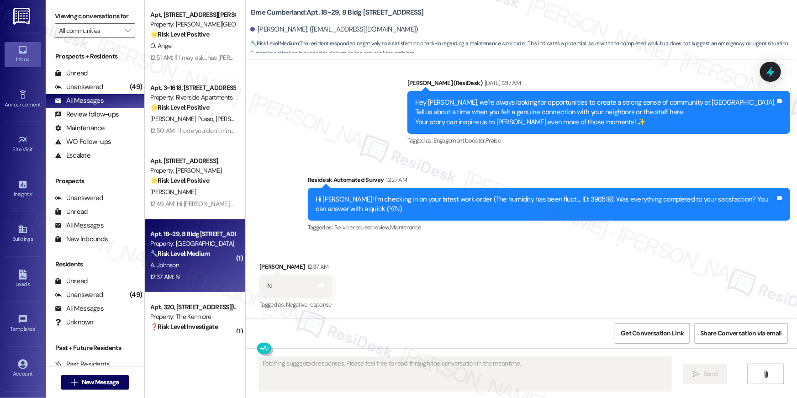
scroll to position [599, 0]
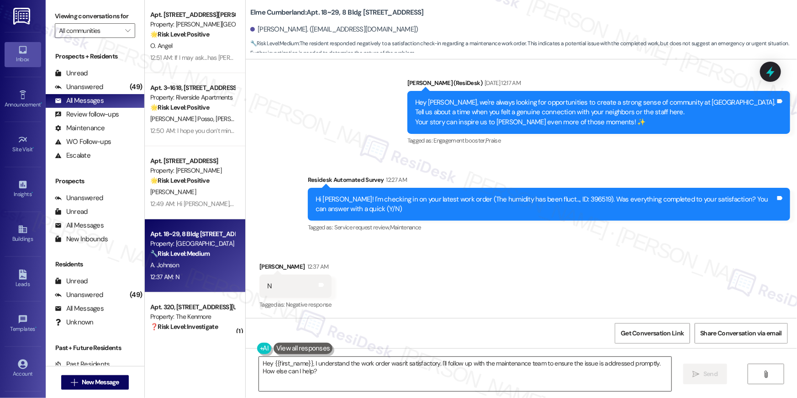
click at [528, 367] on textarea "Hey {{first_name}}, I understand the work order wasn't satisfactory. I'll follo…" at bounding box center [465, 374] width 412 height 34
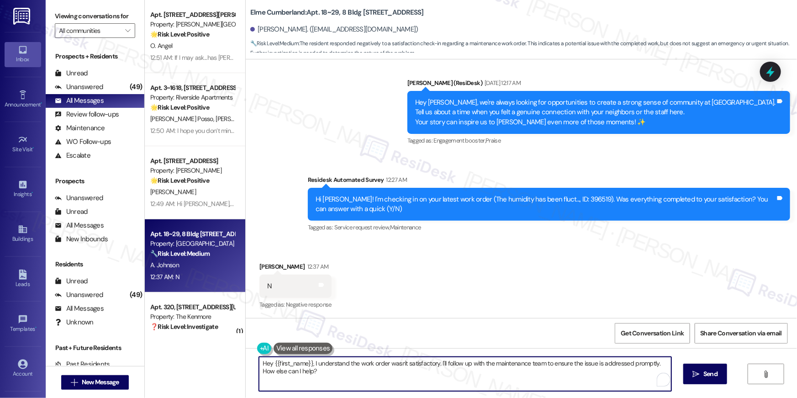
click at [528, 368] on textarea "Hey {{first_name}}, I understand the work order wasn't satisfactory. I'll follo…" at bounding box center [465, 374] width 412 height 34
paste textarea "i {{first_name}}, I’m sorry to hear your work order is still not complete. Coul…"
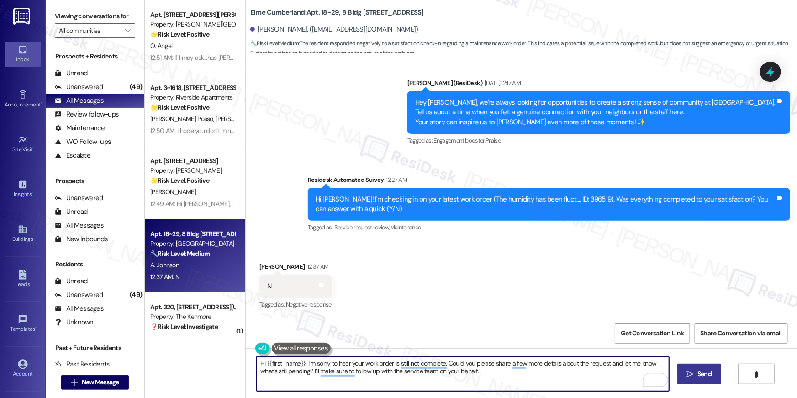
type textarea "Hi {{first_name}}, I’m sorry to hear your work order is still not complete. Cou…"
click at [686, 368] on button " Send" at bounding box center [699, 374] width 44 height 21
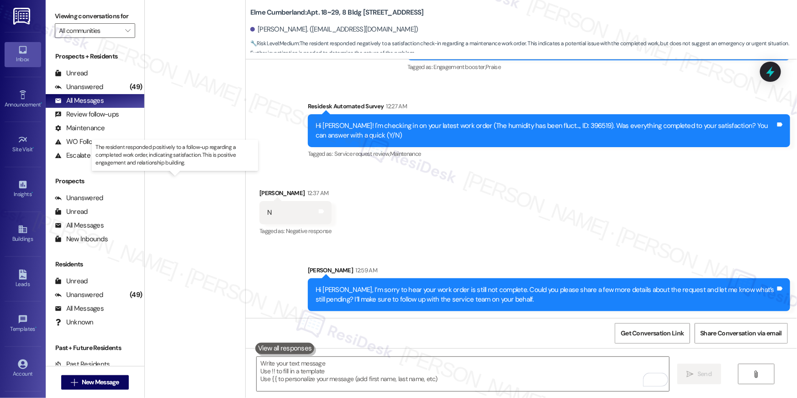
scroll to position [905, 0]
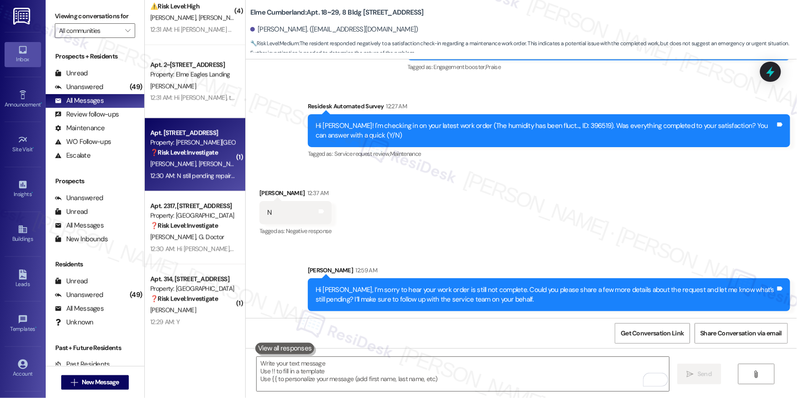
click at [213, 159] on span "[PERSON_NAME]" at bounding box center [222, 163] width 46 height 8
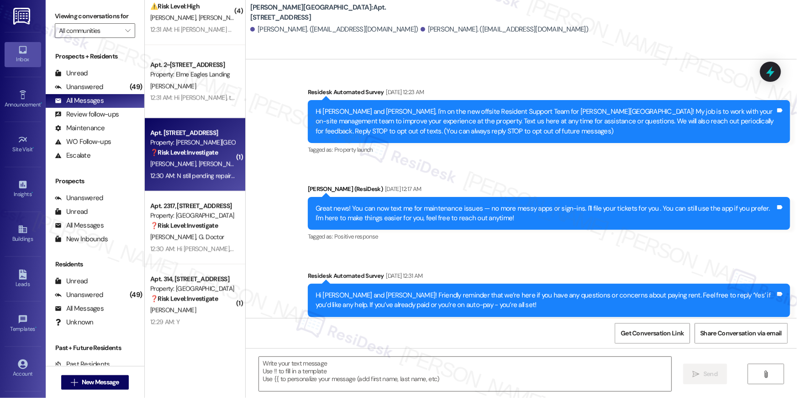
scroll to position [2818, 0]
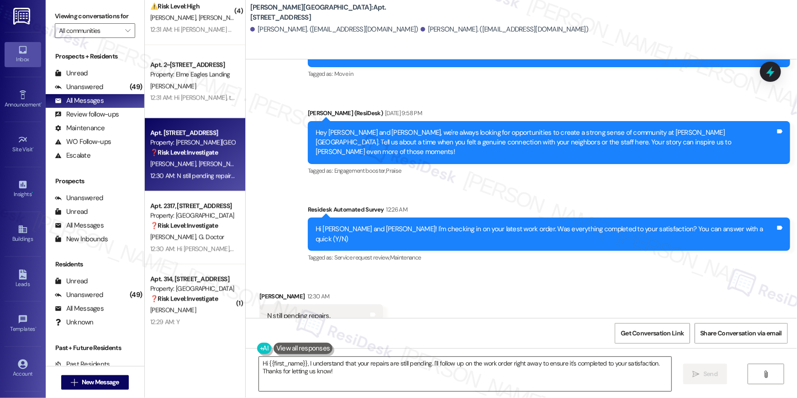
click at [564, 380] on textarea "Hi {{first_name}}, I understand that your repairs are still pending. I'll follo…" at bounding box center [465, 374] width 412 height 34
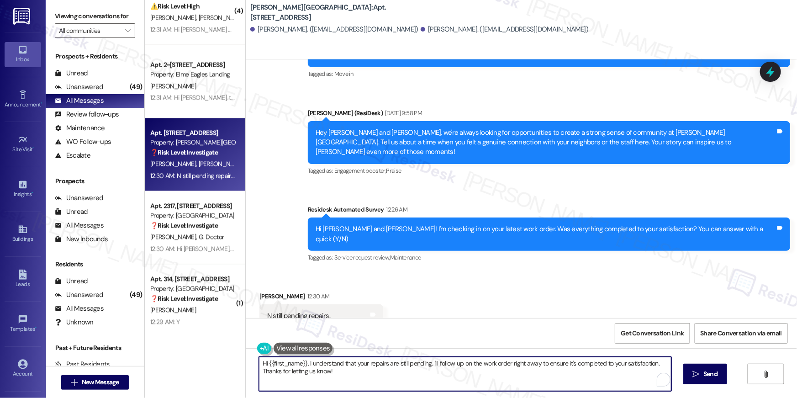
click at [564, 380] on textarea "Hi {{first_name}}, I understand that your repairs are still pending. I'll follo…" at bounding box center [465, 374] width 412 height 34
paste textarea "’m sorry to hear your work order is still not complete. Could you please share …"
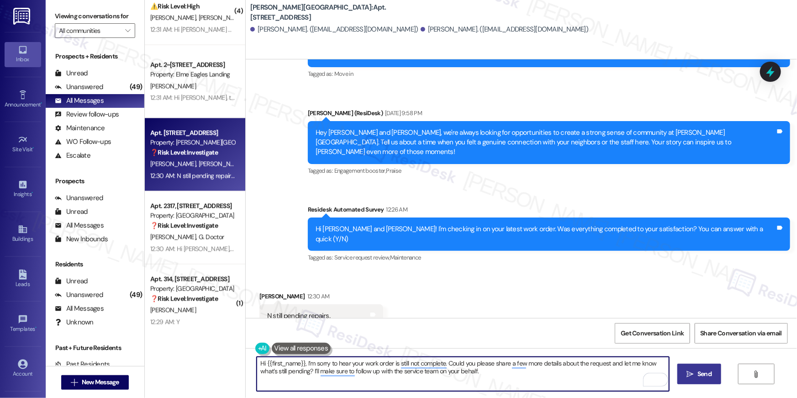
type textarea "Hi {{first_name}}, I’m sorry to hear your work order is still not complete. Cou…"
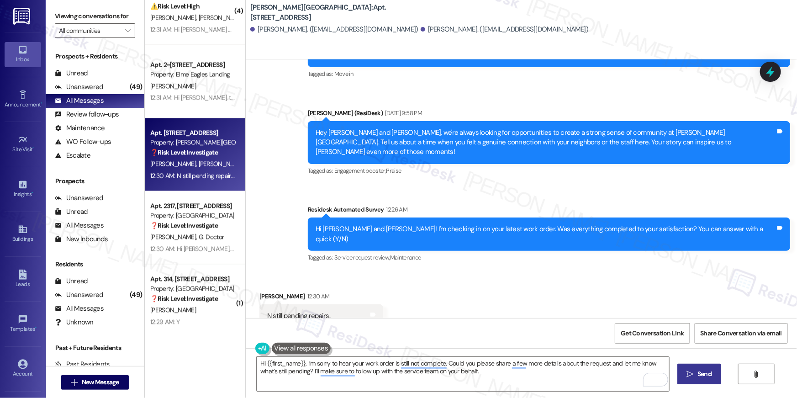
click at [705, 378] on button " Send" at bounding box center [699, 374] width 44 height 21
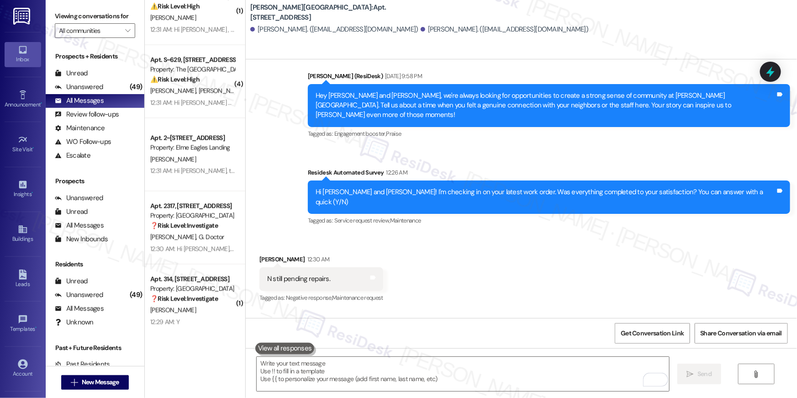
scroll to position [2892, 0]
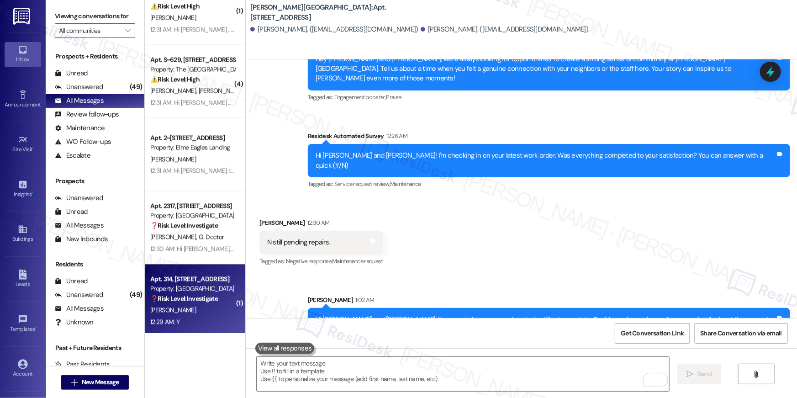
click at [183, 304] on div "[PERSON_NAME]" at bounding box center [192, 309] width 86 height 11
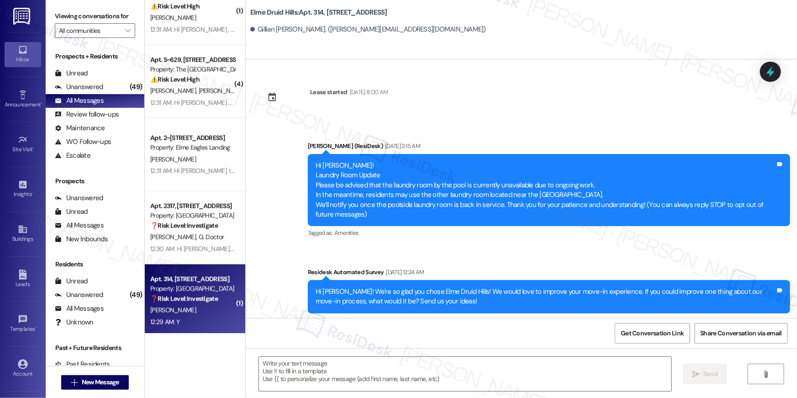
scroll to position [4420, 0]
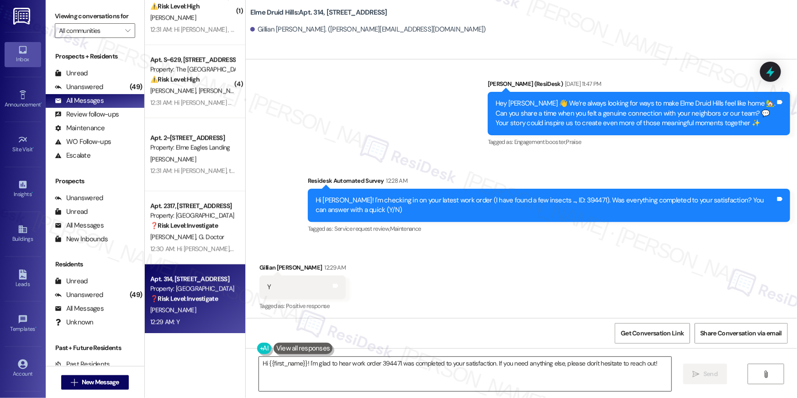
click at [470, 383] on textarea "Hi {{first_name}}! I'm glad to hear work order 394471 was completed to your sat…" at bounding box center [465, 374] width 412 height 34
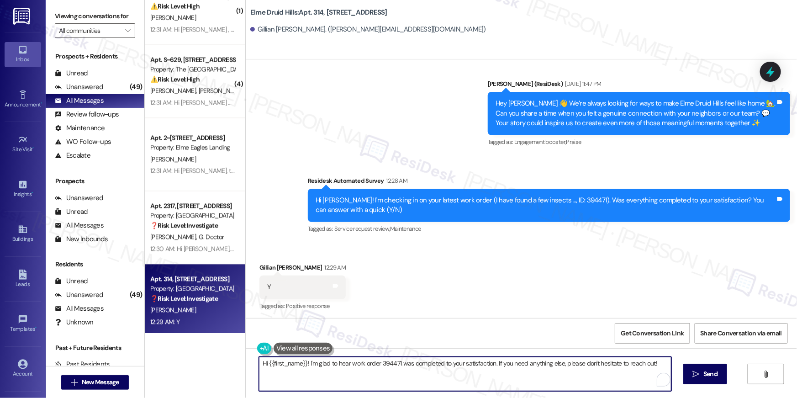
click at [470, 383] on textarea "Hi {{first_name}}! I'm glad to hear work order 394471 was completed to your sat…" at bounding box center [465, 374] width 412 height 34
paste textarea ", I’m so glad to hear your work order has been completed! If there’s anything e…"
type textarea "Hi {{first_name}}, I’m so glad to hear your work order has been completed! If t…"
click at [714, 374] on button " Send" at bounding box center [705, 374] width 44 height 21
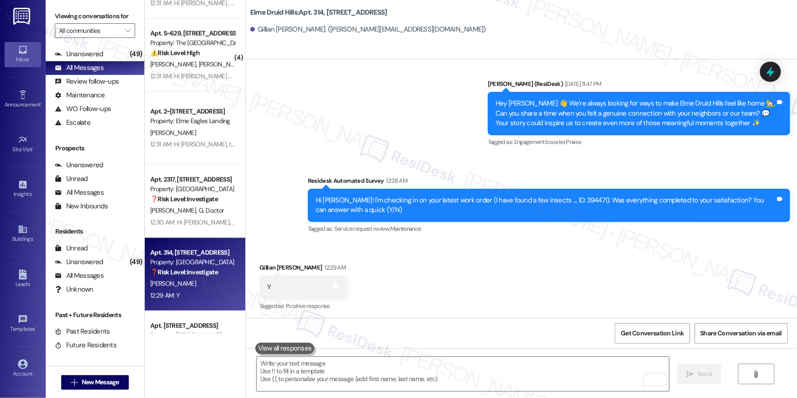
scroll to position [1058, 0]
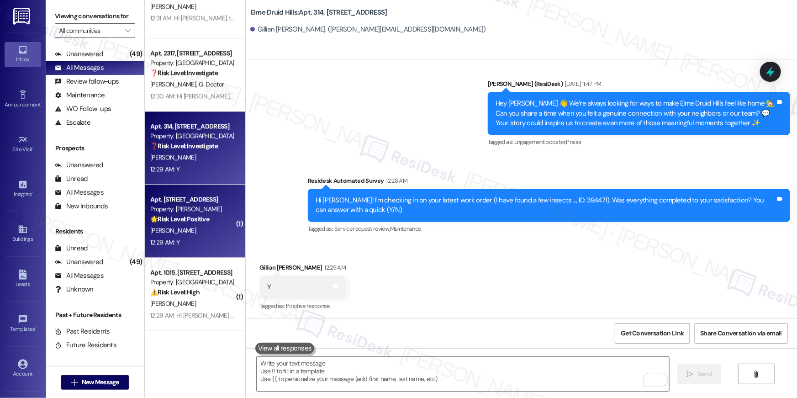
click at [211, 217] on div "🌟 Risk Level: Positive The resident responded positively to a check-in regardin…" at bounding box center [192, 219] width 85 height 10
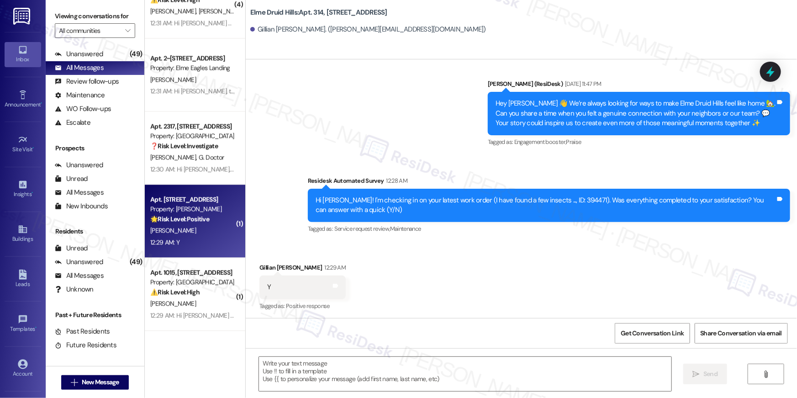
type textarea "Fetching suggested responses. Please feel free to read through the conversation…"
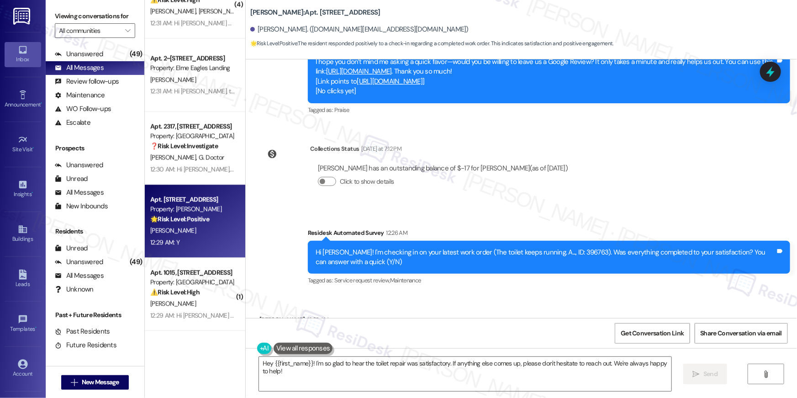
scroll to position [1215, 0]
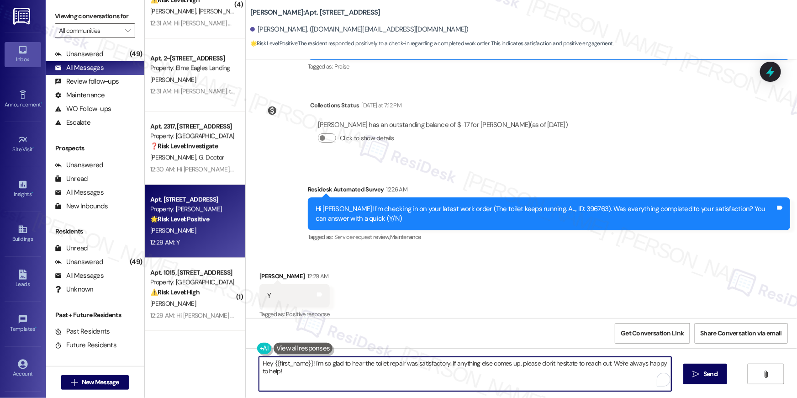
click at [449, 382] on textarea "Hey {{first_name}}! I'm so glad to hear the toilet repair was satisfactory. If …" at bounding box center [465, 374] width 412 height 34
paste textarea "i {{first_name}}, I’m so glad to hear your work order has been completed! If th…"
type textarea "Hi {{first_name}}, I’m so glad to hear your work order has been completed! If t…"
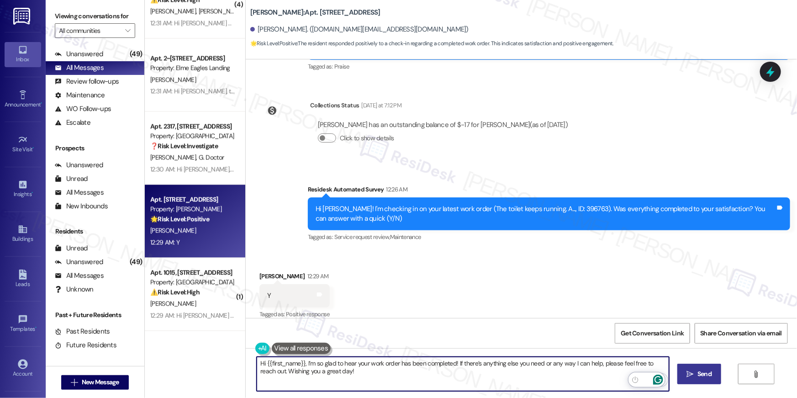
click at [701, 374] on span "Send" at bounding box center [705, 374] width 14 height 10
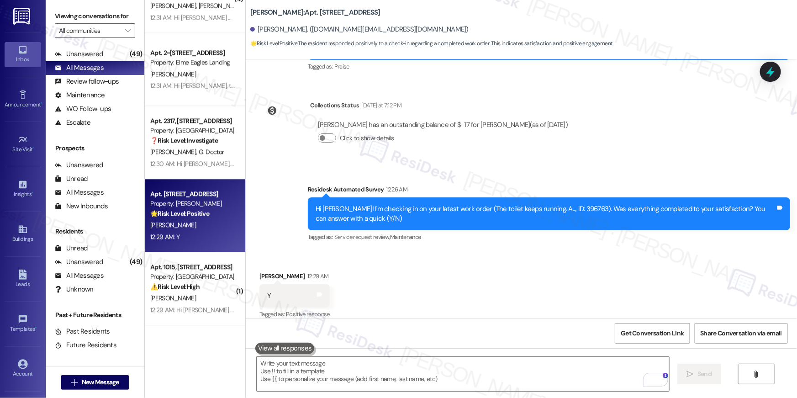
scroll to position [1131, 0]
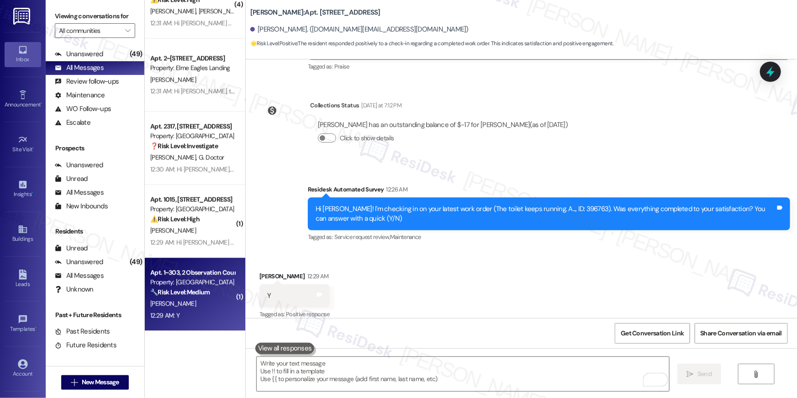
click at [191, 288] on strong "🔧 Risk Level: Medium" at bounding box center [179, 292] width 59 height 8
type textarea "Fetching suggested responses. Please feel free to read through the conversation…"
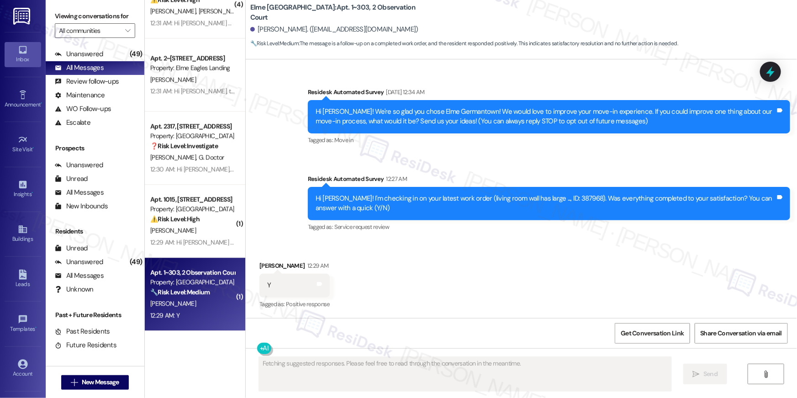
scroll to position [53, 0]
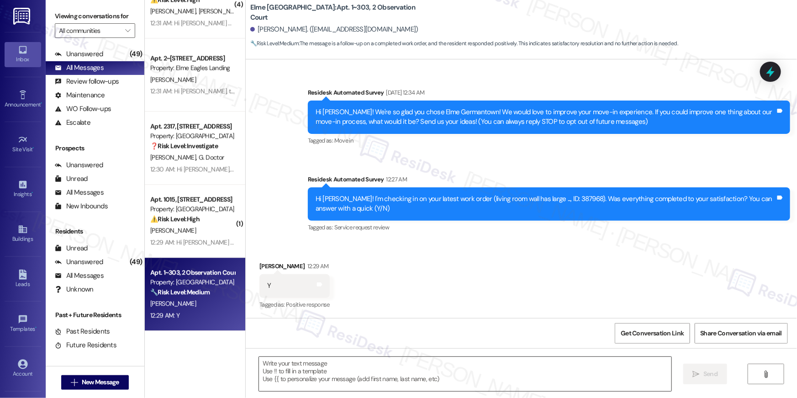
click at [508, 366] on textarea at bounding box center [465, 374] width 412 height 34
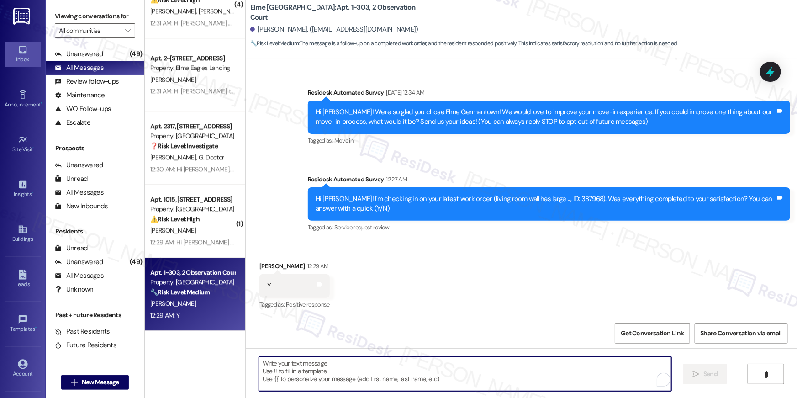
paste textarea "Hi {{first_name}}, I’m so glad to hear your work order has been completed! If t…"
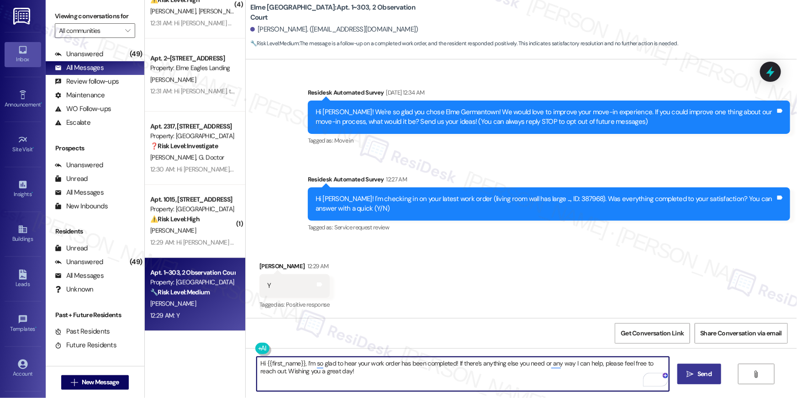
type textarea "Hi {{first_name}}, I’m so glad to hear your work order has been completed! If t…"
click at [680, 365] on button " Send" at bounding box center [699, 374] width 44 height 21
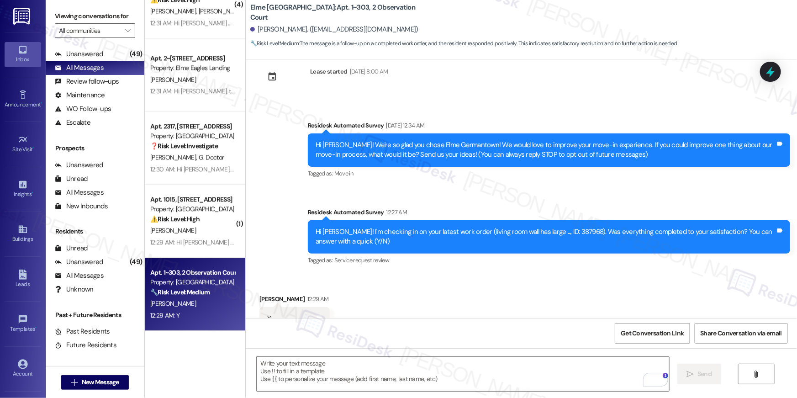
scroll to position [30, 0]
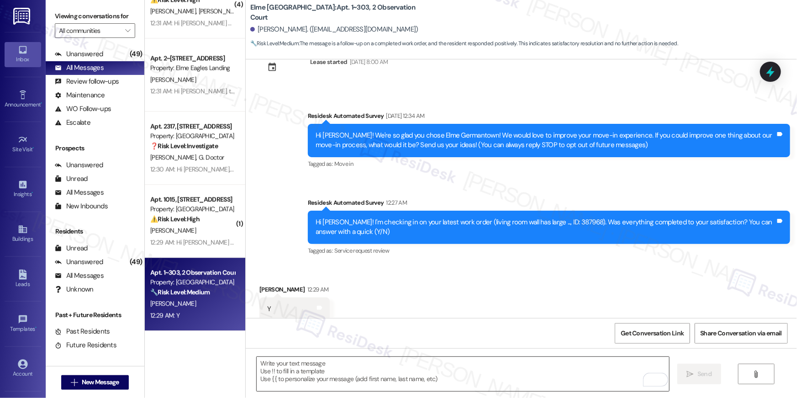
click at [535, 365] on textarea "To enrich screen reader interactions, please activate Accessibility in Grammarl…" at bounding box center [463, 374] width 412 height 34
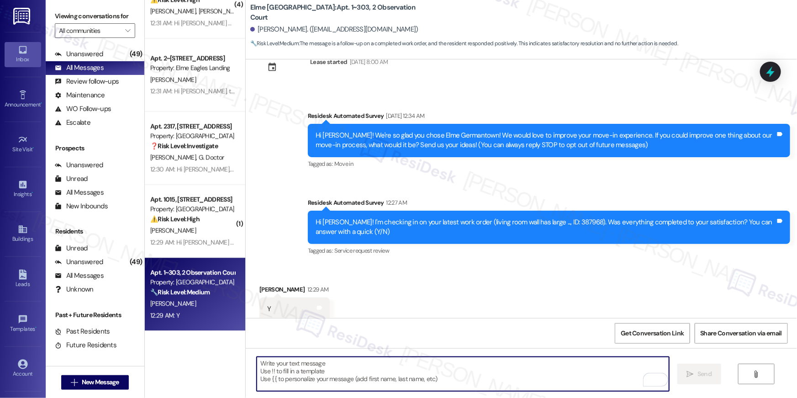
drag, startPoint x: 535, startPoint y: 366, endPoint x: 543, endPoint y: 367, distance: 7.8
click at [536, 366] on textarea "To enrich screen reader interactions, please activate Accessibility in Grammarl…" at bounding box center [463, 374] width 412 height 34
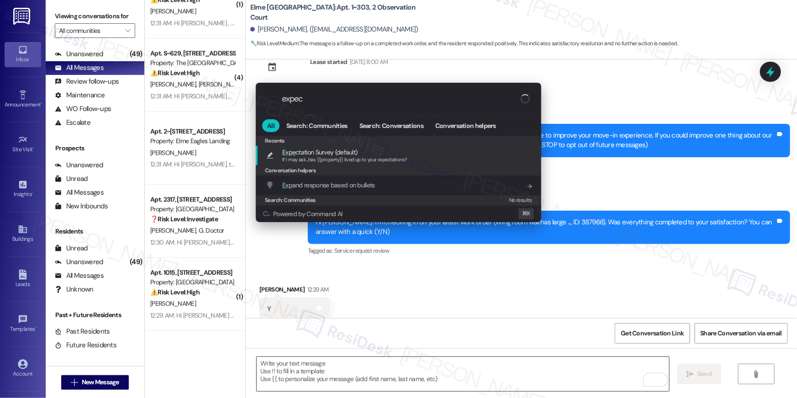
type input "expect"
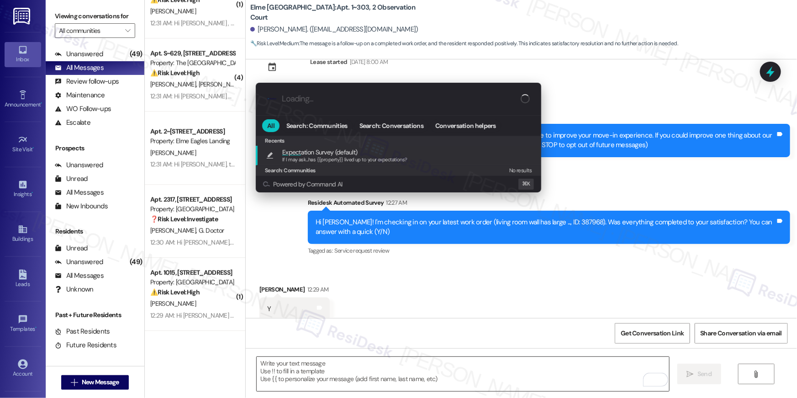
type textarea "If I may ask...has {{property}} lived up to your expectations?"
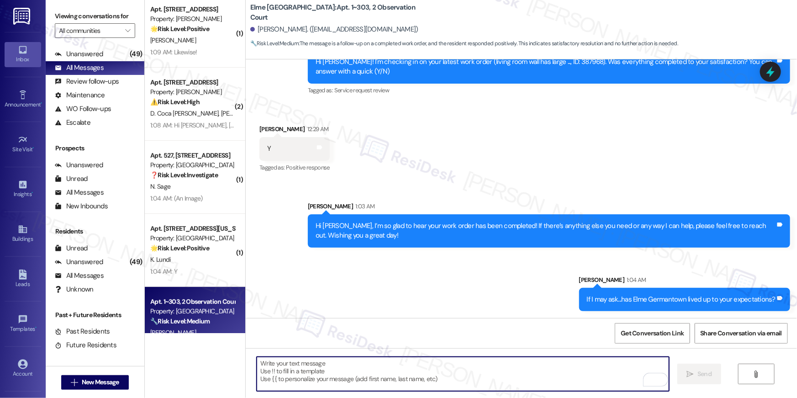
scroll to position [0, 0]
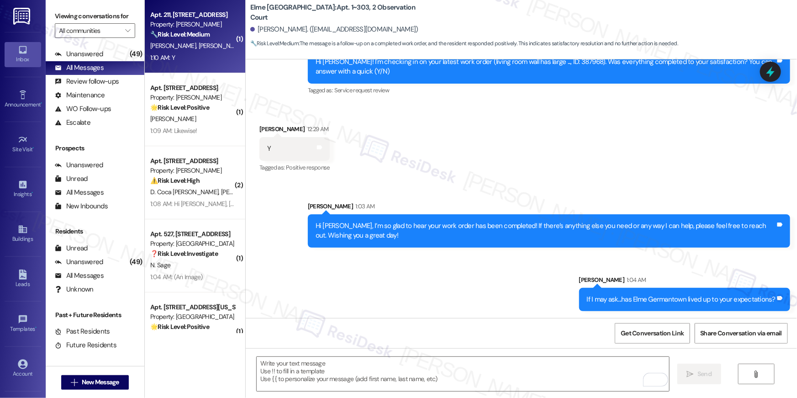
click at [211, 40] on div "R. Merz J. Merz" at bounding box center [192, 45] width 86 height 11
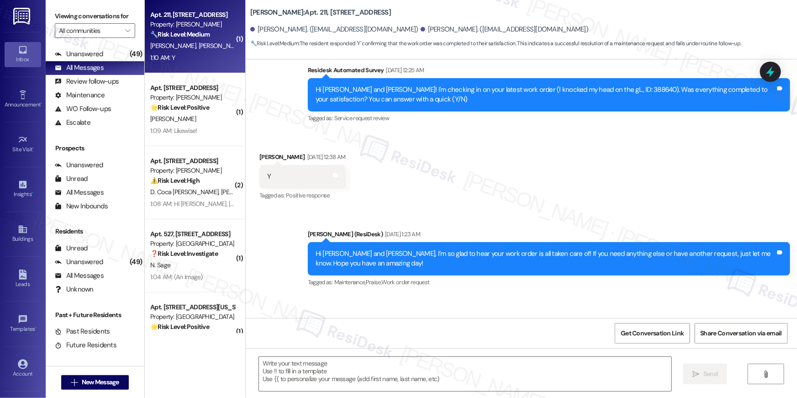
type textarea "Fetching suggested responses. Please feel free to read through the conversation…"
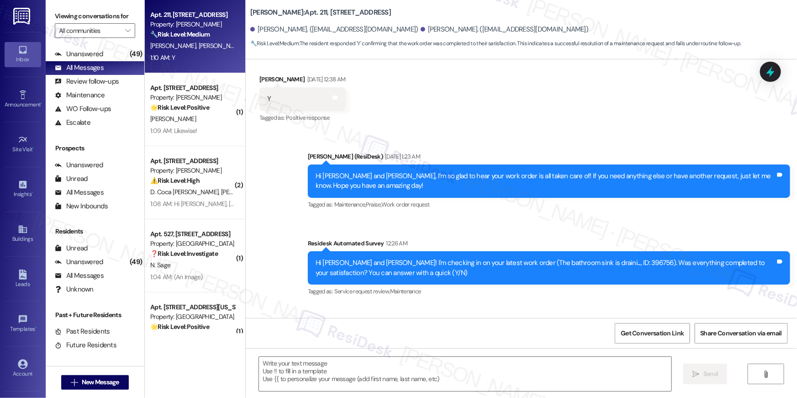
scroll to position [475, 0]
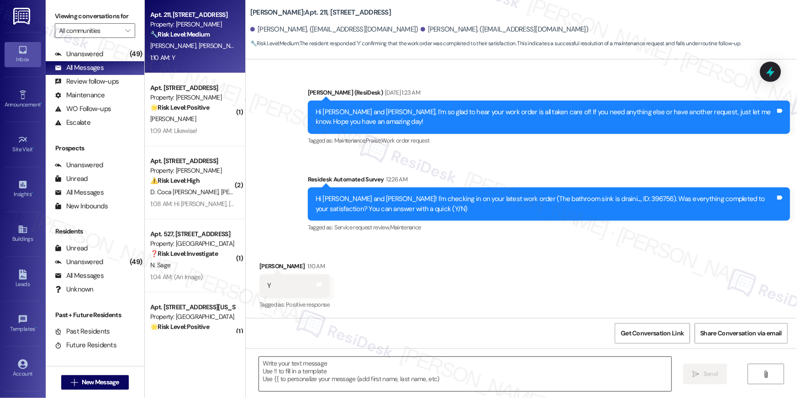
click at [487, 379] on textarea at bounding box center [465, 374] width 412 height 34
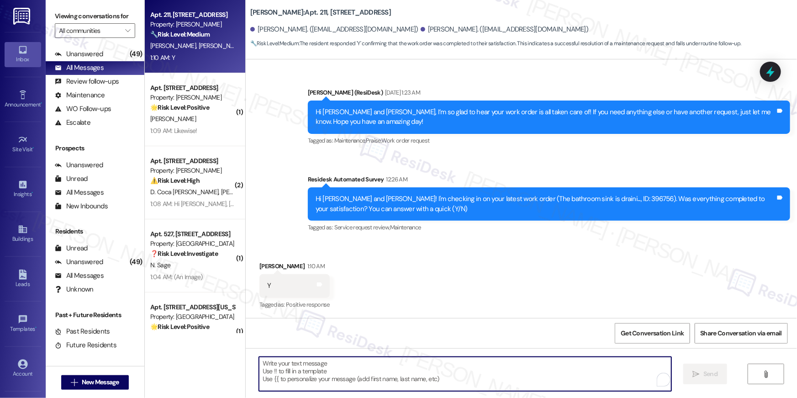
click at [485, 368] on textarea "To enrich screen reader interactions, please activate Accessibility in Grammarl…" at bounding box center [465, 374] width 412 height 34
paste textarea "Hi {{first_name}}, I’m so glad to hear your work order has been completed! If t…"
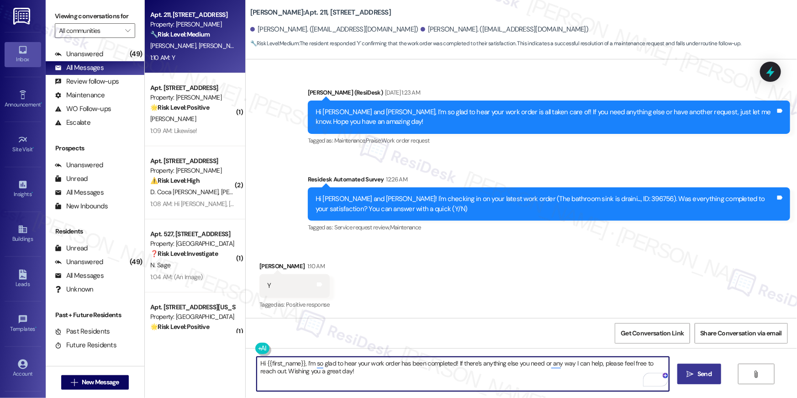
type textarea "Hi {{first_name}}, I’m so glad to hear your work order has been completed! If t…"
click at [698, 379] on button " Send" at bounding box center [699, 374] width 44 height 21
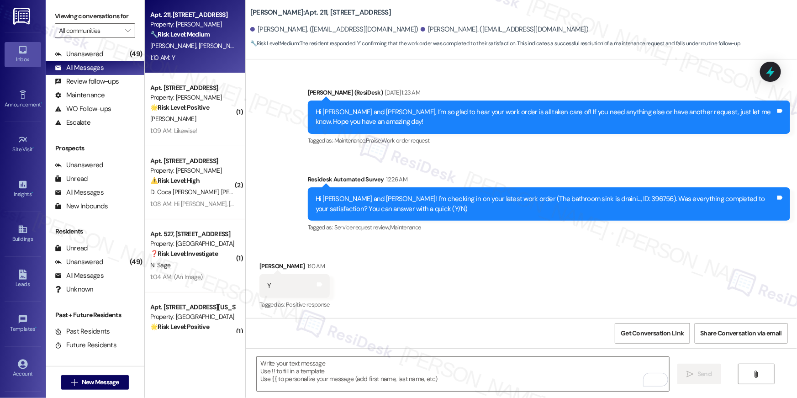
scroll to position [548, 0]
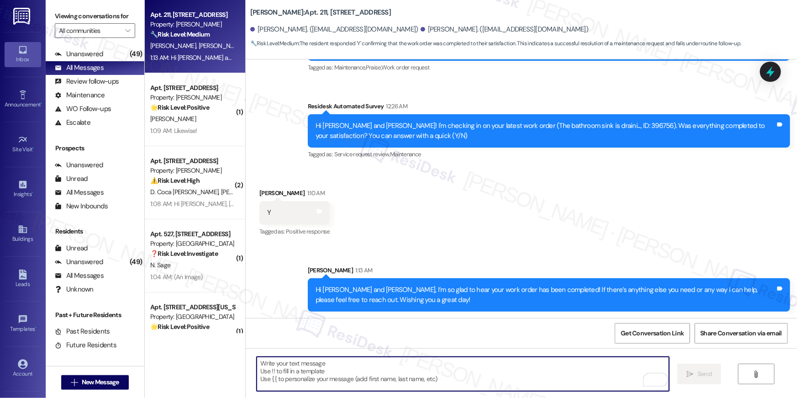
click at [502, 372] on textarea "To enrich screen reader interactions, please activate Accessibility in Grammarl…" at bounding box center [463, 374] width 412 height 34
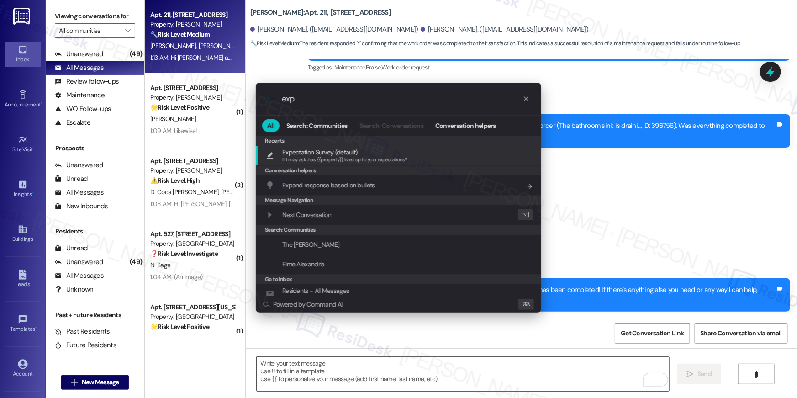
type input "expe"
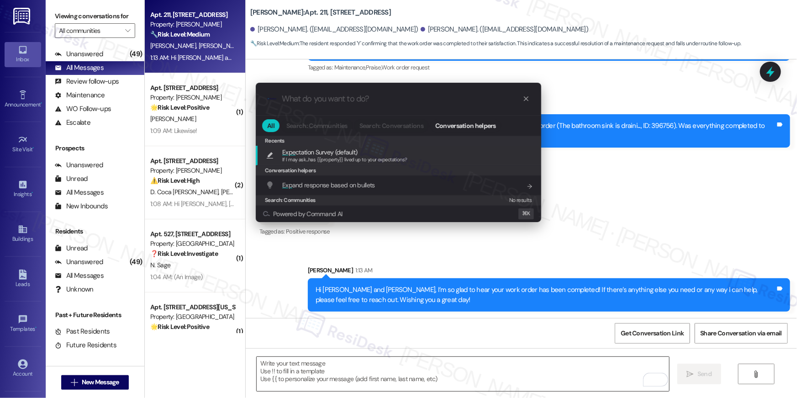
type textarea "If I may ask...has {{property}} lived up to your expectations?"
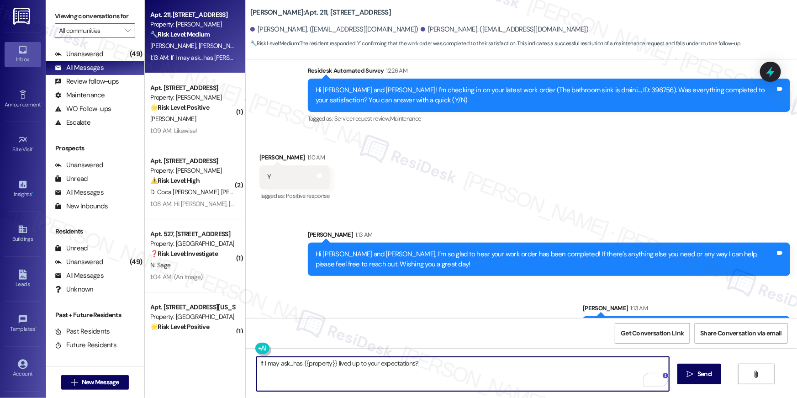
scroll to position [612, 0]
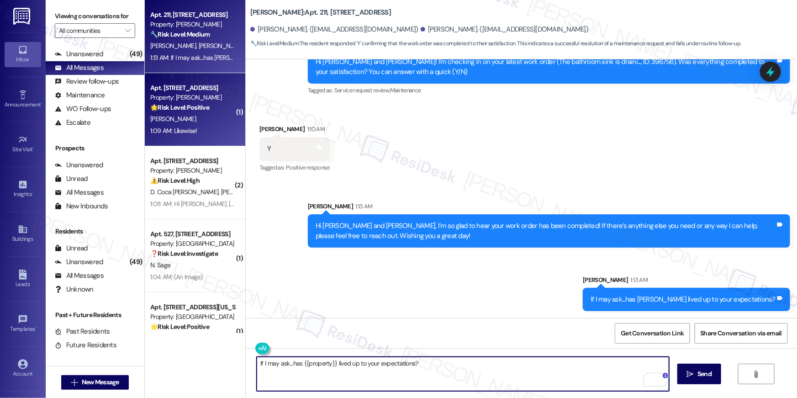
click at [224, 129] on div "1:09 AM: Likewise! 1:09 AM: Likewise!" at bounding box center [192, 130] width 86 height 11
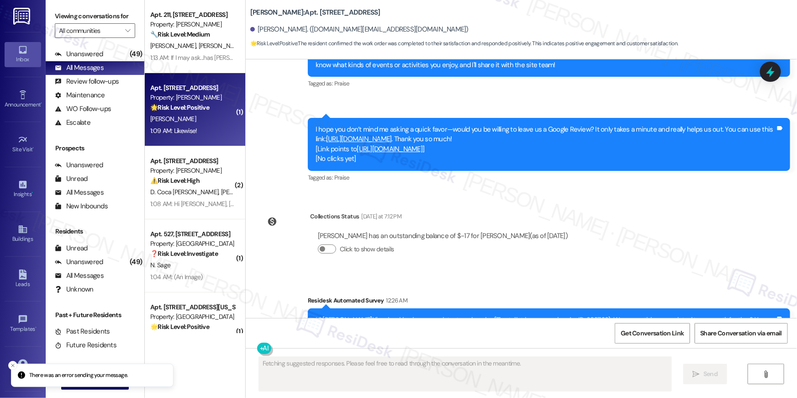
scroll to position [1378, 0]
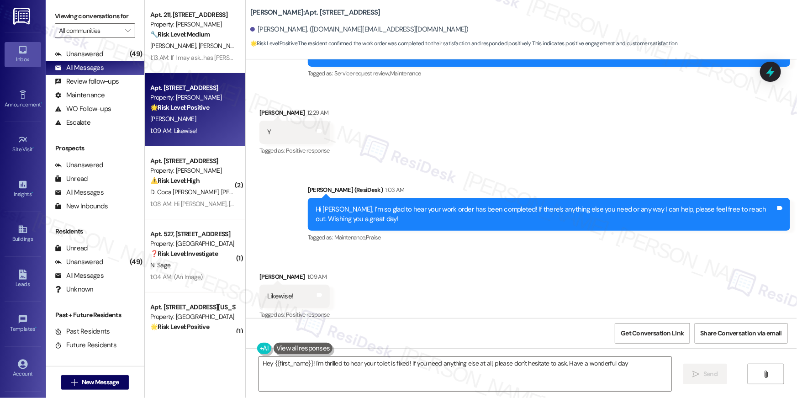
type textarea "Hey {{first_name}}! I'm thrilled to hear your toilet is fixed! If you need anyt…"
click at [405, 378] on textarea "Hey {{first_name}}! I'm thrilled to hear your toilet is fixed! If you need anyt…" at bounding box center [465, 374] width 412 height 34
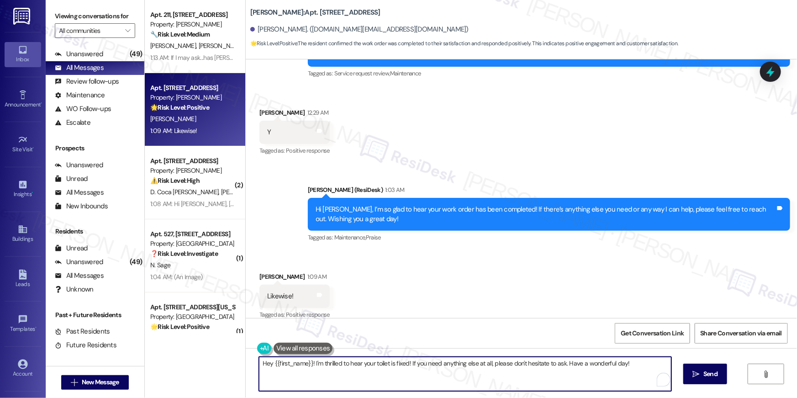
click at [405, 378] on textarea "Hey {{first_name}}! I'm thrilled to hear your toilet is fixed! If you need anyt…" at bounding box center [465, 374] width 412 height 34
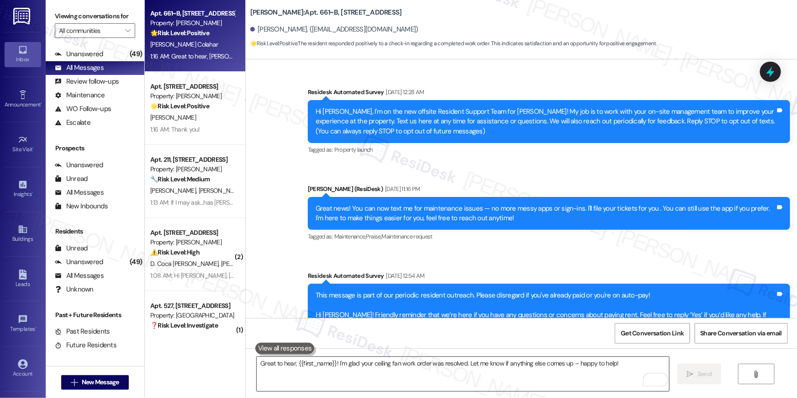
click at [523, 368] on textarea "Great to hear, {{first_name}}! I'm glad your ceiling fan work order was resolve…" at bounding box center [463, 374] width 412 height 34
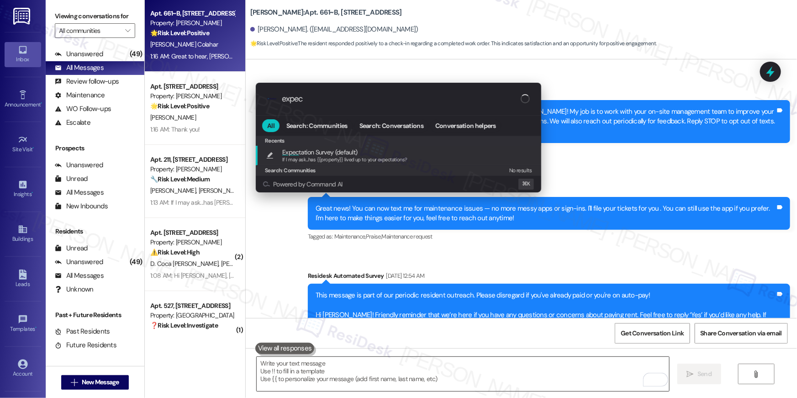
type input "expect"
type textarea "If I may ask...has {{property}} lived up to your expectations?"
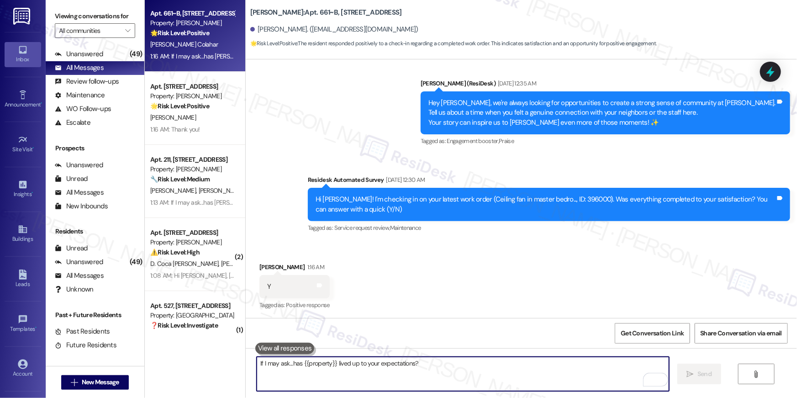
scroll to position [3095, 0]
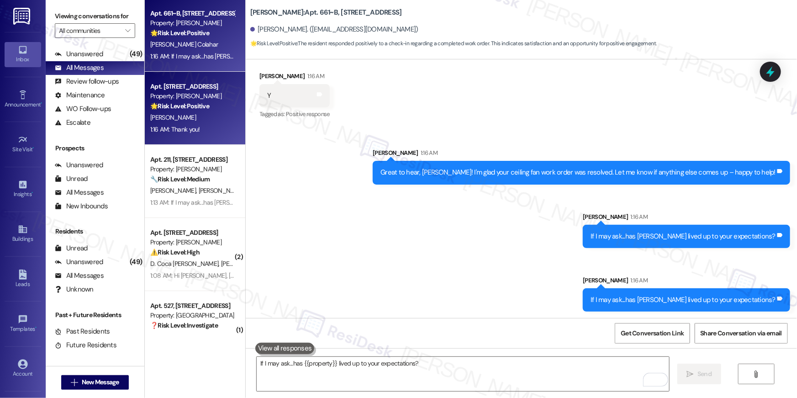
click at [215, 108] on div "🌟 Risk Level: Positive The resident confirmed the work order was completed to t…" at bounding box center [192, 106] width 85 height 10
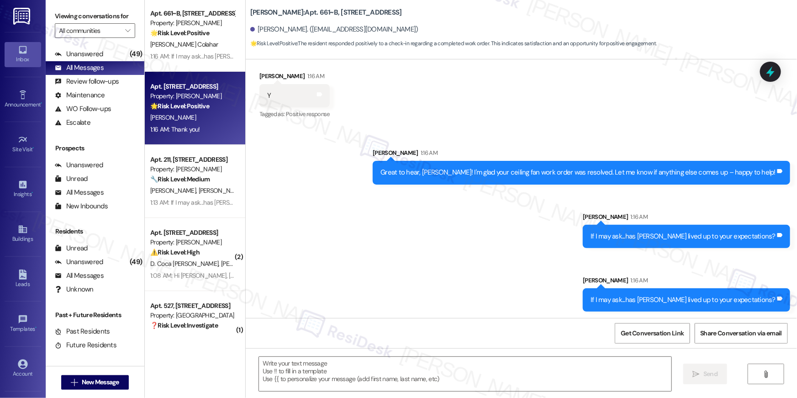
type textarea "Fetching suggested responses. Please feel free to read through the conversation…"
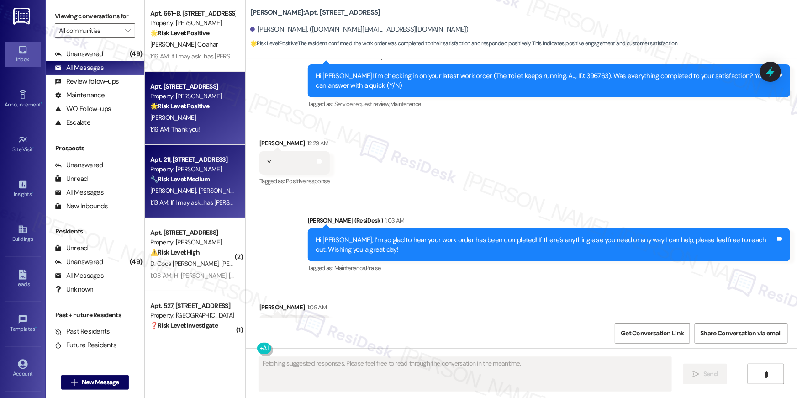
scroll to position [1378, 0]
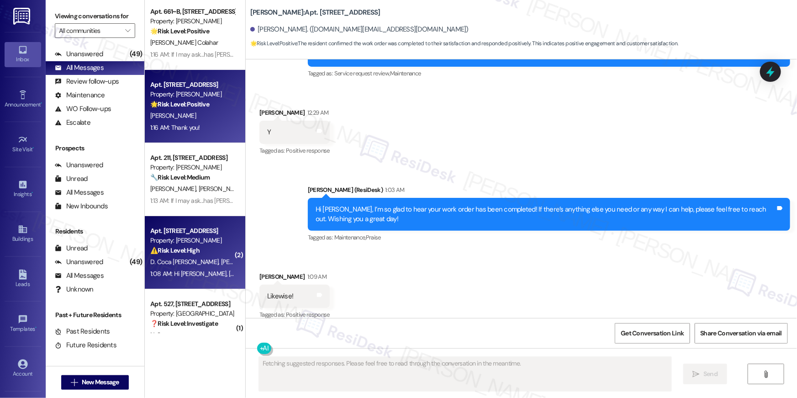
click at [207, 243] on div "Property: [PERSON_NAME]" at bounding box center [192, 241] width 85 height 10
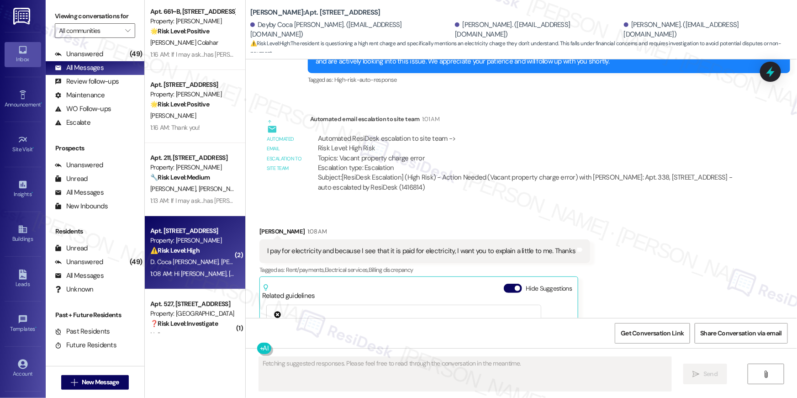
scroll to position [1454, 0]
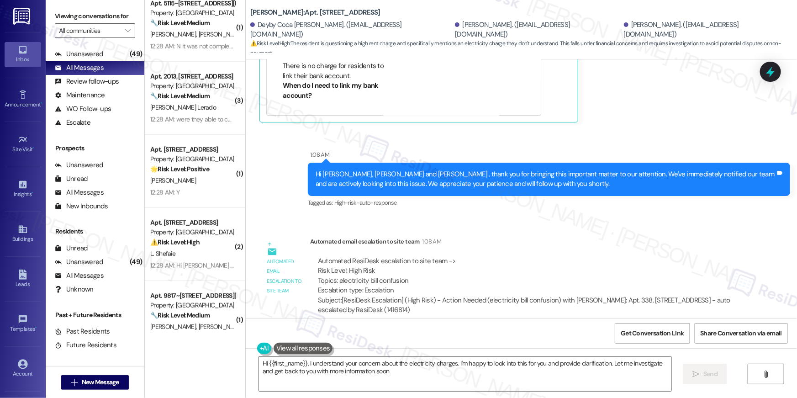
type textarea "Hi {{first_name}}, I understand your concern about the electricity charges. I'm…"
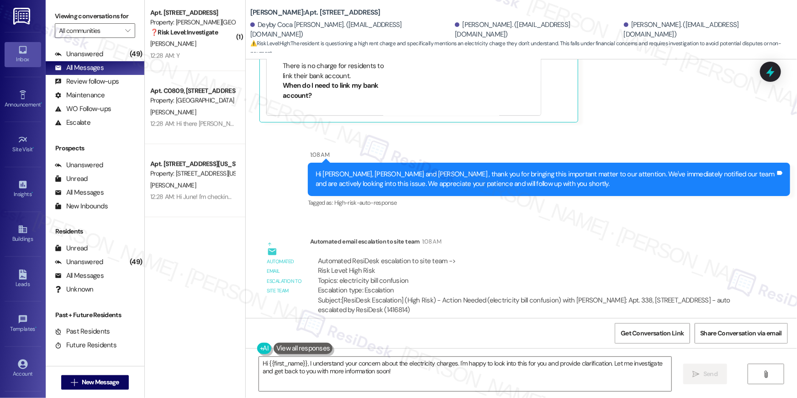
scroll to position [2535, 0]
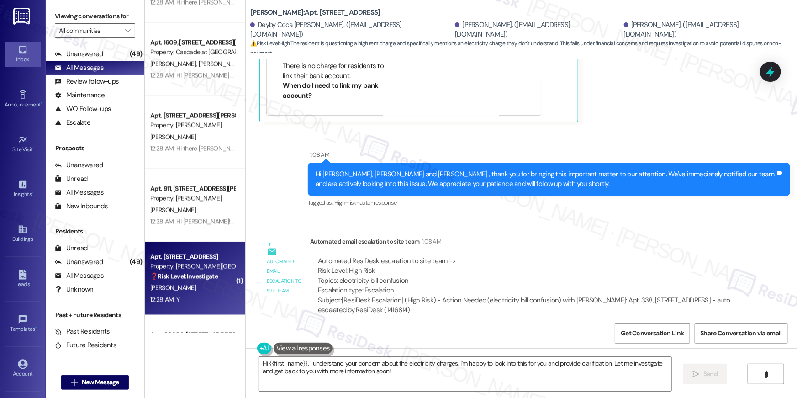
click at [207, 257] on div "Apt. [STREET_ADDRESS]" at bounding box center [192, 257] width 85 height 10
type textarea "Fetching suggested responses. Please feel free to read through the conversation…"
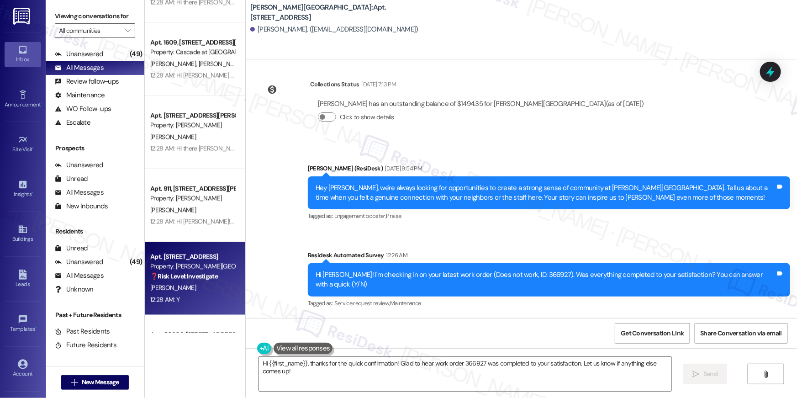
scroll to position [3089, 0]
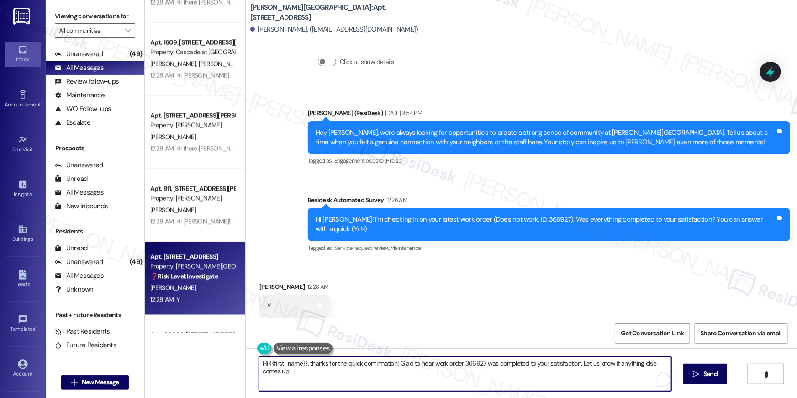
click at [510, 385] on textarea "Hi {{first_name}}, thanks for the quick confirmation! Glad to hear work order 3…" at bounding box center [465, 374] width 412 height 34
paste textarea "I’m so glad to hear your work order has been completed! If there’s anything els…"
type textarea "Hi {{first_name}}, I’m so glad to hear your work order has been completed! If t…"
click at [689, 375] on icon "" at bounding box center [690, 373] width 7 height 7
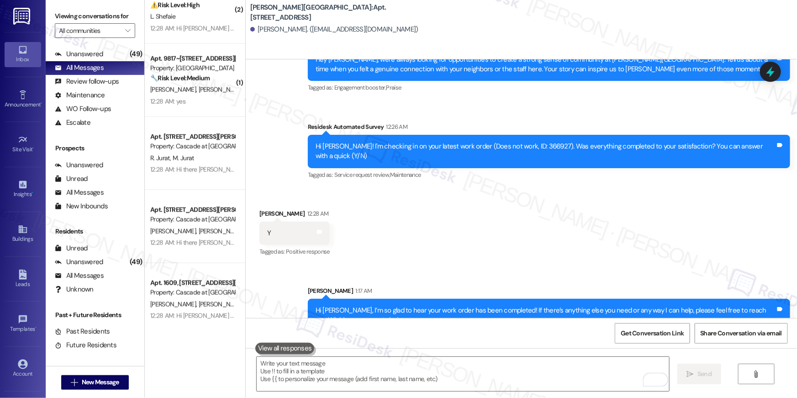
scroll to position [2368, 0]
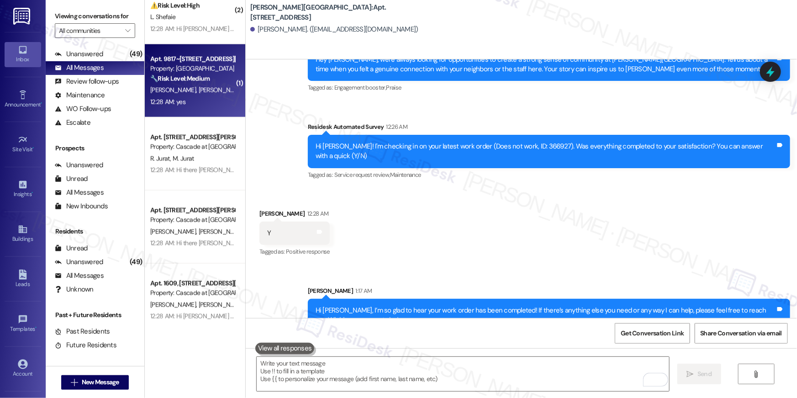
click at [203, 88] on span "[PERSON_NAME]" at bounding box center [222, 90] width 46 height 8
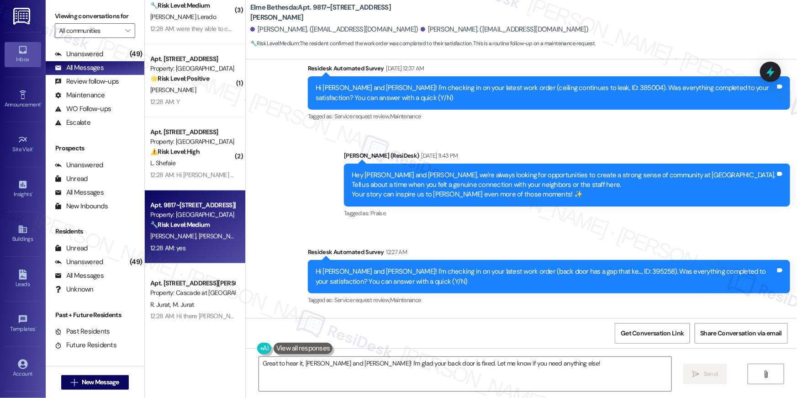
scroll to position [6818, 0]
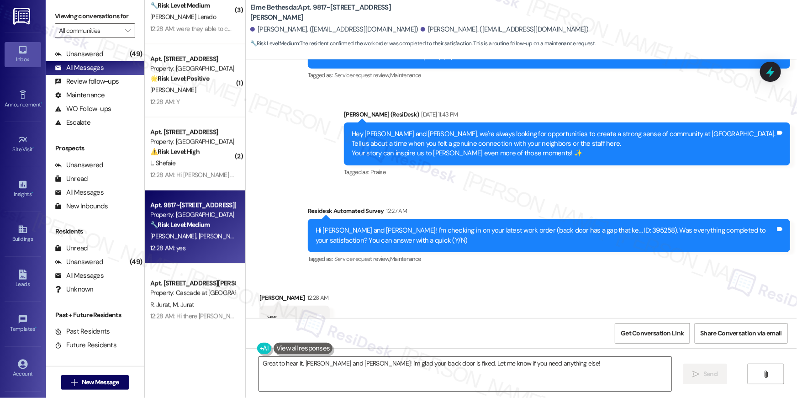
click at [463, 369] on textarea "Great to hear it, [PERSON_NAME] and [PERSON_NAME]! I'm glad your back door is f…" at bounding box center [465, 374] width 412 height 34
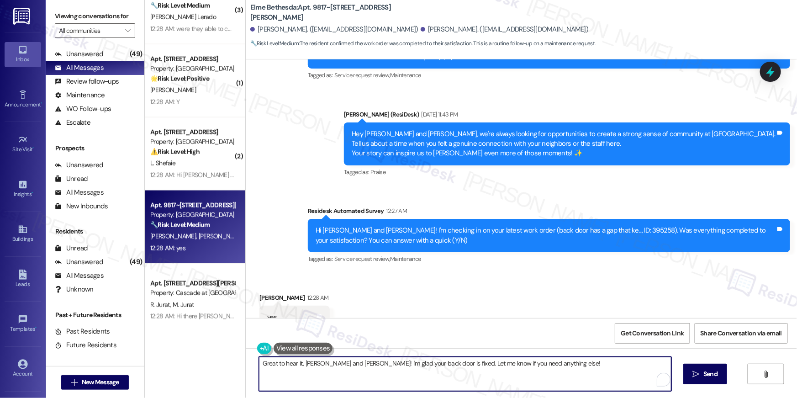
click at [463, 369] on textarea "Great to hear it, [PERSON_NAME] and [PERSON_NAME]! I'm glad your back door is f…" at bounding box center [465, 374] width 412 height 34
paste textarea "Hi {{first_name}}, I’m so glad to hear your work order has been completed! If t…"
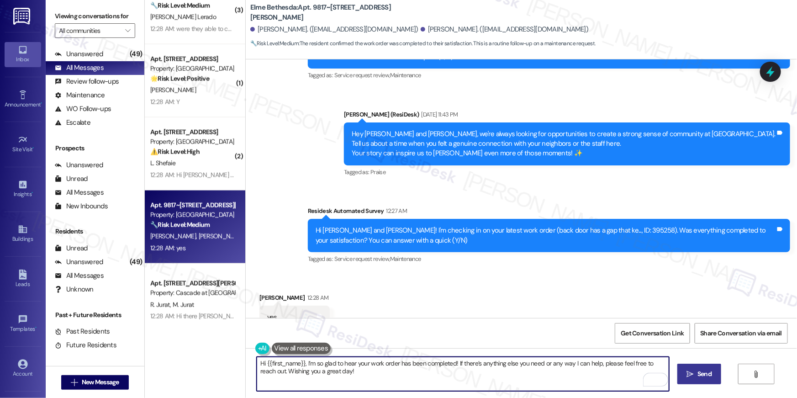
type textarea "Hi {{first_name}}, I’m so glad to hear your work order has been completed! If t…"
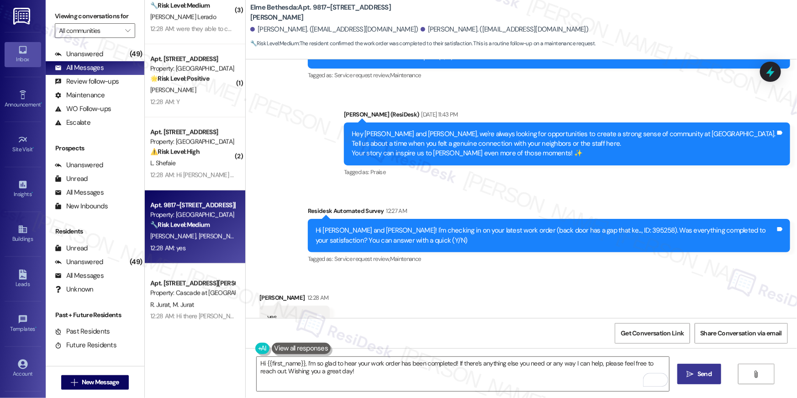
click at [695, 379] on button " Send" at bounding box center [699, 374] width 44 height 21
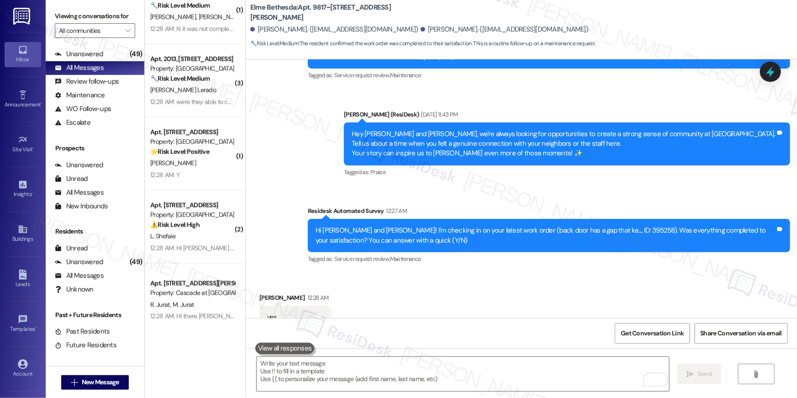
click at [196, 167] on div "[PERSON_NAME]" at bounding box center [192, 163] width 86 height 11
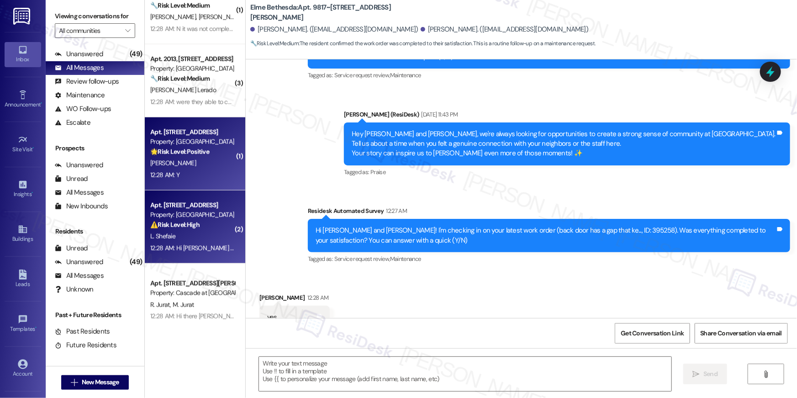
type textarea "Fetching suggested responses. Please feel free to read through the conversation…"
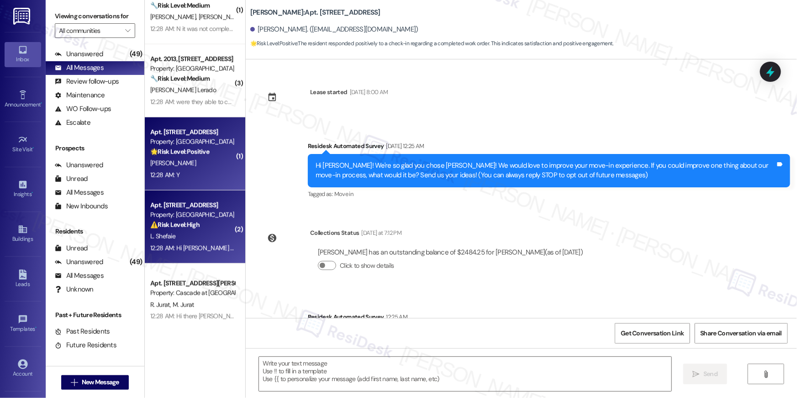
click at [208, 237] on div "L. Shefaie" at bounding box center [192, 236] width 86 height 11
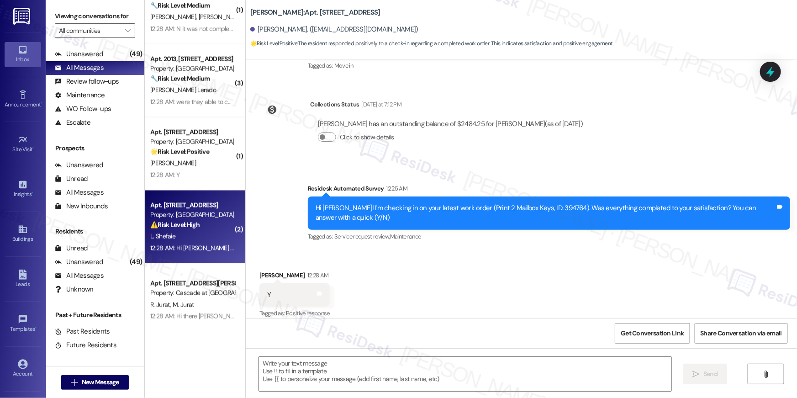
scroll to position [137, 0]
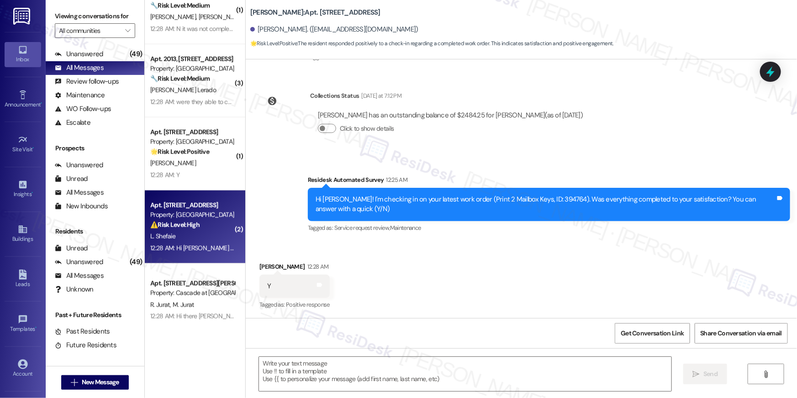
type textarea "Fetching suggested responses. Please feel free to read through the conversation…"
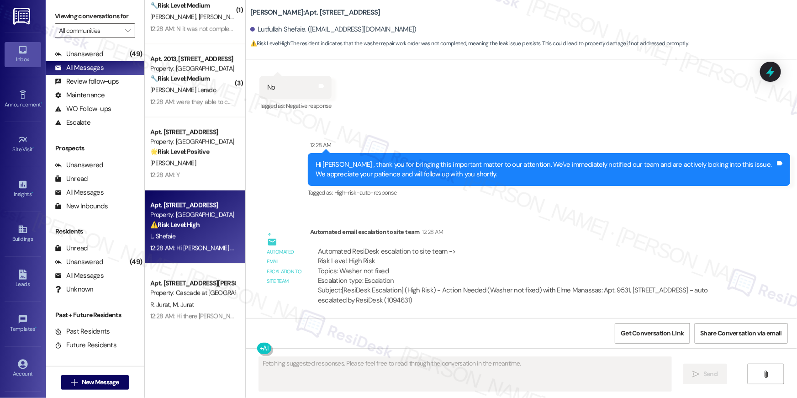
scroll to position [4595, 0]
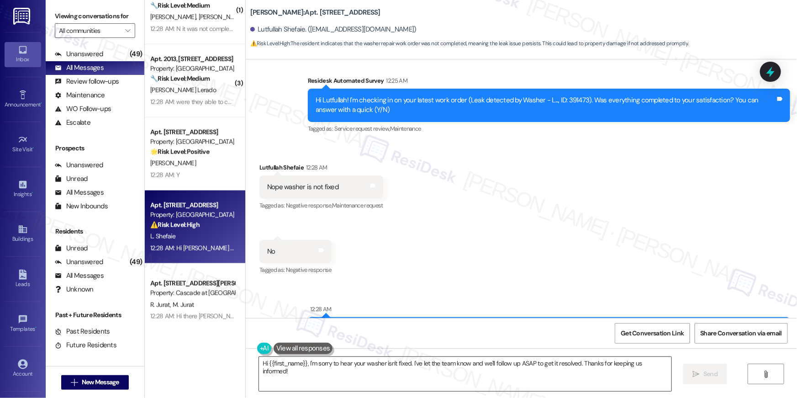
click at [485, 369] on textarea "Hi {{first_name}}, I'm sorry to hear your washer isn't fixed. I've let the team…" at bounding box center [465, 374] width 412 height 34
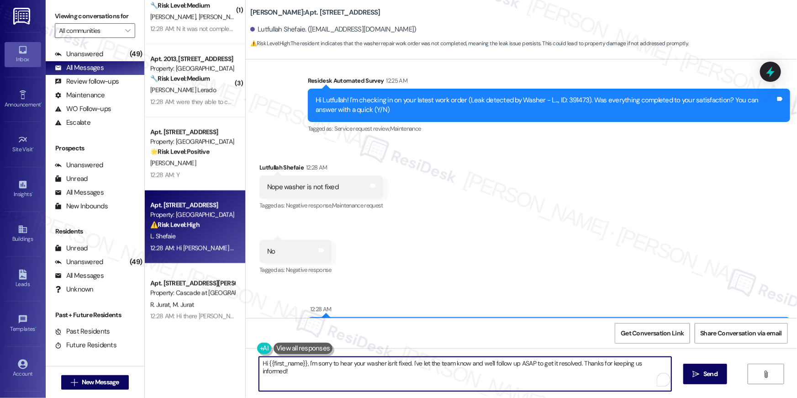
paste textarea "’m sorry to hear your work order is still not complete. Could you please share …"
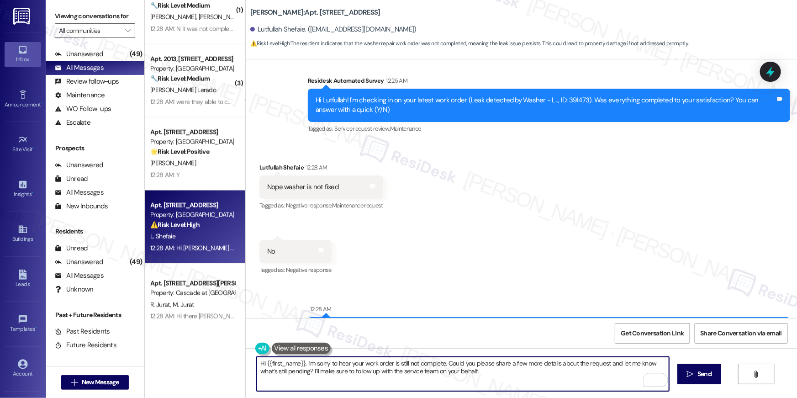
scroll to position [4759, 0]
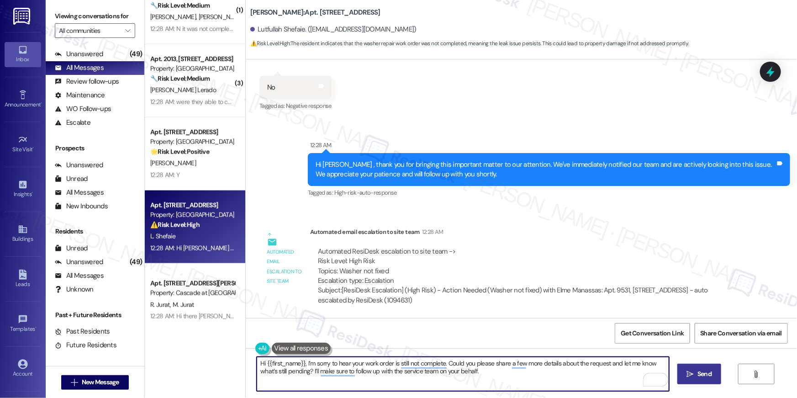
type textarea "Hi {{first_name}}, I’m sorry to hear your work order is still not complete. Cou…"
click at [693, 374] on span " Send" at bounding box center [699, 374] width 29 height 10
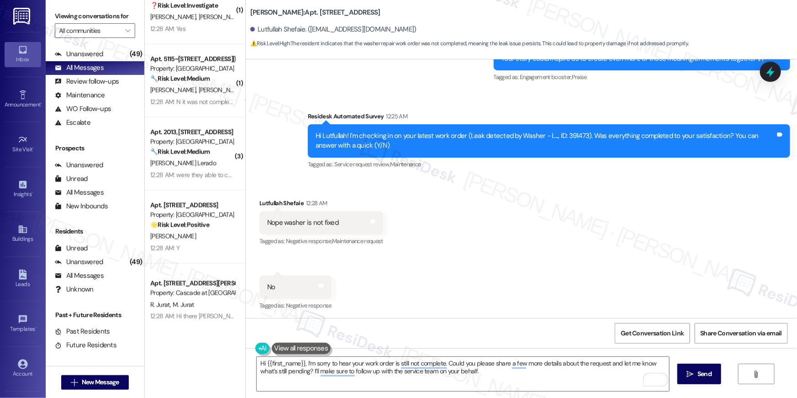
scroll to position [4833, 0]
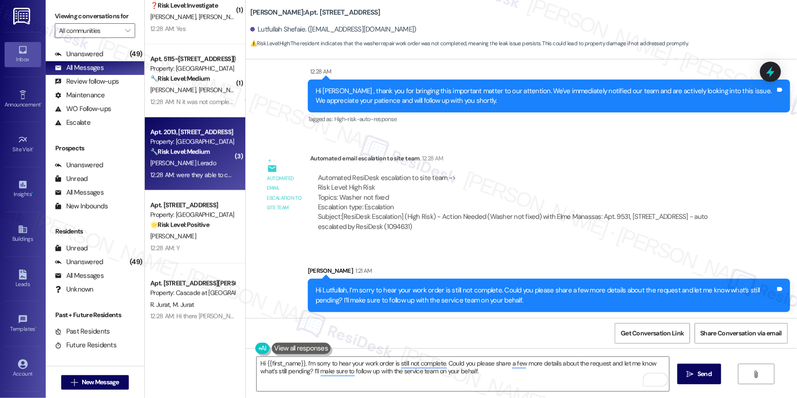
click at [210, 133] on div "Apt. 2013, [STREET_ADDRESS]" at bounding box center [192, 132] width 85 height 10
type textarea "Fetching suggested responses. Please feel free to read through the conversation…"
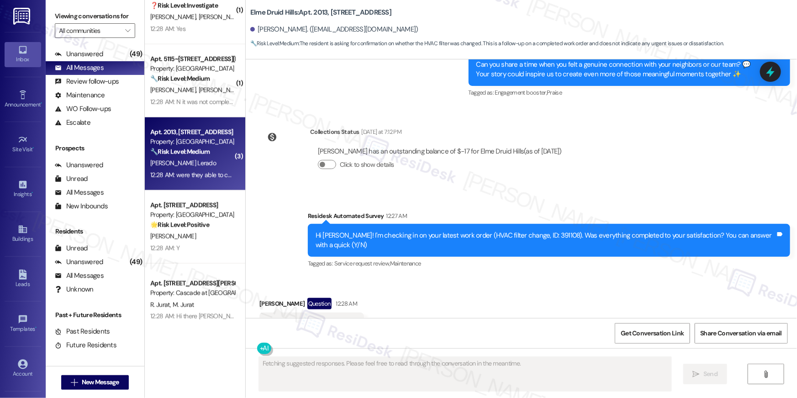
scroll to position [20353, 0]
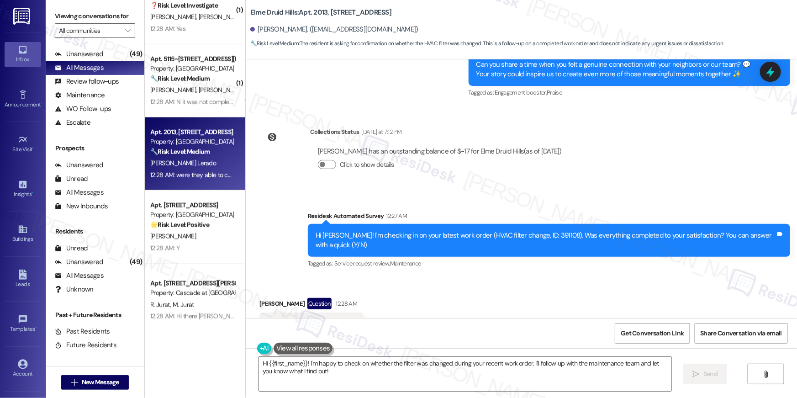
click at [387, 277] on div "Received via SMS Johara Rina Lerado Question 12:28 AM were they able to change …" at bounding box center [521, 316] width 551 height 79
click at [546, 231] on div "Hi Johara Rina! I'm checking in on your latest work order (HVAC filter change, …" at bounding box center [546, 241] width 460 height 20
copy div "391108"
click at [319, 368] on textarea "Hi {{first_name}}! I'm happy to check on whether the filter was changed during …" at bounding box center [465, 374] width 412 height 34
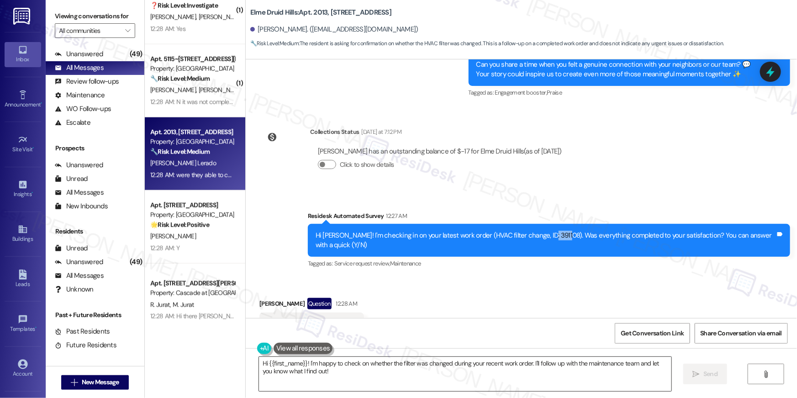
click at [319, 368] on textarea "Hi {{first_name}}! I'm happy to check on whether the filter was changed during …" at bounding box center [465, 374] width 412 height 34
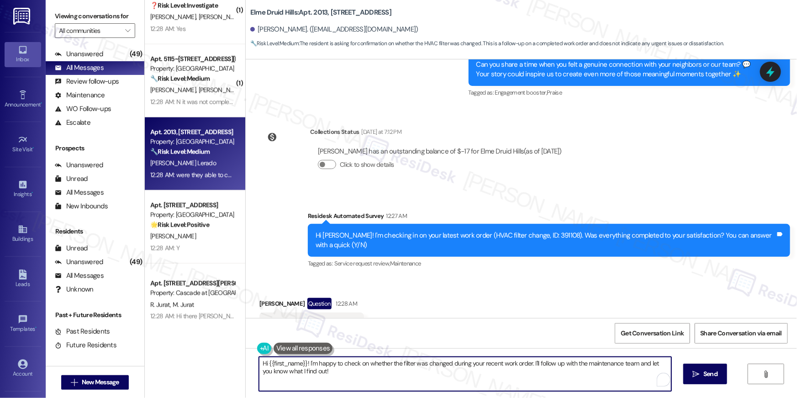
click at [347, 367] on textarea "Hi {{first_name}}! I'm happy to check on whether the filter was changed during …" at bounding box center [465, 374] width 412 height 34
drag, startPoint x: 307, startPoint y: 364, endPoint x: 314, endPoint y: 376, distance: 14.7
click at [313, 376] on textarea "Hi {{first_name}}! I'm happy to check on whether the filter was changed during …" at bounding box center [463, 374] width 412 height 34
type textarea "Hi {{first_name}}! upon checking the work order, the filter was replaced on 08/…"
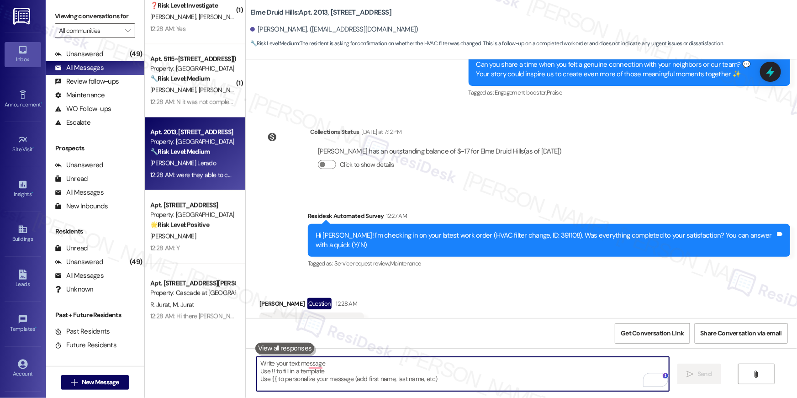
scroll to position [20352, 0]
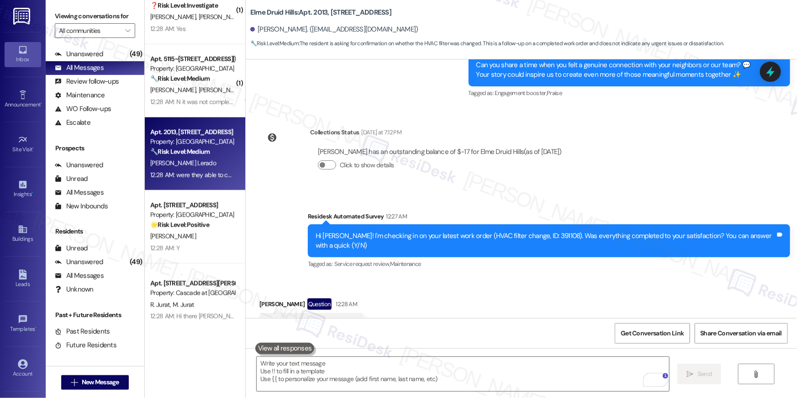
click at [190, 237] on div "[PERSON_NAME]" at bounding box center [192, 236] width 86 height 11
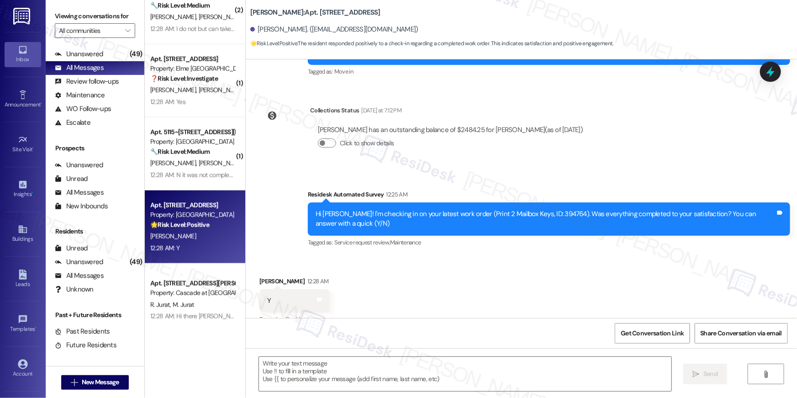
type textarea "Fetching suggested responses. Please feel free to read through the conversation…"
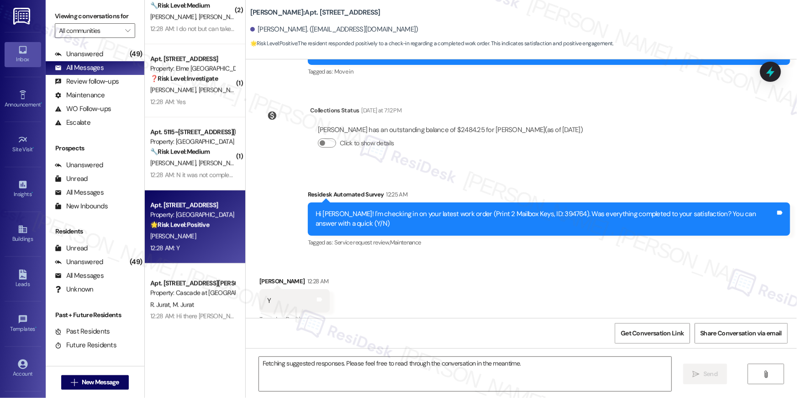
scroll to position [137, 0]
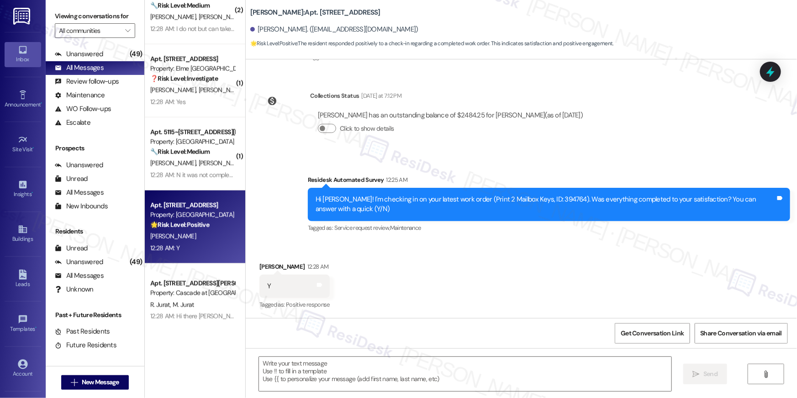
click at [457, 272] on div "Received via SMS Brandi Lawhorn 12:28 AM Y Tags and notes Tagged as: Positive r…" at bounding box center [521, 279] width 551 height 77
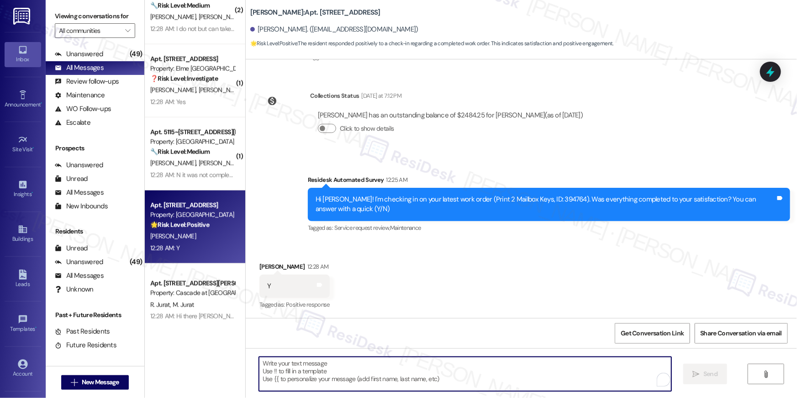
click at [557, 374] on textarea "To enrich screen reader interactions, please activate Accessibility in Grammarl…" at bounding box center [465, 374] width 412 height 34
paste textarea "Hi {{first_name}}, I’m so glad to hear your work order has been completed! If t…"
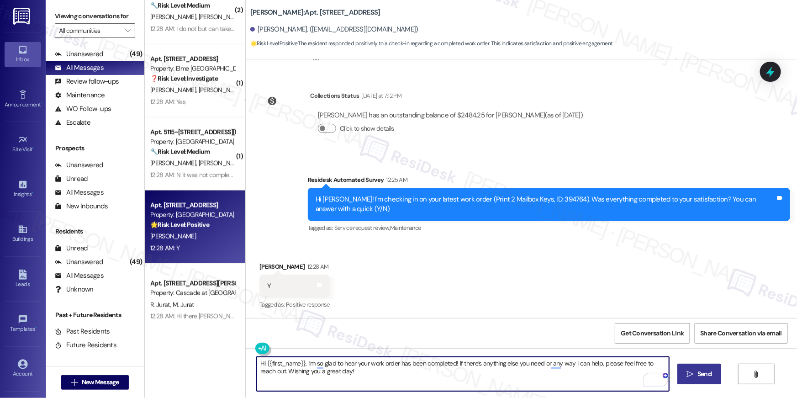
type textarea "Hi {{first_name}}, I’m so glad to hear your work order has been completed! If t…"
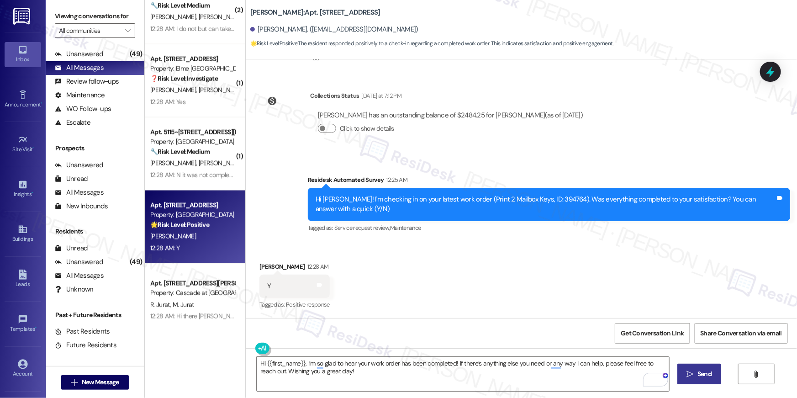
click at [701, 383] on button " Send" at bounding box center [699, 374] width 44 height 21
click at [537, 388] on textarea "Hi {{first_name}}, I’m so glad to hear your work order has been completed! If t…" at bounding box center [464, 374] width 412 height 34
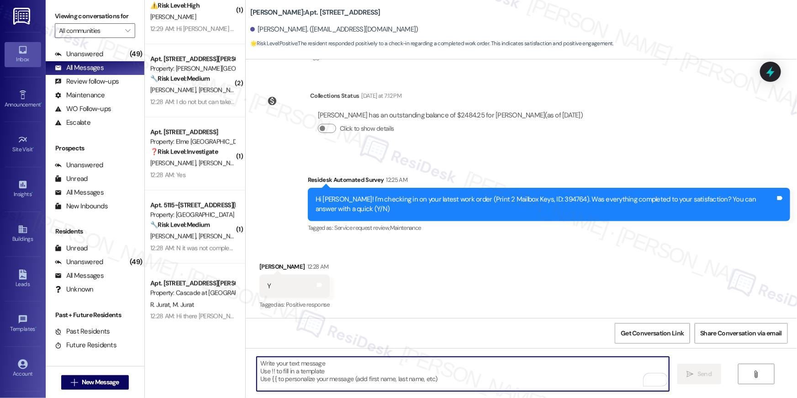
click at [541, 380] on textarea "To enrich screen reader interactions, please activate Accessibility in Grammarl…" at bounding box center [463, 374] width 412 height 34
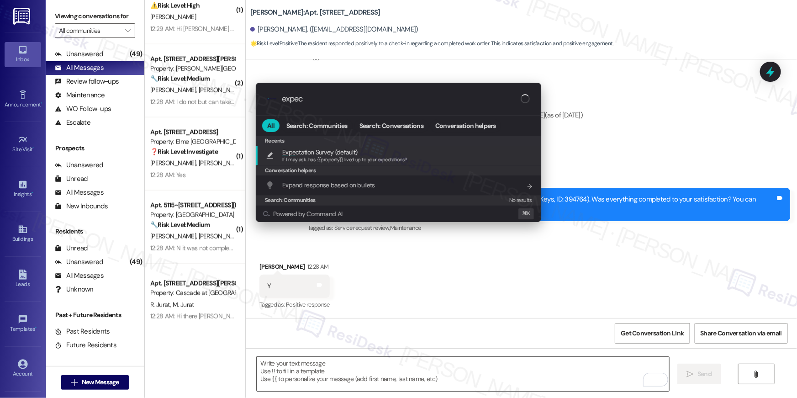
type input "expect"
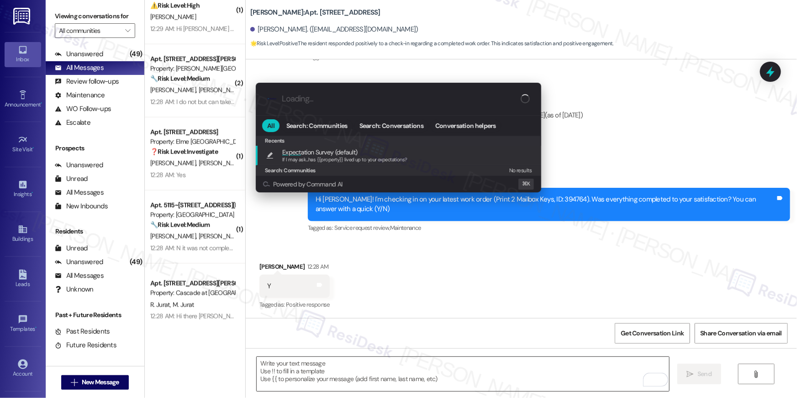
type textarea "If I may ask...has {{property}} lived up to your expectations?"
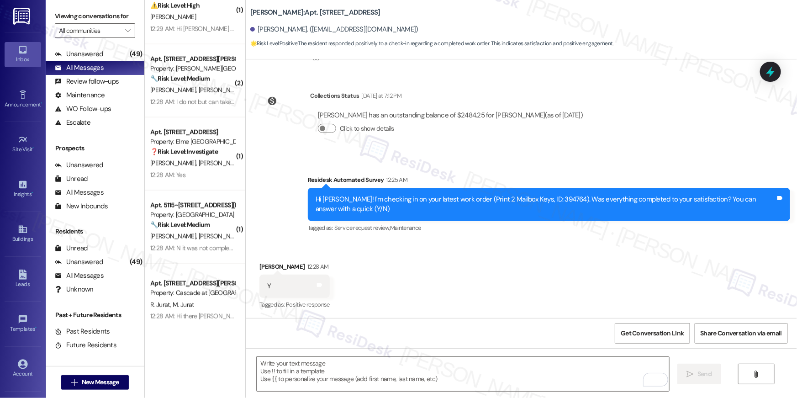
click at [204, 169] on div "12:28 AM: Yes 12:28 AM: Yes" at bounding box center [192, 174] width 86 height 11
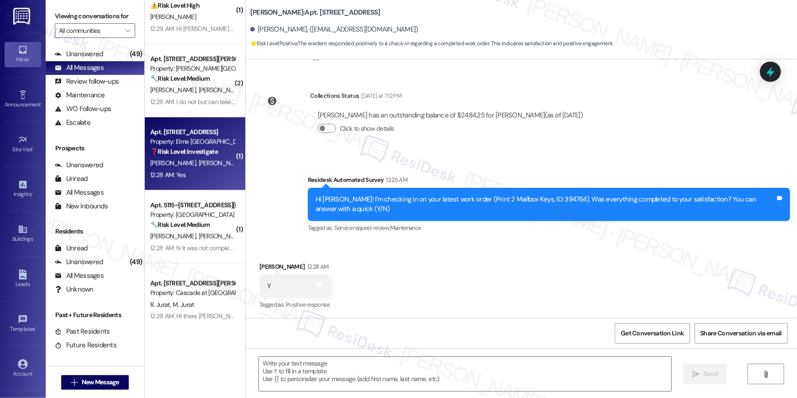
type textarea "Fetching suggested responses. Please feel free to read through the conversation…"
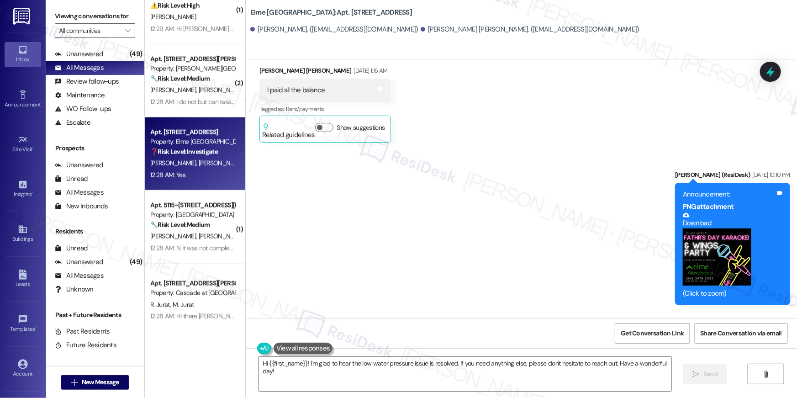
scroll to position [6177, 0]
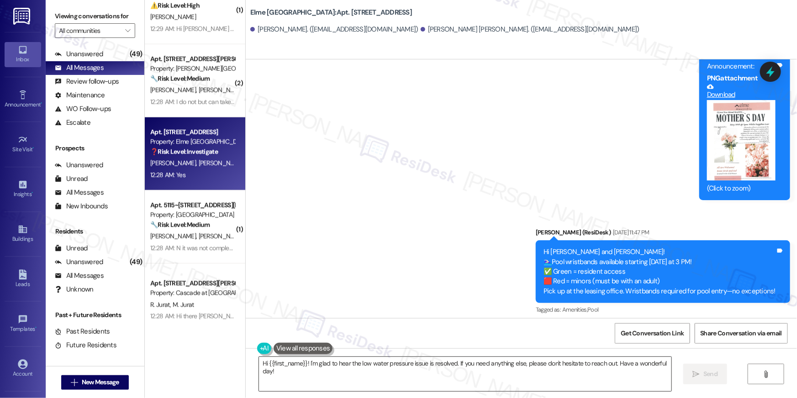
click at [431, 375] on textarea "Hi {{first_name}}! I'm glad to hear the low water pressure issue is resolved. I…" at bounding box center [465, 374] width 412 height 34
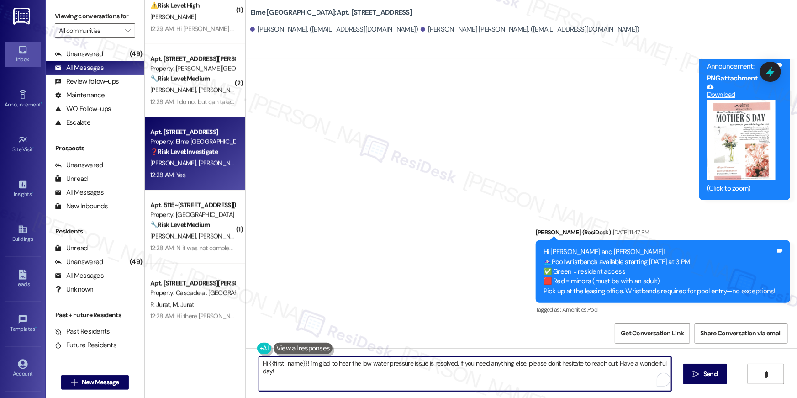
paste textarea ", I’m so glad to hear your work order has been completed! If there’s anything e…"
type textarea "Hi {{first_name}}, I’m so glad to hear your work order has been completed! If t…"
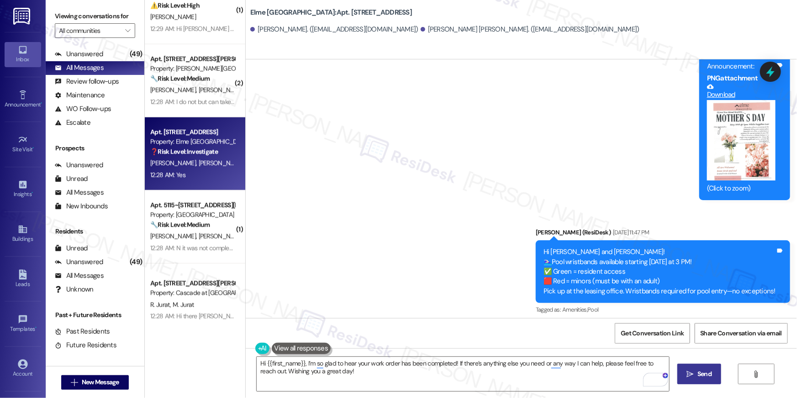
click at [691, 379] on button " Send" at bounding box center [699, 374] width 44 height 21
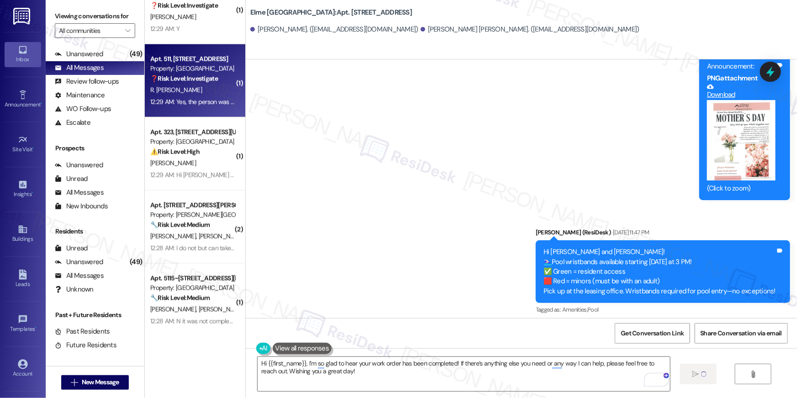
click at [185, 112] on div "Apt. 511, 2696 N Druid Hills Rd Property: Elme Druid Hills ❓ Risk Level: Invest…" at bounding box center [195, 80] width 100 height 73
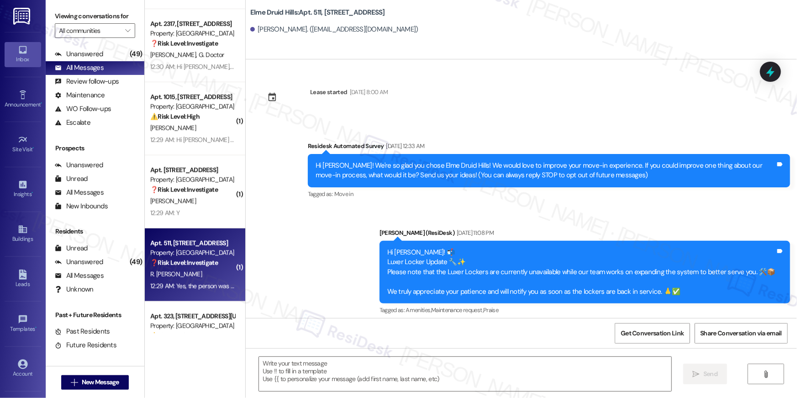
scroll to position [2100, 0]
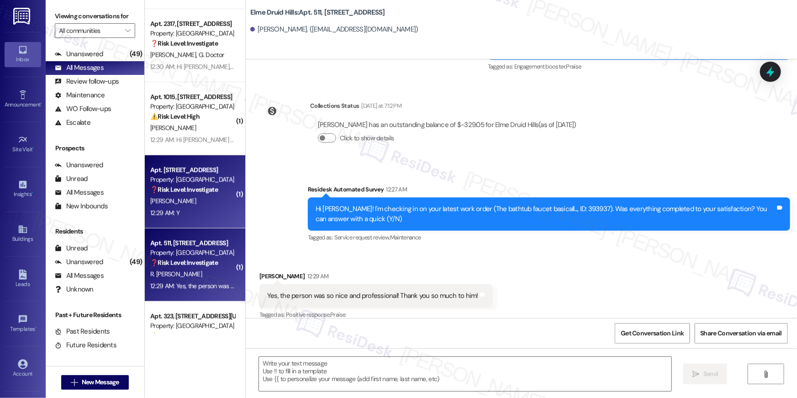
type textarea "Fetching suggested responses. Please feel free to read through the conversation…"
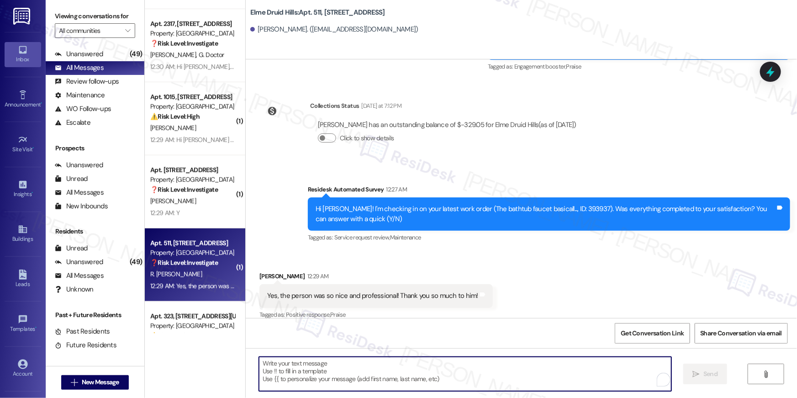
click at [540, 380] on textarea "To enrich screen reader interactions, please activate Accessibility in Grammarl…" at bounding box center [465, 374] width 412 height 34
paste textarea "Hi {{first_name}}, I’m so glad to hear your work order has been completed! If t…"
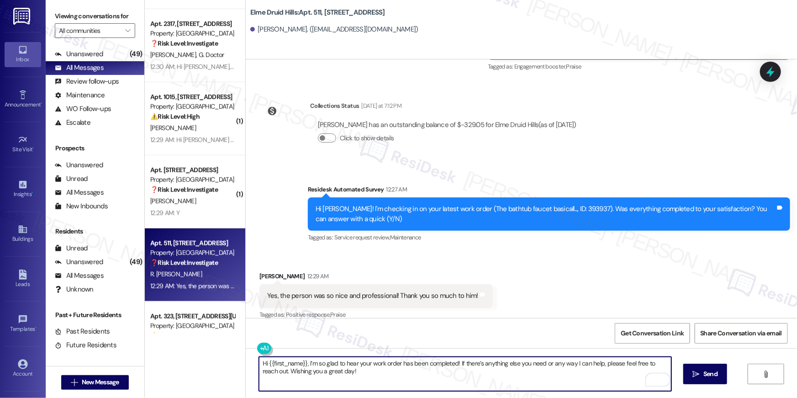
type textarea "Hi {{first_name}}, I’m so glad to hear your work order has been completed! If t…"
click at [721, 376] on div "Hi {{first_name}}, I’m so glad to hear your work order has been completed! If t…" at bounding box center [521, 382] width 551 height 69
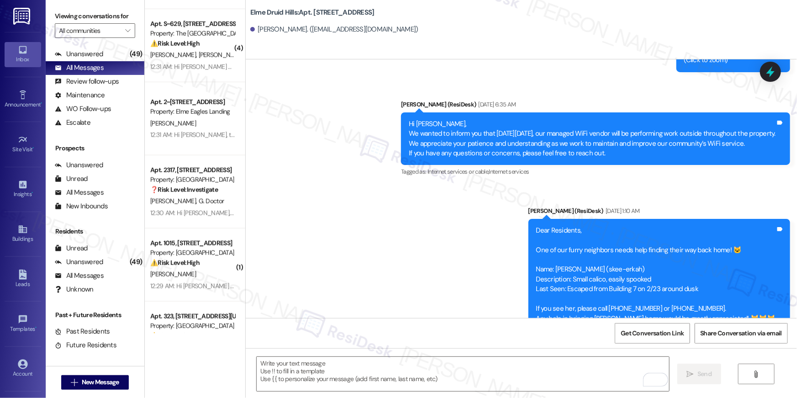
scroll to position [6032, 0]
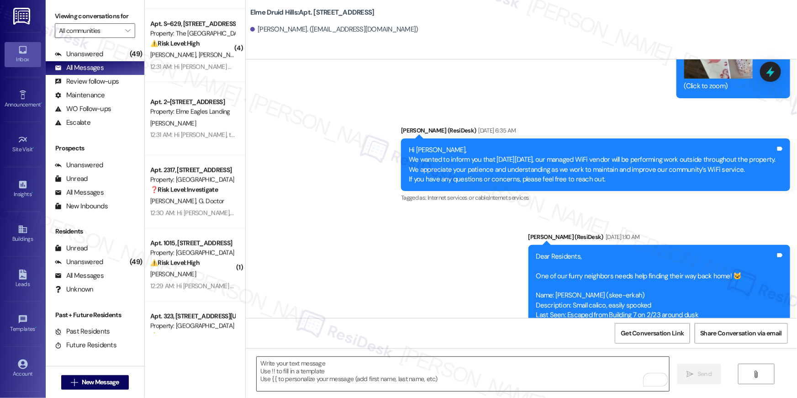
click at [442, 369] on textarea "To enrich screen reader interactions, please activate Accessibility in Grammarl…" at bounding box center [463, 374] width 412 height 34
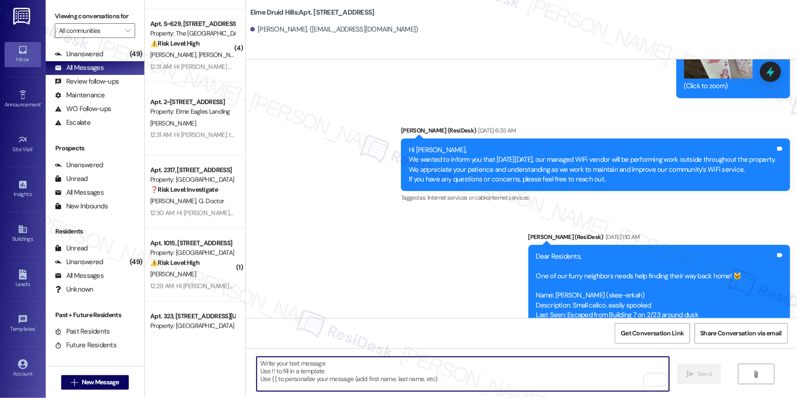
click at [443, 370] on textarea "To enrich screen reader interactions, please activate Accessibility in Grammarl…" at bounding box center [463, 374] width 412 height 34
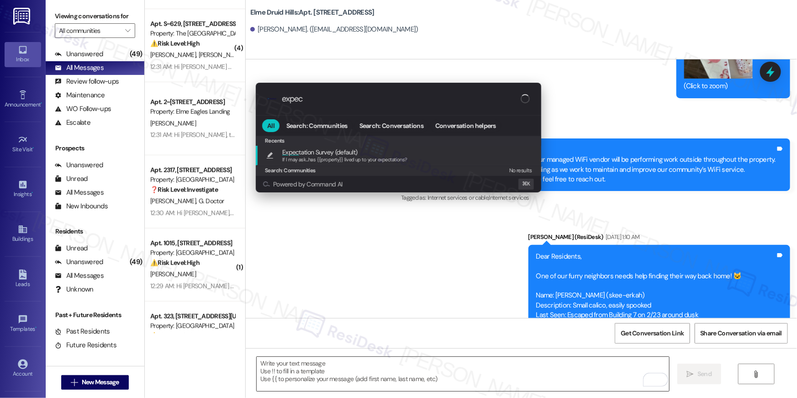
type input "expect"
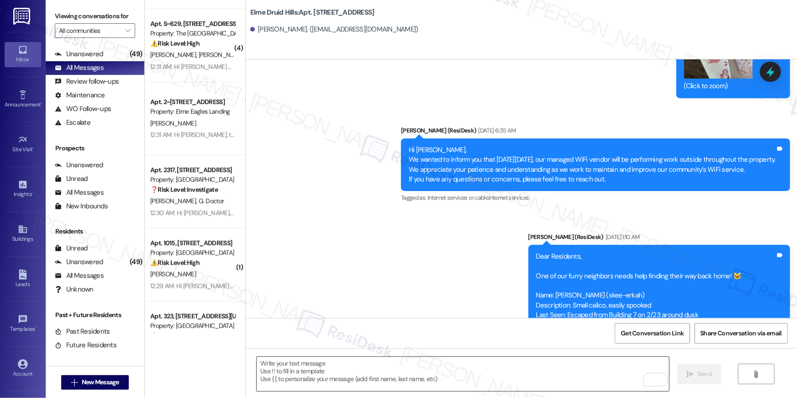
type textarea "If I may ask...has {{property}} lived up to your expectations?"
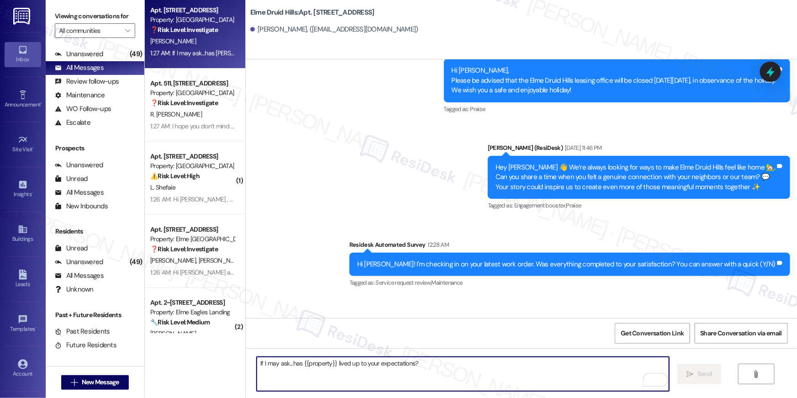
scroll to position [0, 0]
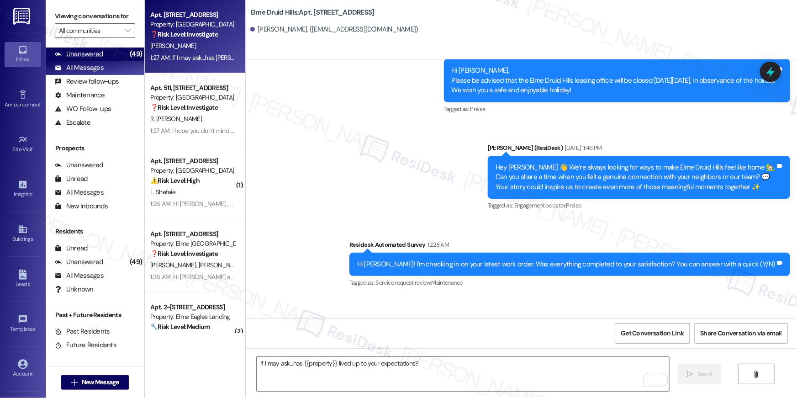
click at [107, 55] on div "Unanswered (49)" at bounding box center [95, 55] width 99 height 14
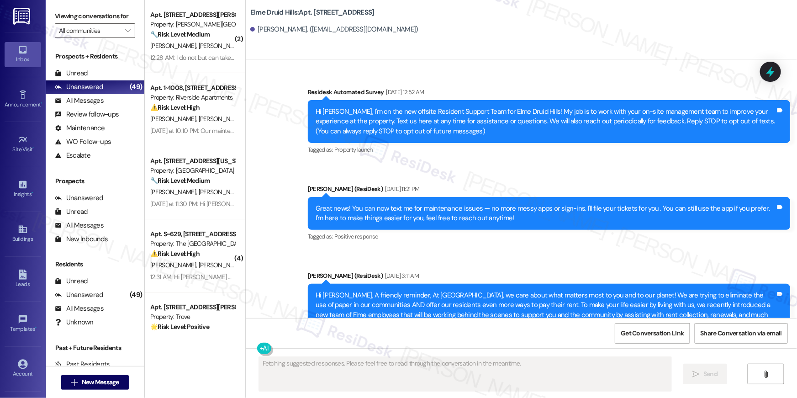
scroll to position [16136, 0]
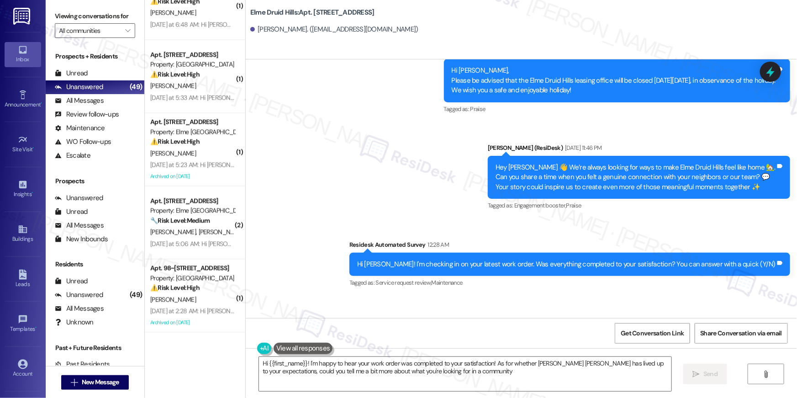
type textarea "Hi {{first_name}}! I'm happy to hear your work order was completed to your sati…"
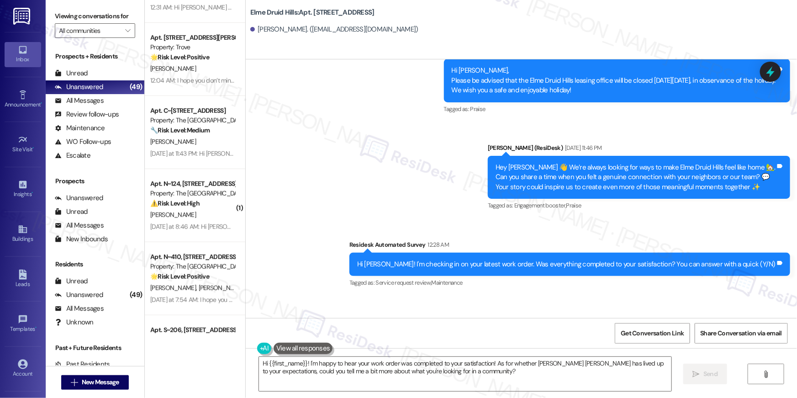
scroll to position [242, 0]
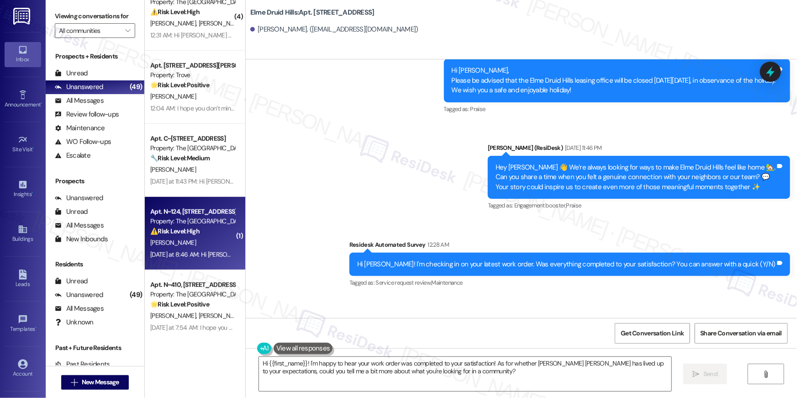
click at [215, 247] on div "[PERSON_NAME]" at bounding box center [192, 242] width 86 height 11
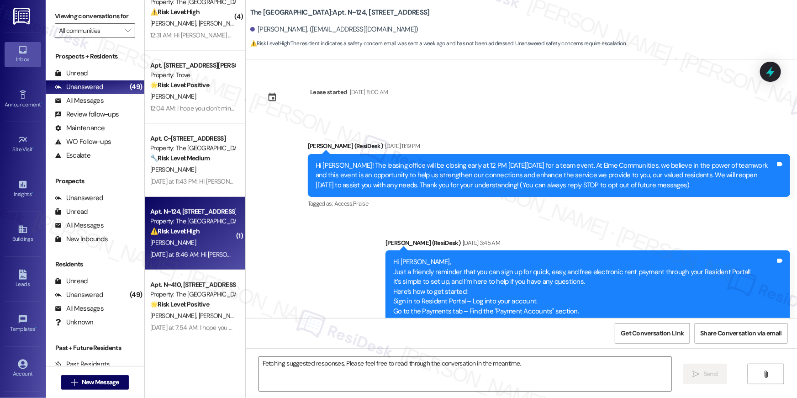
scroll to position [2466, 0]
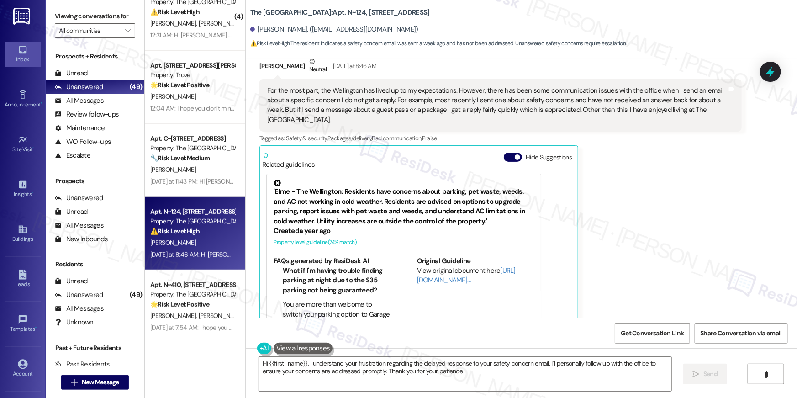
type textarea "Hi {{first_name}}, I understand your frustration regarding the delayed response…"
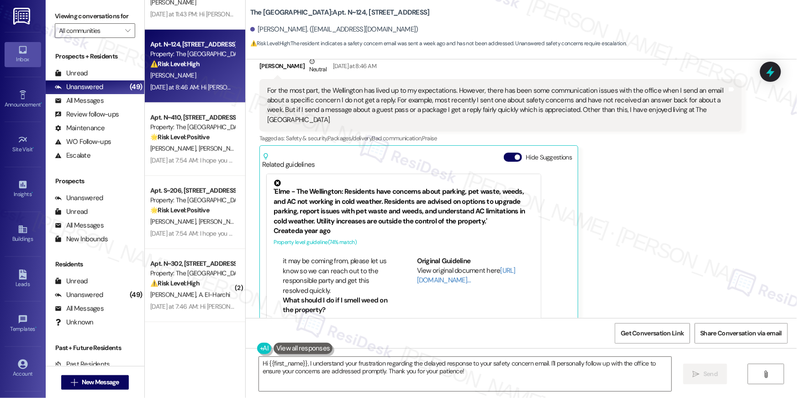
scroll to position [465, 0]
